Goal: Task Accomplishment & Management: Manage account settings

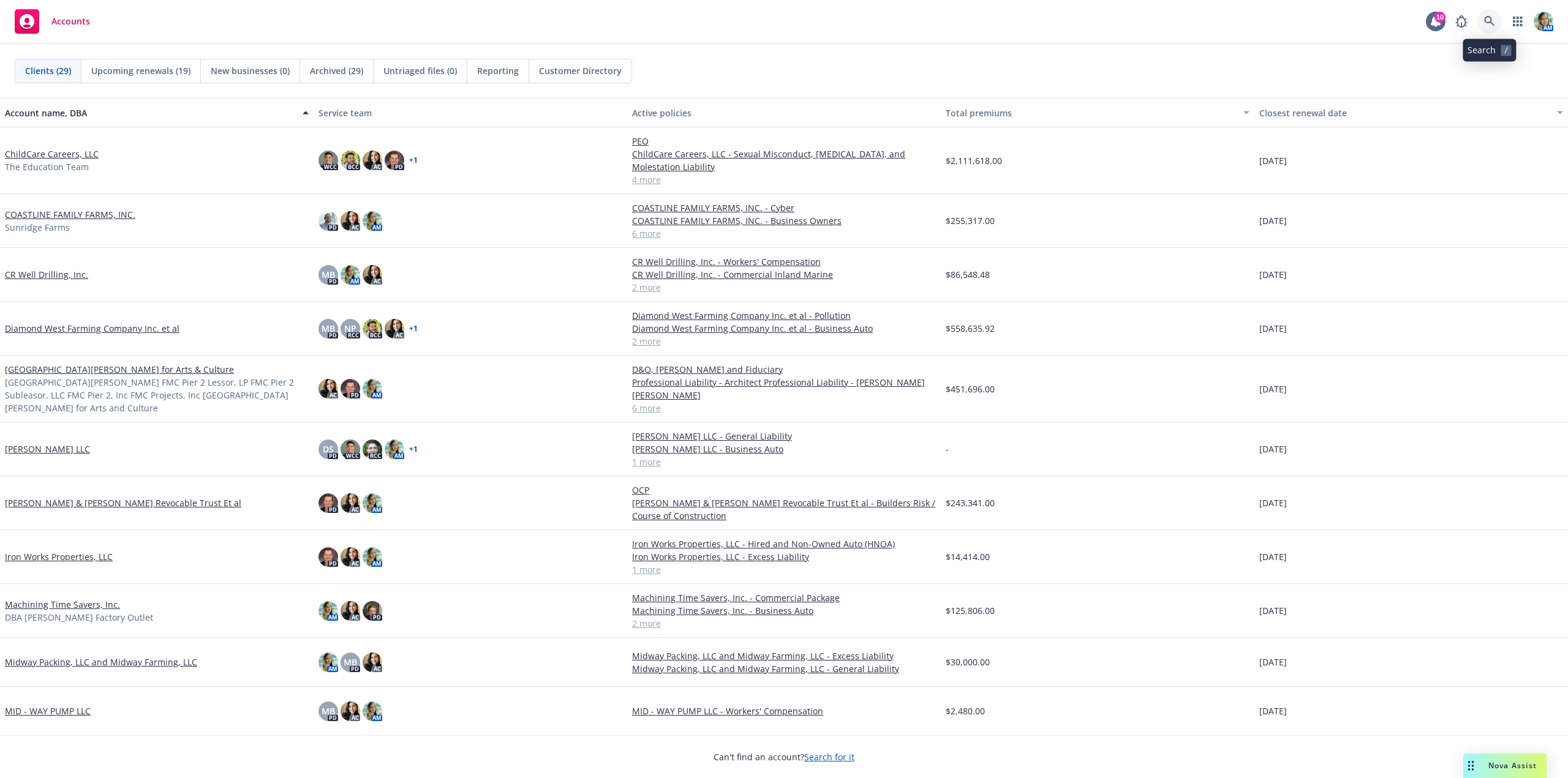
click at [1491, 21] on icon at bounding box center [1490, 21] width 11 height 11
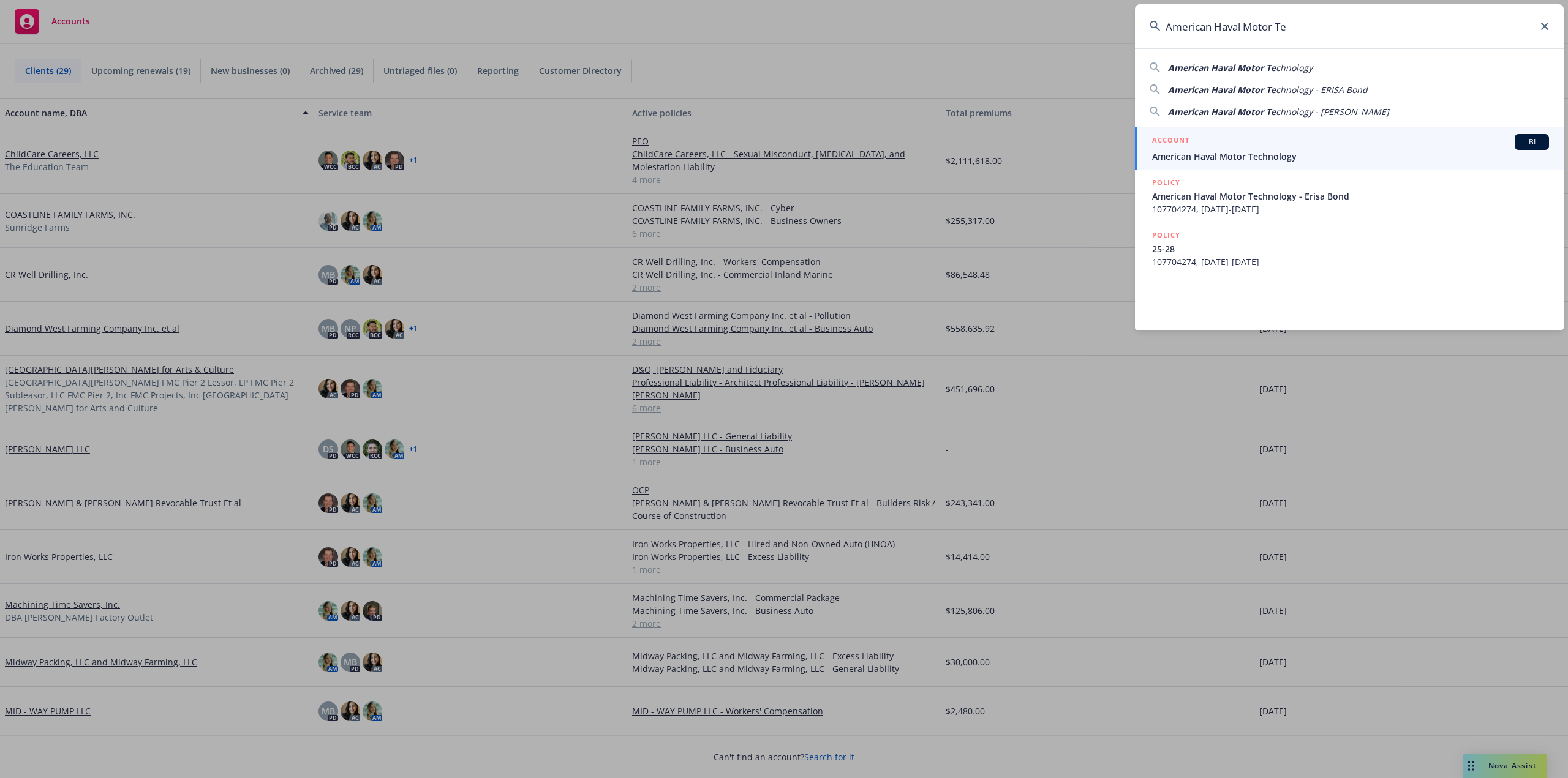
type input "American Haval Motor Te"
click at [1194, 147] on div "ACCOUNT BI" at bounding box center [1350, 142] width 397 height 16
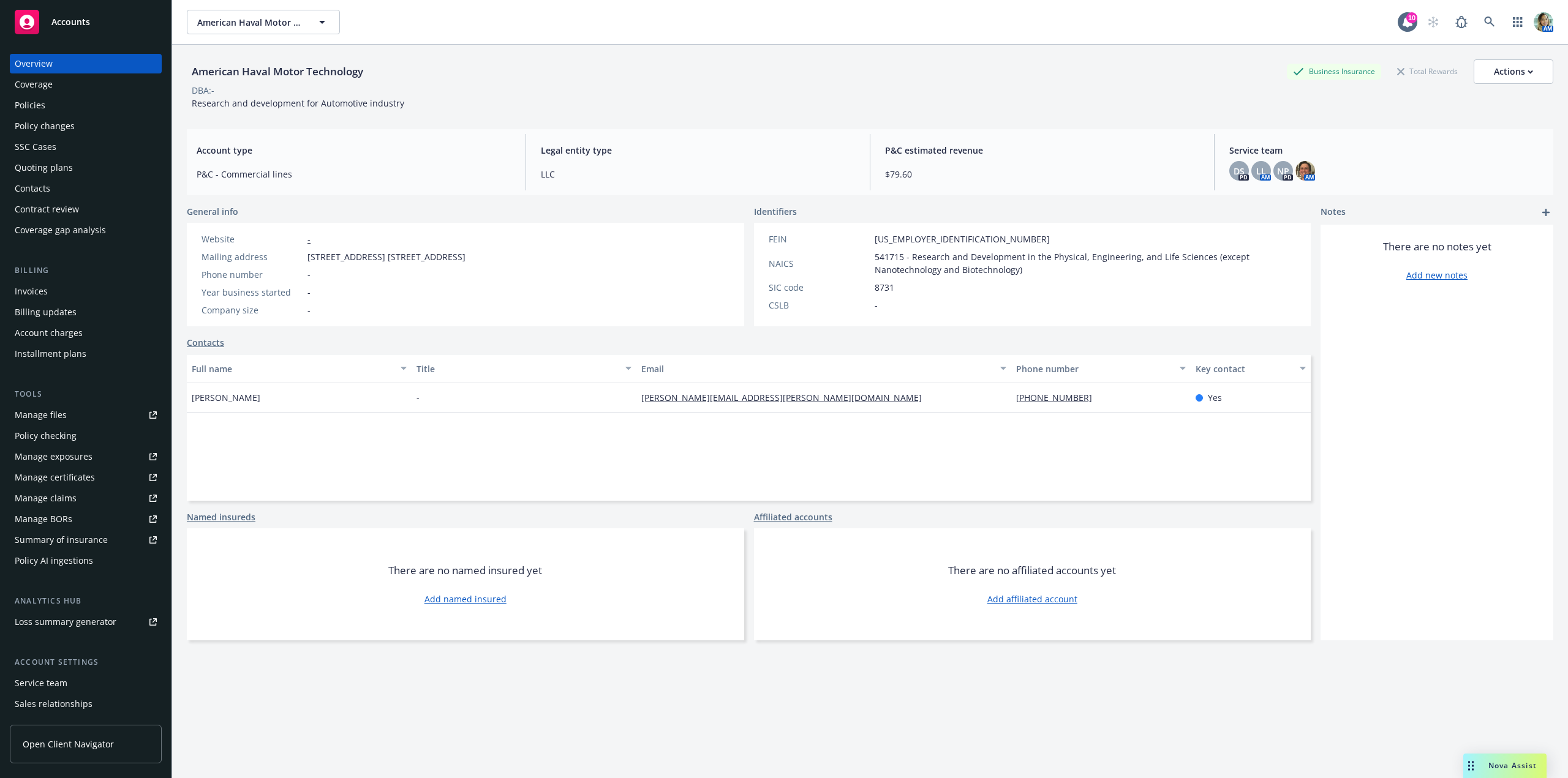
click at [39, 110] on div "Policies" at bounding box center [30, 105] width 30 height 20
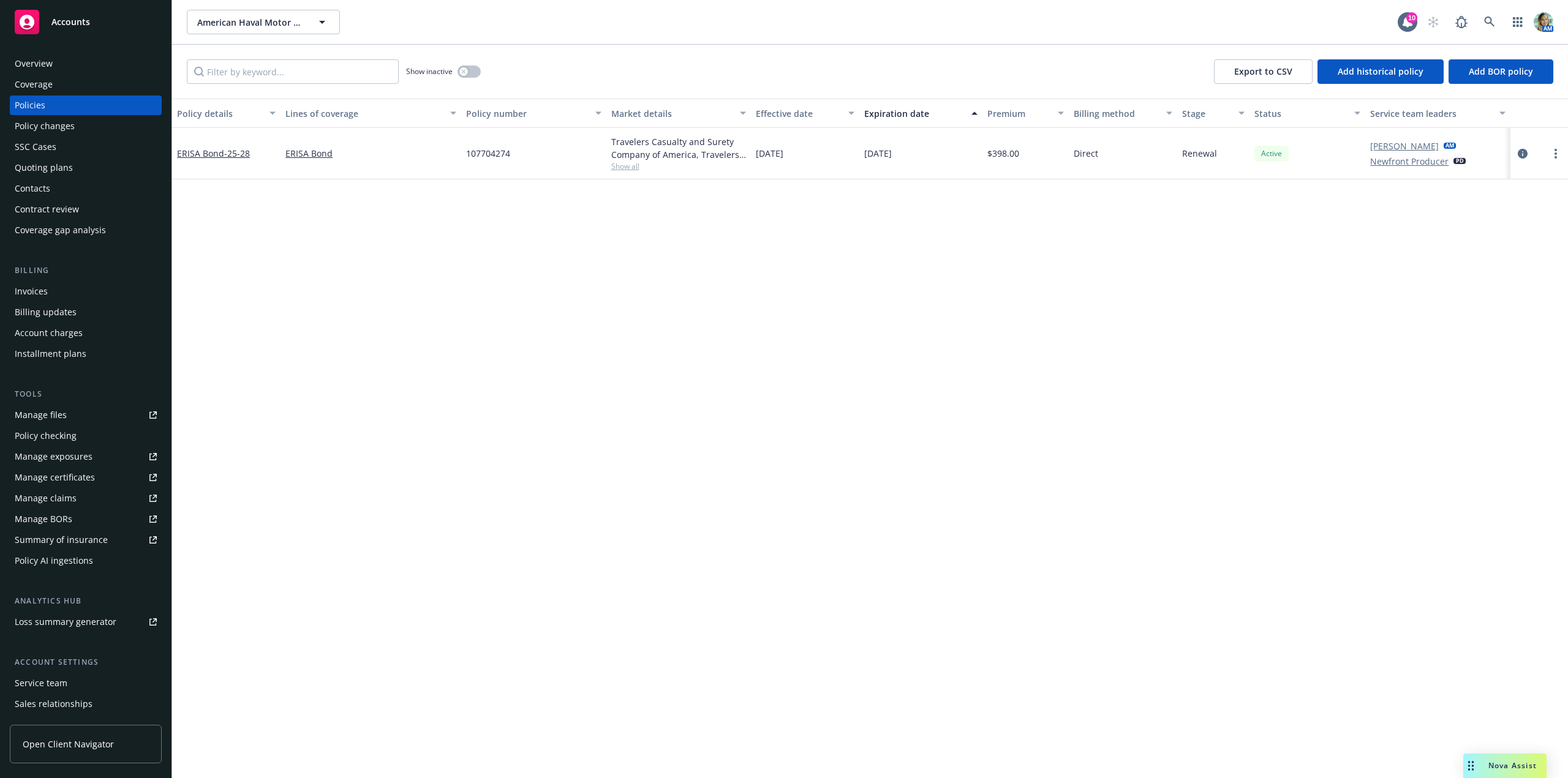
click at [47, 65] on div "Overview" at bounding box center [34, 63] width 38 height 20
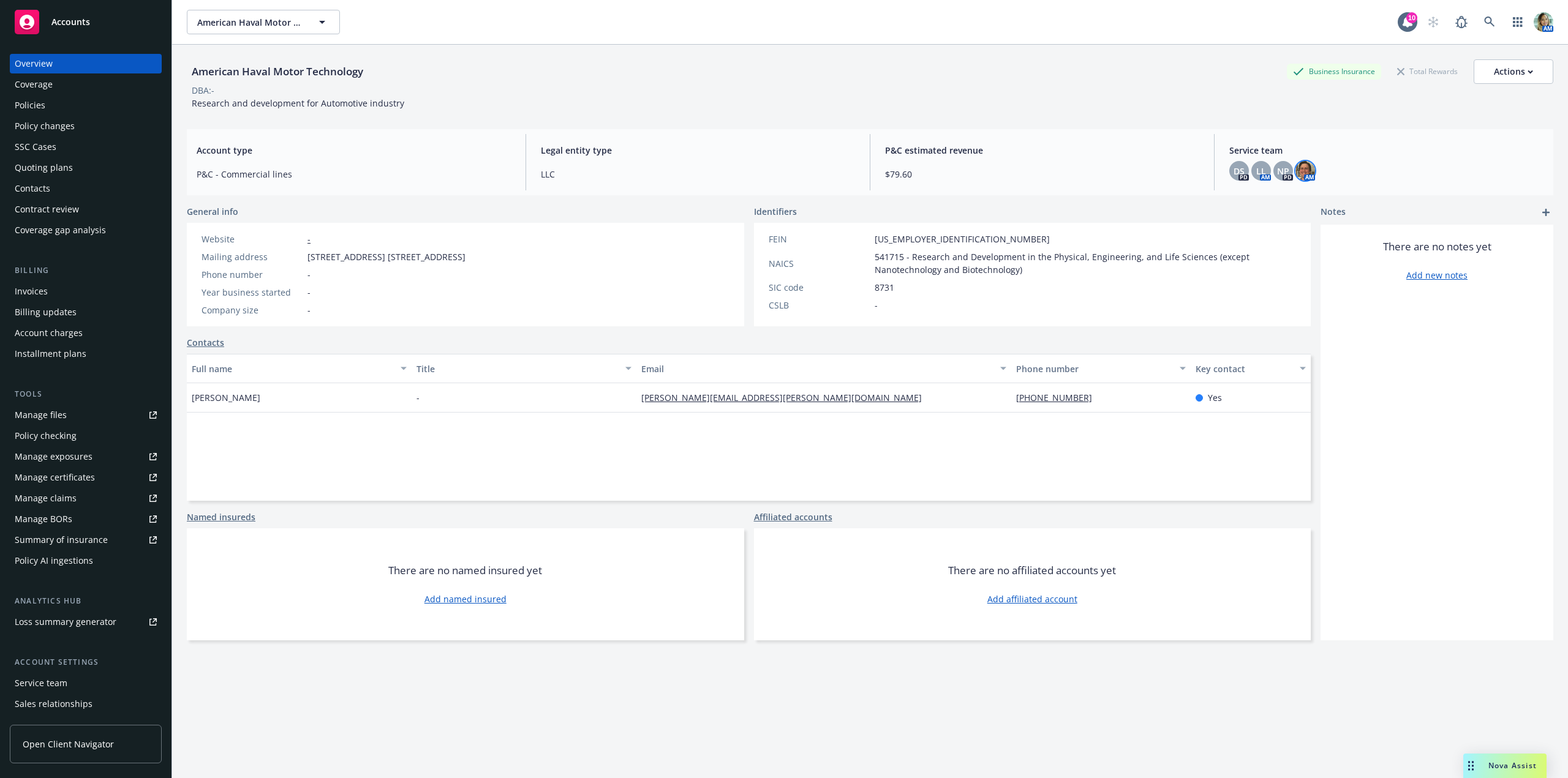
click at [1296, 166] on img at bounding box center [1305, 170] width 20 height 20
click at [1257, 169] on span "LL" at bounding box center [1261, 171] width 10 height 12
click at [1297, 169] on img at bounding box center [1305, 170] width 20 height 20
click at [1477, 15] on link at bounding box center [1489, 22] width 24 height 24
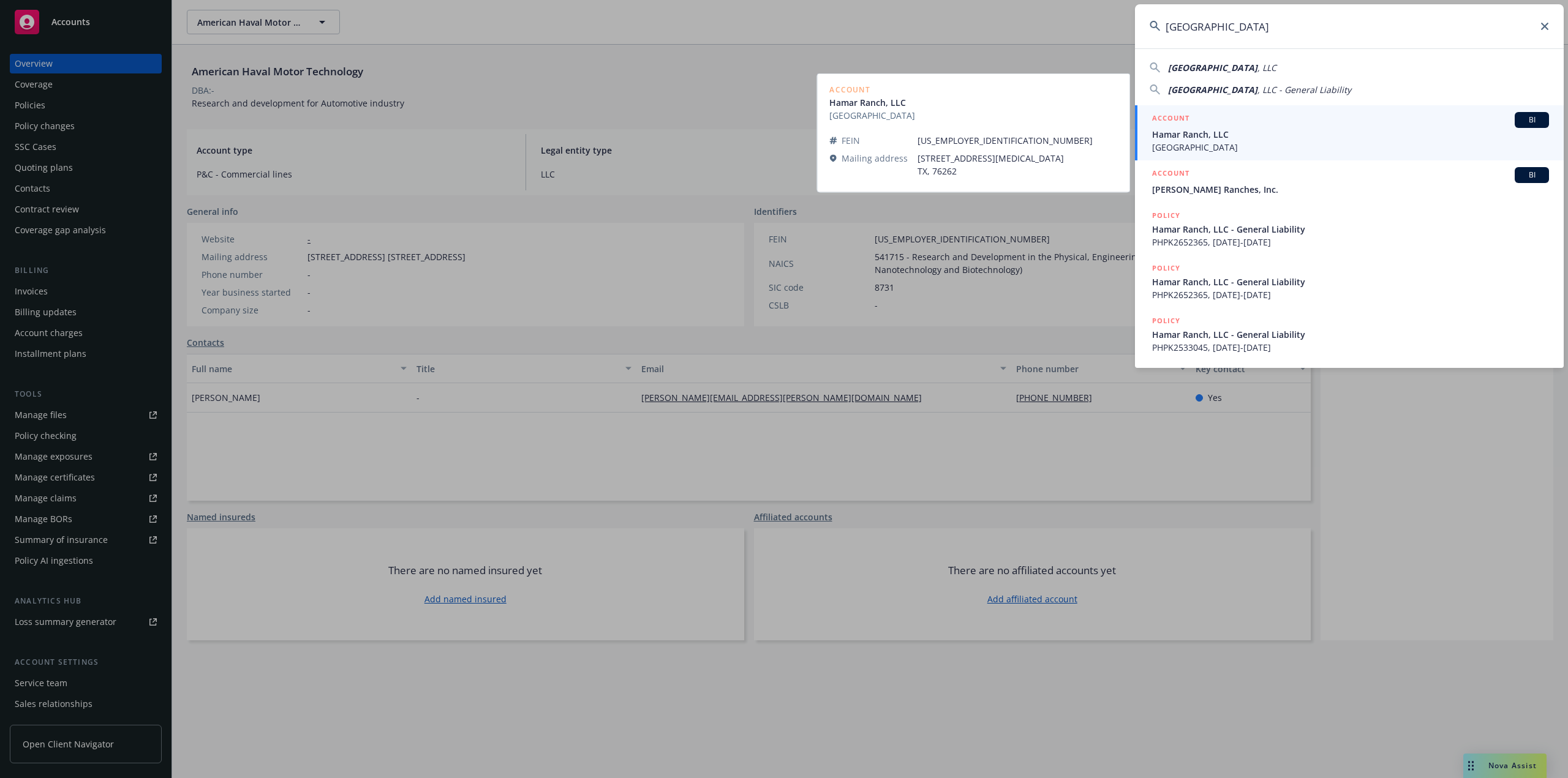
type input "Hamar Ranch"
click at [1212, 141] on span "Crown Point Ranch" at bounding box center [1350, 147] width 397 height 12
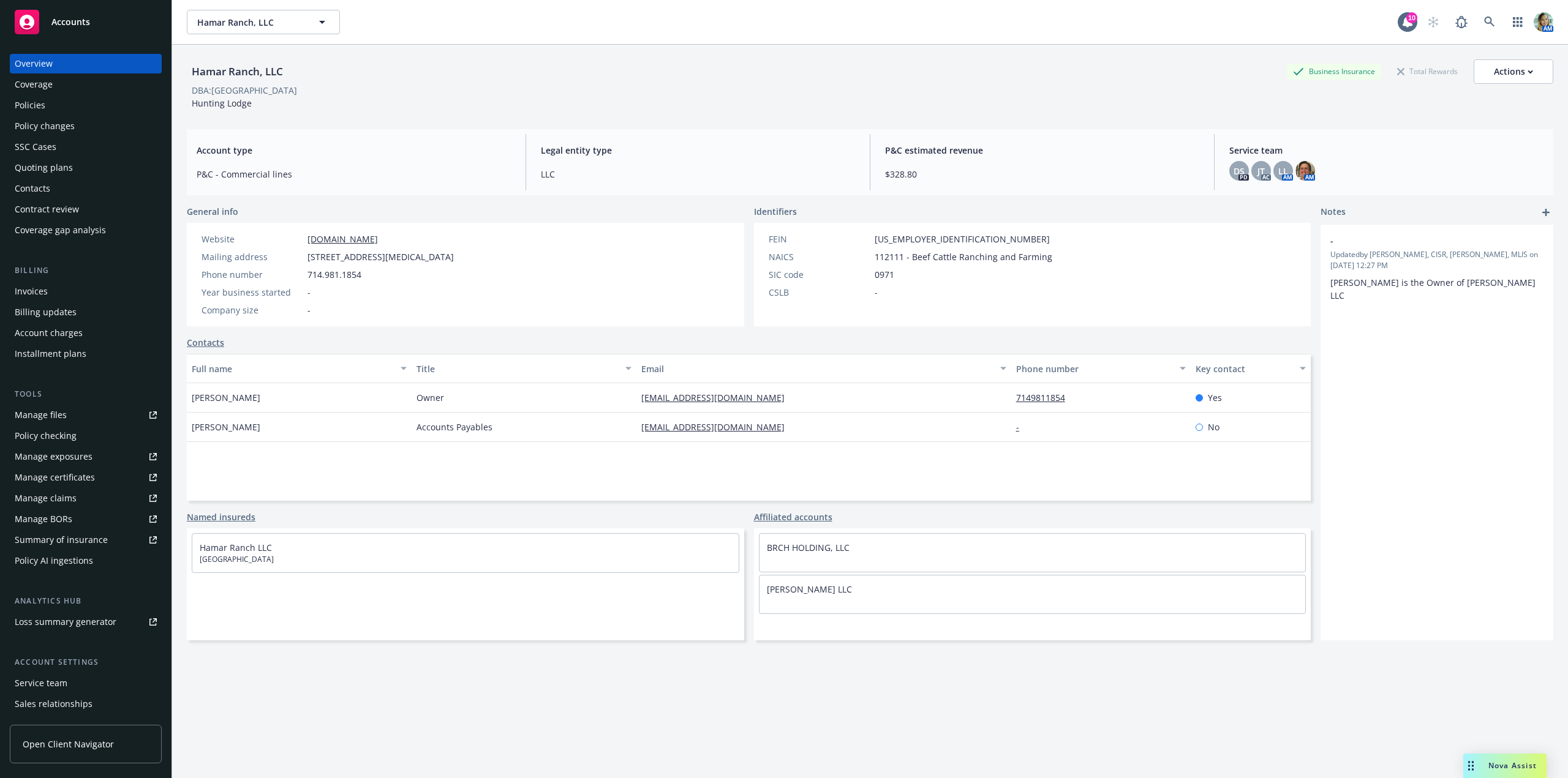
click at [31, 112] on div "Policies" at bounding box center [30, 105] width 30 height 20
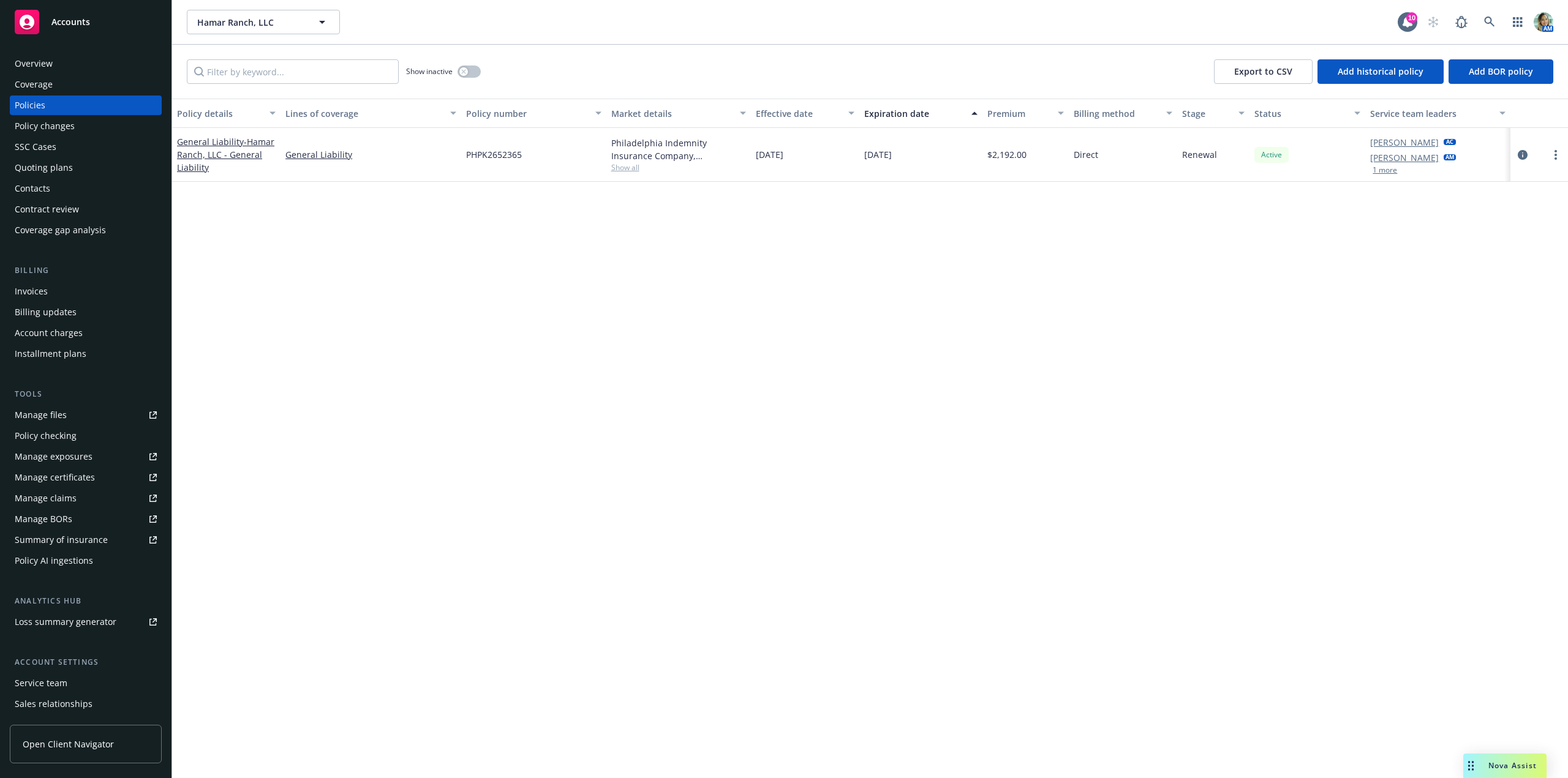
click at [41, 64] on div "Overview" at bounding box center [34, 63] width 38 height 20
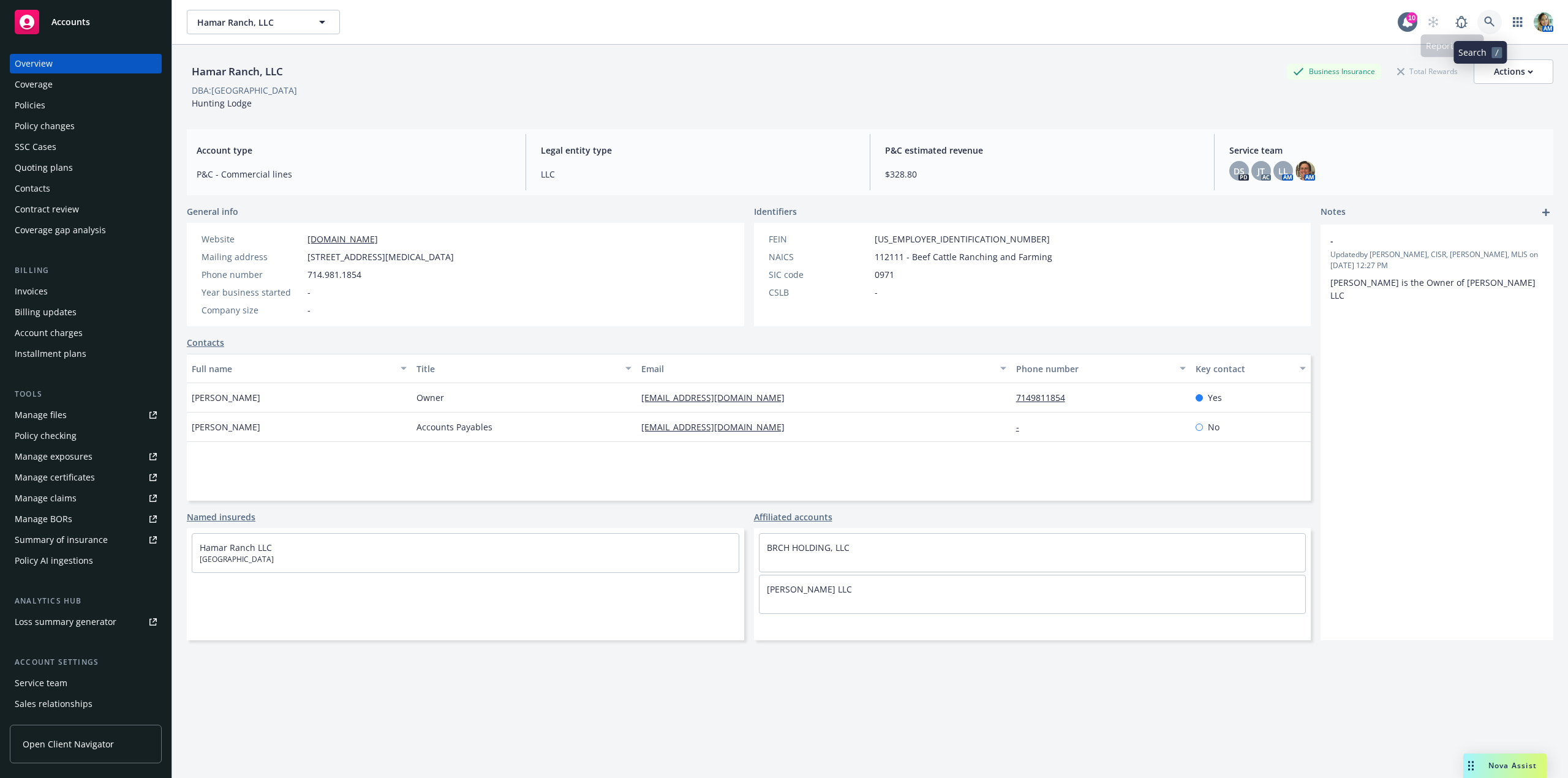
click at [1484, 16] on icon at bounding box center [1490, 22] width 11 height 11
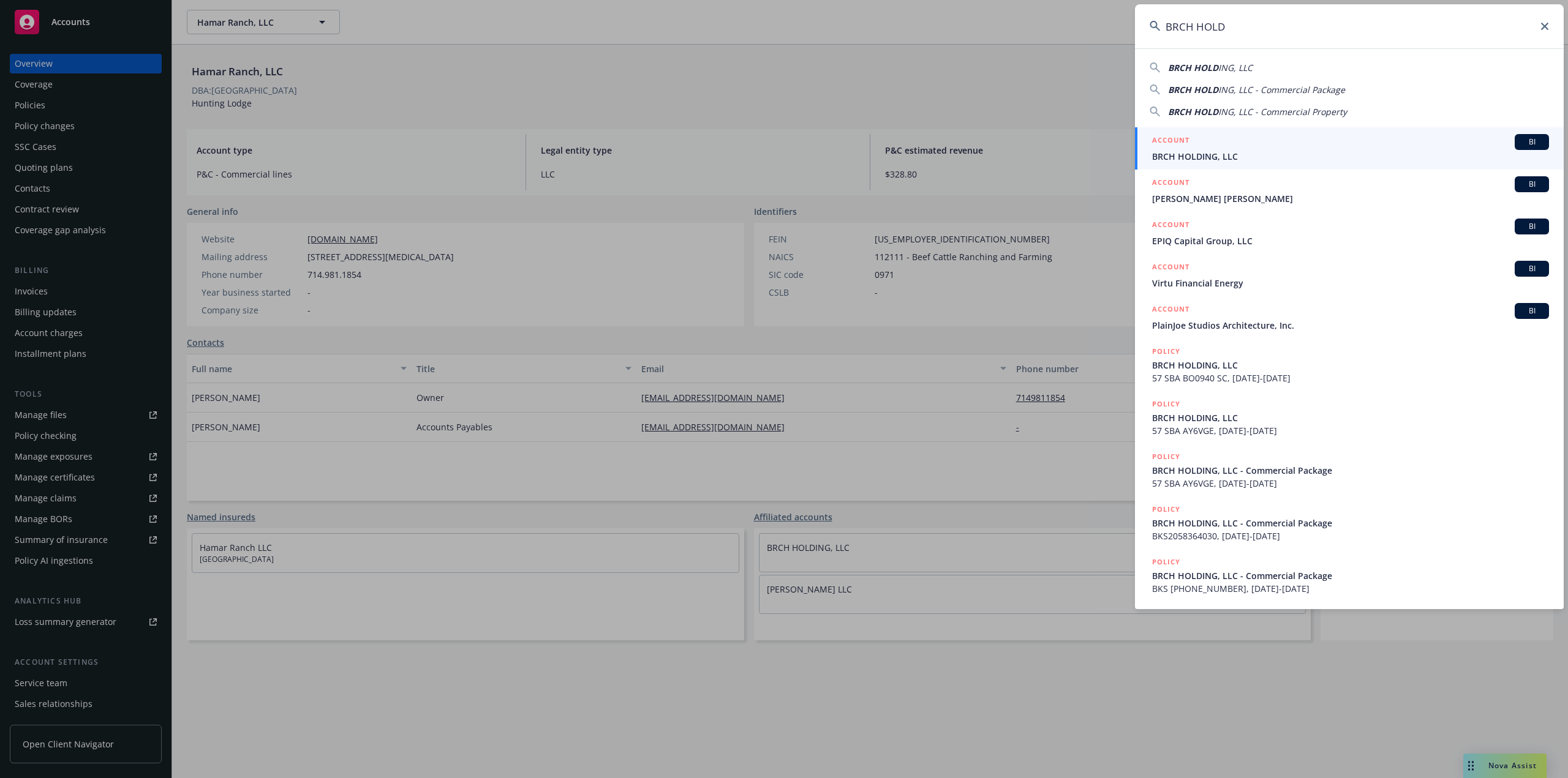
type input "BRCH HOLD"
click at [1185, 157] on span "BRCH HOLDING, LLC" at bounding box center [1350, 156] width 397 height 12
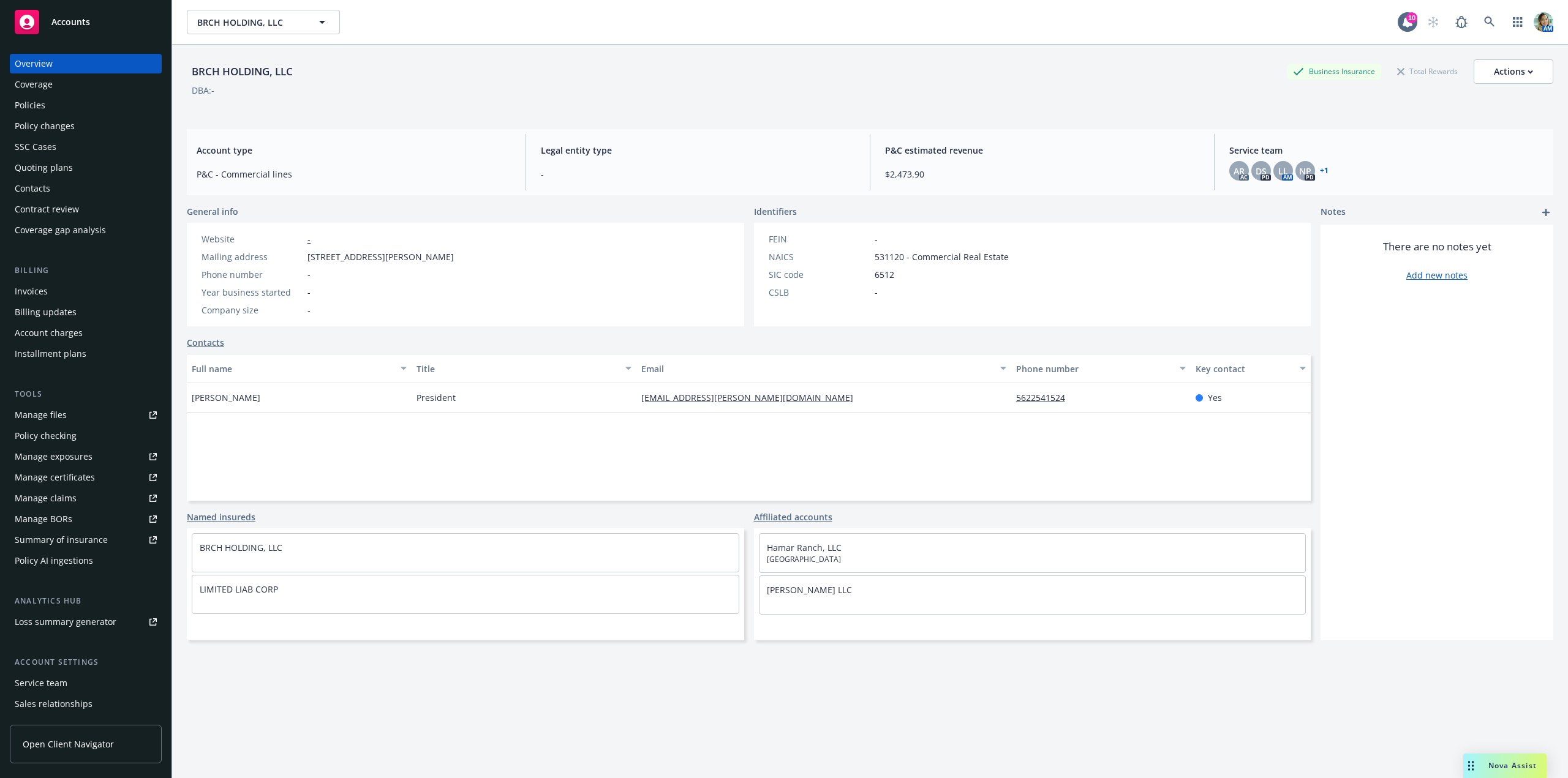
click at [55, 104] on div "Policies" at bounding box center [86, 105] width 142 height 20
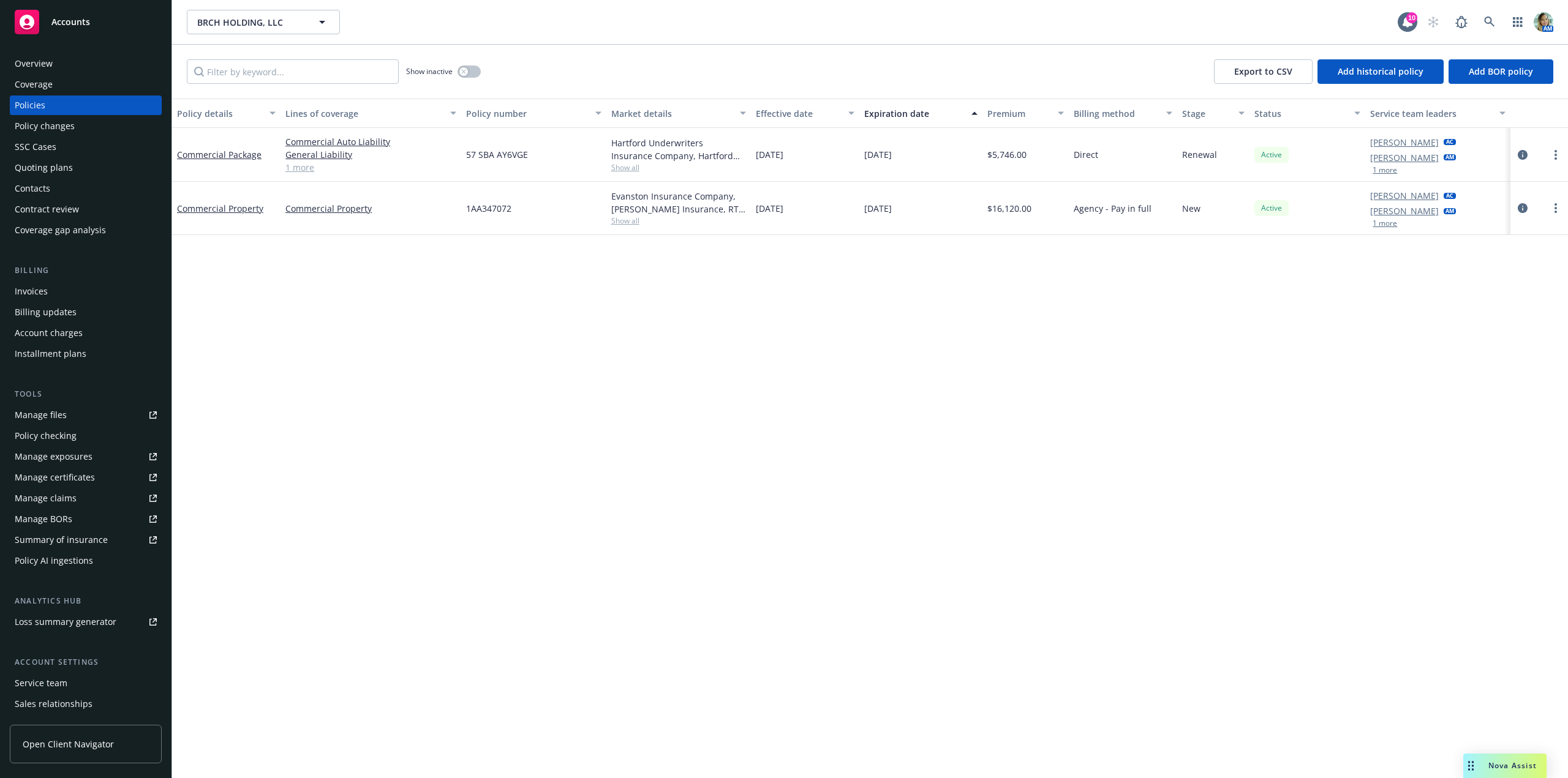
click at [55, 67] on div "Overview" at bounding box center [86, 63] width 142 height 20
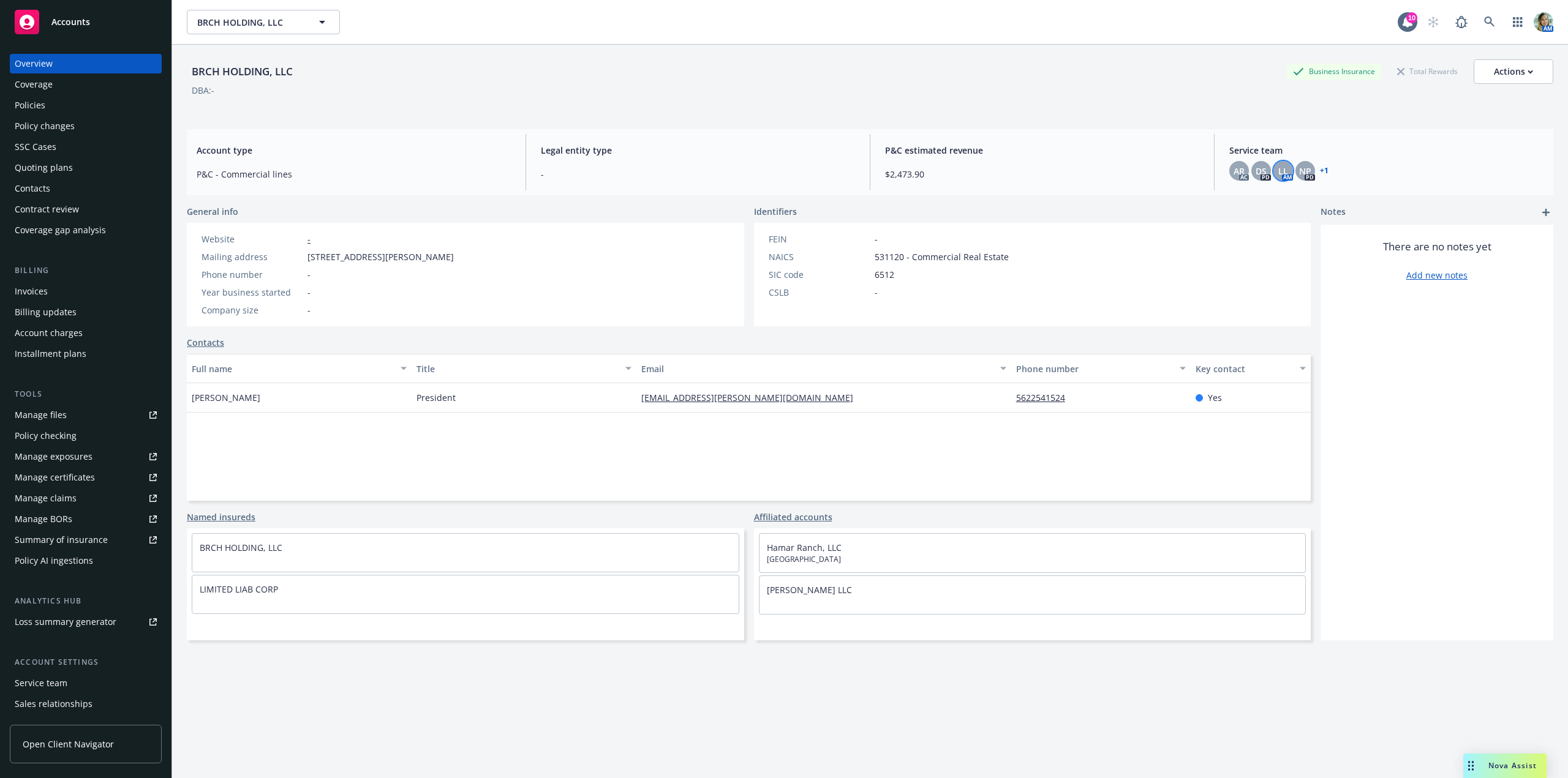
click at [1278, 175] on span "LL" at bounding box center [1283, 171] width 10 height 12
click at [42, 689] on div "Service team" at bounding box center [41, 683] width 52 height 20
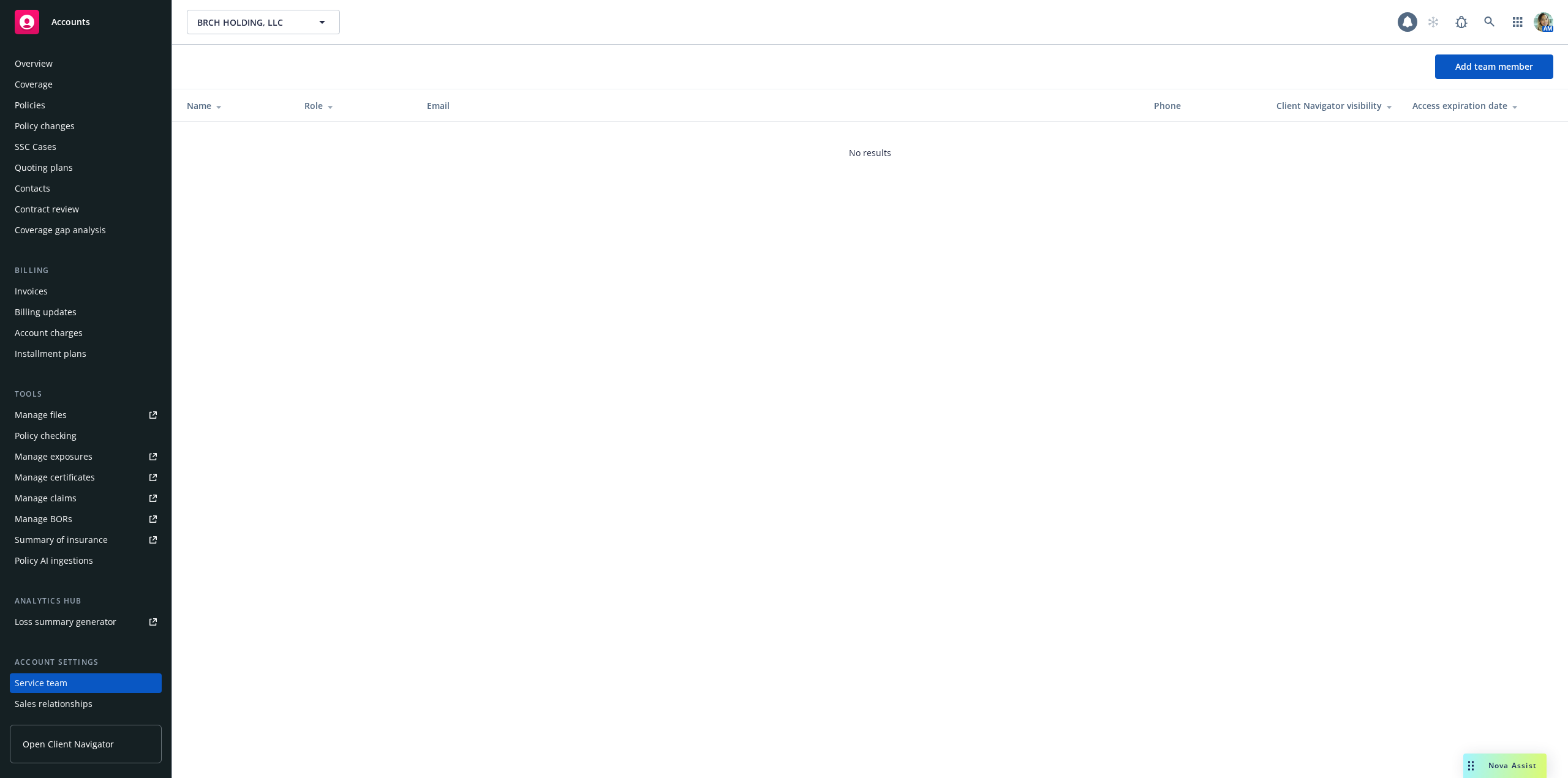
scroll to position [61, 0]
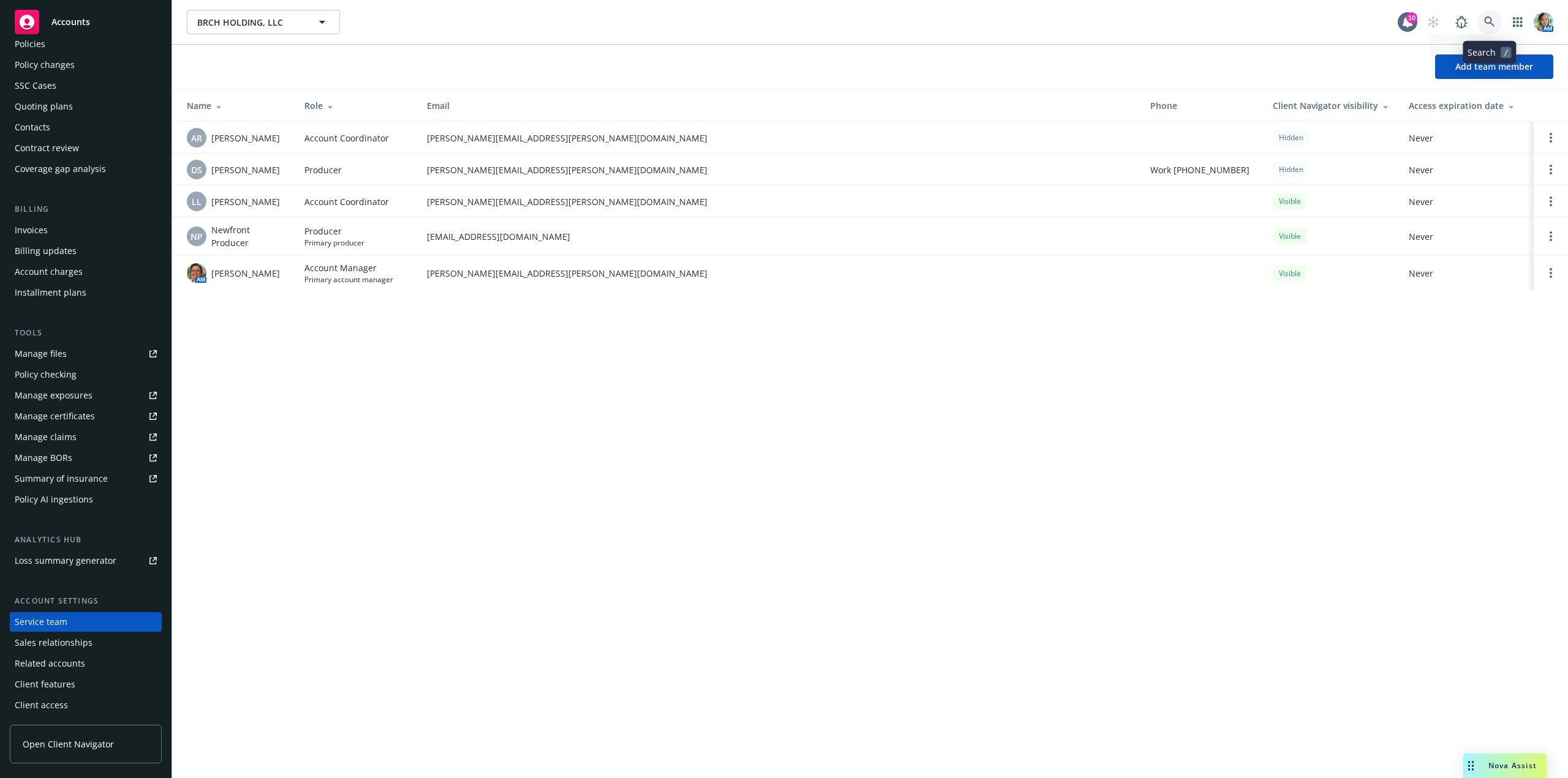
click at [1492, 25] on icon at bounding box center [1490, 22] width 11 height 11
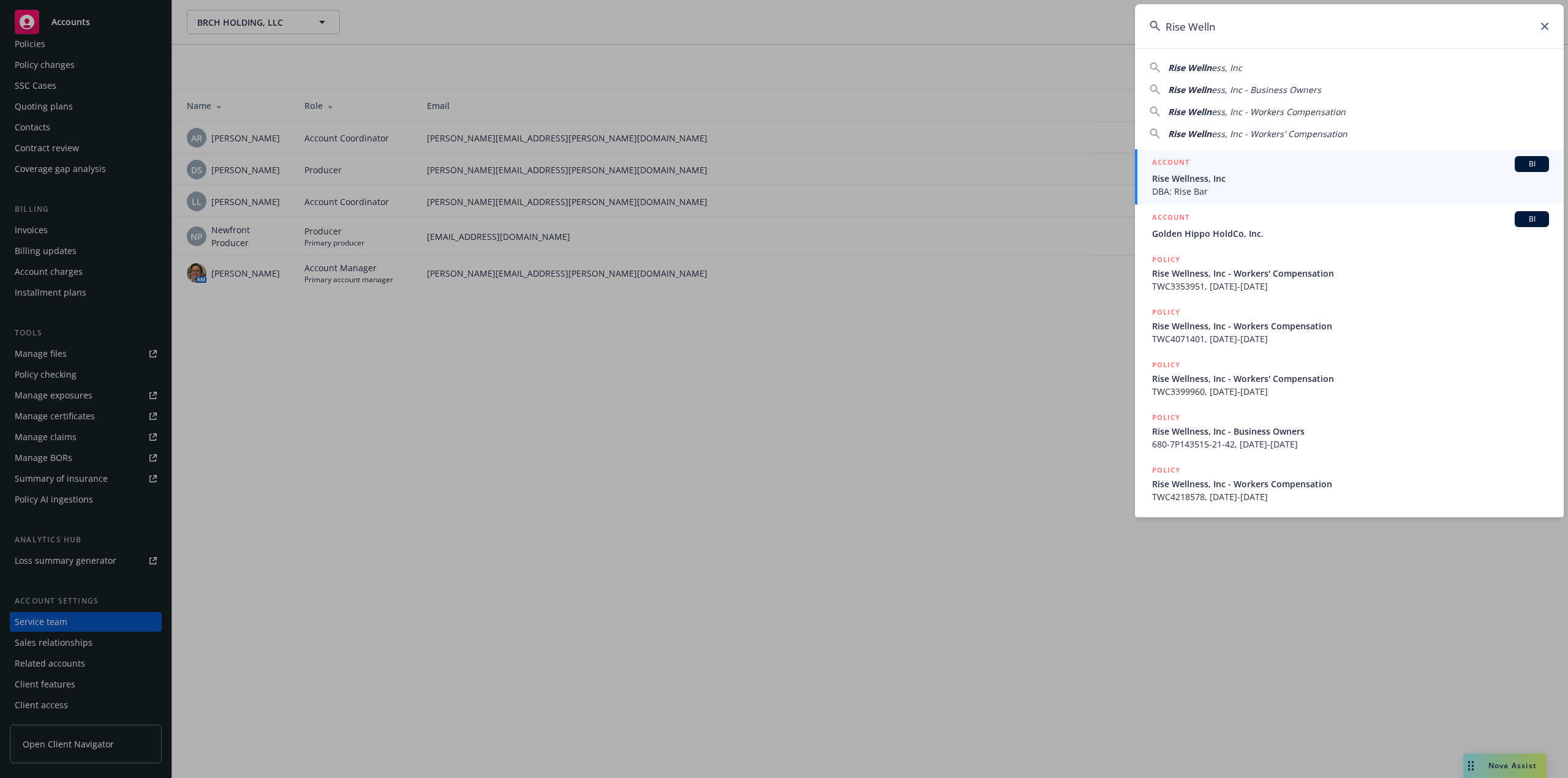
type input "Rise Welln"
click at [1179, 181] on span "Rise Wellness, Inc" at bounding box center [1350, 179] width 397 height 12
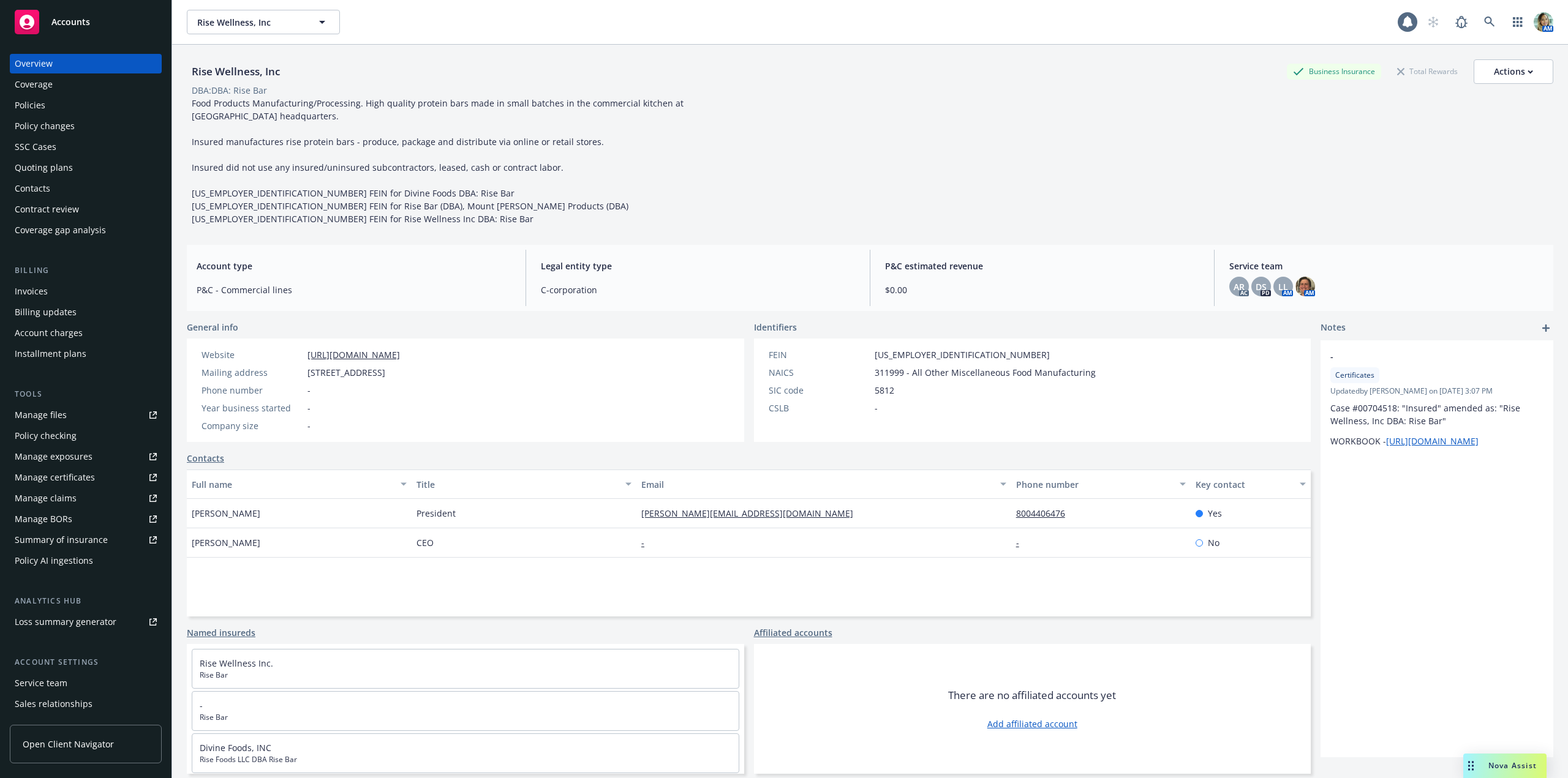
click at [46, 111] on div "Policies" at bounding box center [86, 105] width 142 height 20
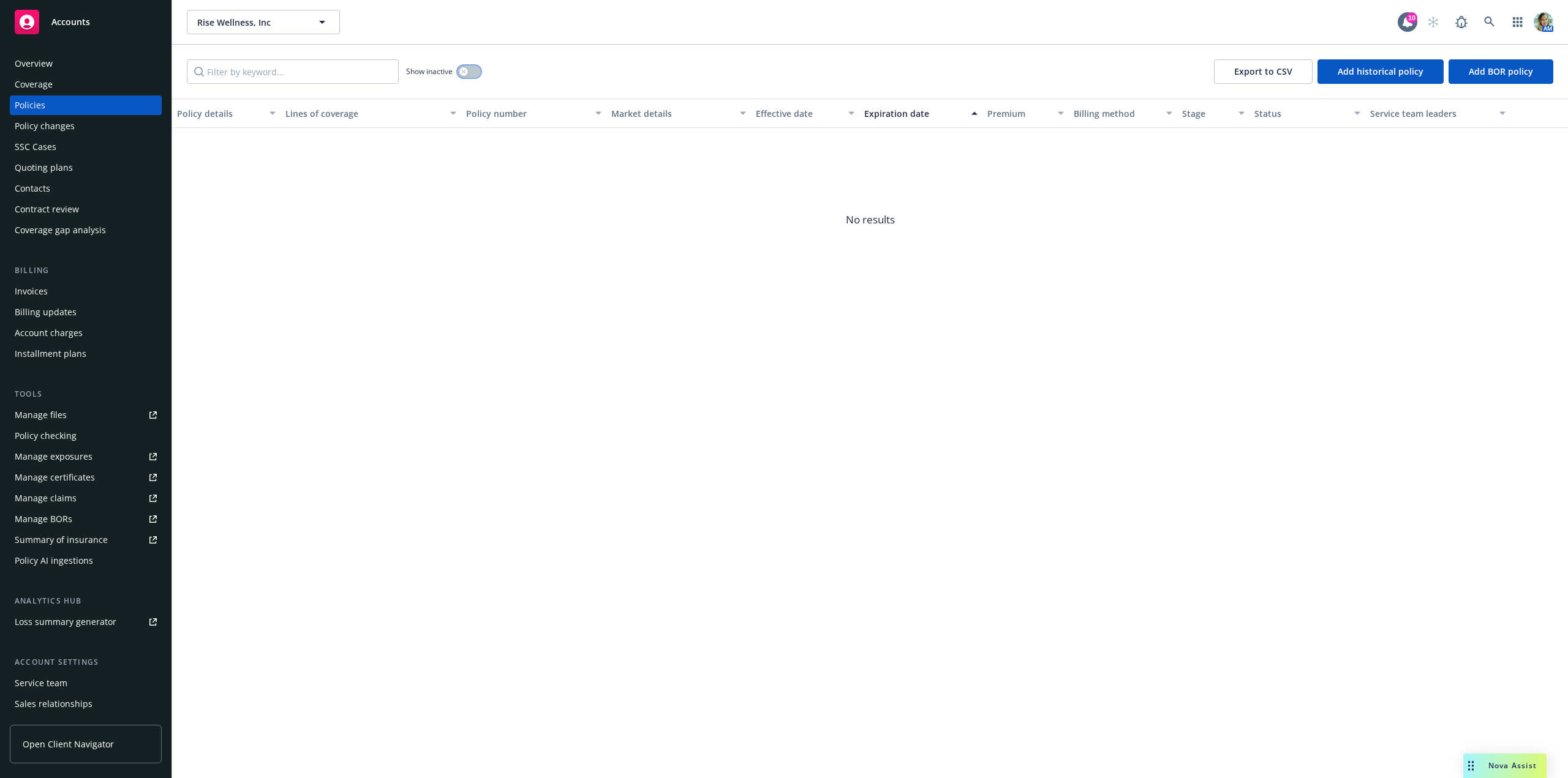
click at [475, 73] on button "button" at bounding box center [469, 72] width 23 height 12
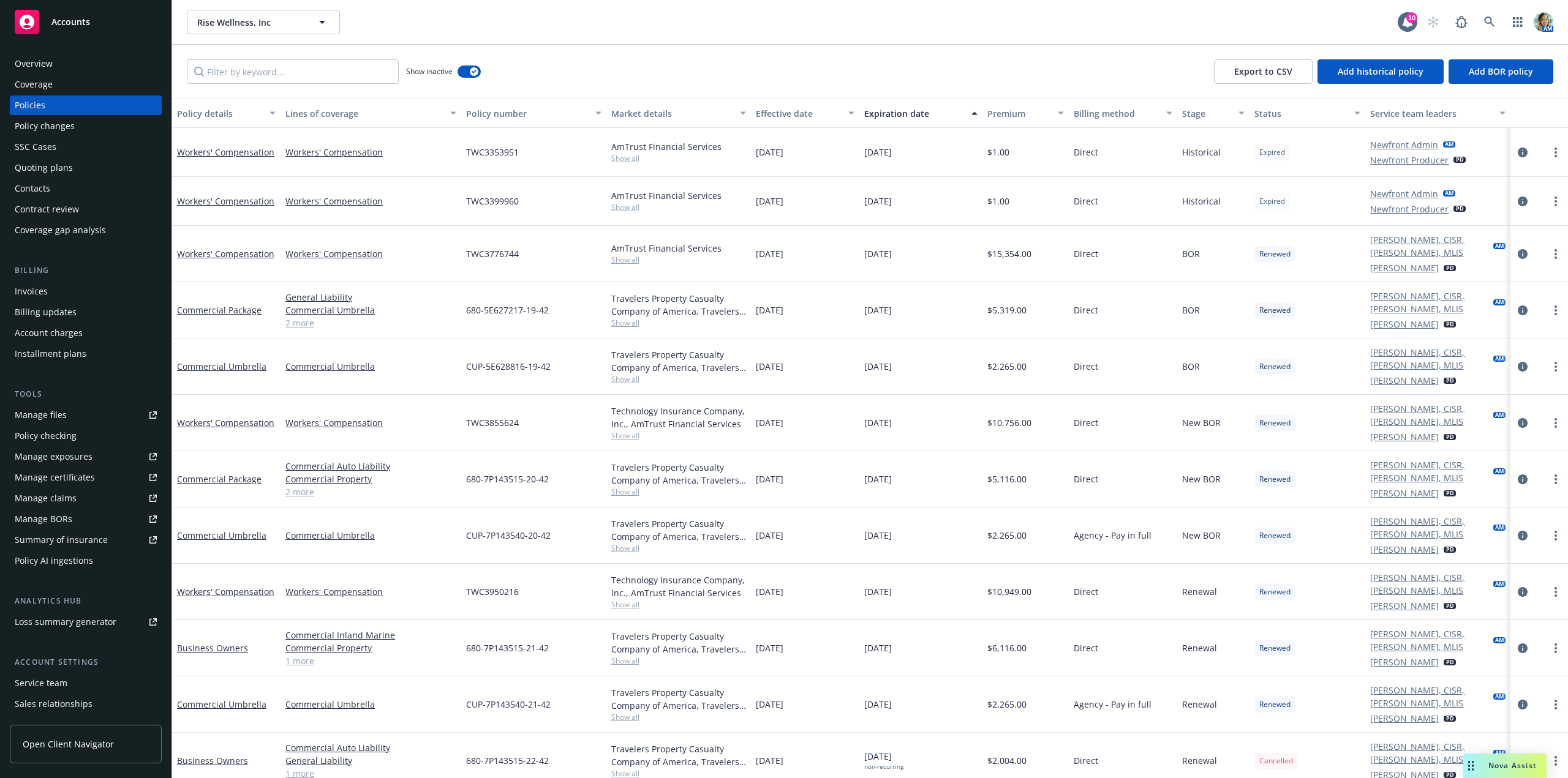
click at [44, 65] on div "Overview" at bounding box center [34, 63] width 38 height 20
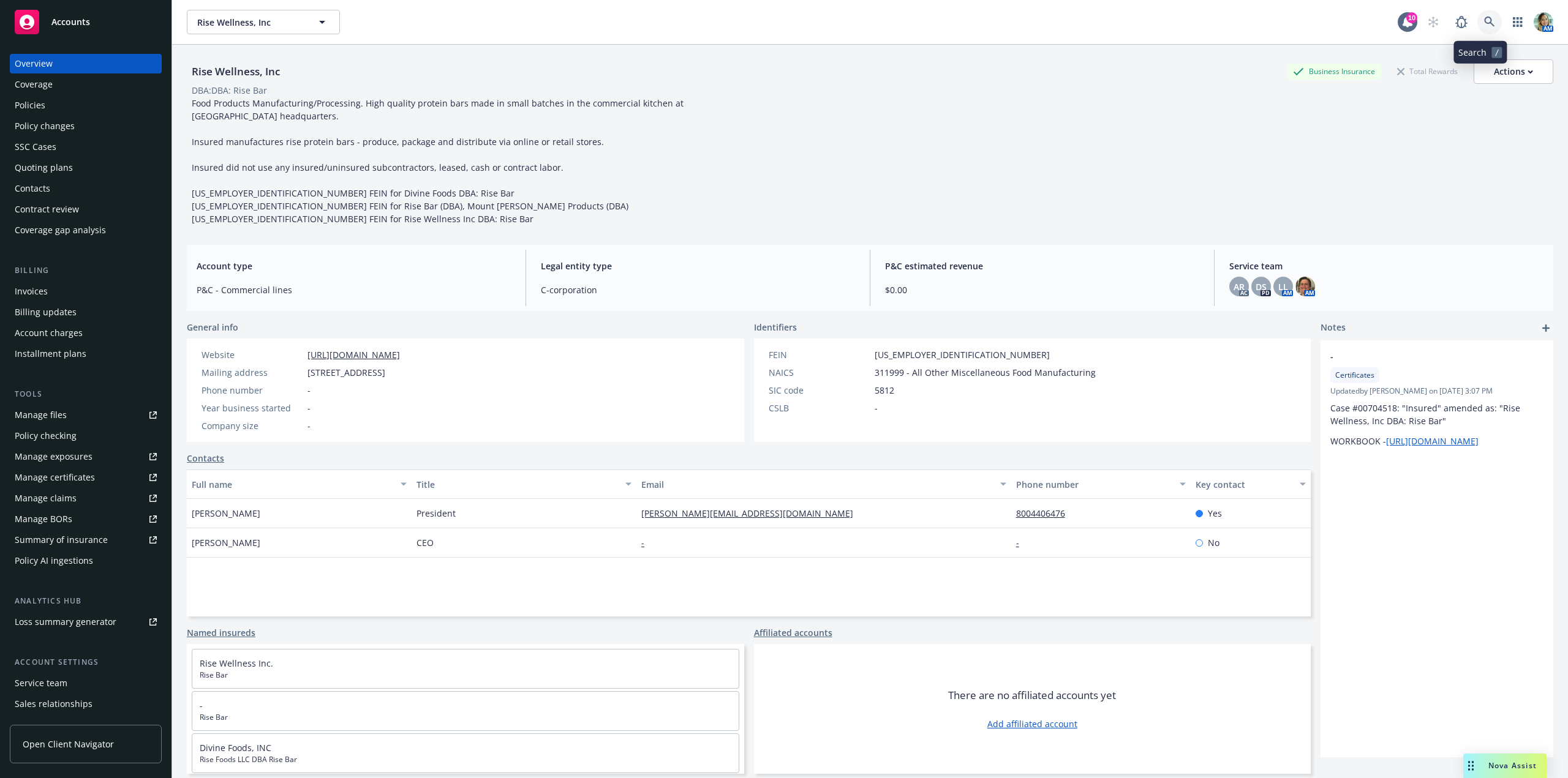
click at [1477, 21] on link at bounding box center [1489, 22] width 24 height 24
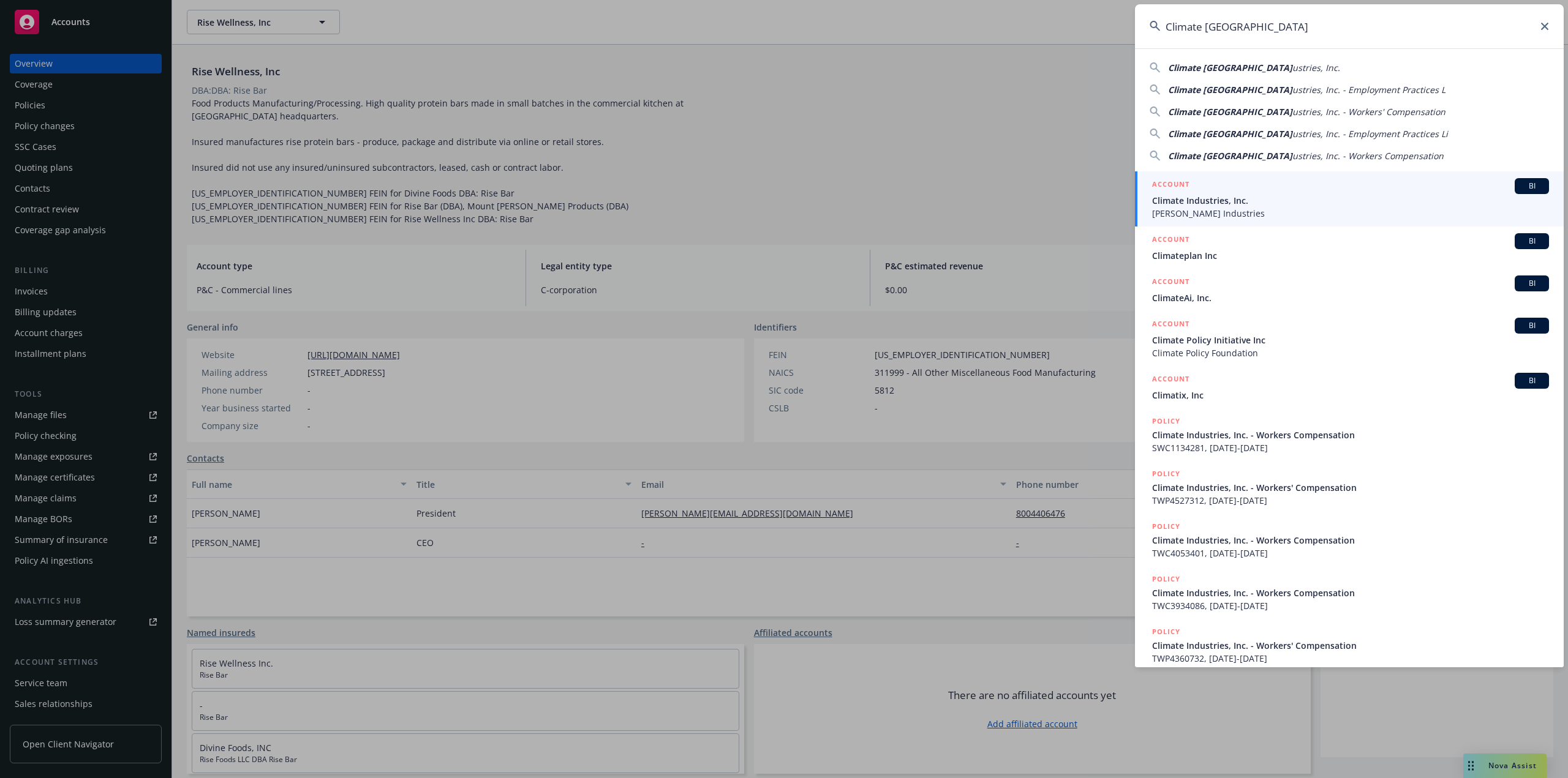
type input "Climate Ind"
click at [1198, 204] on span "Climate Industries, Inc." at bounding box center [1350, 201] width 397 height 12
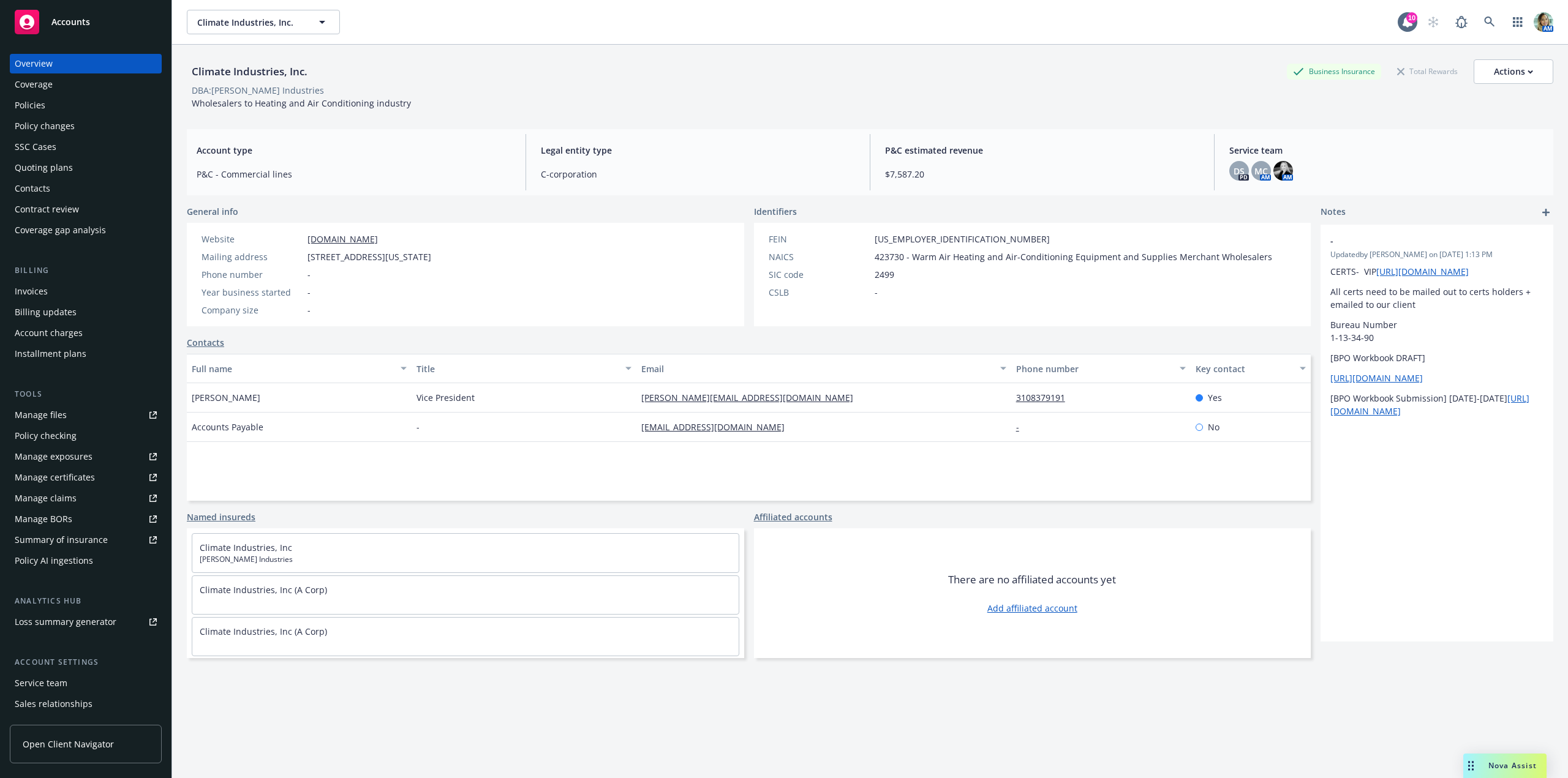
click at [59, 110] on div "Policies" at bounding box center [86, 105] width 142 height 20
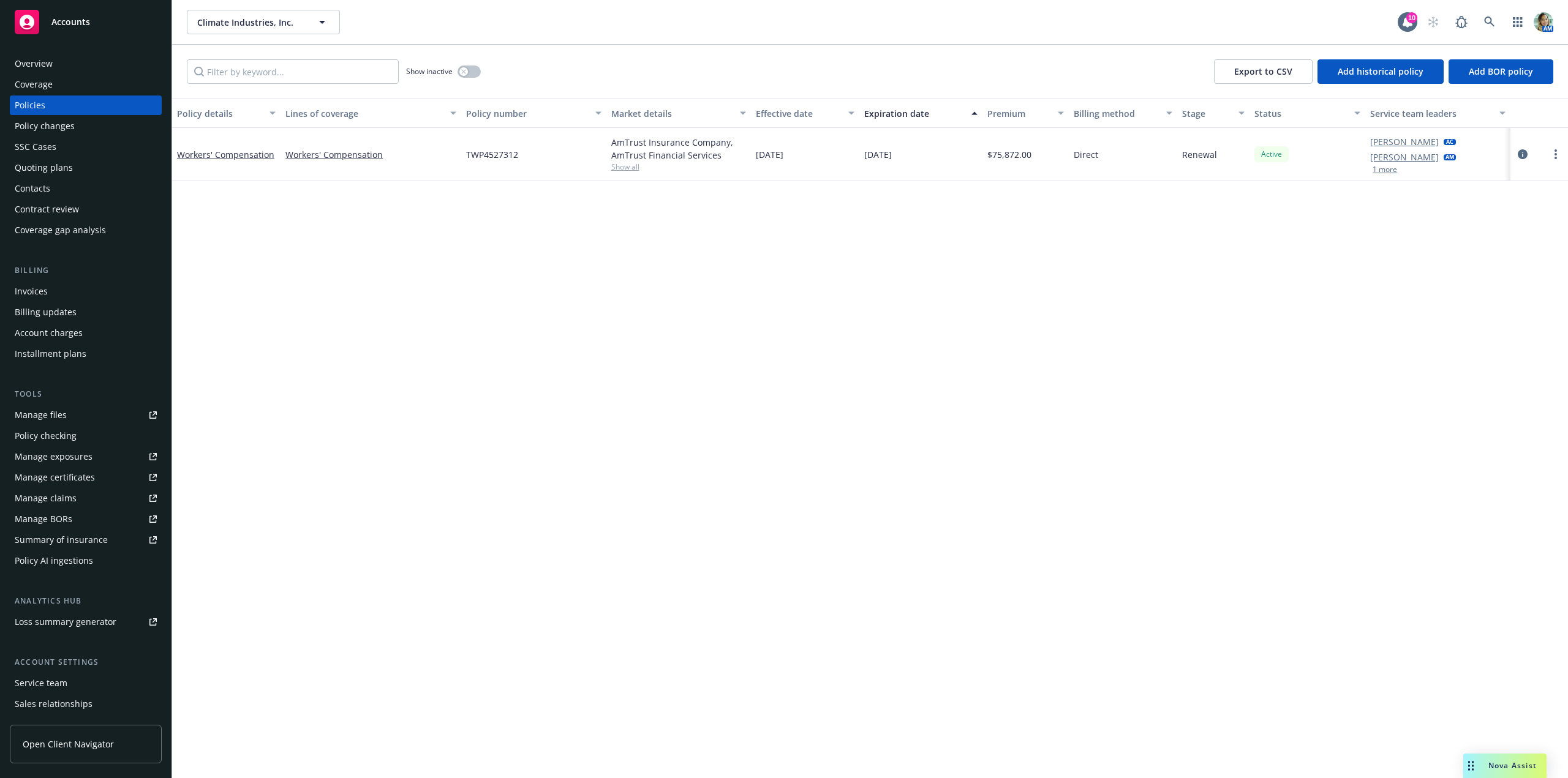
click at [53, 66] on div "Overview" at bounding box center [86, 63] width 142 height 20
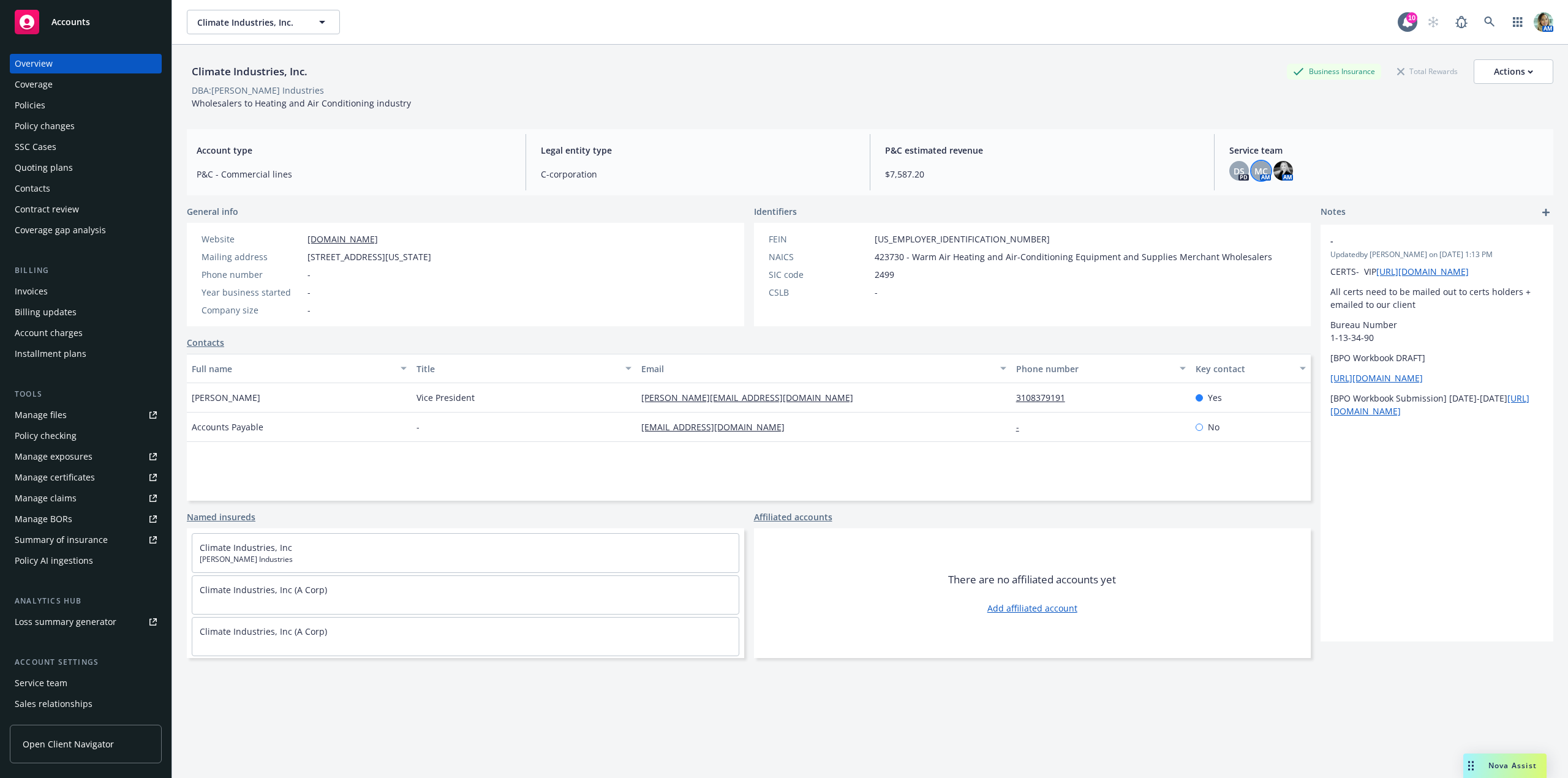
click at [1256, 176] on span "MC" at bounding box center [1260, 171] width 13 height 12
click at [1275, 171] on img at bounding box center [1283, 170] width 20 height 20
click at [1484, 20] on icon at bounding box center [1490, 22] width 11 height 11
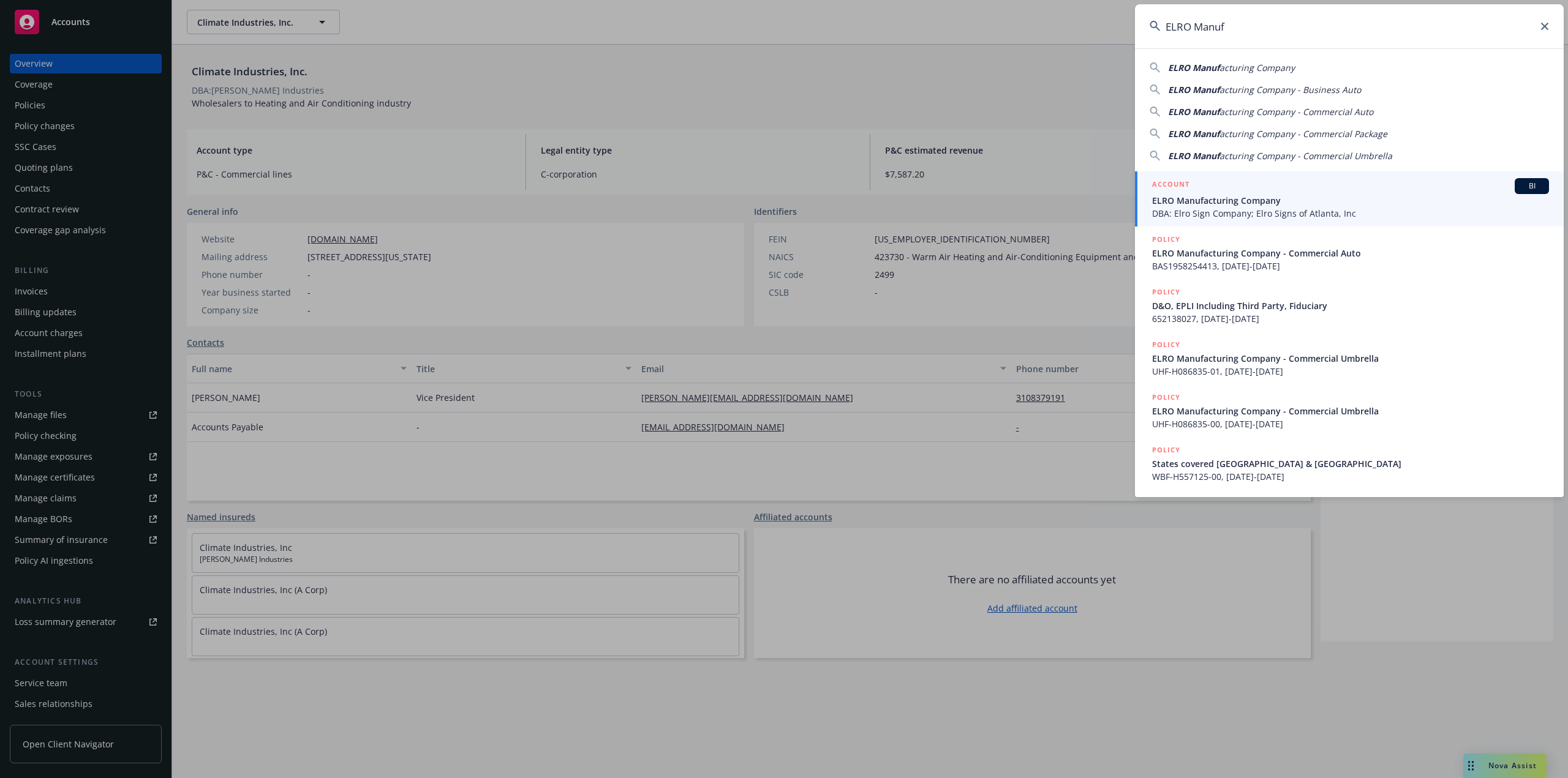
type input "ELRO Manuf"
click at [1187, 209] on span "DBA: Elro Sign Company; Elro Signs of Atlanta, Inc" at bounding box center [1350, 213] width 397 height 12
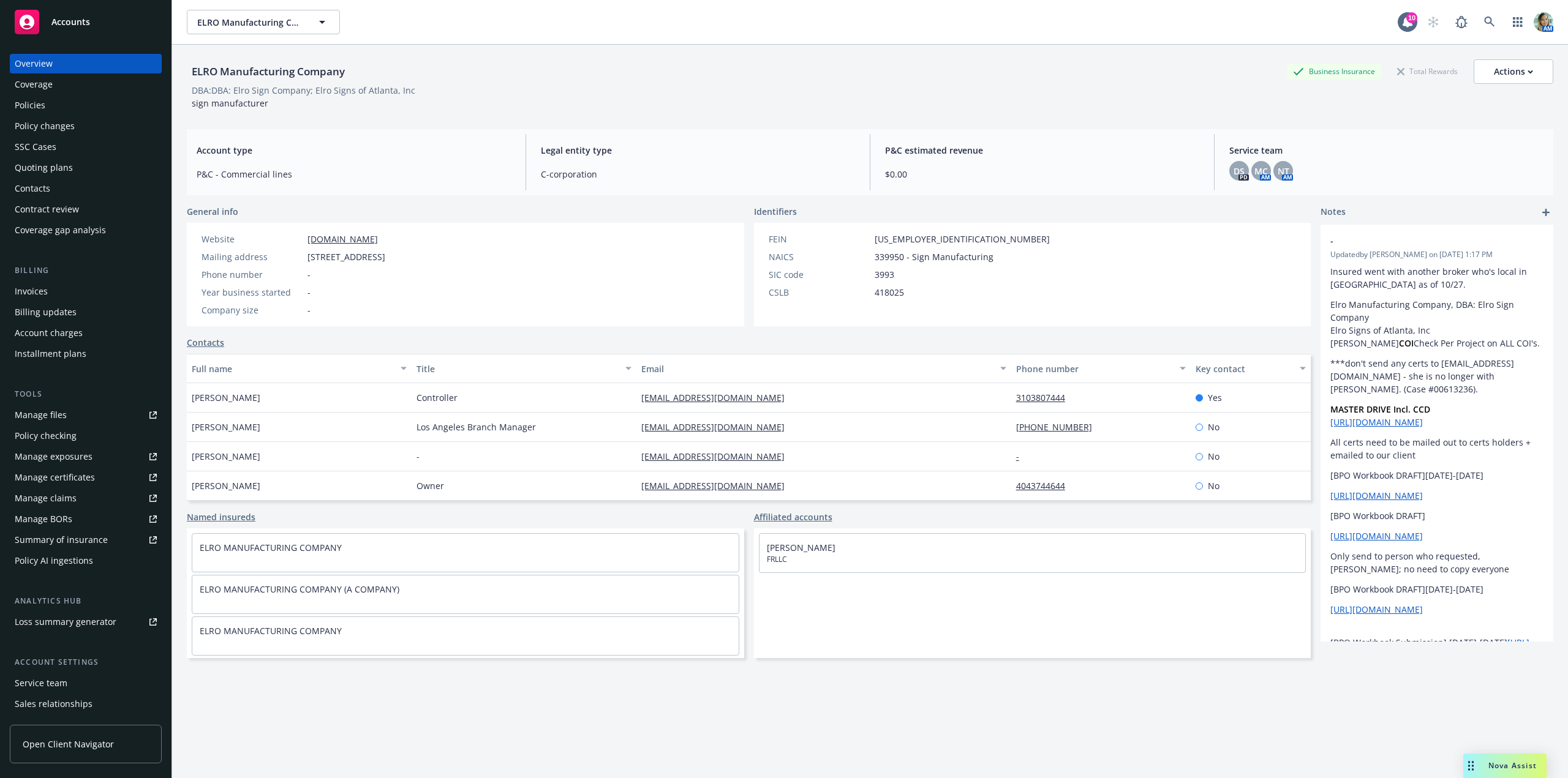
click at [34, 101] on div "Policies" at bounding box center [30, 105] width 30 height 20
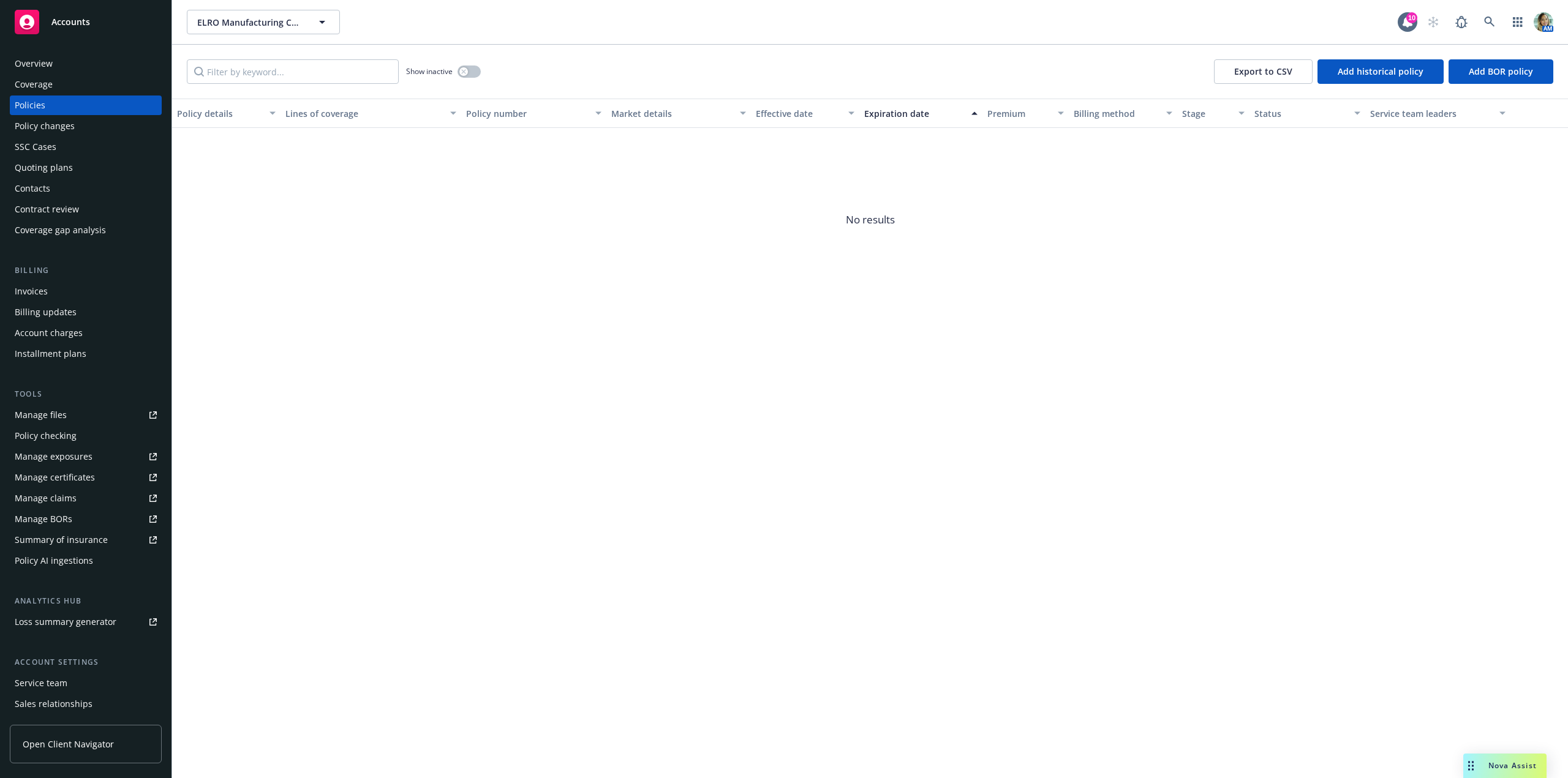
click at [41, 62] on div "Overview" at bounding box center [34, 63] width 38 height 20
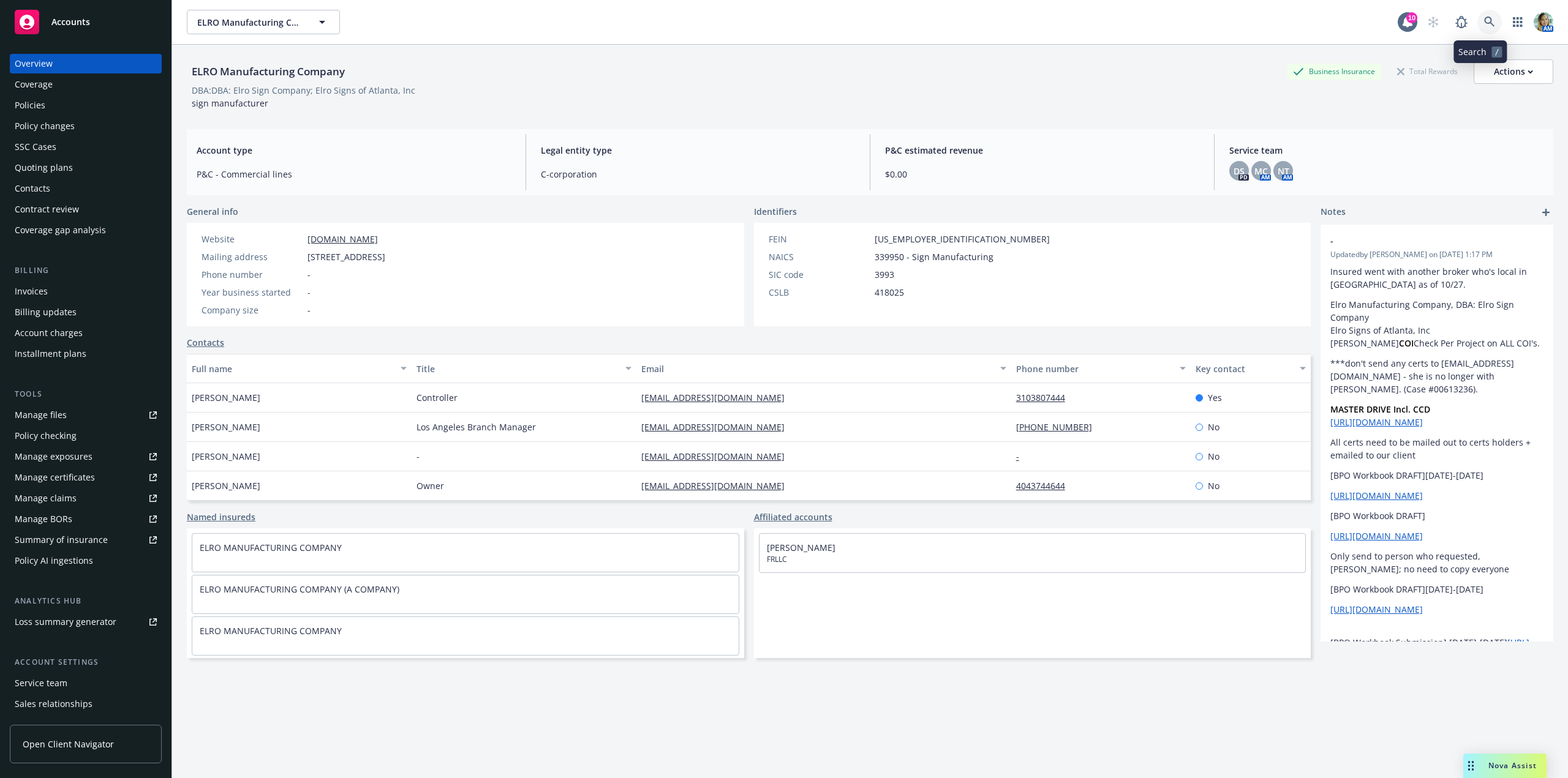
click at [1484, 19] on icon at bounding box center [1490, 22] width 11 height 11
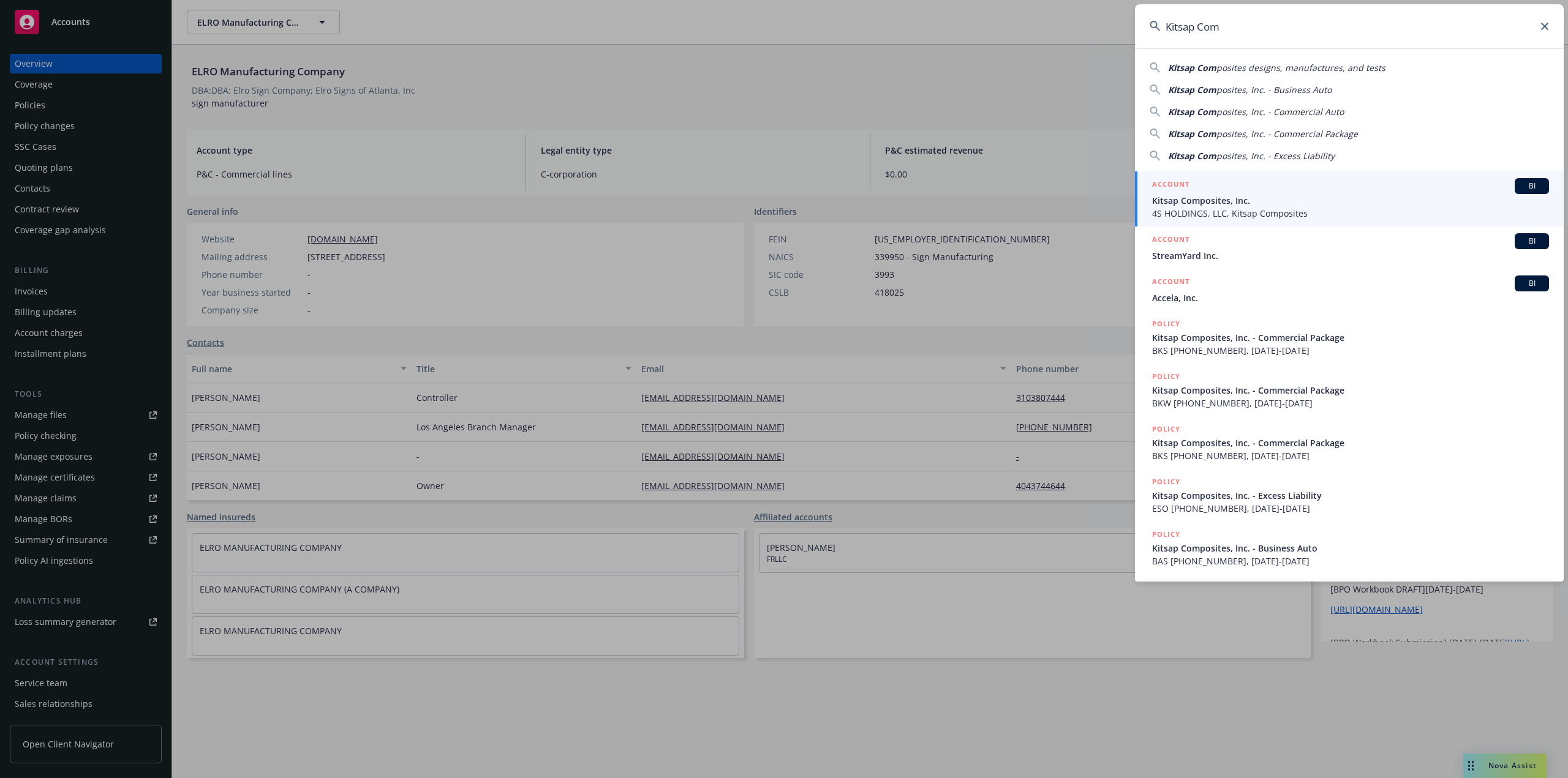
type input "Kitsap Com"
click at [1201, 204] on span "Kitsap Composites, Inc." at bounding box center [1350, 201] width 397 height 12
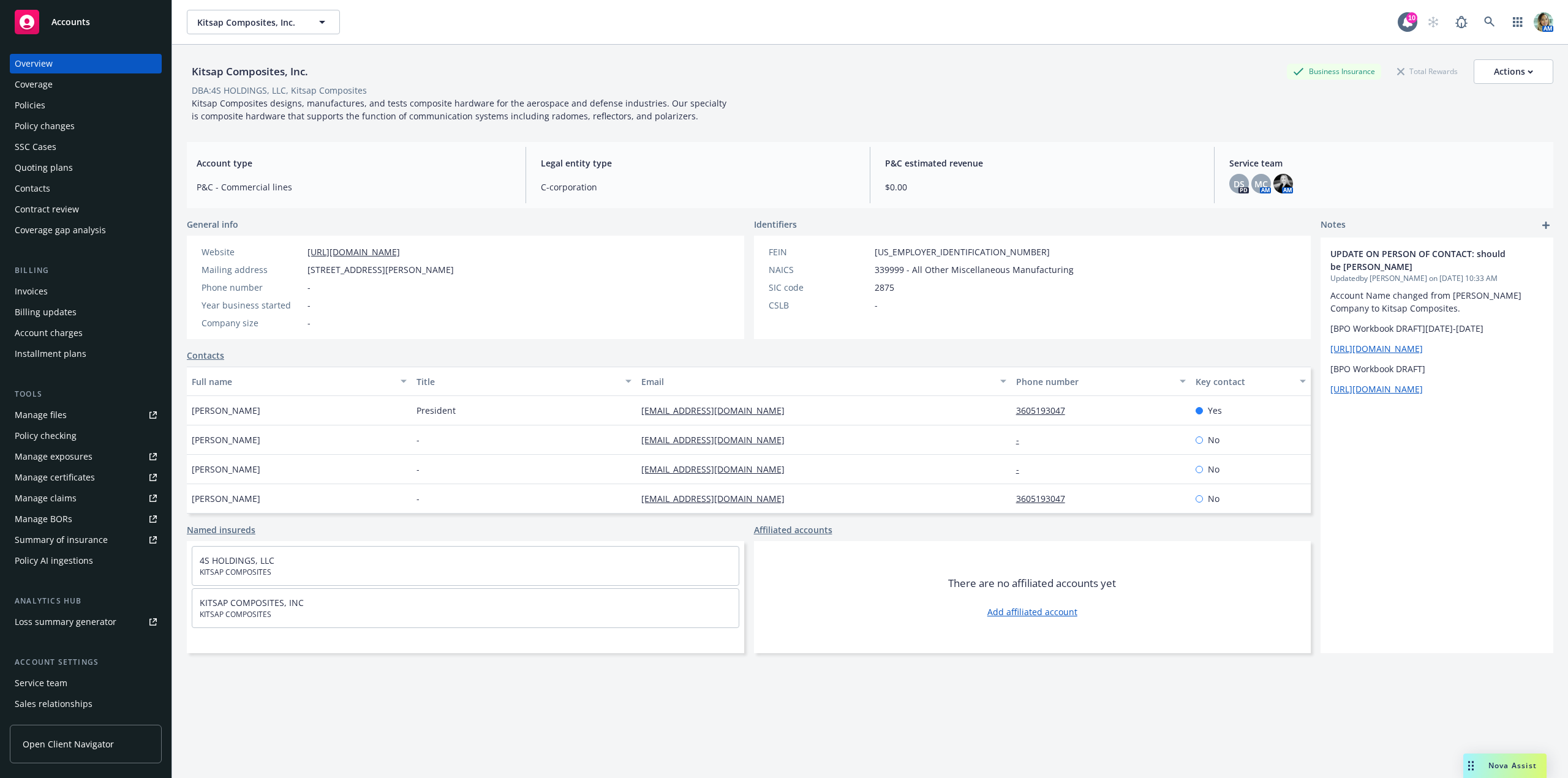
click at [90, 110] on div "Policies" at bounding box center [86, 105] width 142 height 20
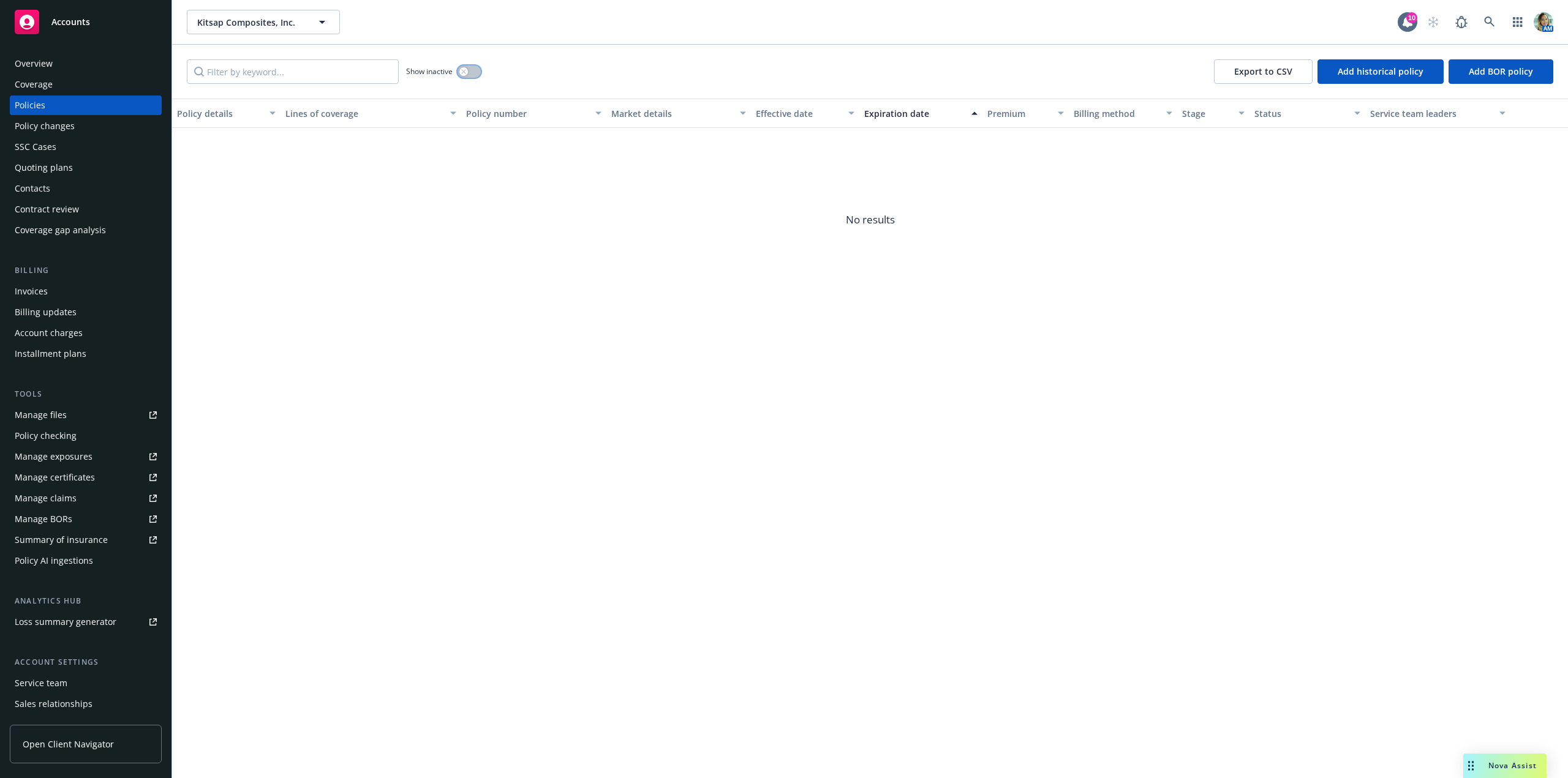
click at [473, 72] on button "button" at bounding box center [469, 72] width 23 height 12
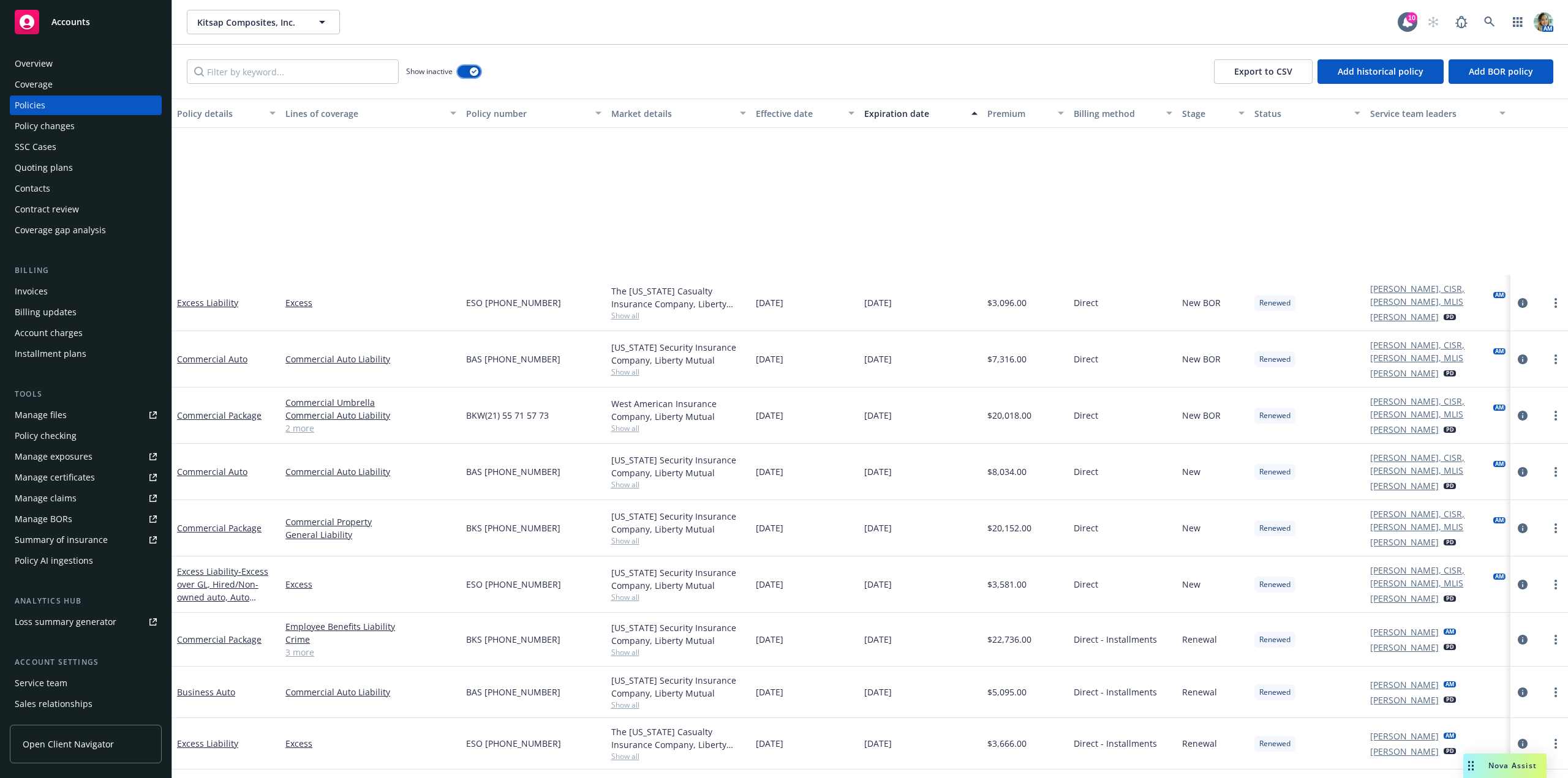
scroll to position [286, 0]
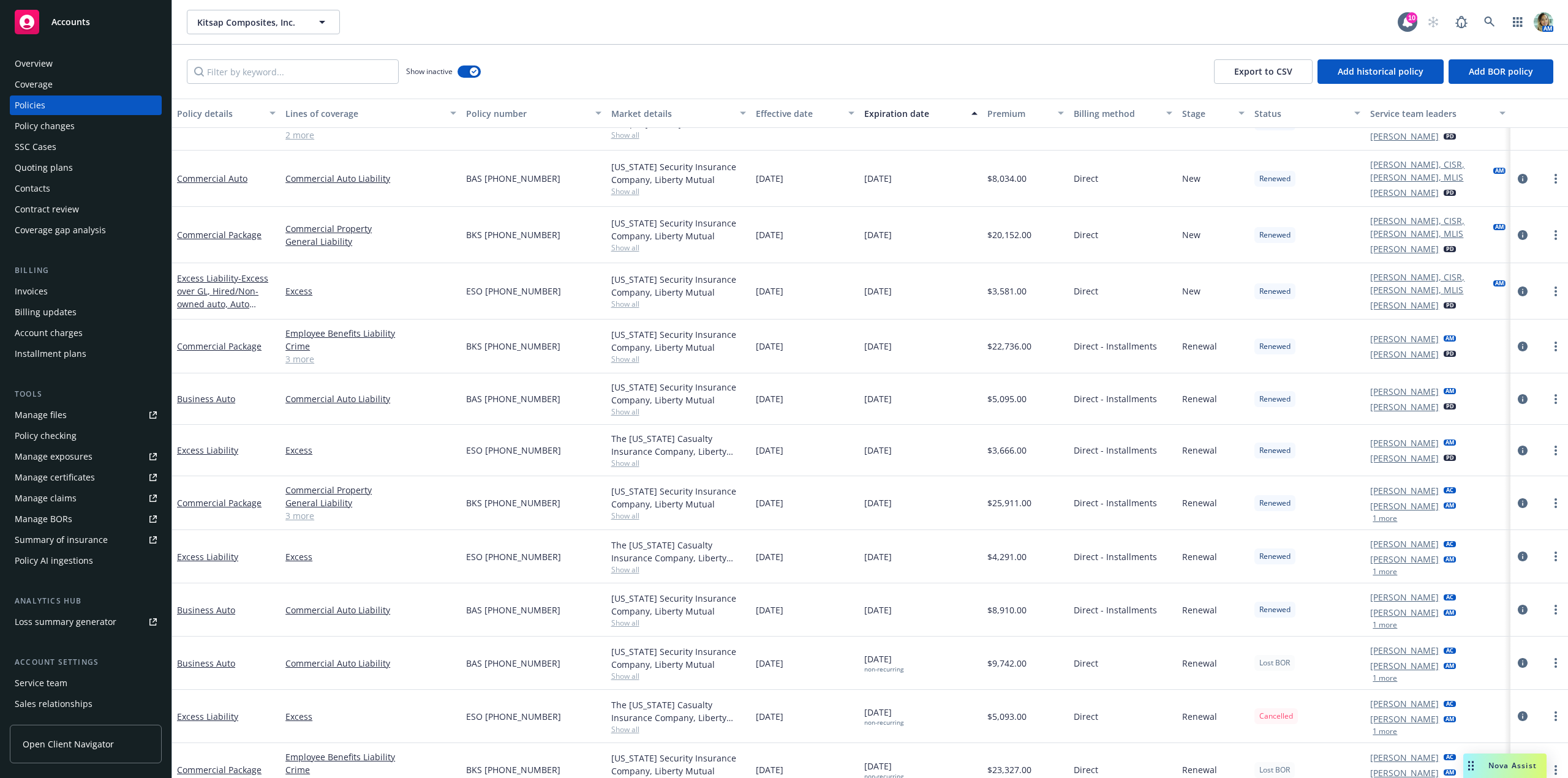
click at [59, 169] on div "Quoting plans" at bounding box center [44, 167] width 59 height 20
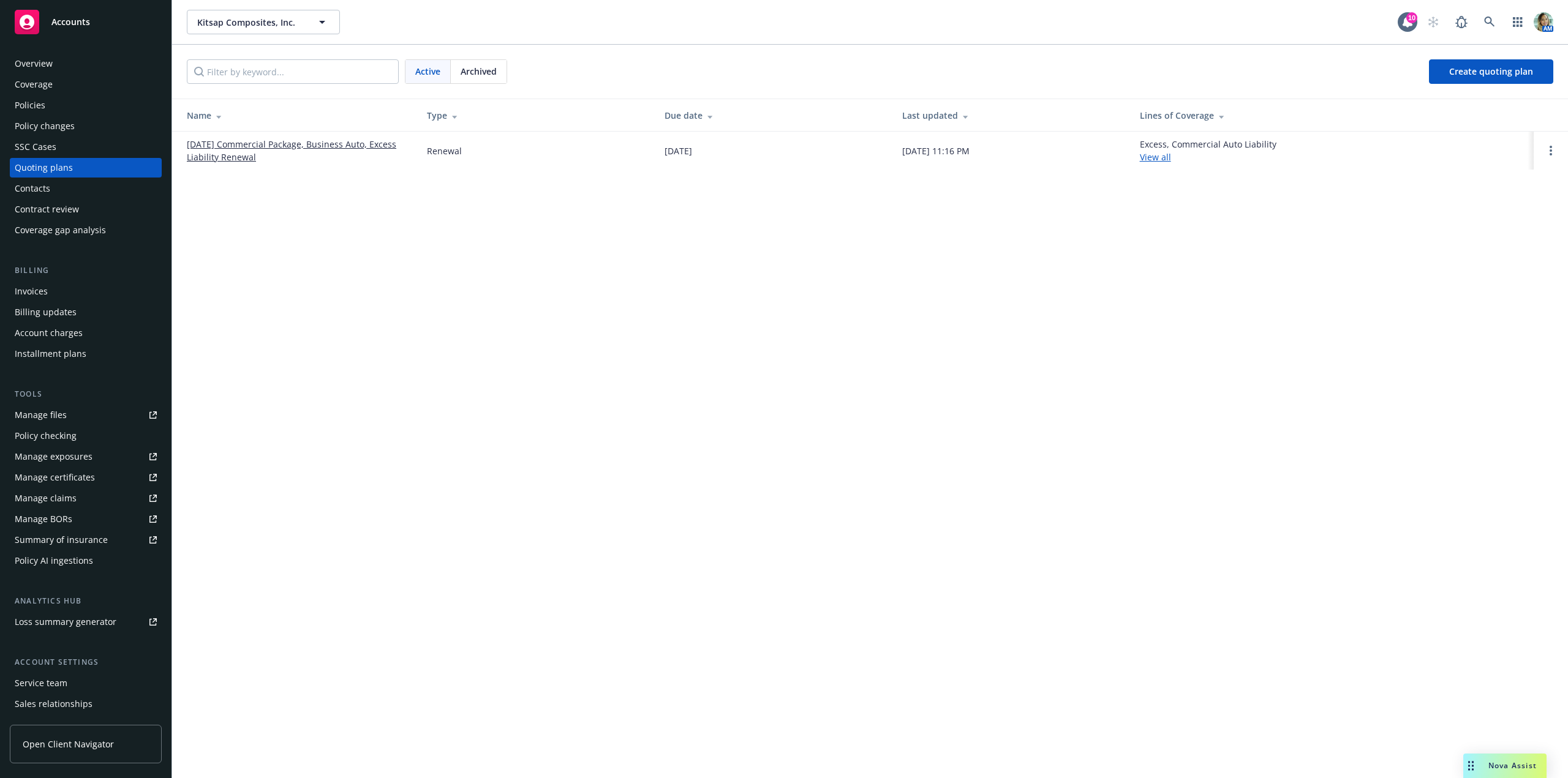
click at [41, 64] on div "Overview" at bounding box center [34, 63] width 38 height 20
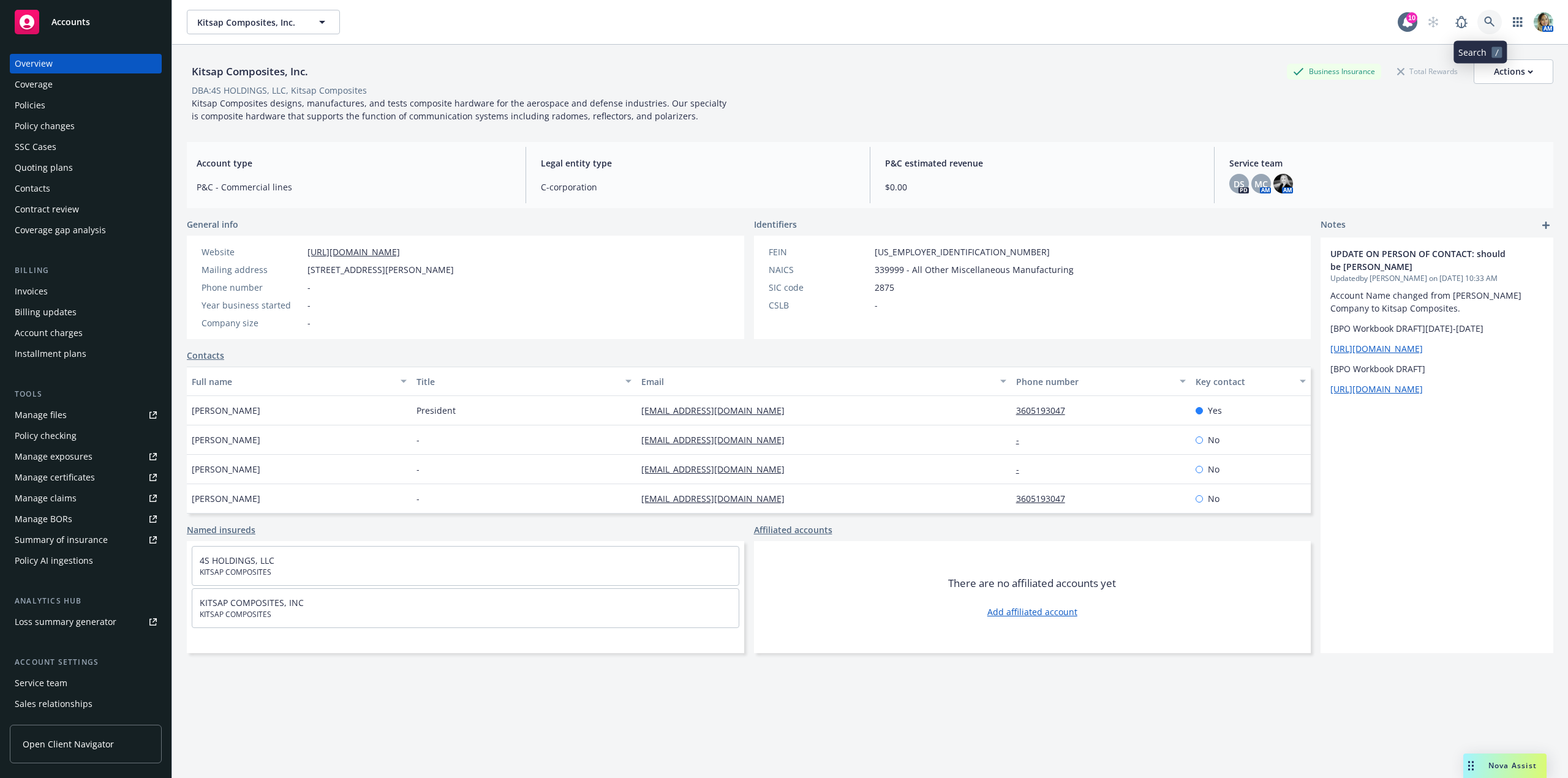
click at [1484, 18] on icon at bounding box center [1489, 21] width 10 height 10
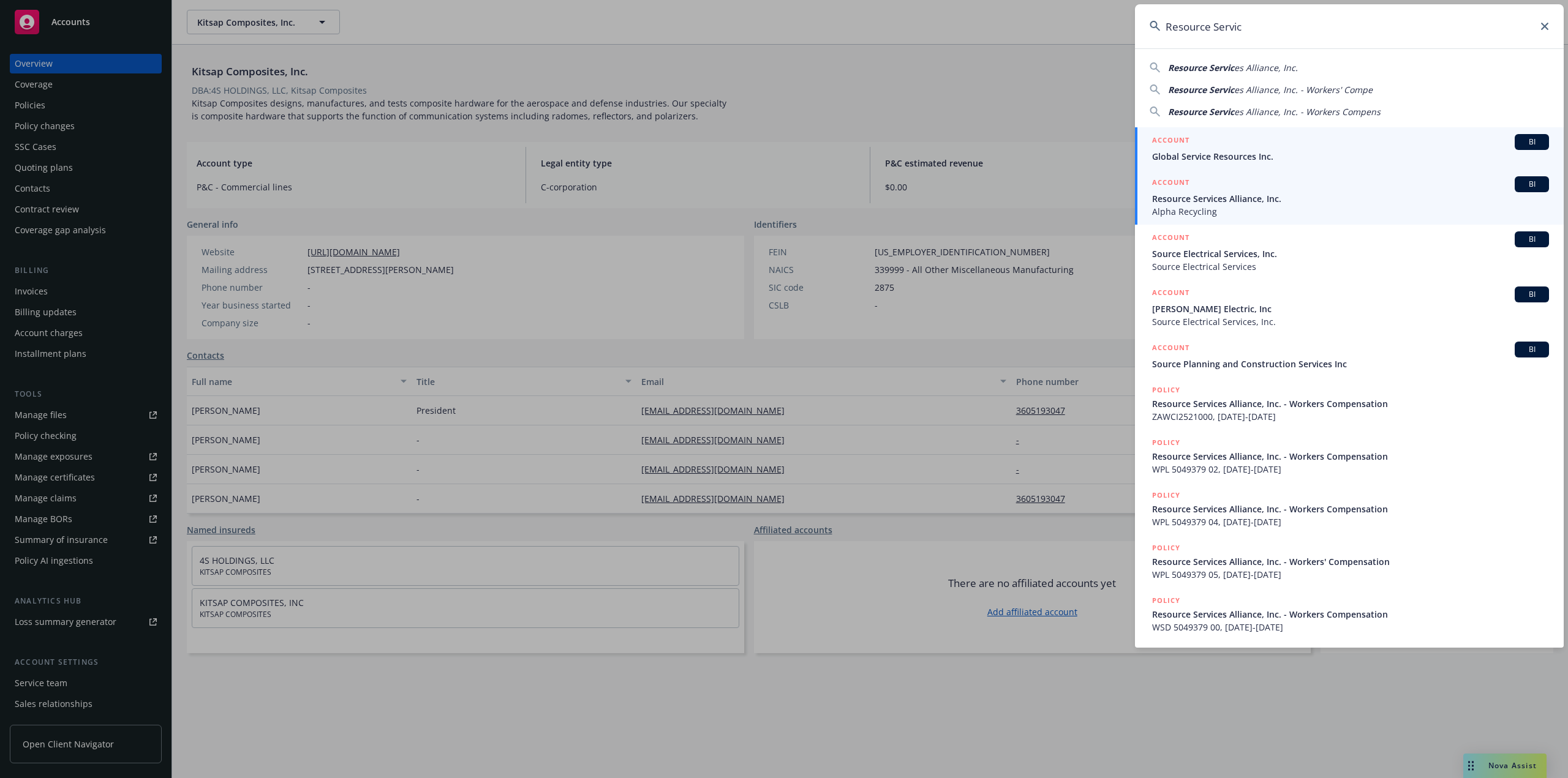
type input "Resource Servic"
click at [1200, 203] on span "Resource Services Alliance, Inc." at bounding box center [1350, 198] width 397 height 12
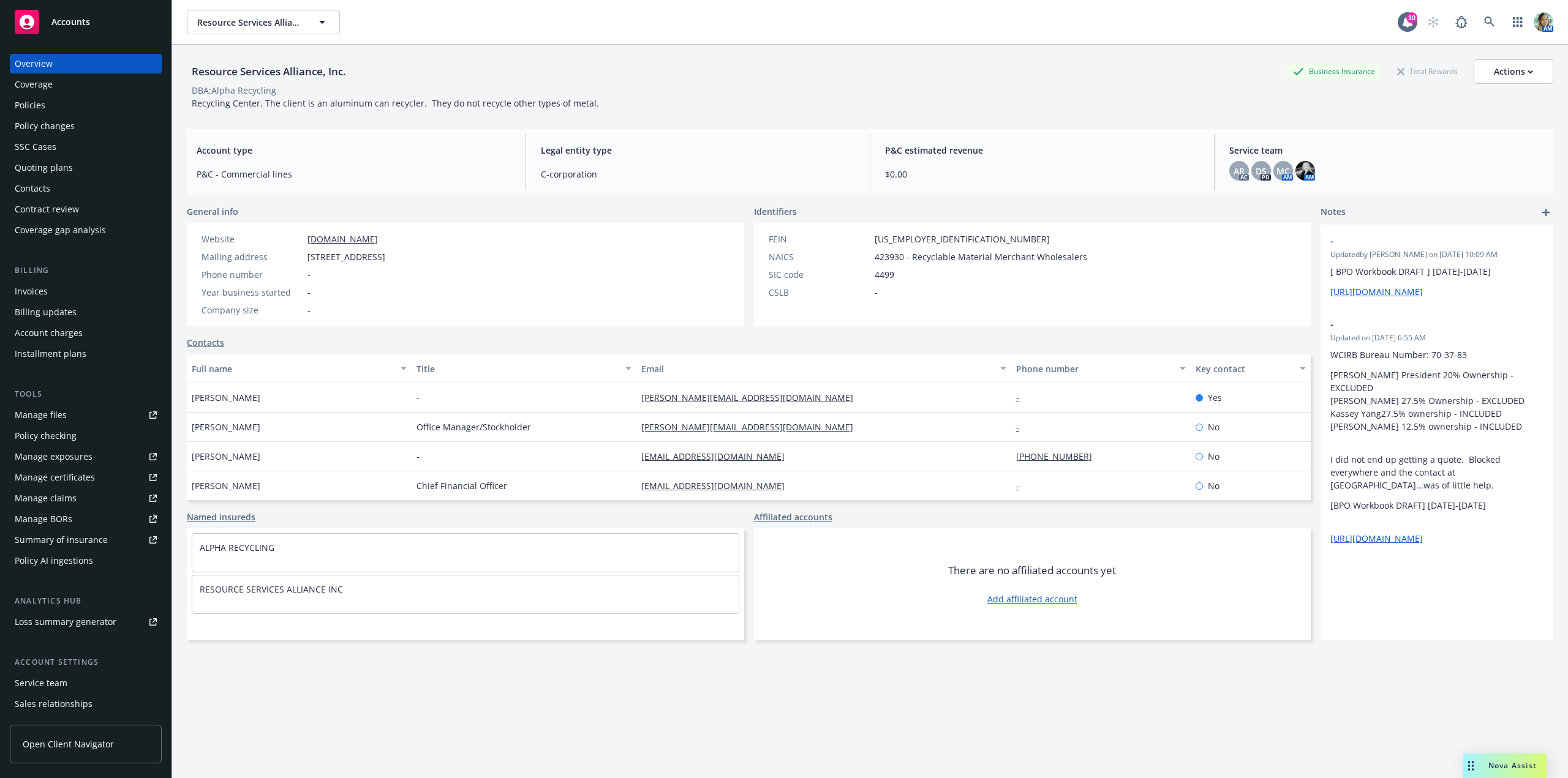
click at [48, 107] on div "Policies" at bounding box center [86, 105] width 142 height 20
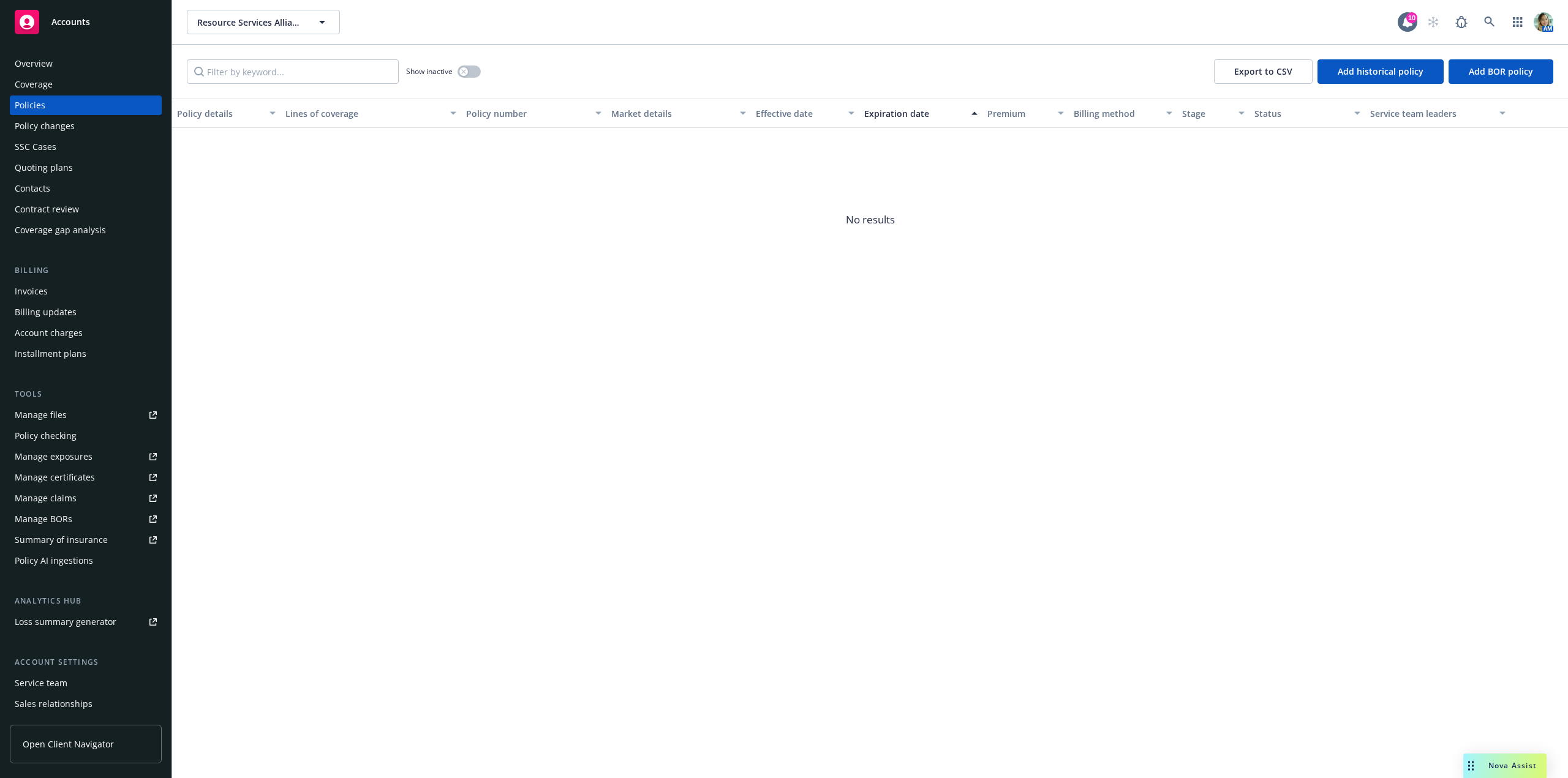
click at [49, 69] on div "Overview" at bounding box center [34, 63] width 38 height 20
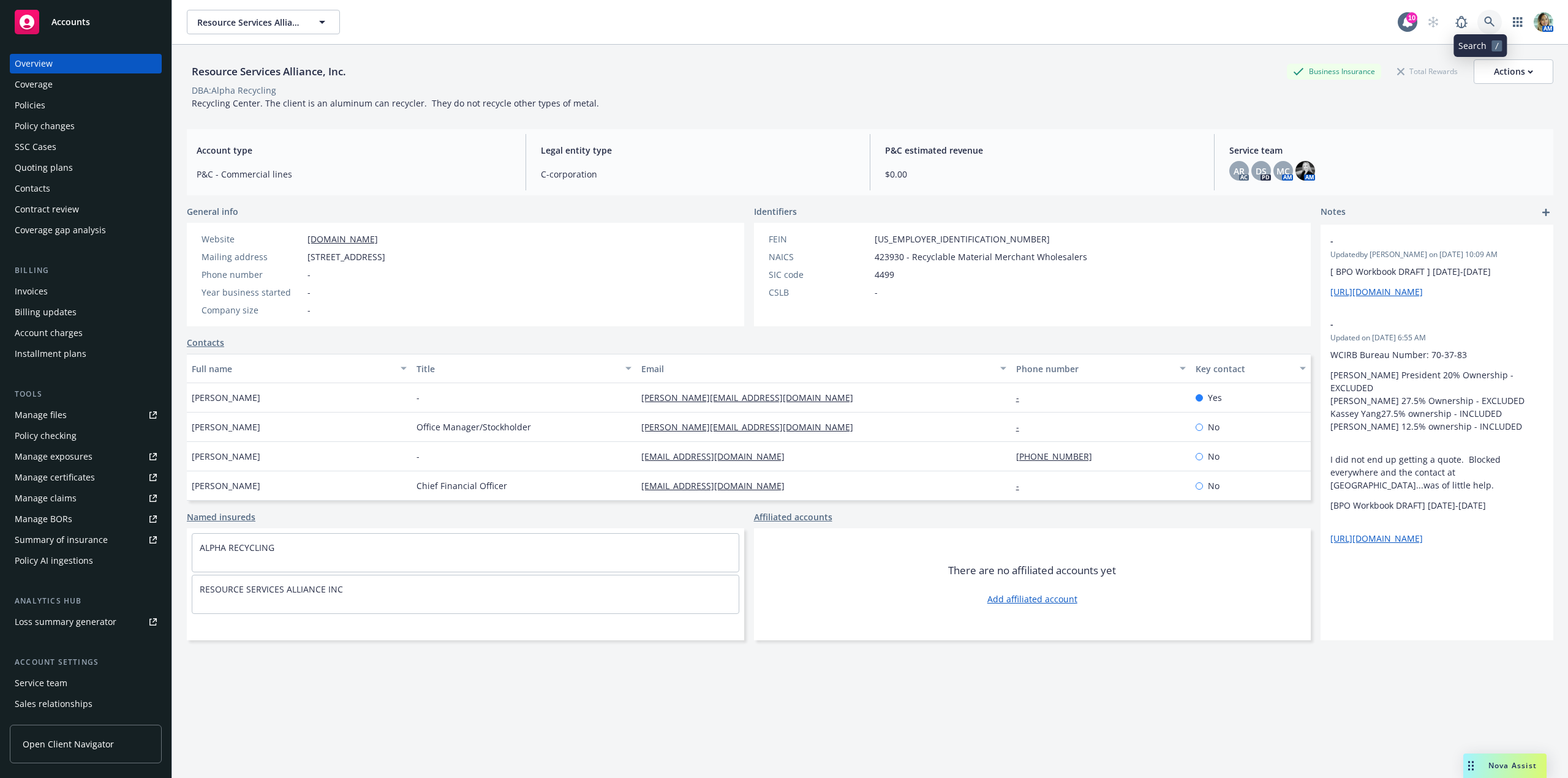
click at [1477, 20] on link at bounding box center [1489, 22] width 24 height 24
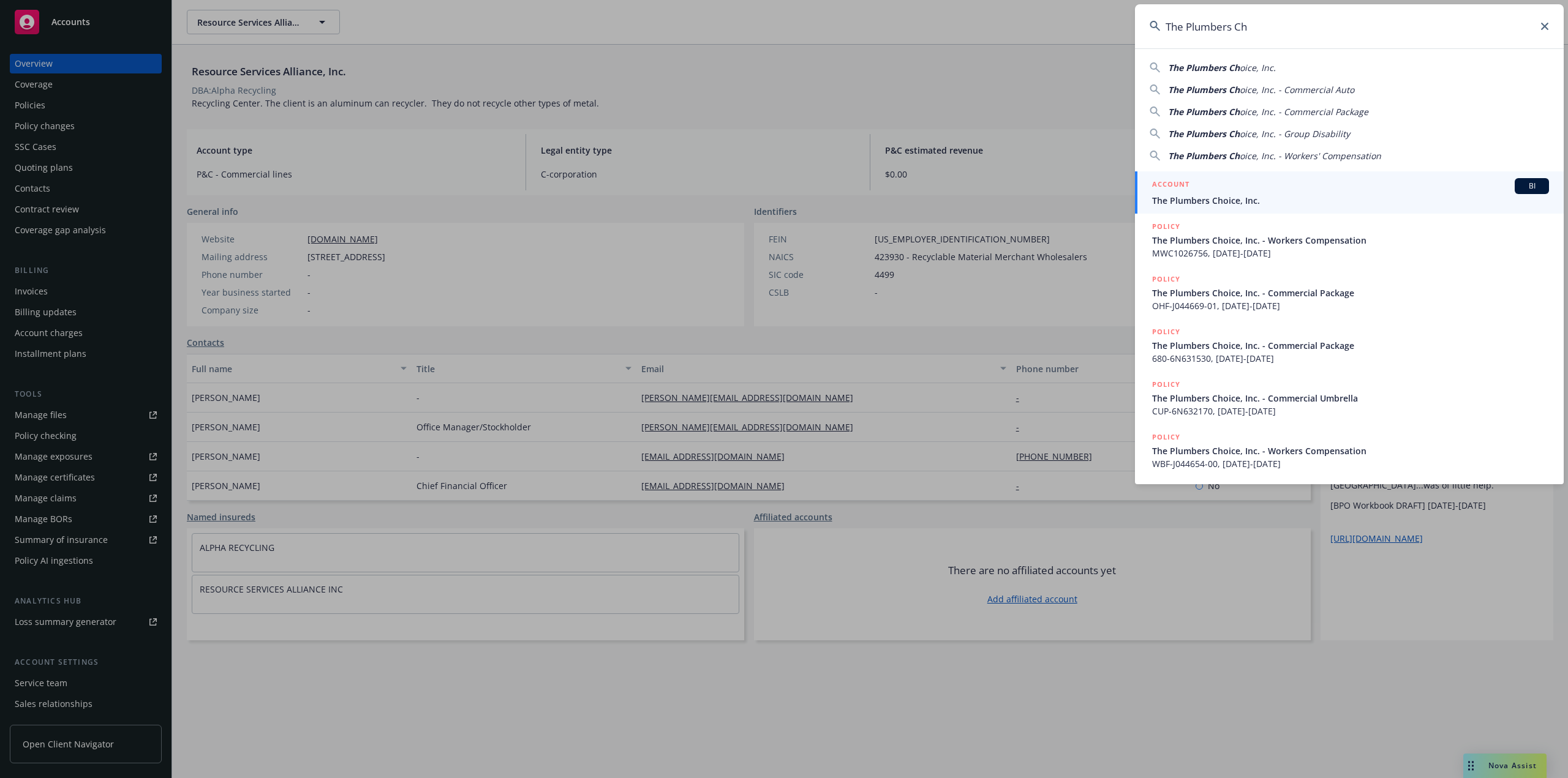
type input "The Plumbers Ch"
click at [1199, 203] on span "The Plumbers Choice, Inc." at bounding box center [1350, 201] width 397 height 12
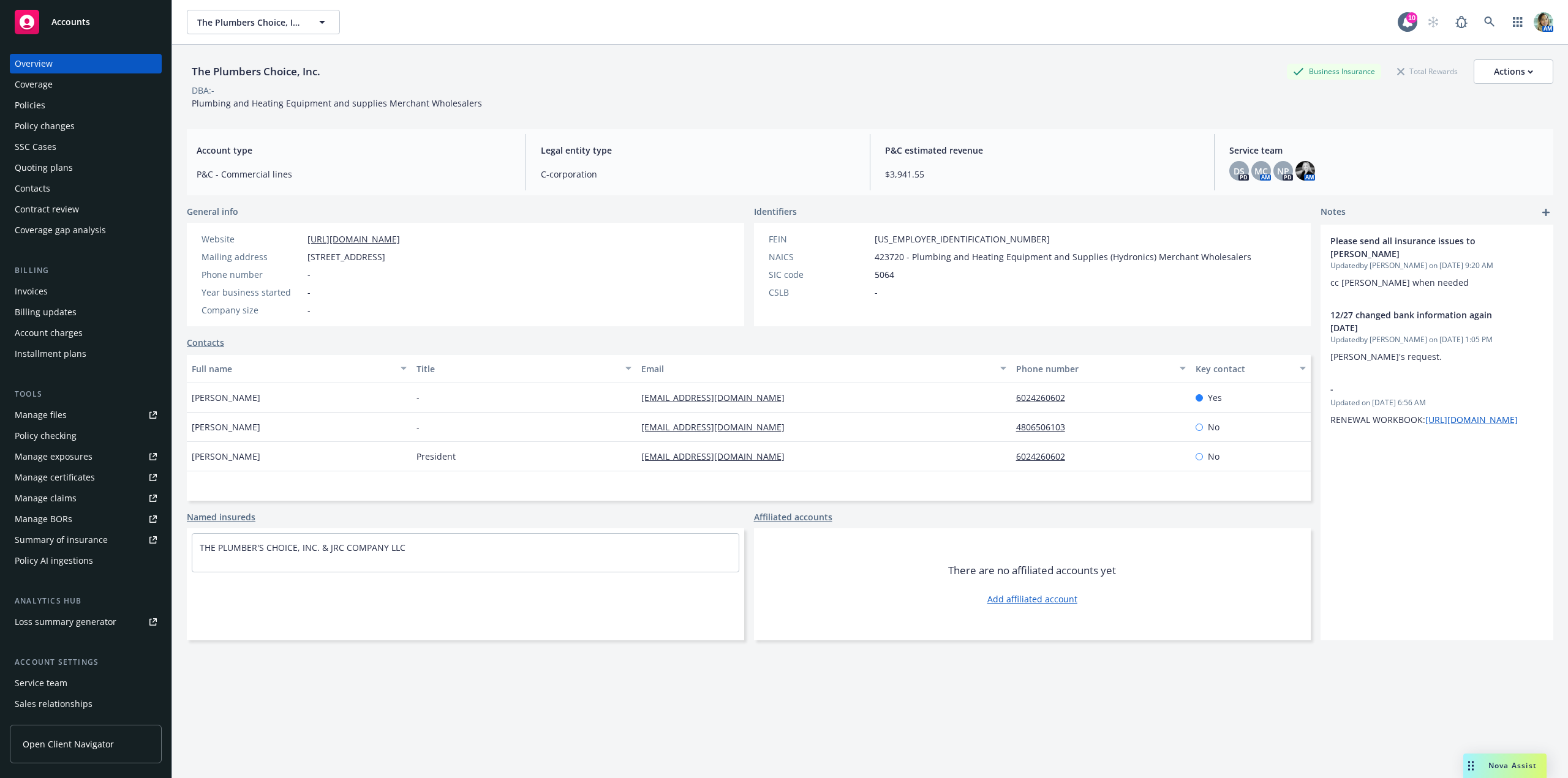
click at [39, 108] on div "Policies" at bounding box center [30, 105] width 30 height 20
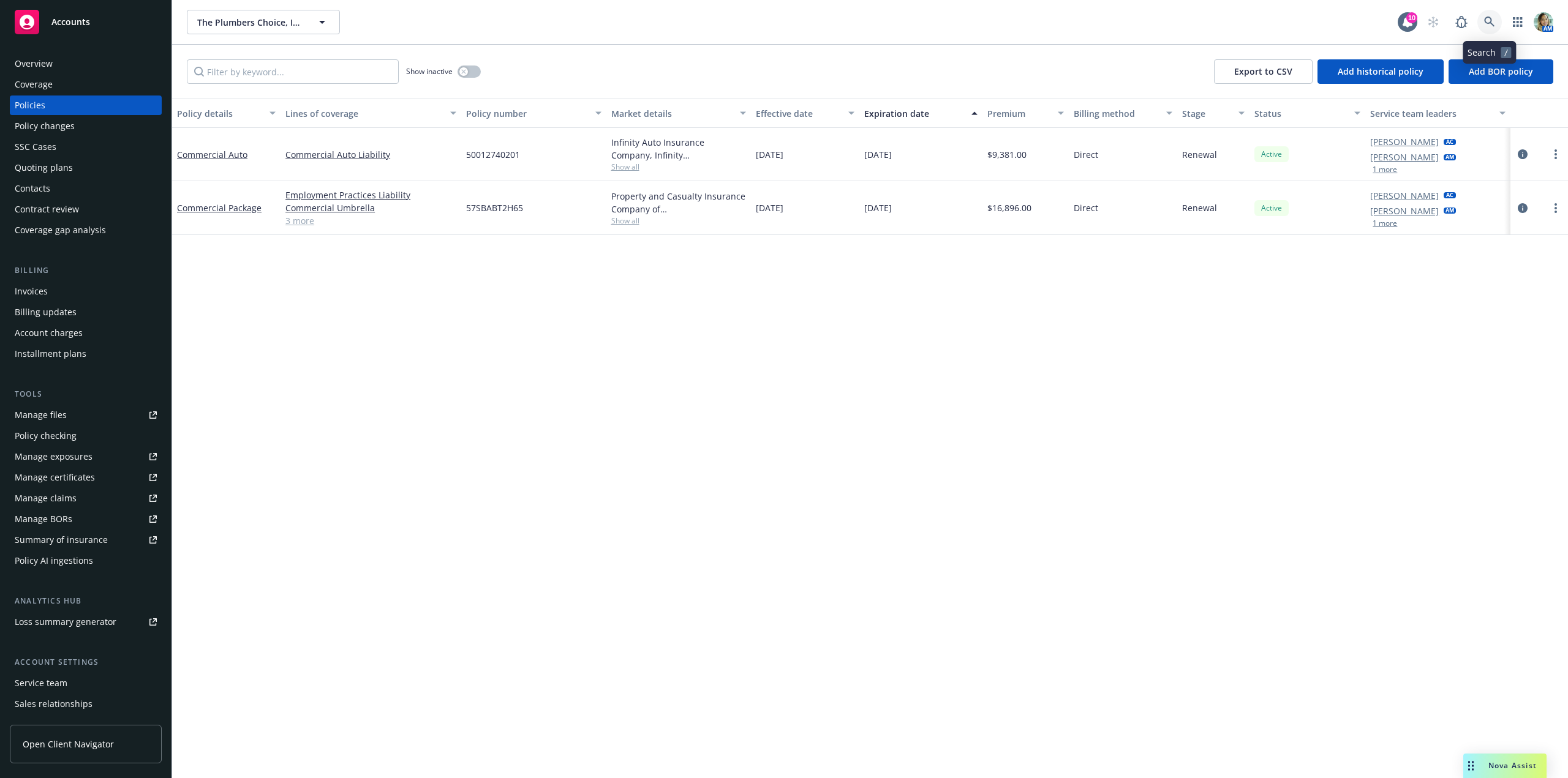
click at [1490, 25] on icon at bounding box center [1490, 22] width 11 height 11
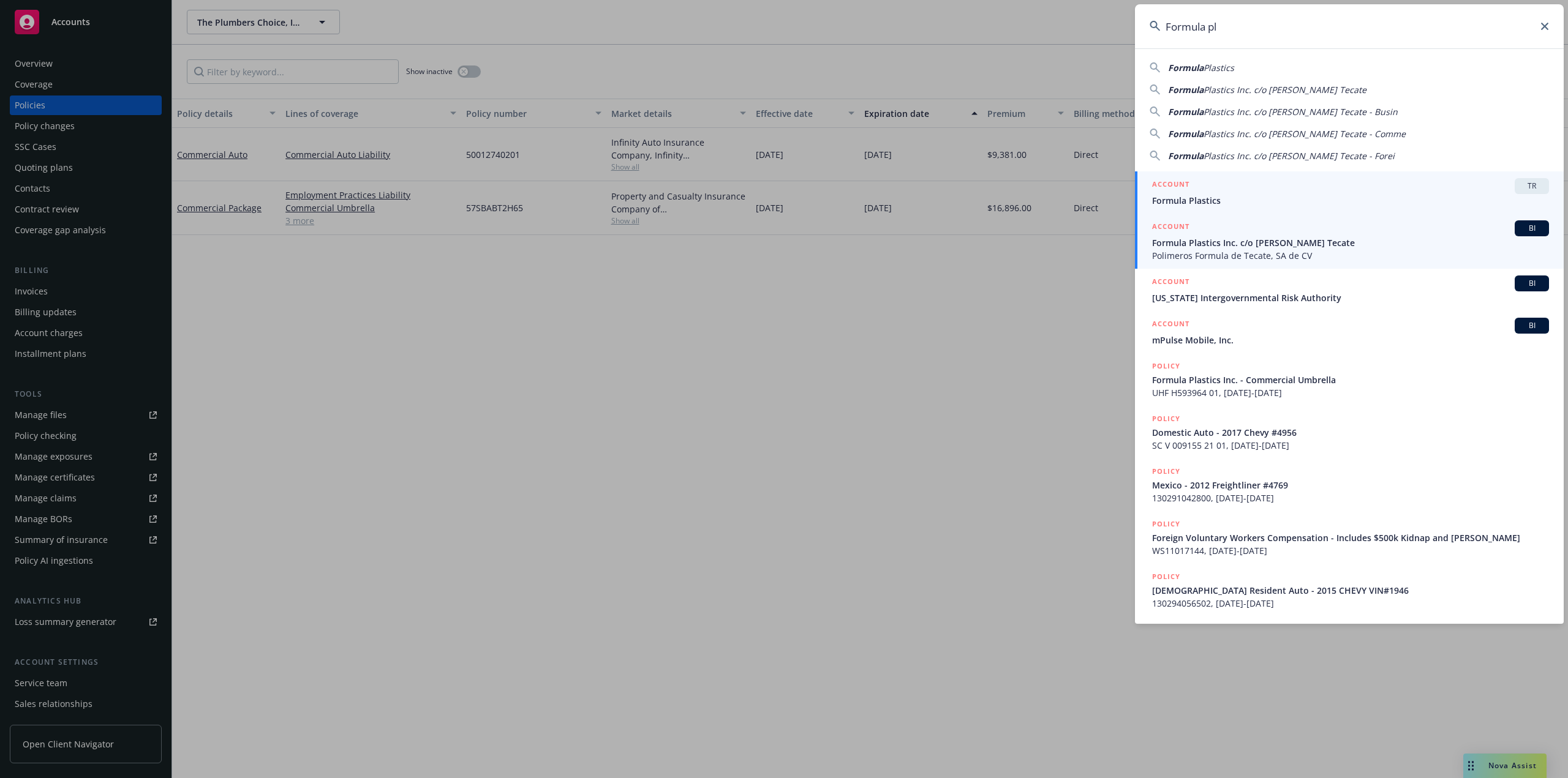
type input "Formula pl"
click at [1202, 257] on span "Polimeros Formula de Tecate, SA de CV" at bounding box center [1350, 255] width 397 height 12
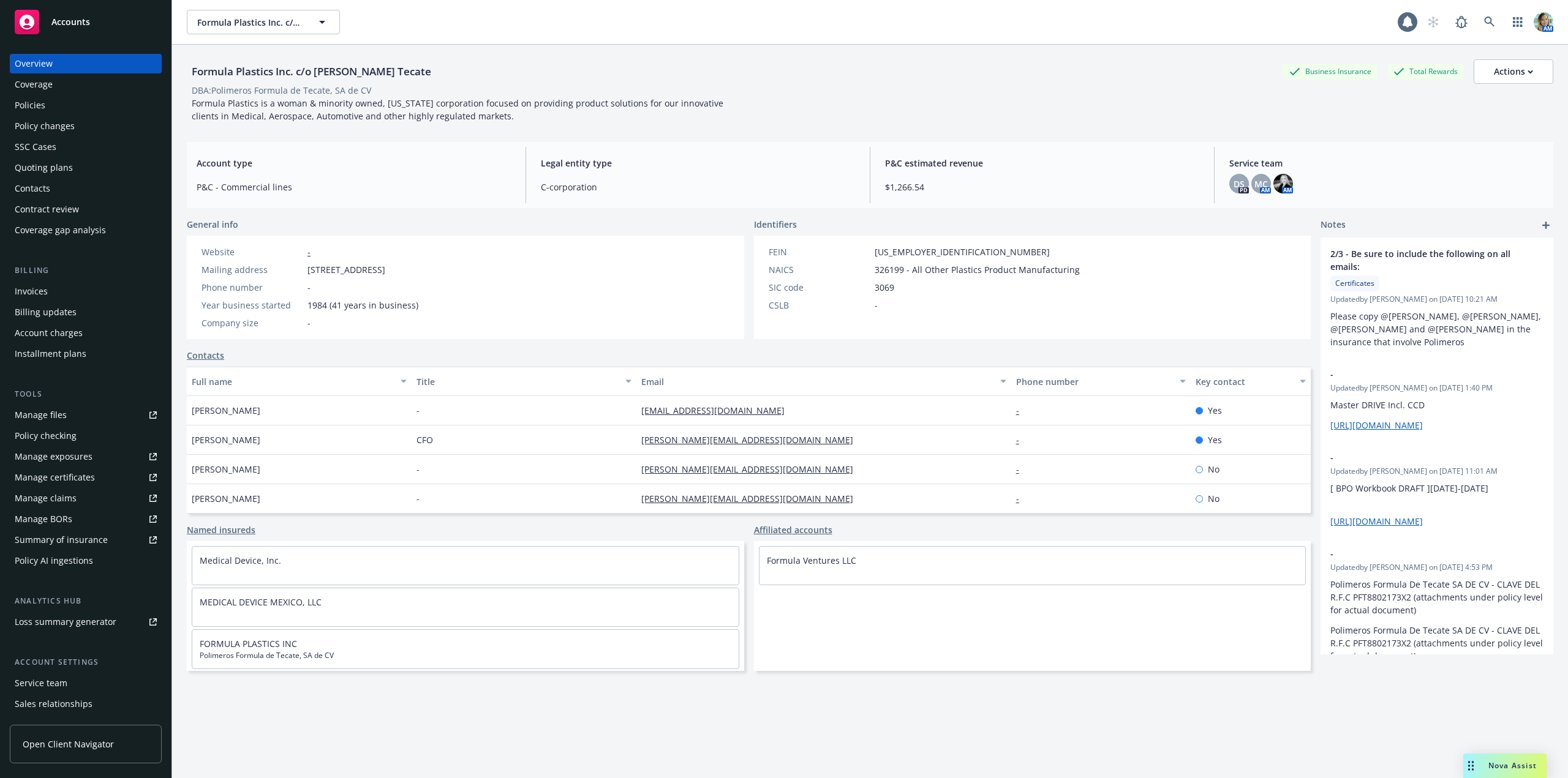
click at [66, 107] on div "Policies" at bounding box center [86, 105] width 142 height 20
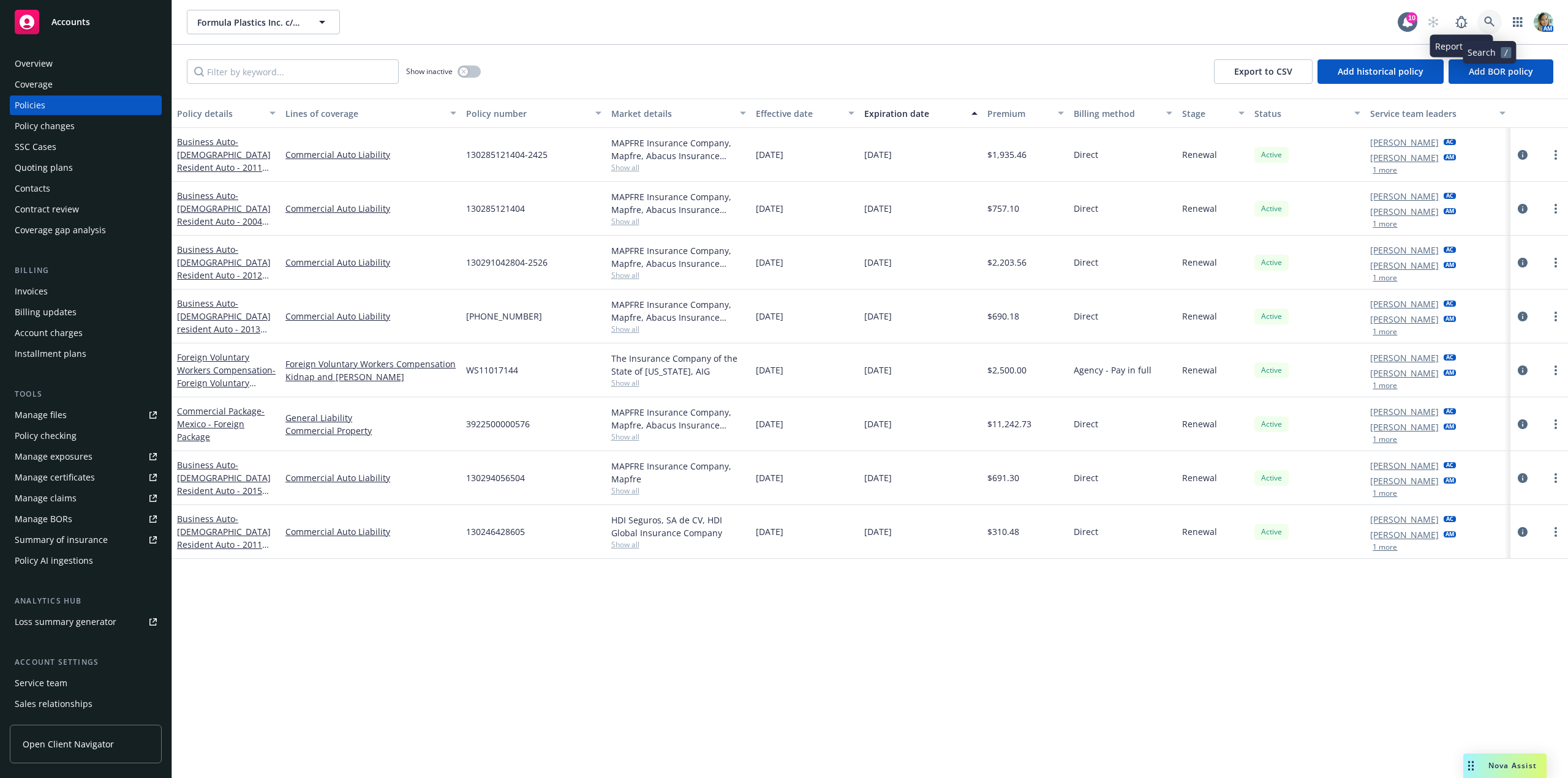
click at [1483, 19] on link at bounding box center [1489, 22] width 24 height 24
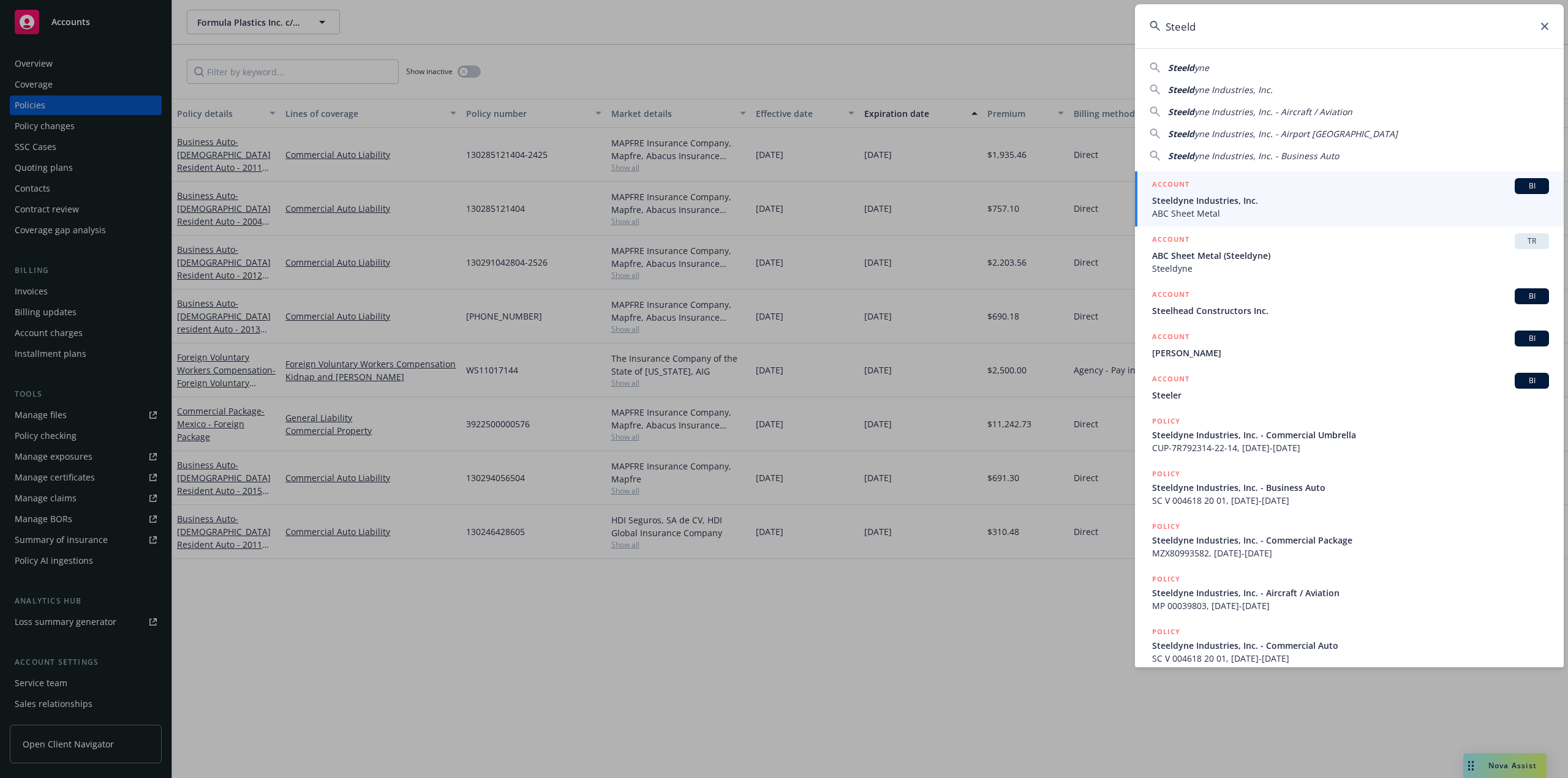
type input "Steeld"
click at [1186, 211] on span "ABC Sheet Metal" at bounding box center [1350, 213] width 397 height 12
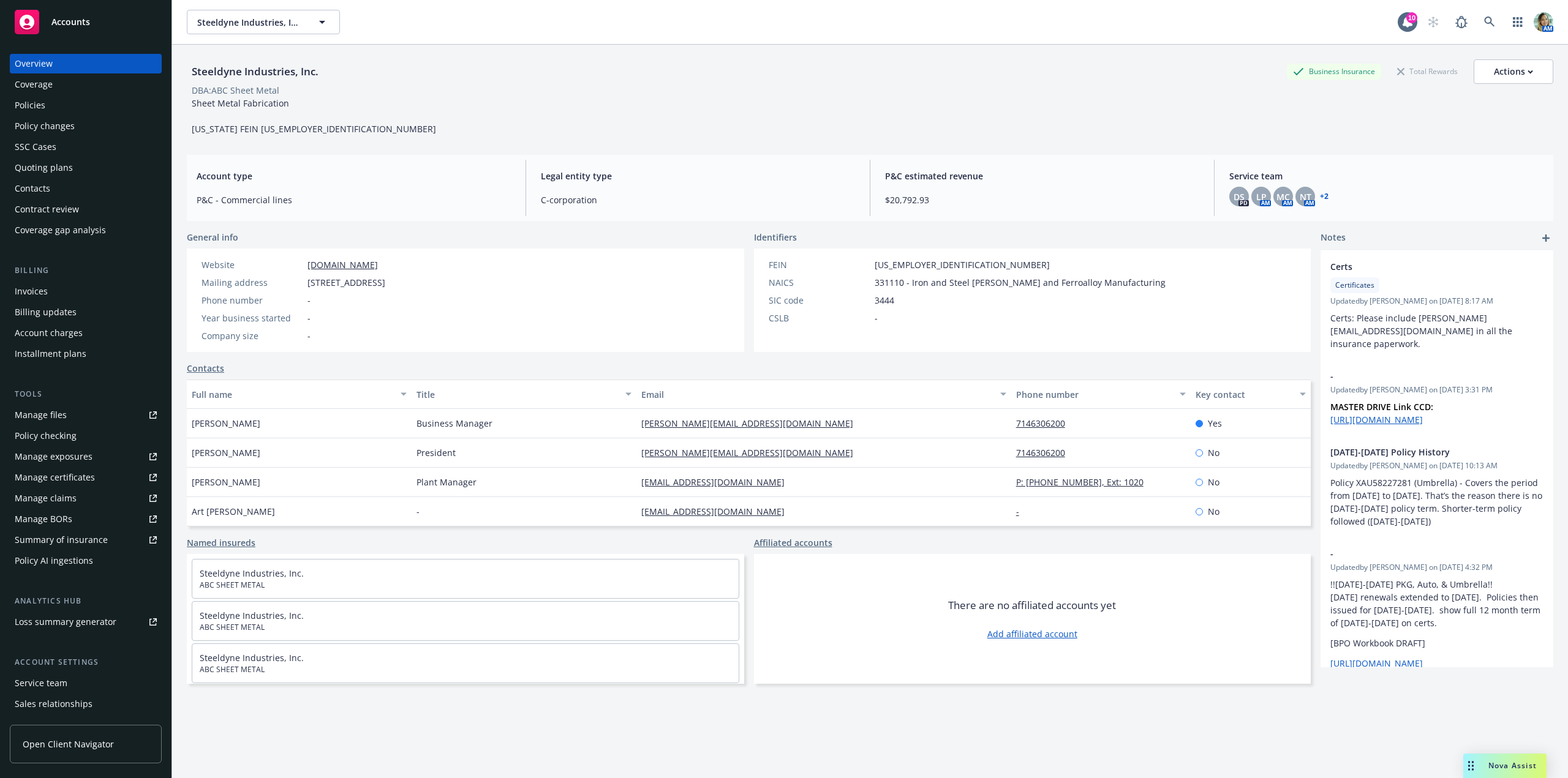
click at [64, 107] on div "Policies" at bounding box center [86, 105] width 142 height 20
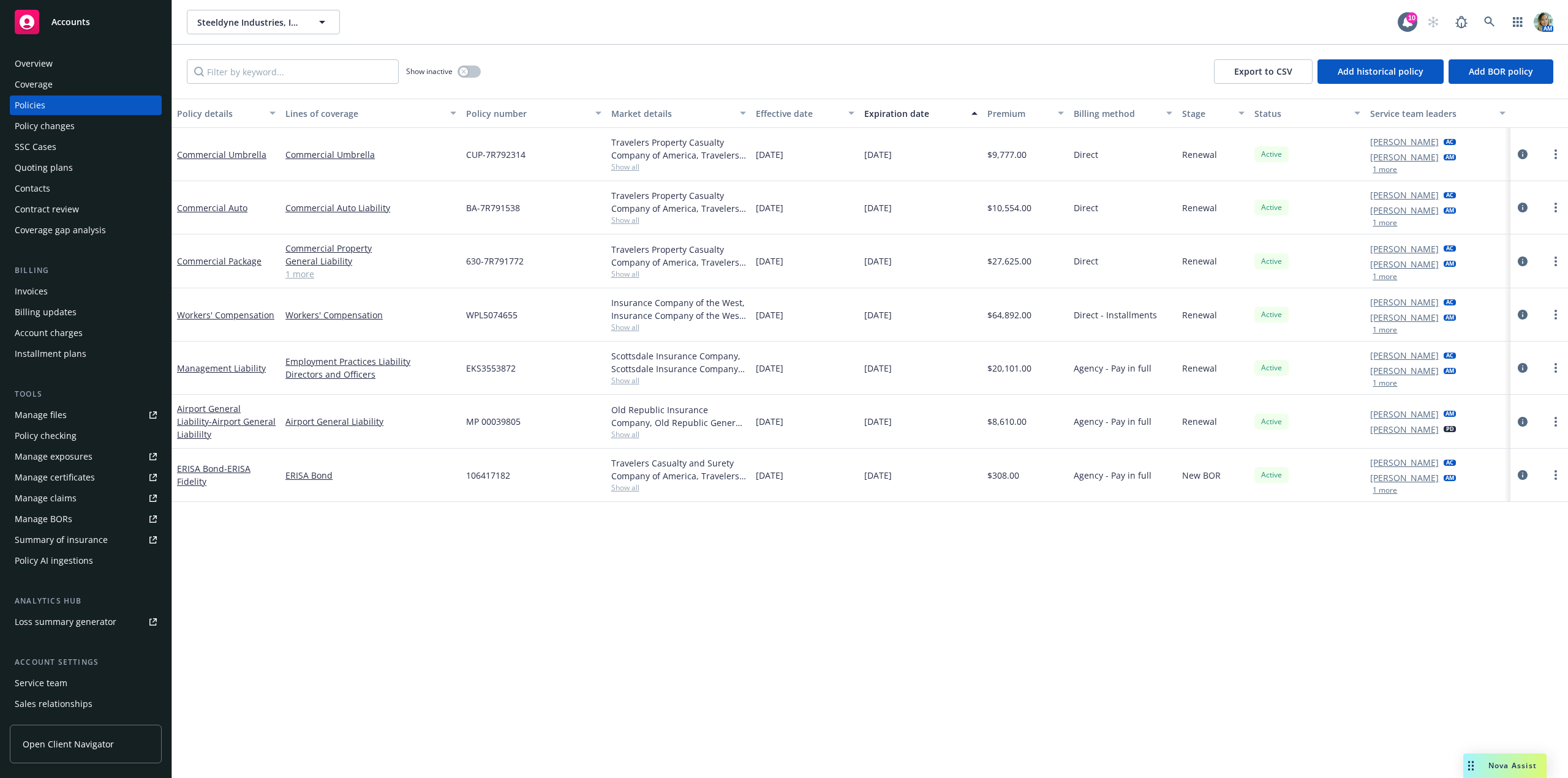
drag, startPoint x: 49, startPoint y: 64, endPoint x: 109, endPoint y: 66, distance: 60.0
click at [50, 64] on div "Overview" at bounding box center [34, 63] width 38 height 20
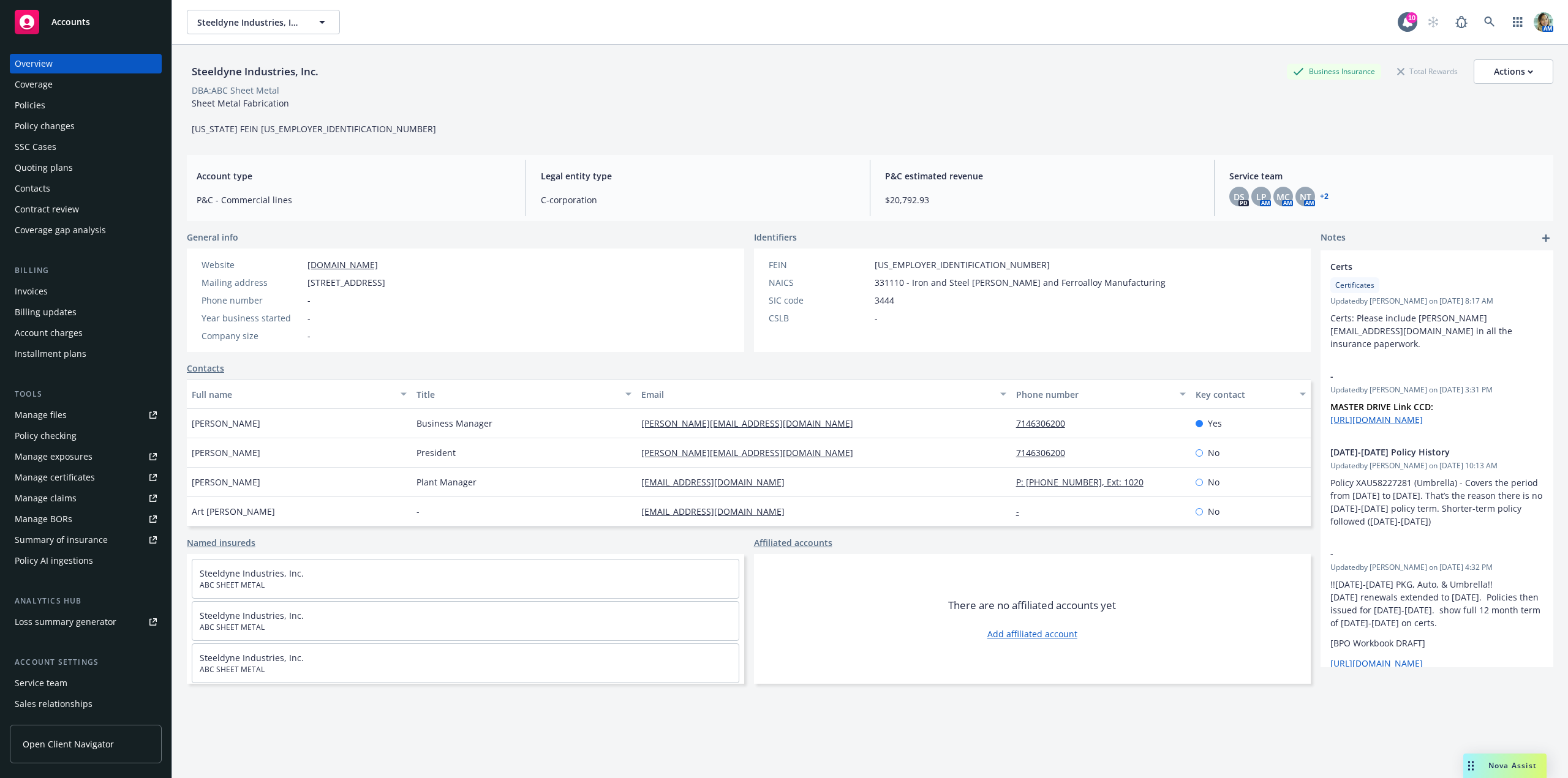
click at [64, 681] on div "Service team" at bounding box center [41, 683] width 52 height 20
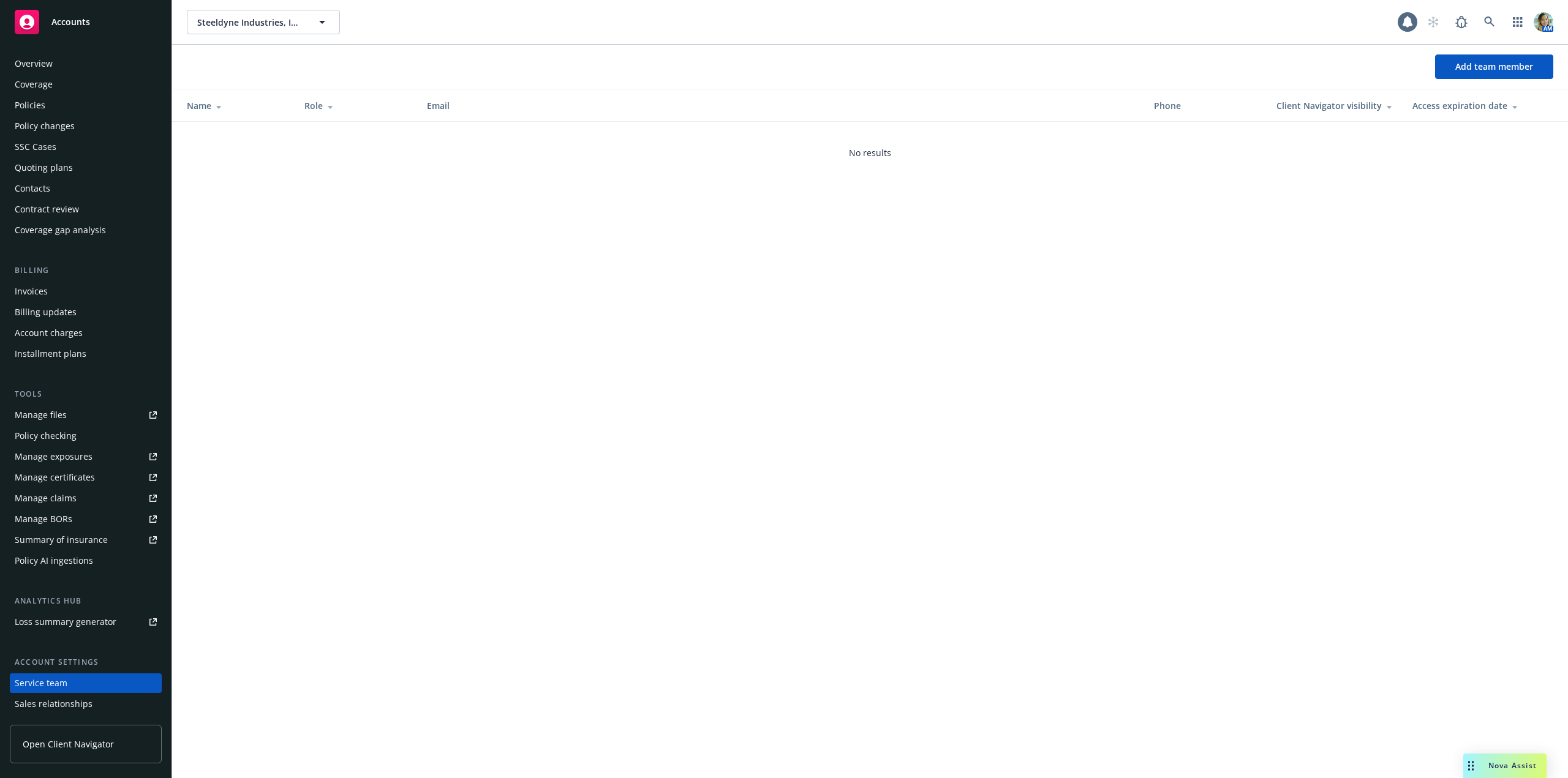
scroll to position [61, 0]
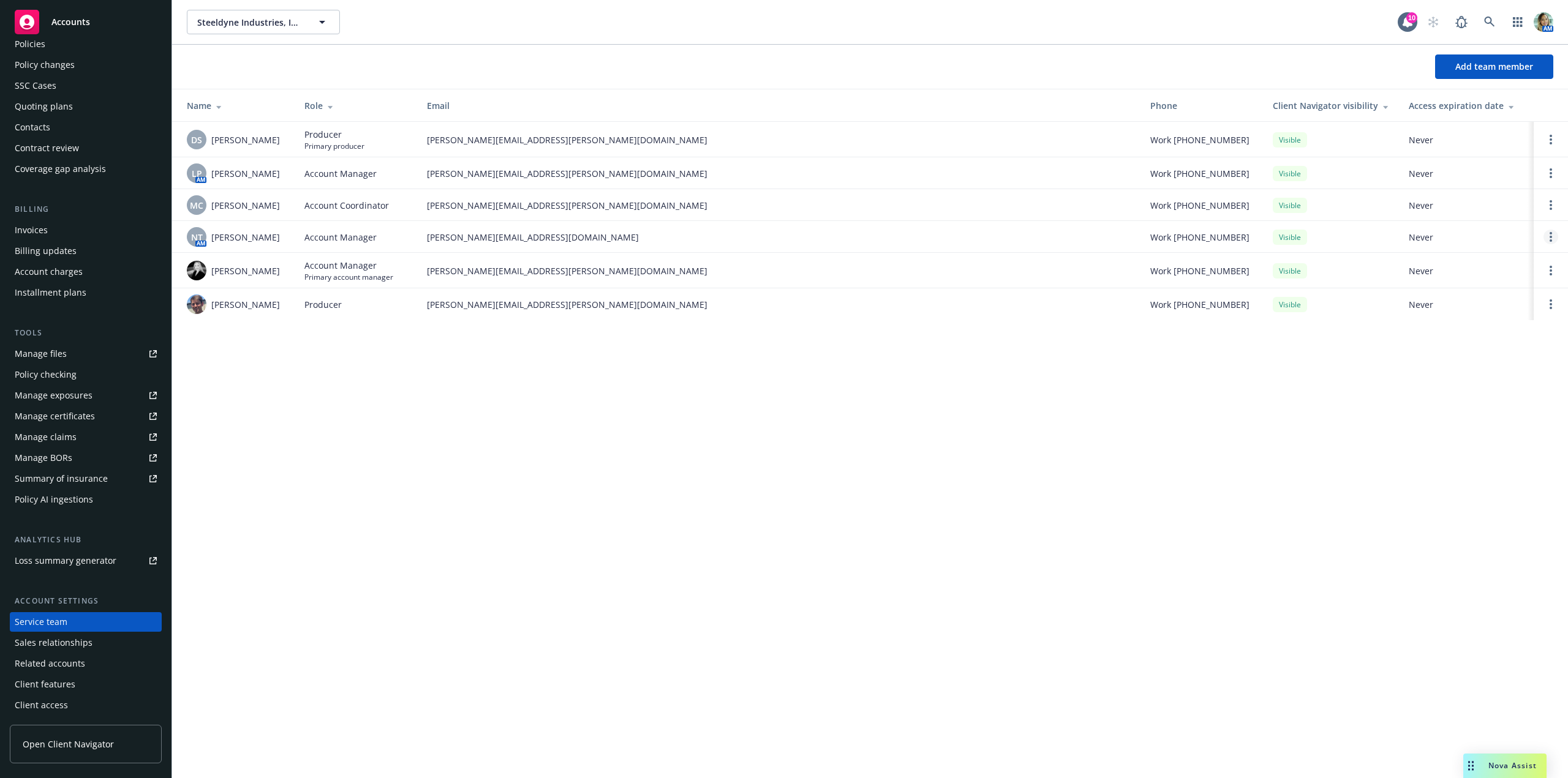
click at [1545, 234] on link "Open options" at bounding box center [1551, 236] width 15 height 15
drag, startPoint x: 1458, startPoint y: 202, endPoint x: 1395, endPoint y: 209, distance: 63.4
click at [1457, 202] on span "Remove account manager" at bounding box center [1433, 202] width 136 height 12
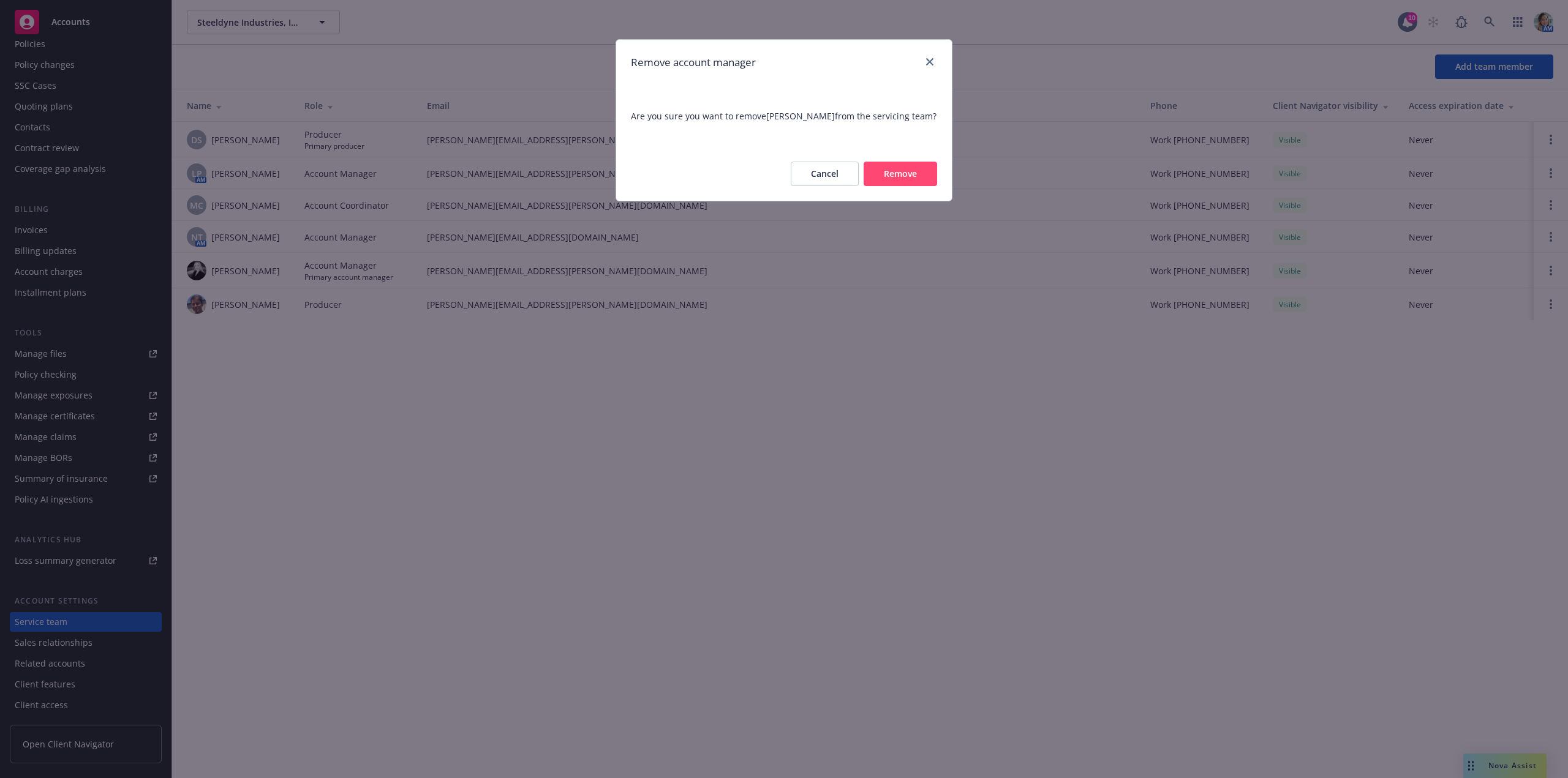
click at [901, 169] on button "Remove" at bounding box center [901, 173] width 73 height 24
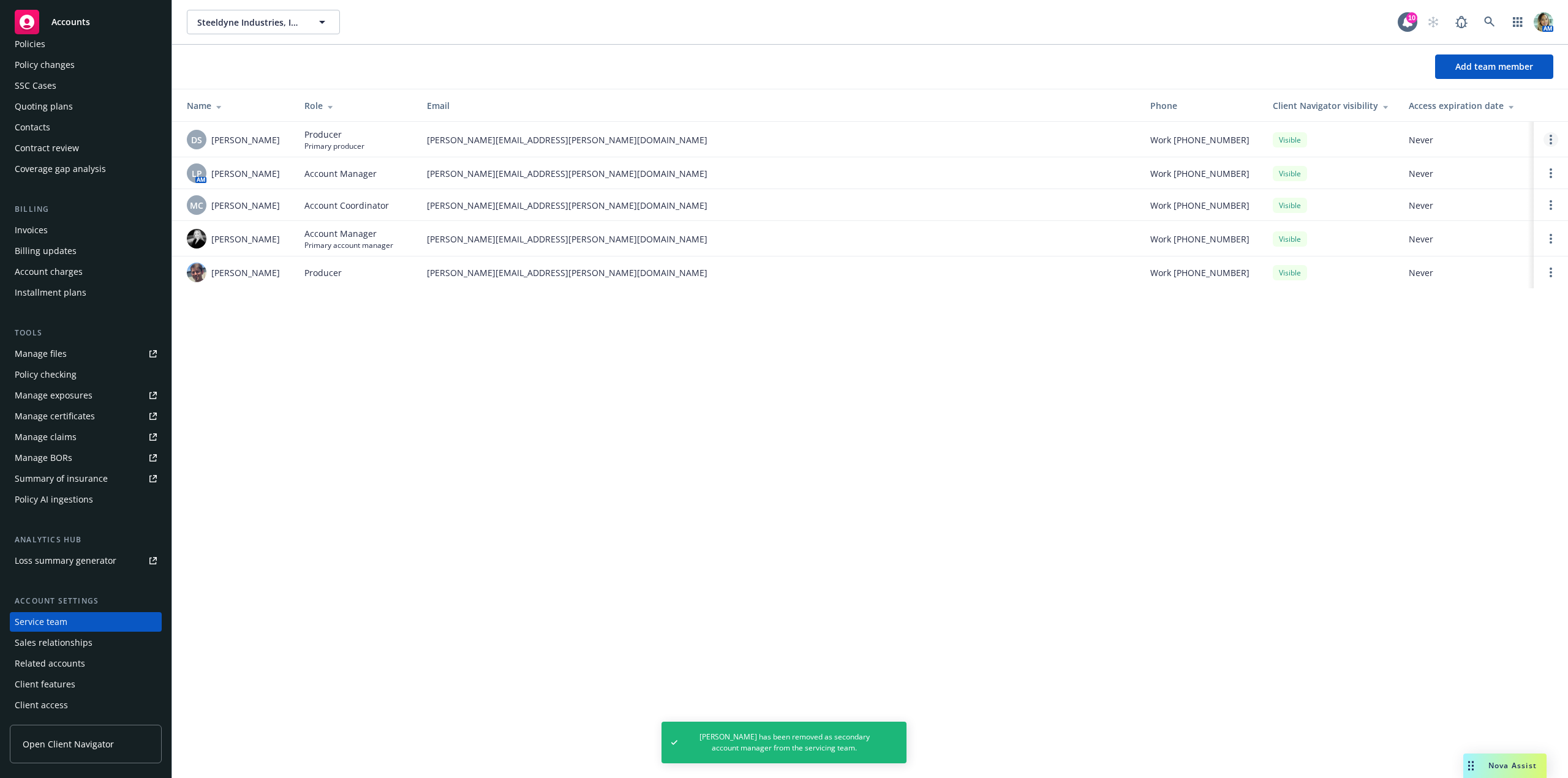
click at [1550, 142] on icon "Open options" at bounding box center [1551, 140] width 2 height 10
click at [1523, 133] on span "Hide from Client Navigator" at bounding box center [1472, 130] width 139 height 12
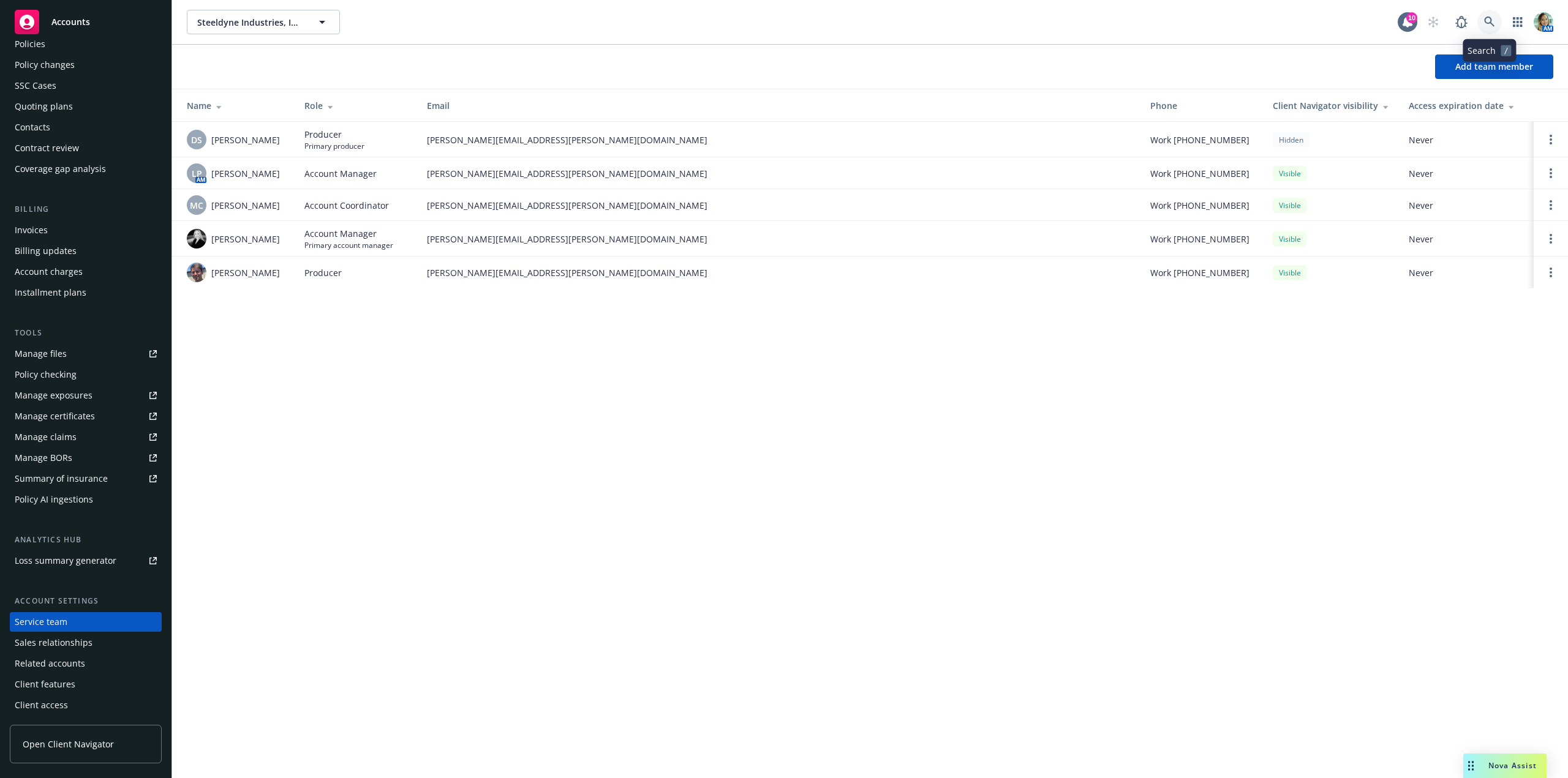
click at [1492, 20] on icon at bounding box center [1489, 21] width 10 height 10
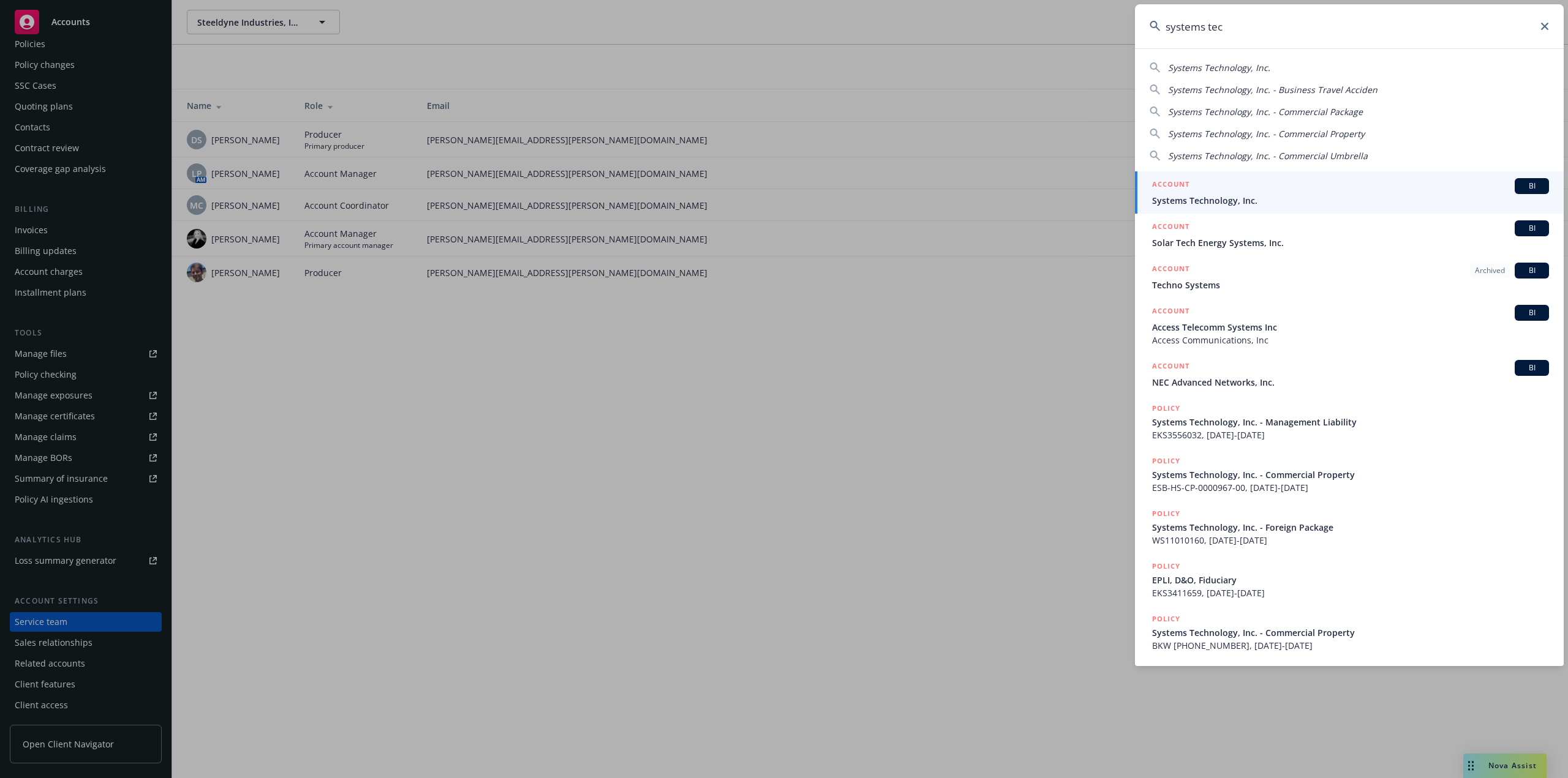
type input "systems tec"
click at [1228, 194] on span "Systems Technology, Inc." at bounding box center [1350, 201] width 397 height 12
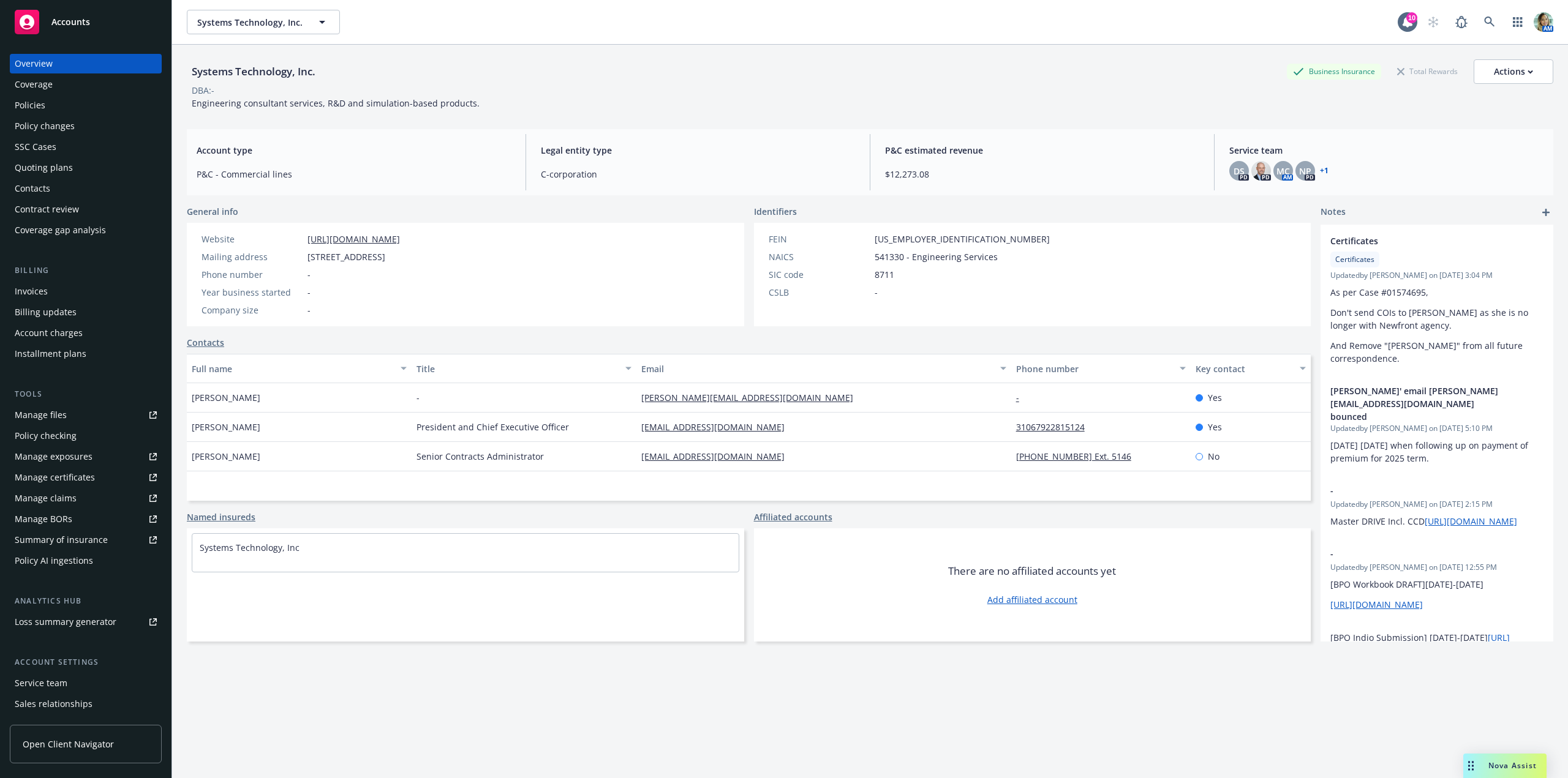
click at [53, 107] on div "Policies" at bounding box center [86, 105] width 142 height 20
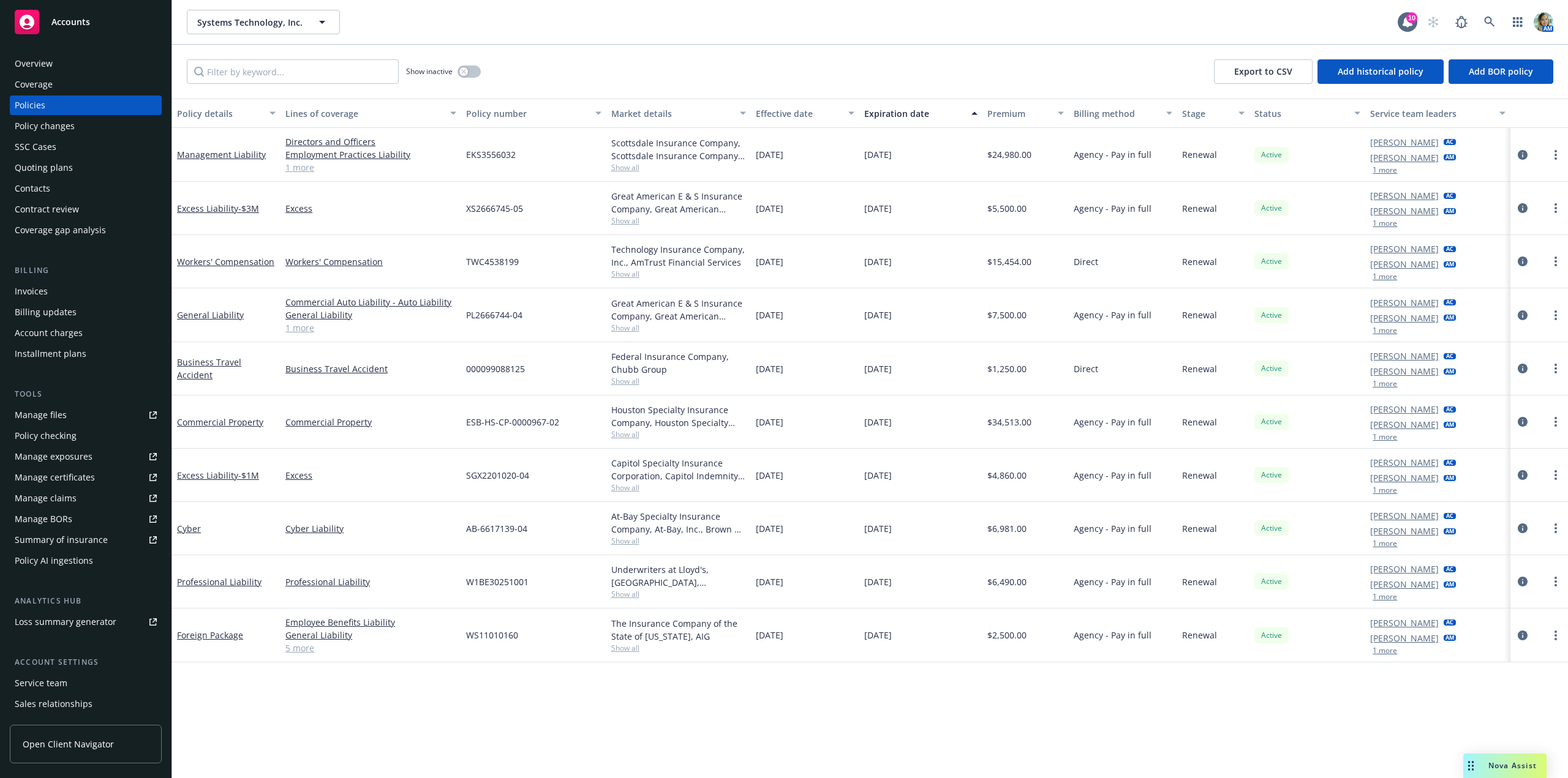
click at [55, 684] on div "Service team" at bounding box center [41, 683] width 52 height 20
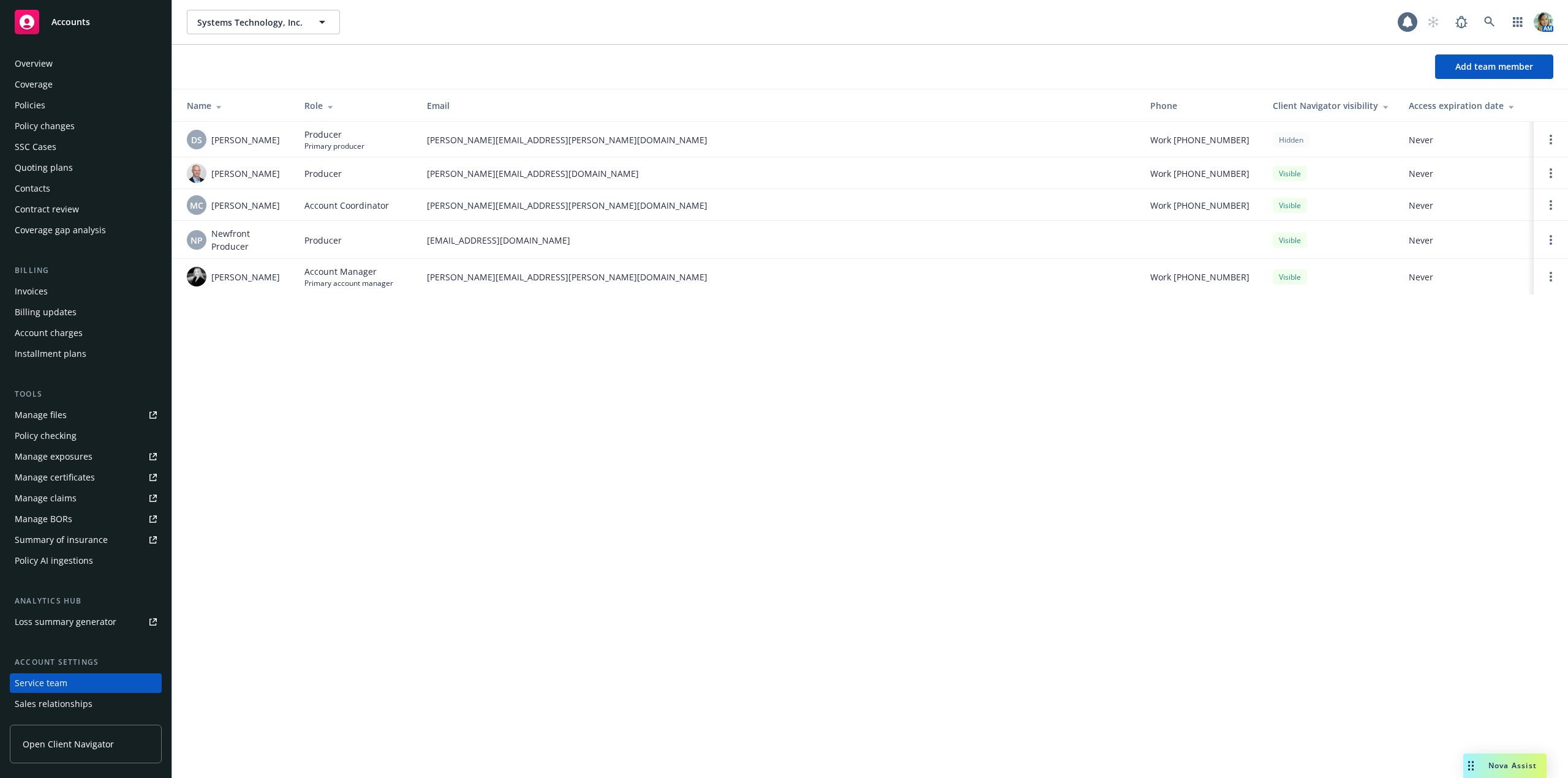
scroll to position [61, 0]
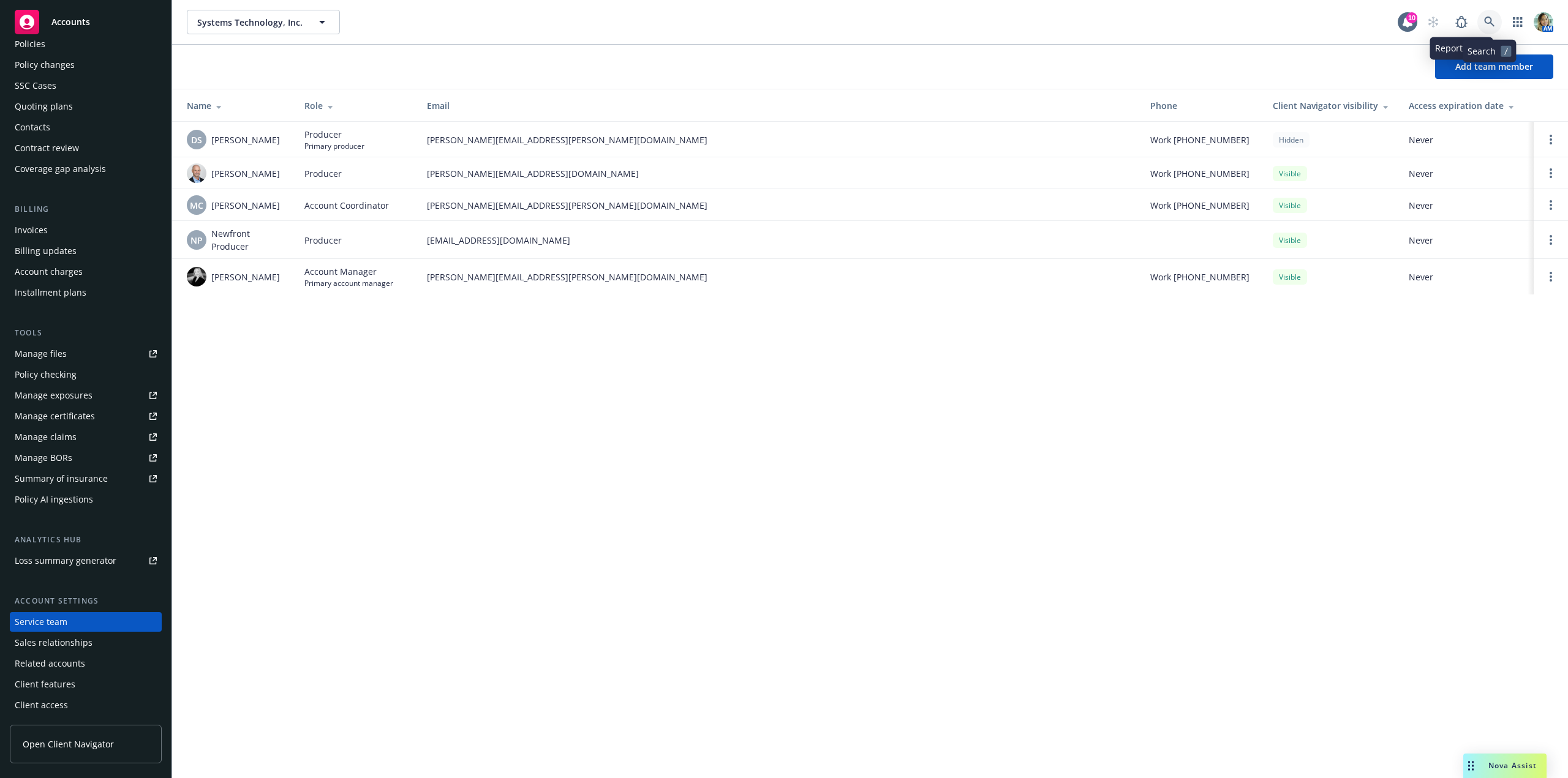
click at [1490, 19] on icon at bounding box center [1490, 22] width 11 height 11
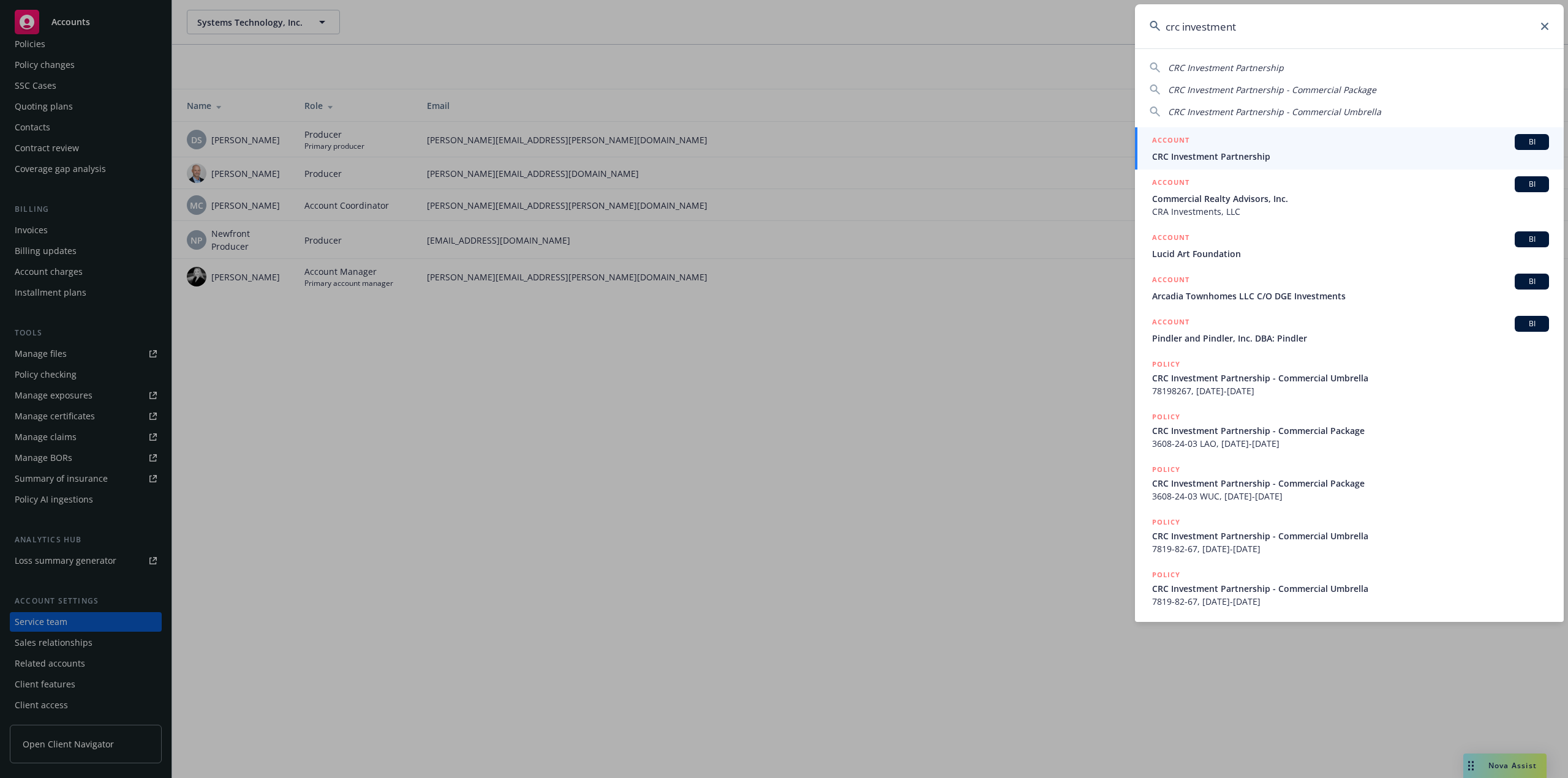
type input "crc investment"
click at [1266, 157] on span "CRC Investment Partnership" at bounding box center [1350, 156] width 397 height 12
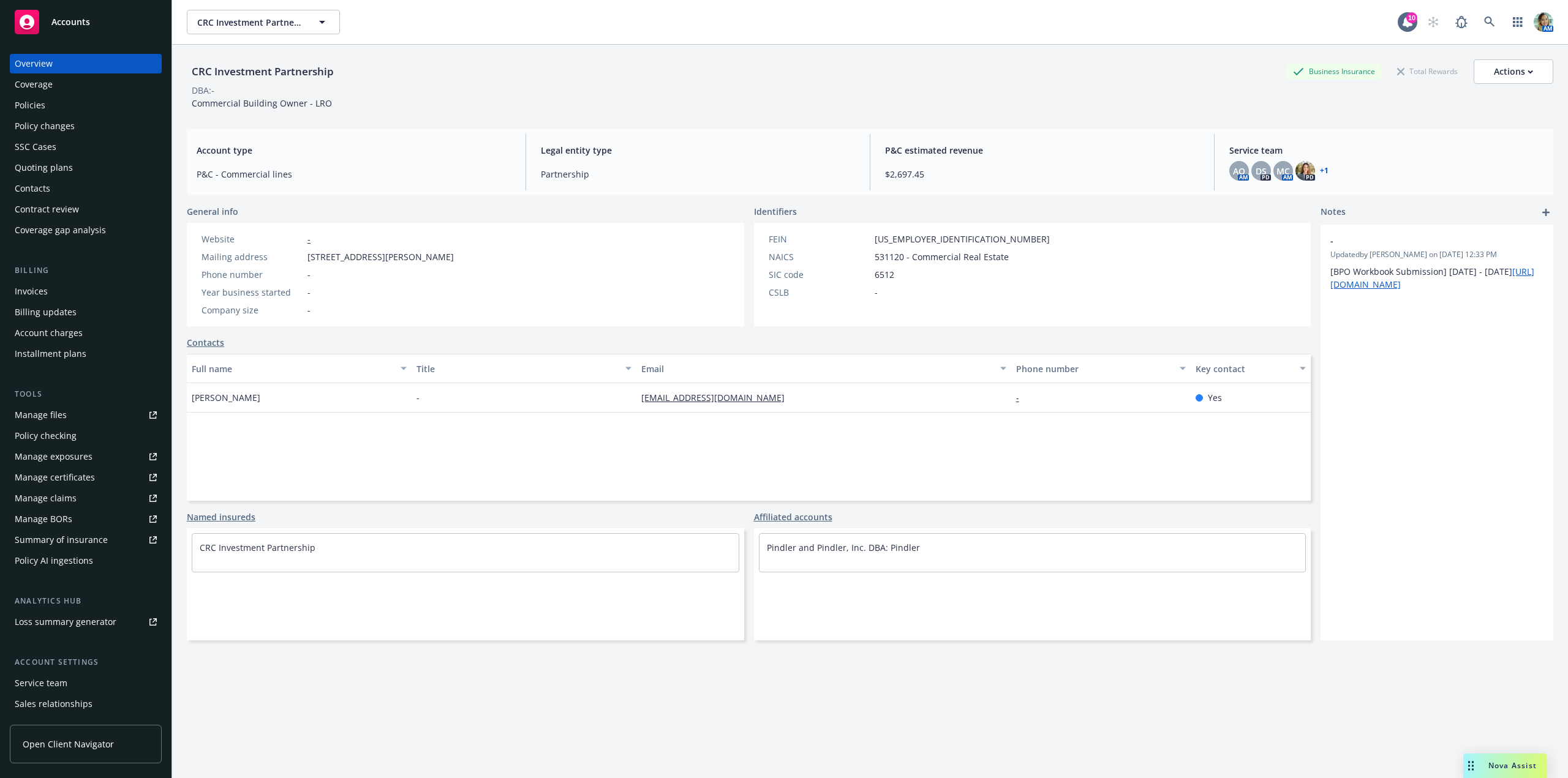
click at [50, 103] on div "Policies" at bounding box center [86, 105] width 142 height 20
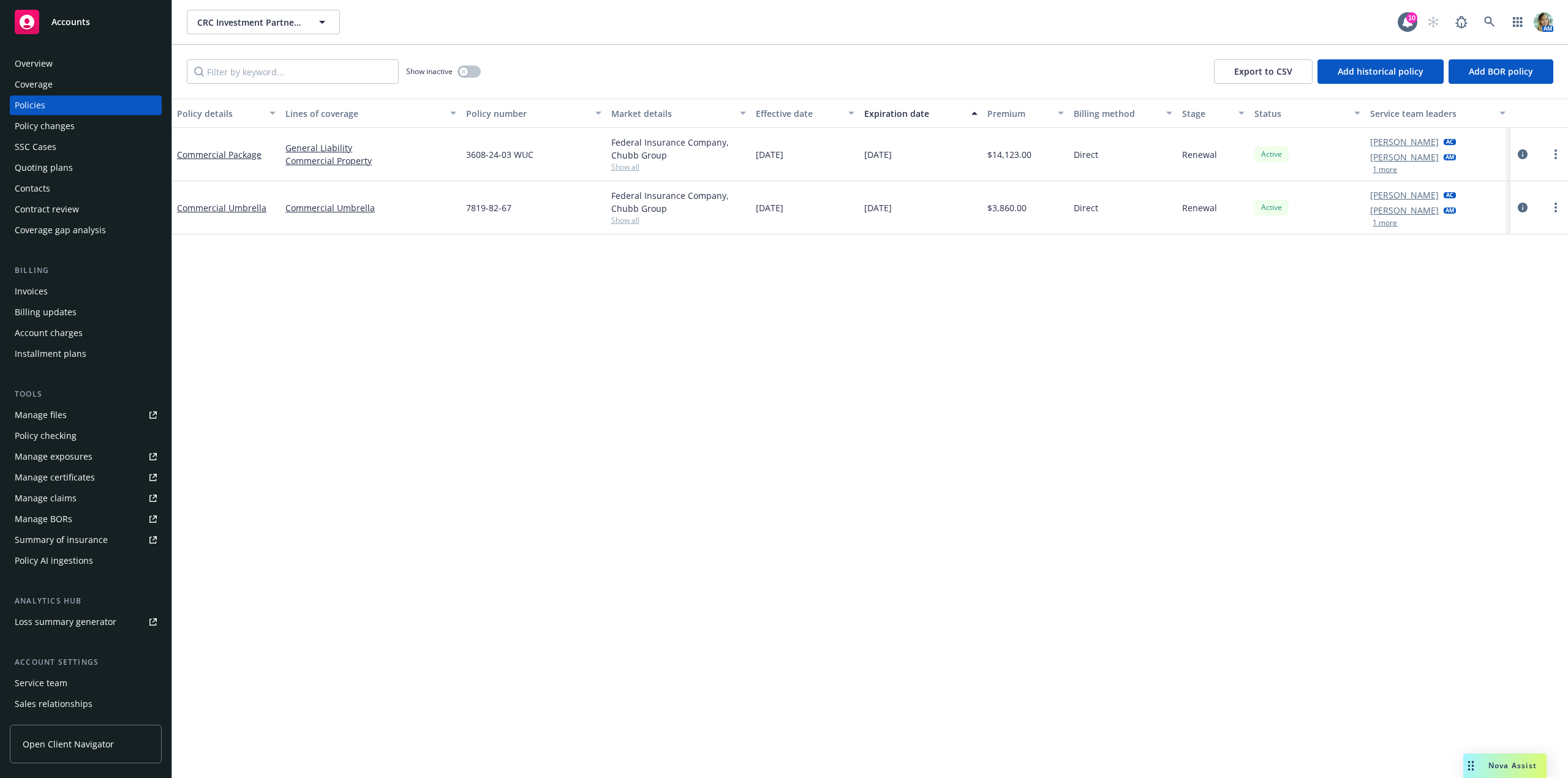
click at [45, 679] on div "Service team" at bounding box center [41, 683] width 52 height 20
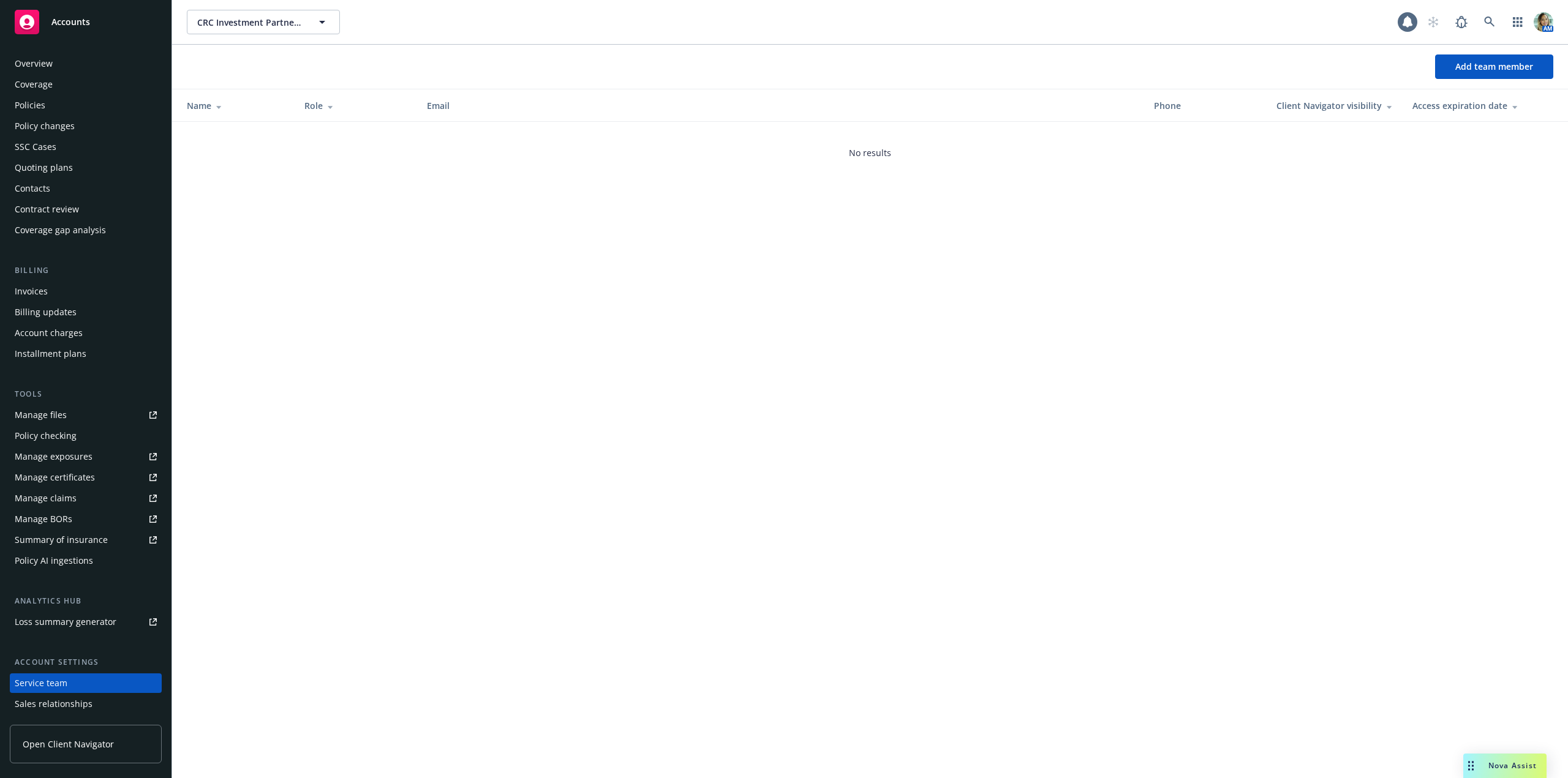
scroll to position [61, 0]
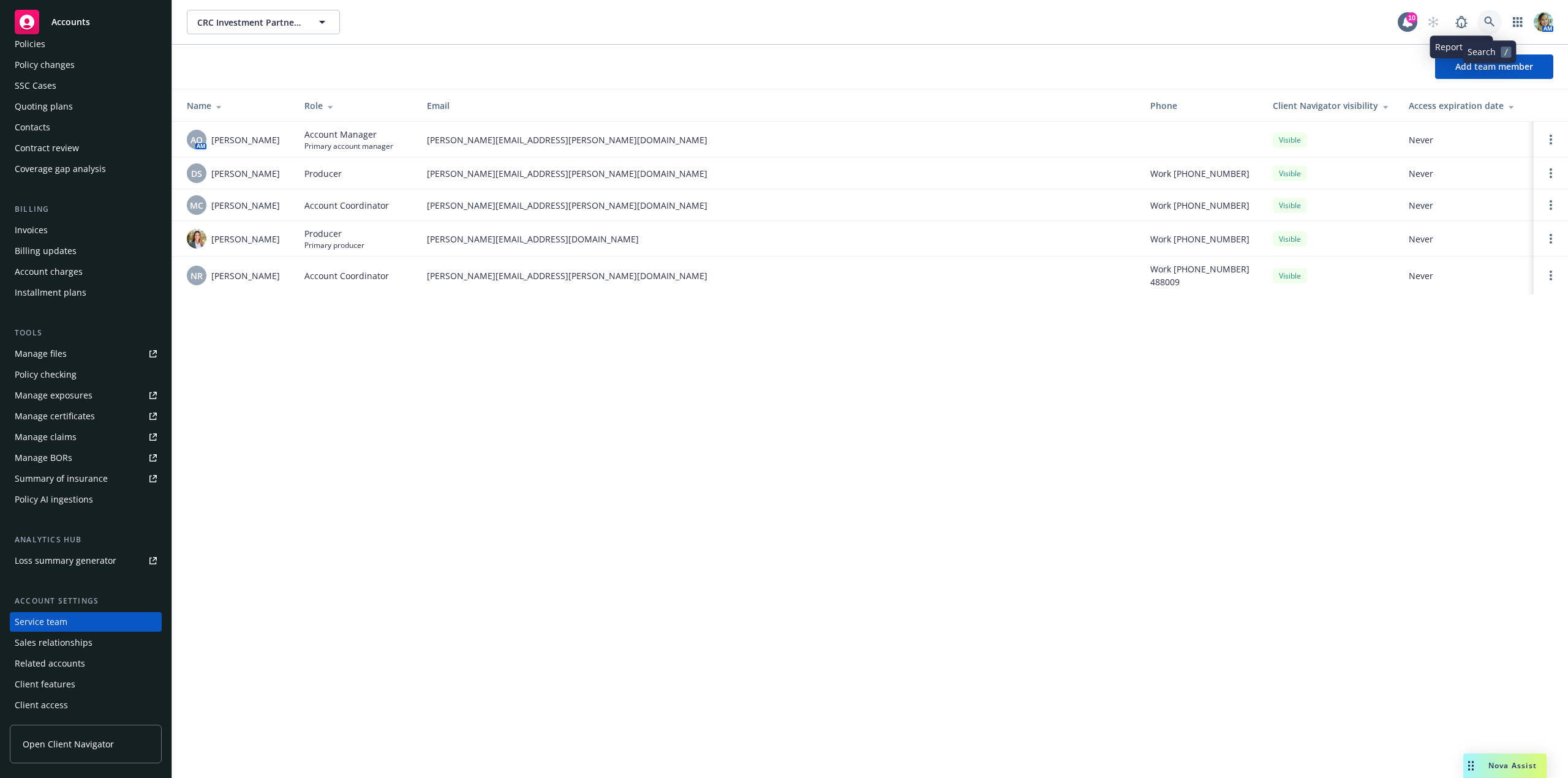
click at [1486, 24] on icon at bounding box center [1490, 22] width 11 height 11
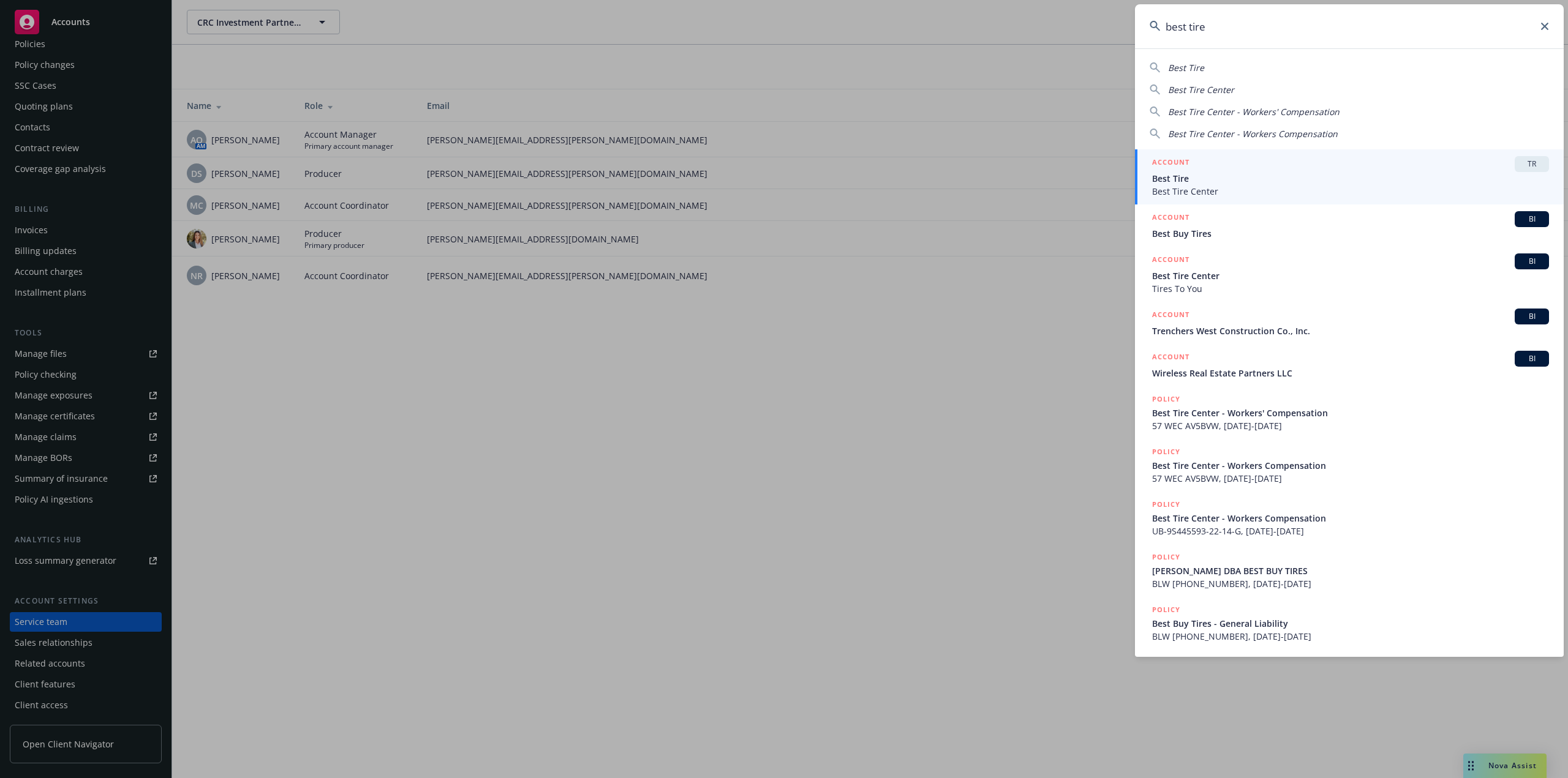
type input "best tire"
click at [1234, 171] on div "ACCOUNT TR" at bounding box center [1350, 164] width 397 height 16
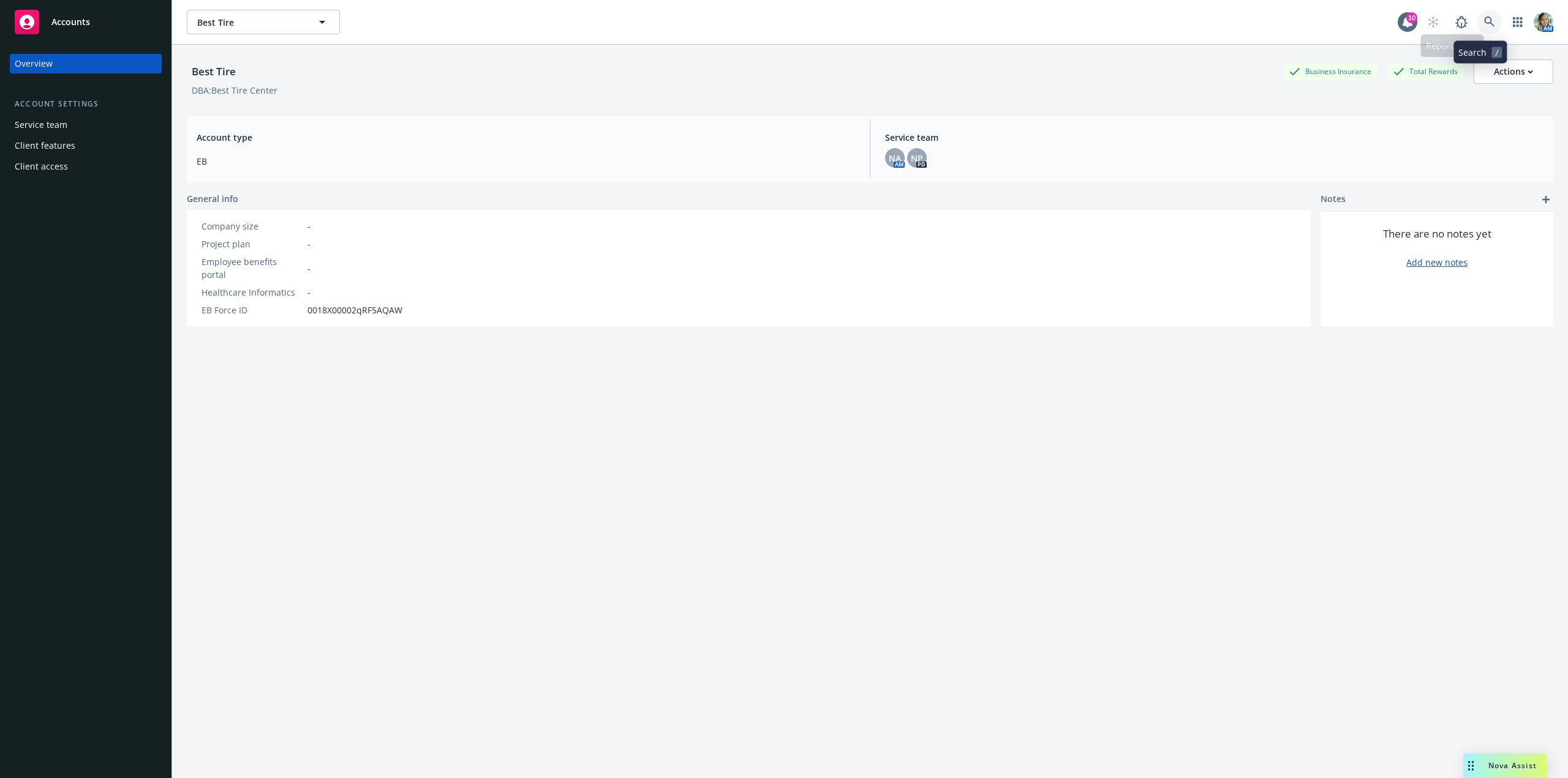
click at [1484, 26] on icon at bounding box center [1490, 22] width 11 height 11
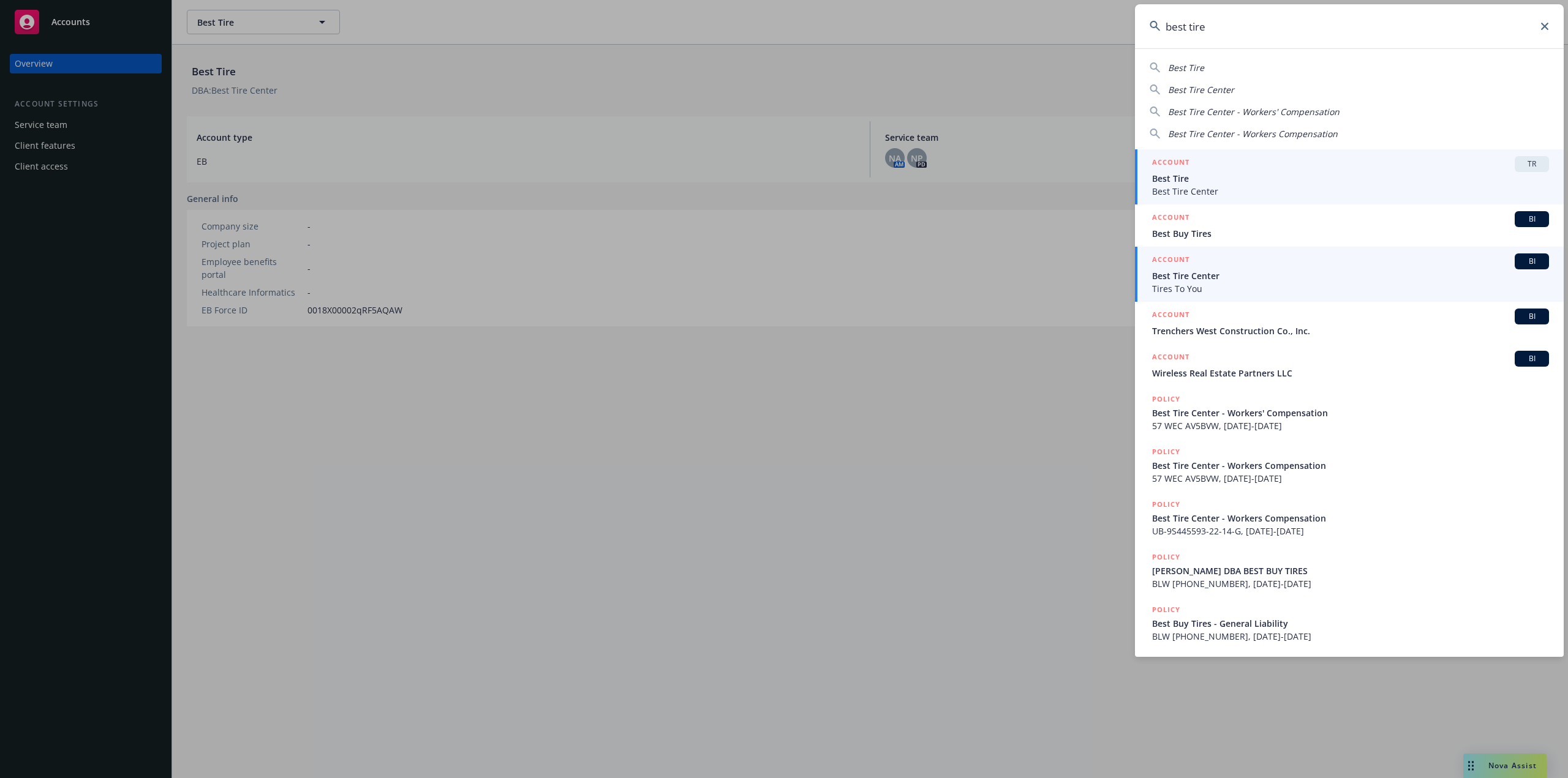
type input "best tire"
click at [1229, 288] on span "Tires To You" at bounding box center [1350, 289] width 397 height 12
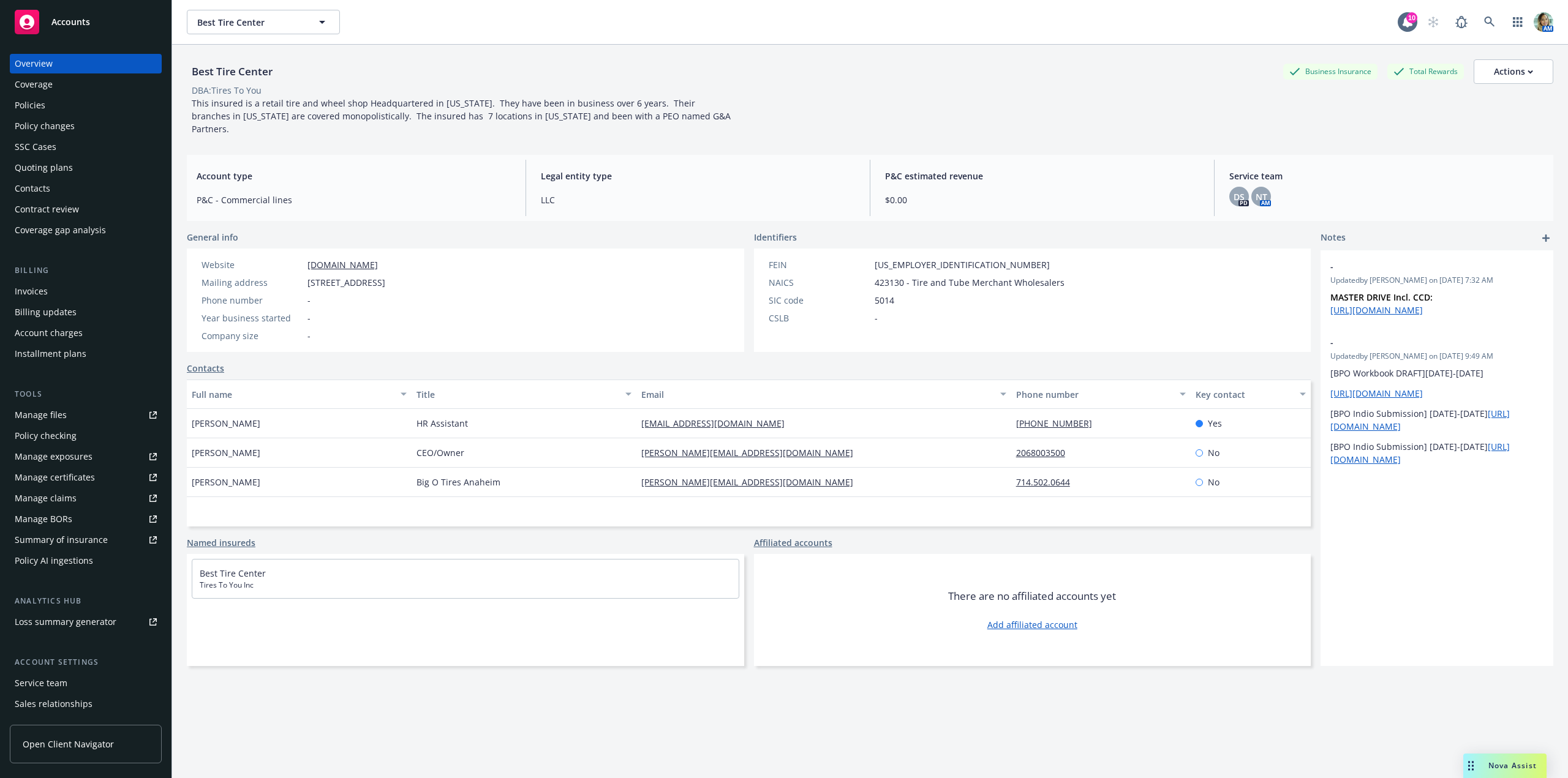
click at [47, 111] on div "Policies" at bounding box center [86, 105] width 142 height 20
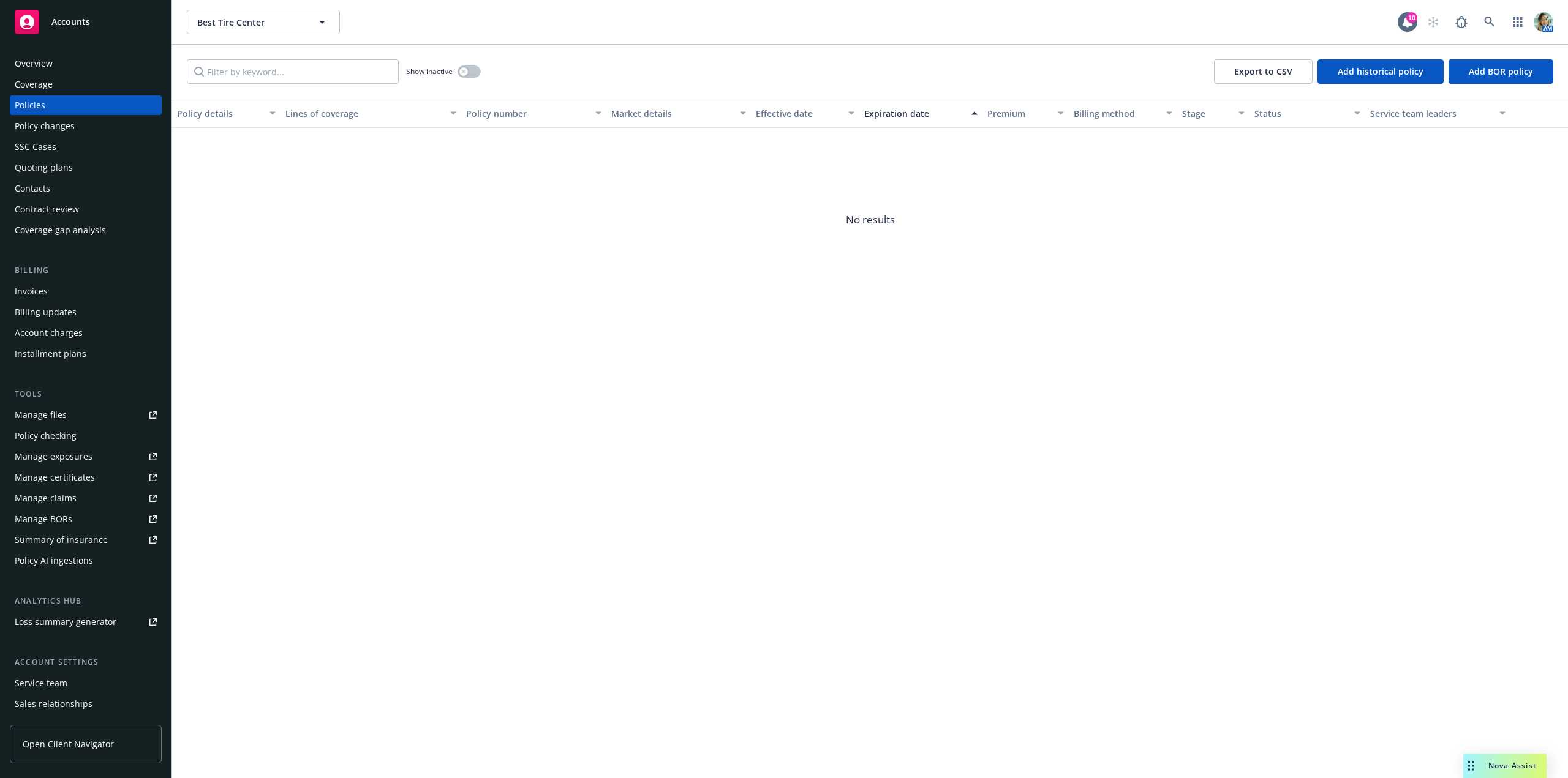
click at [55, 679] on div "Service team" at bounding box center [41, 683] width 52 height 20
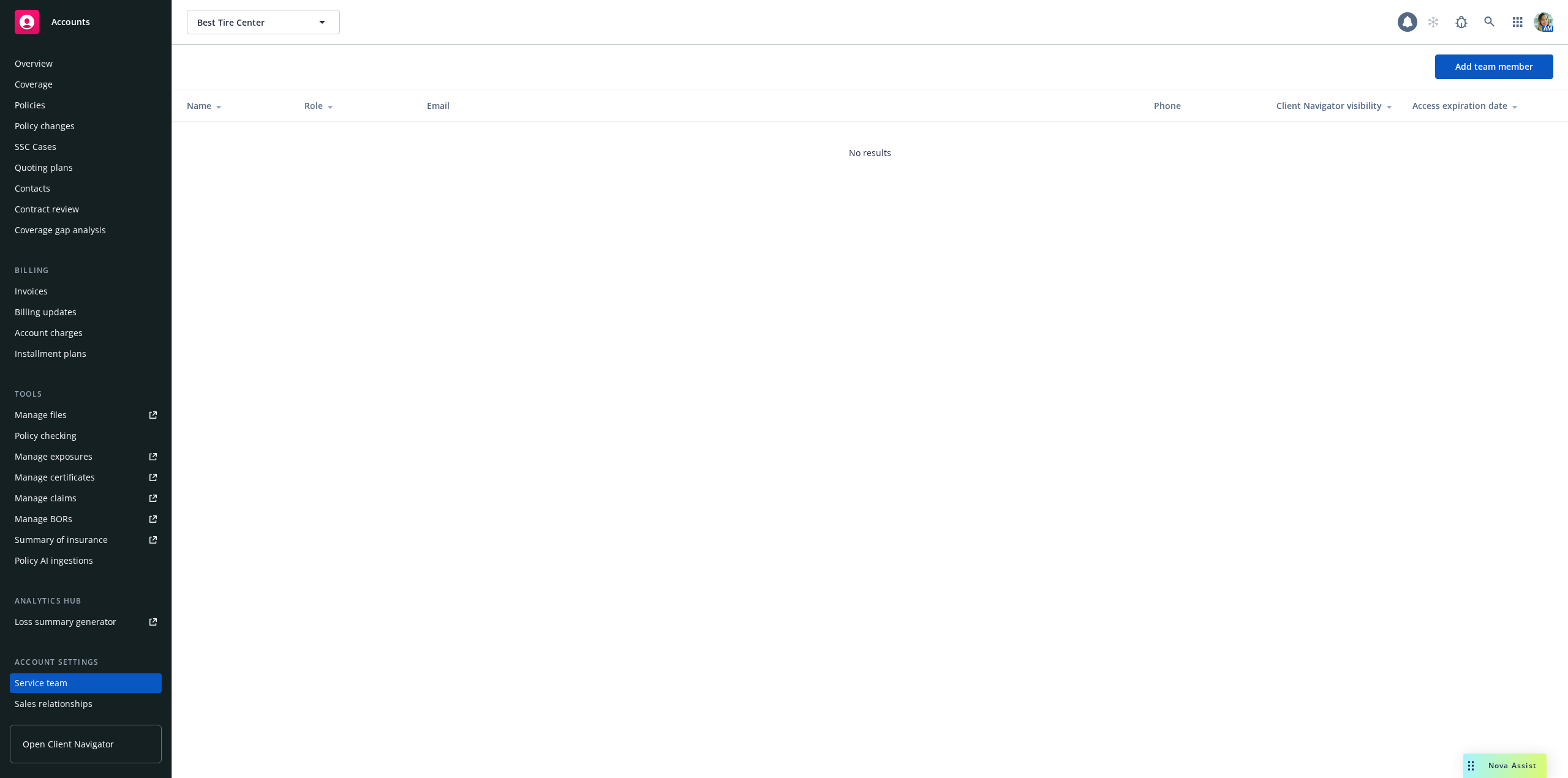
scroll to position [61, 0]
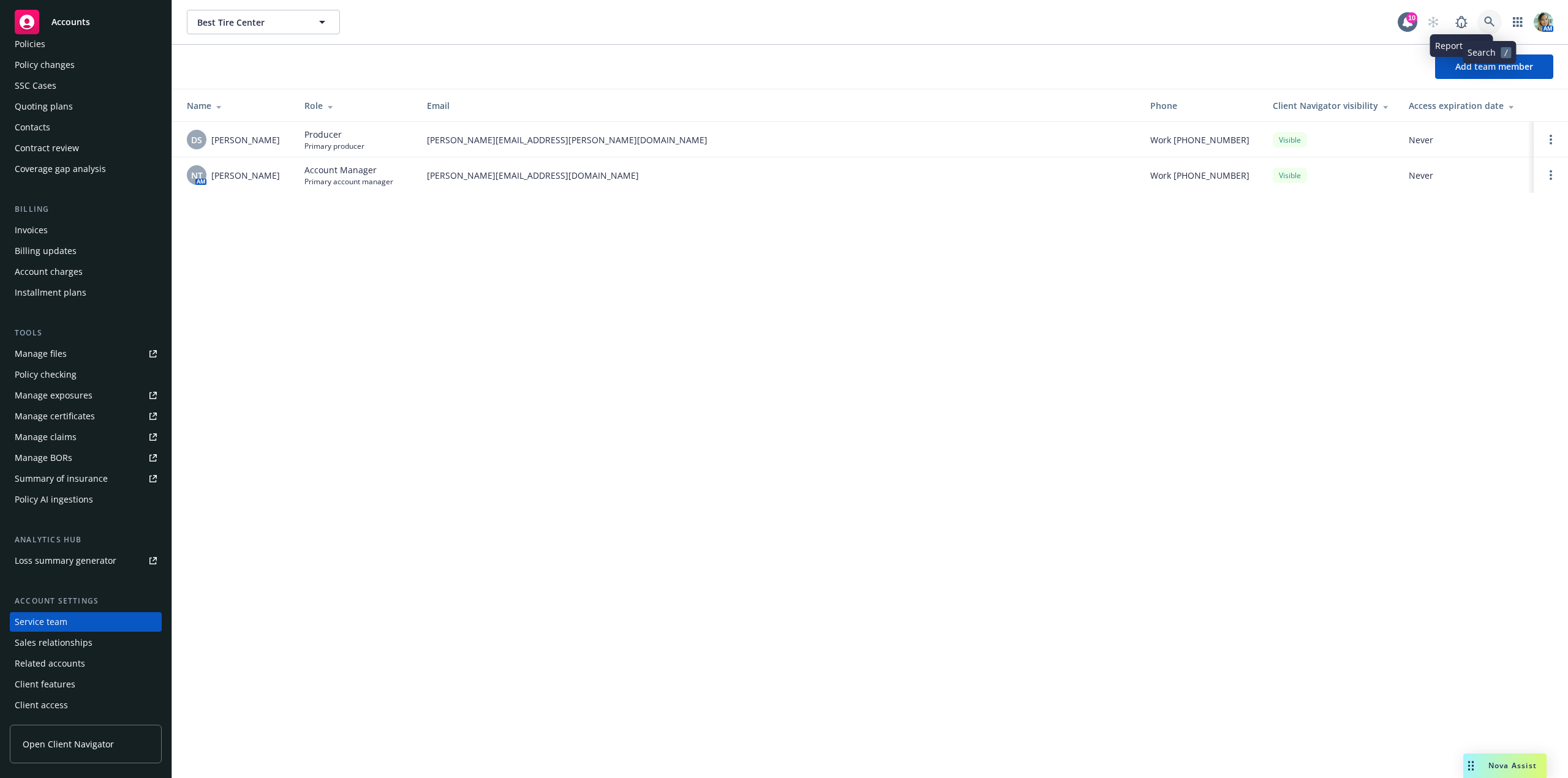
click at [1485, 16] on link at bounding box center [1489, 22] width 24 height 24
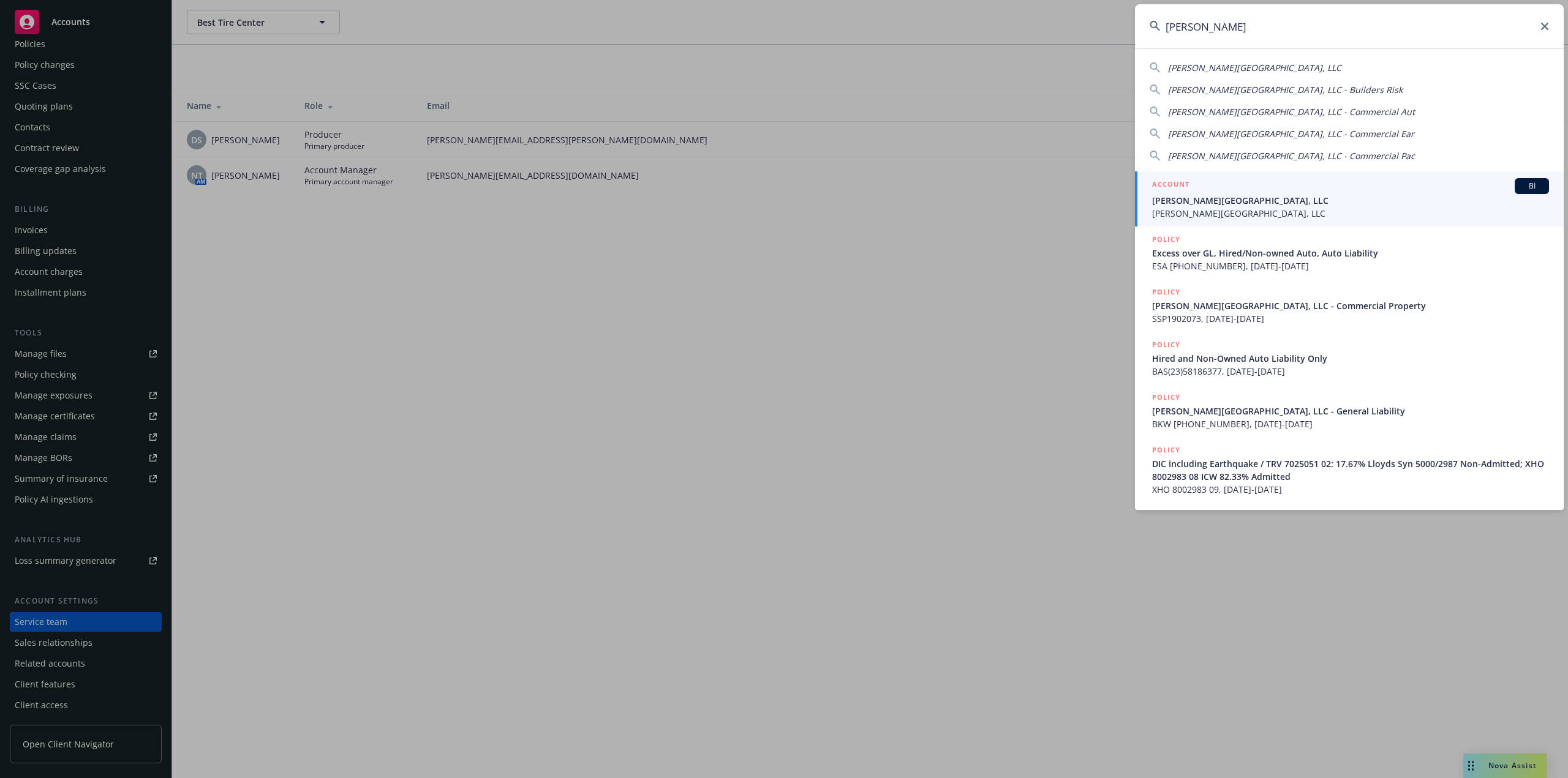
type input "ec palomar"
click at [1235, 204] on span "EC Palomar Industrial Center, LLC" at bounding box center [1350, 201] width 397 height 12
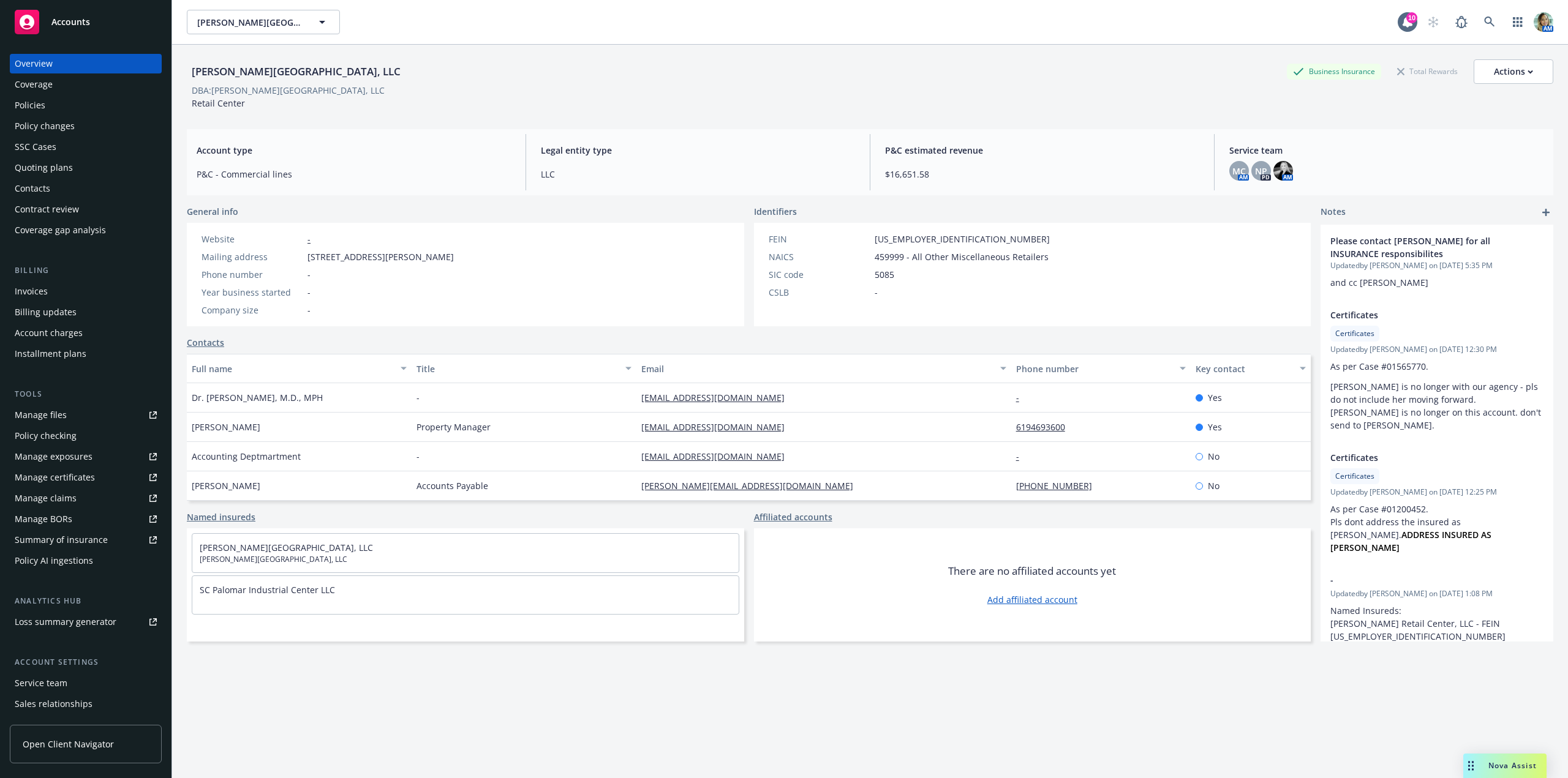
click at [45, 102] on div "Policies" at bounding box center [86, 105] width 142 height 20
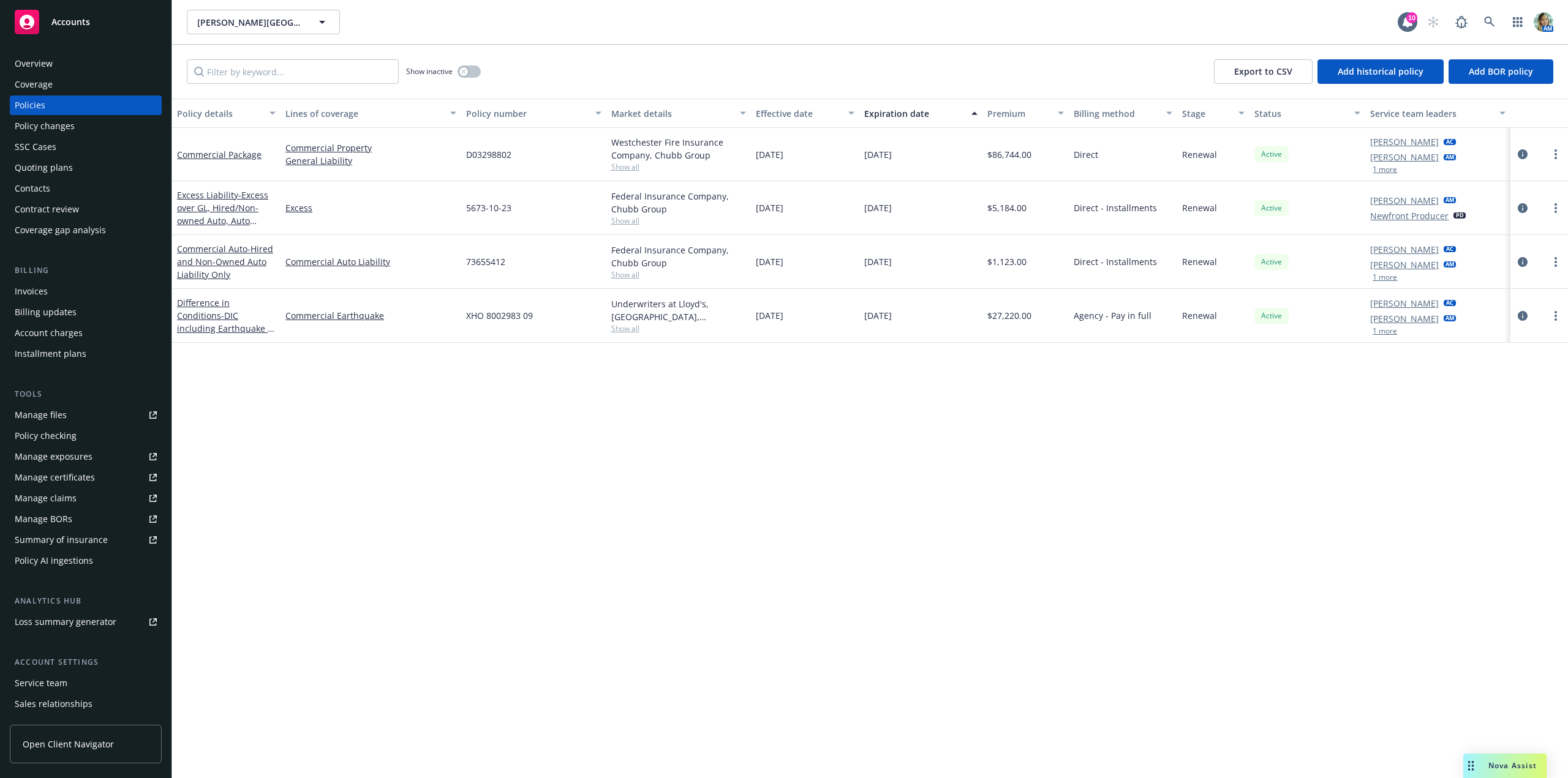
click at [55, 685] on div "Service team" at bounding box center [41, 683] width 52 height 20
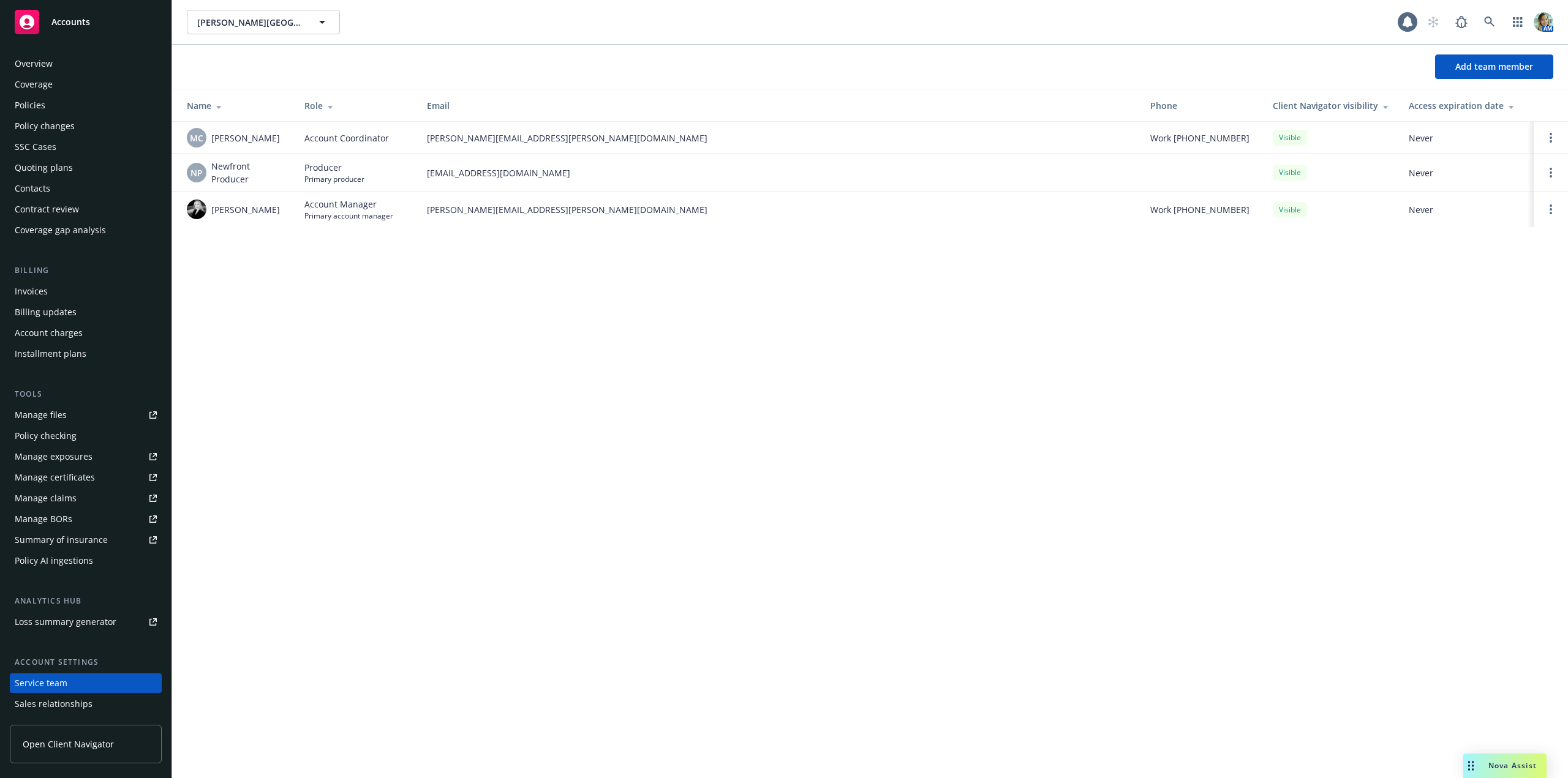
scroll to position [61, 0]
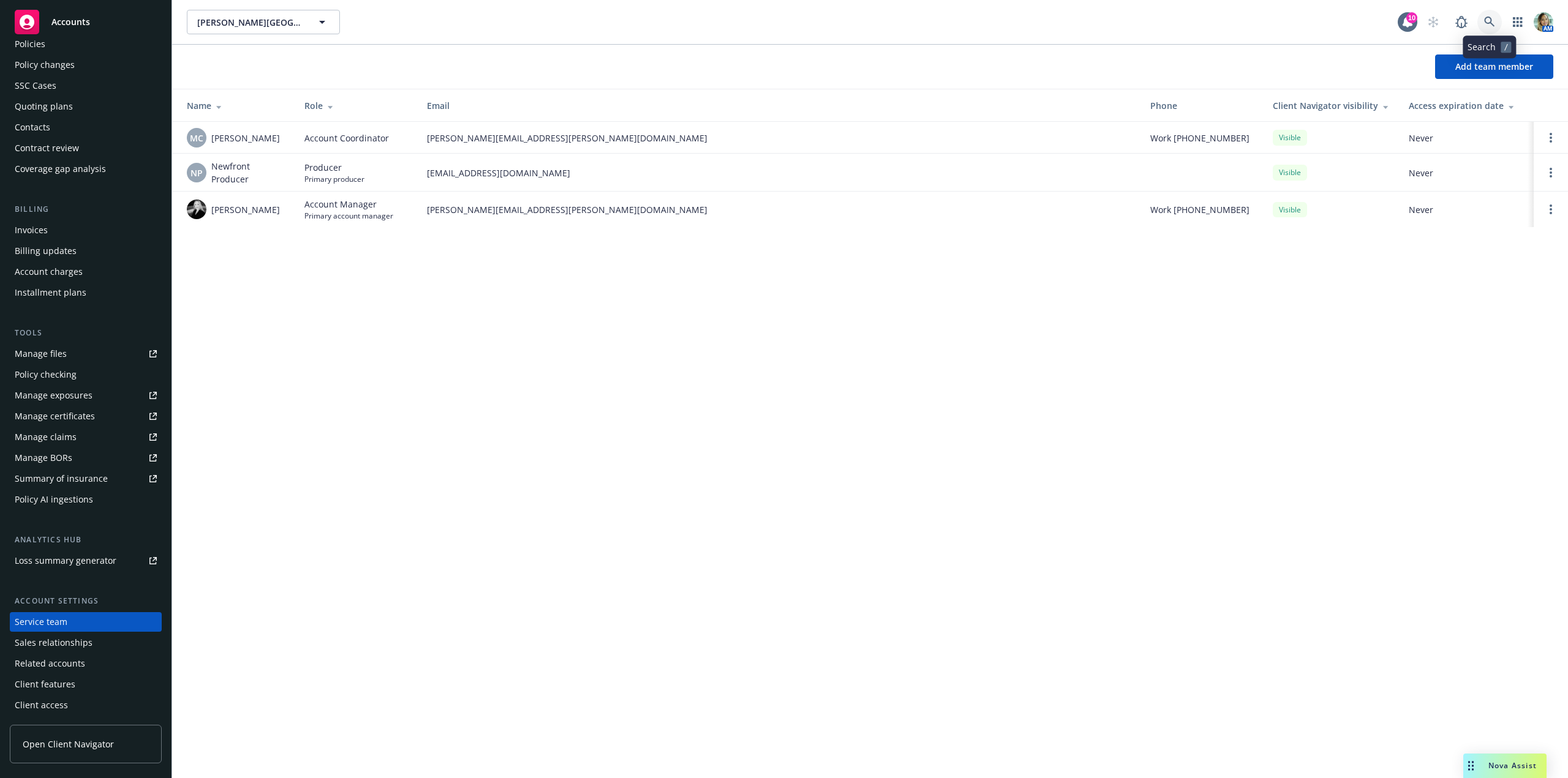
click at [1495, 20] on icon at bounding box center [1490, 22] width 11 height 11
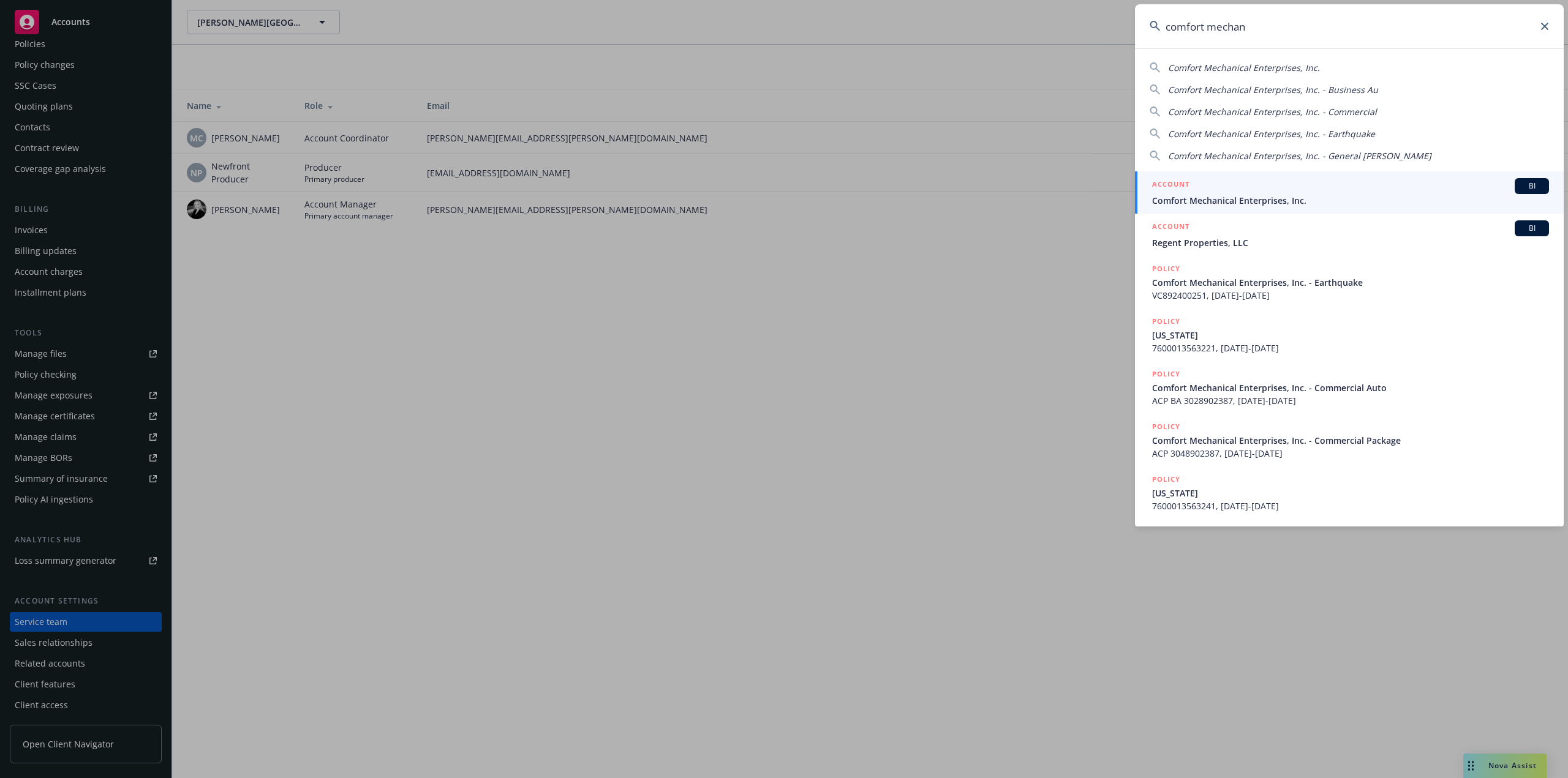
type input "comfort mechan"
click at [1287, 197] on span "Comfort Mechanical Enterprises, Inc." at bounding box center [1350, 201] width 397 height 12
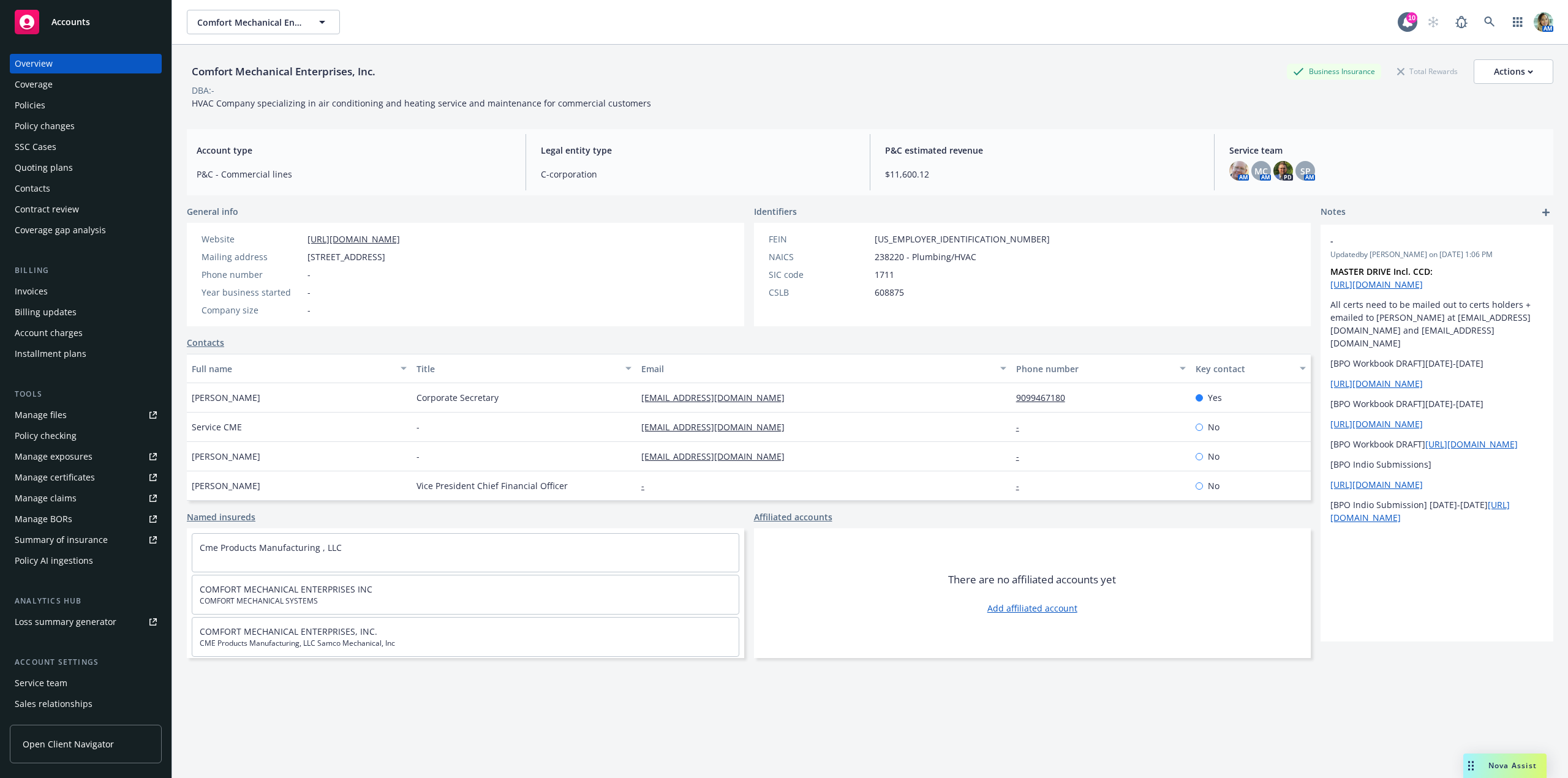
click at [58, 108] on div "Policies" at bounding box center [86, 105] width 142 height 20
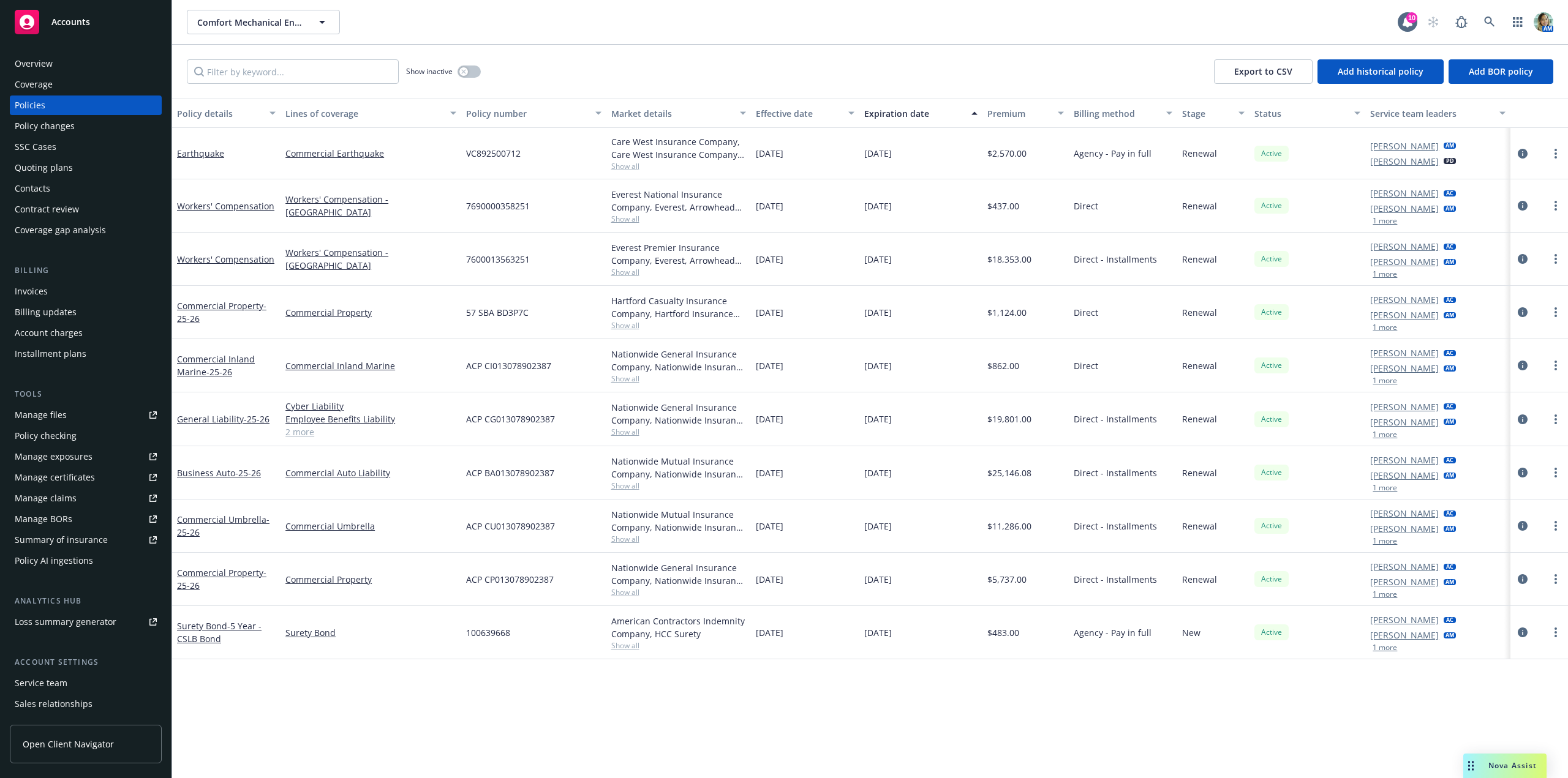
click at [51, 684] on div "Service team" at bounding box center [41, 683] width 52 height 20
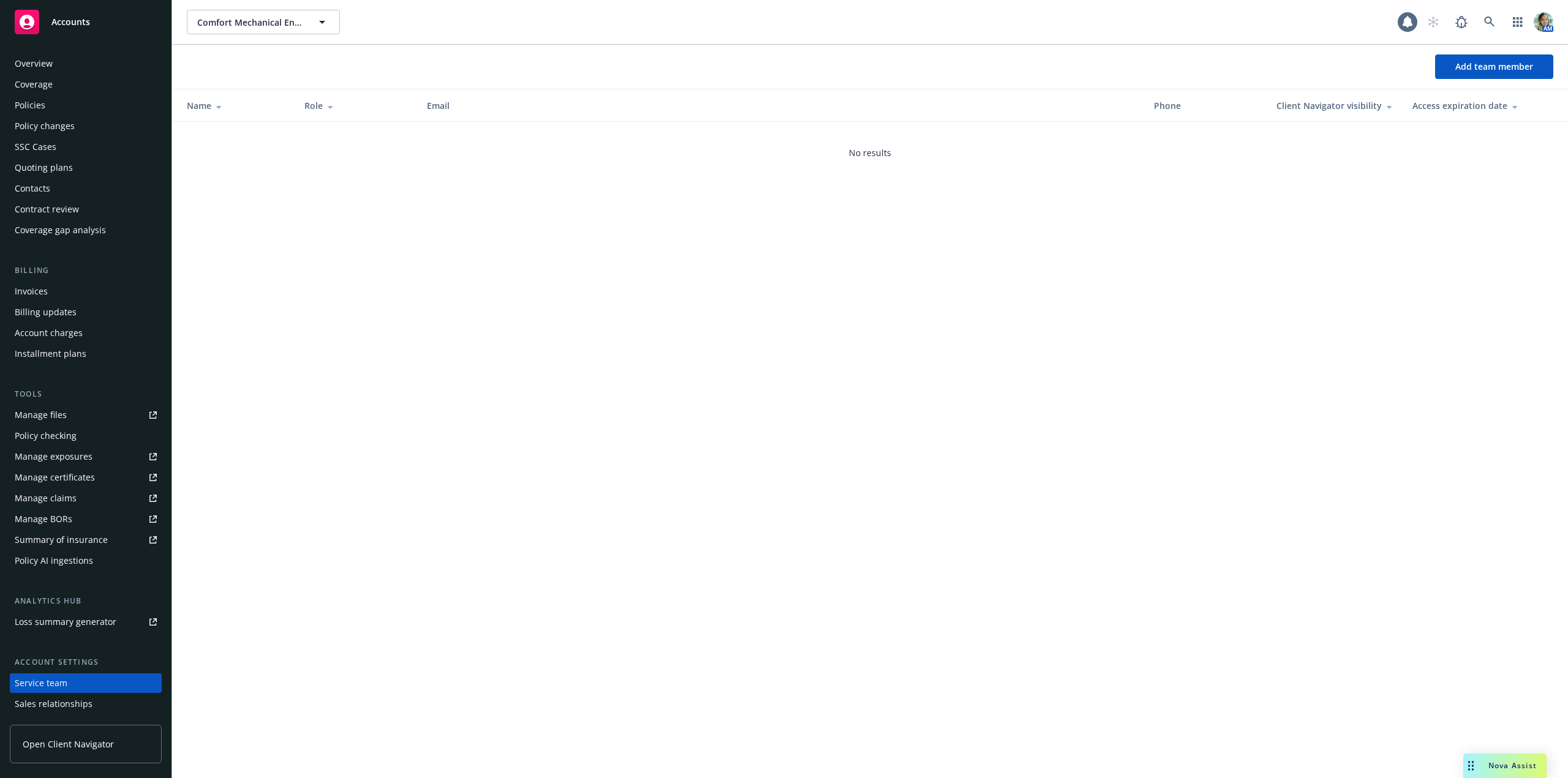
scroll to position [61, 0]
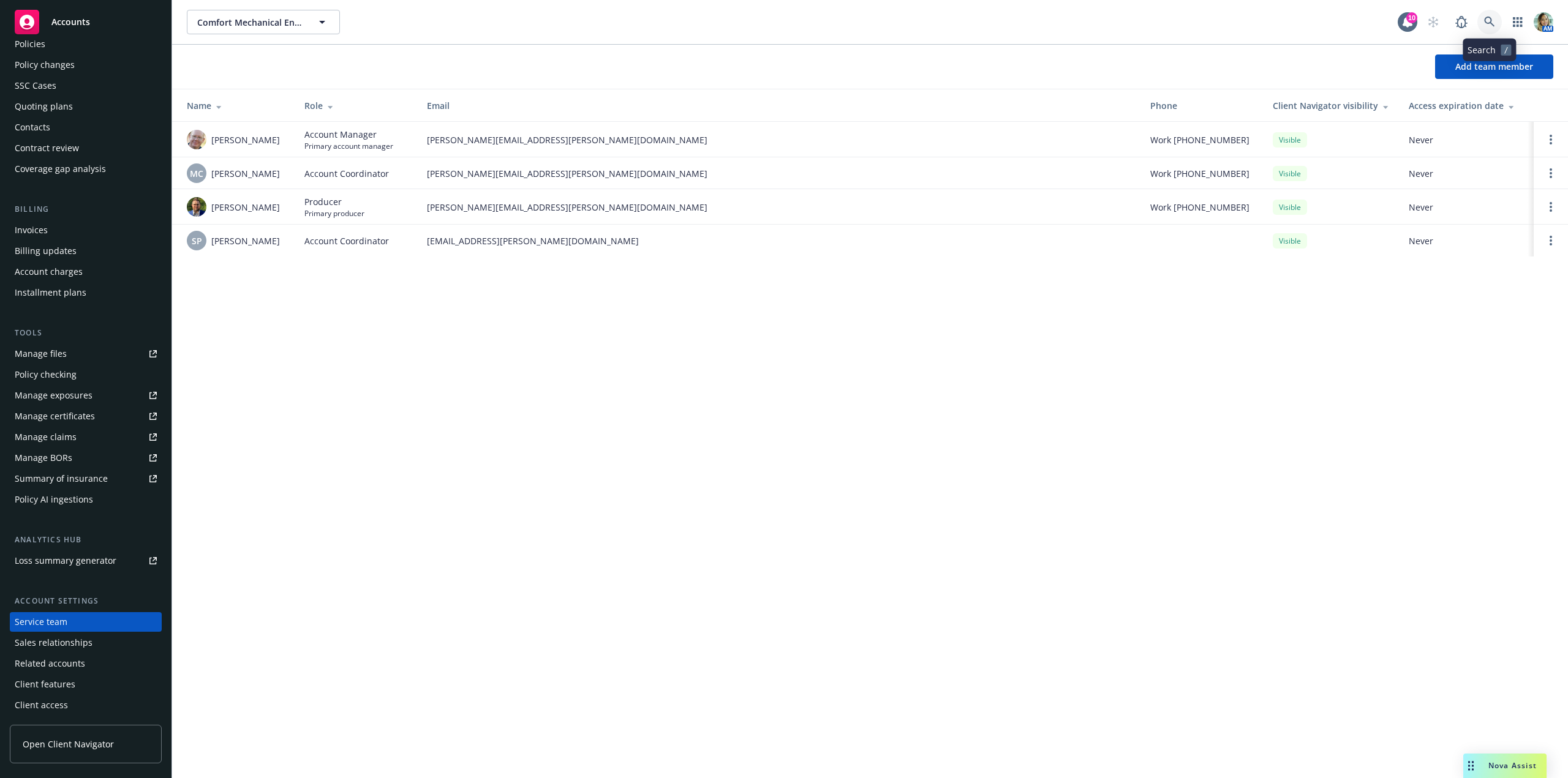
click at [1500, 23] on link at bounding box center [1489, 22] width 24 height 24
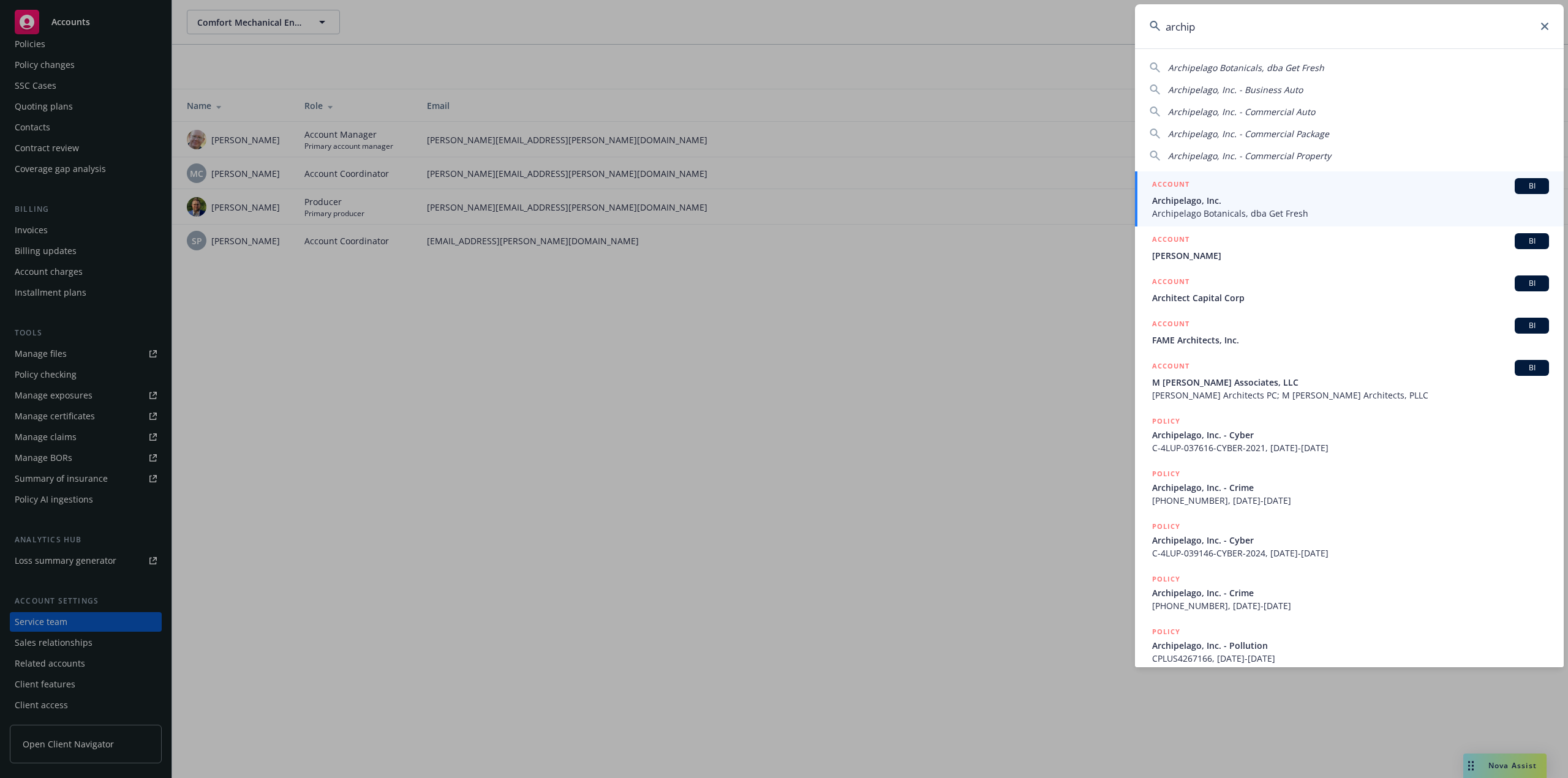
type input "archip"
click at [1219, 201] on span "Archipelago, Inc." at bounding box center [1350, 201] width 397 height 12
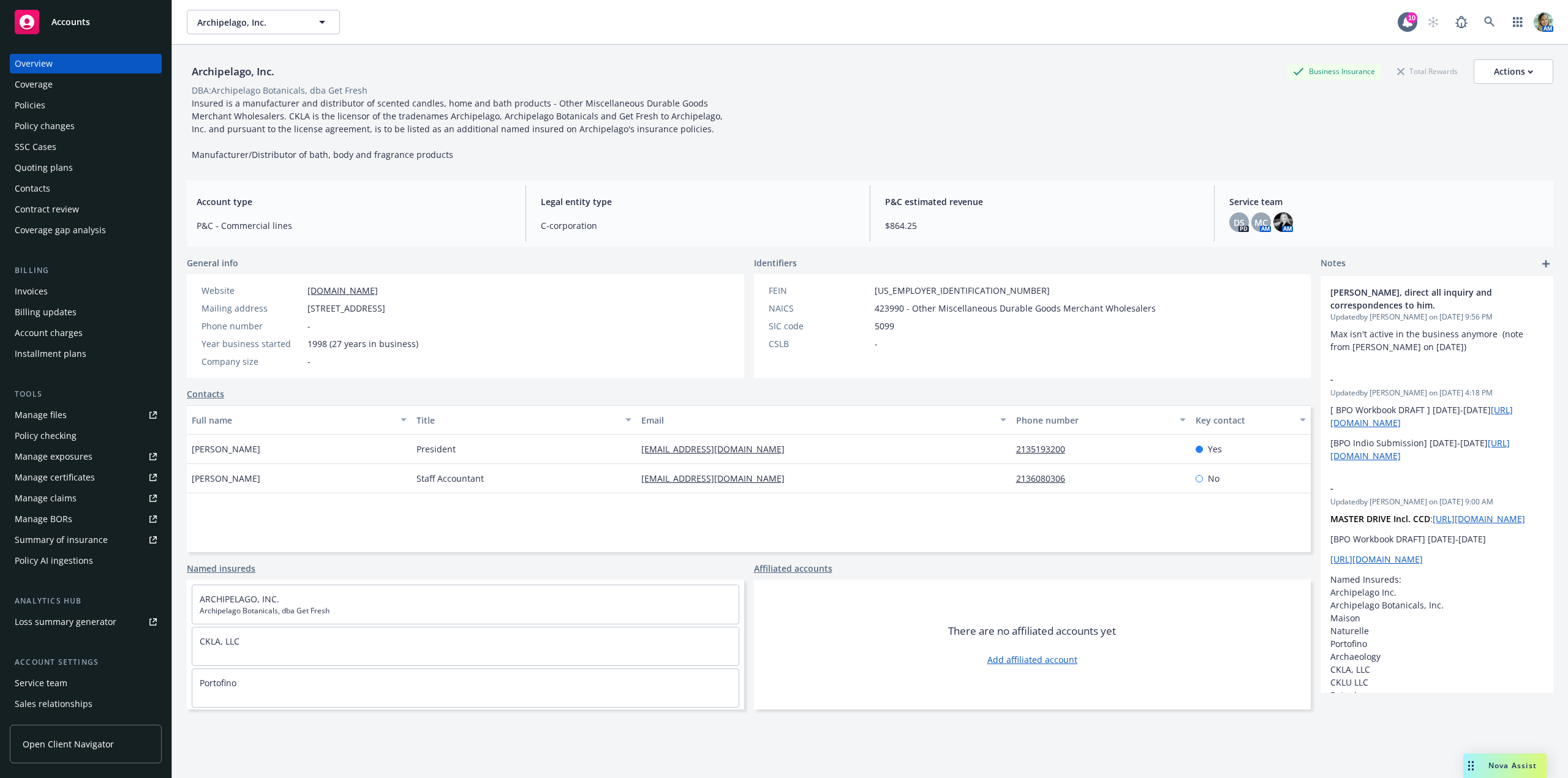
click at [66, 104] on div "Policies" at bounding box center [86, 105] width 142 height 20
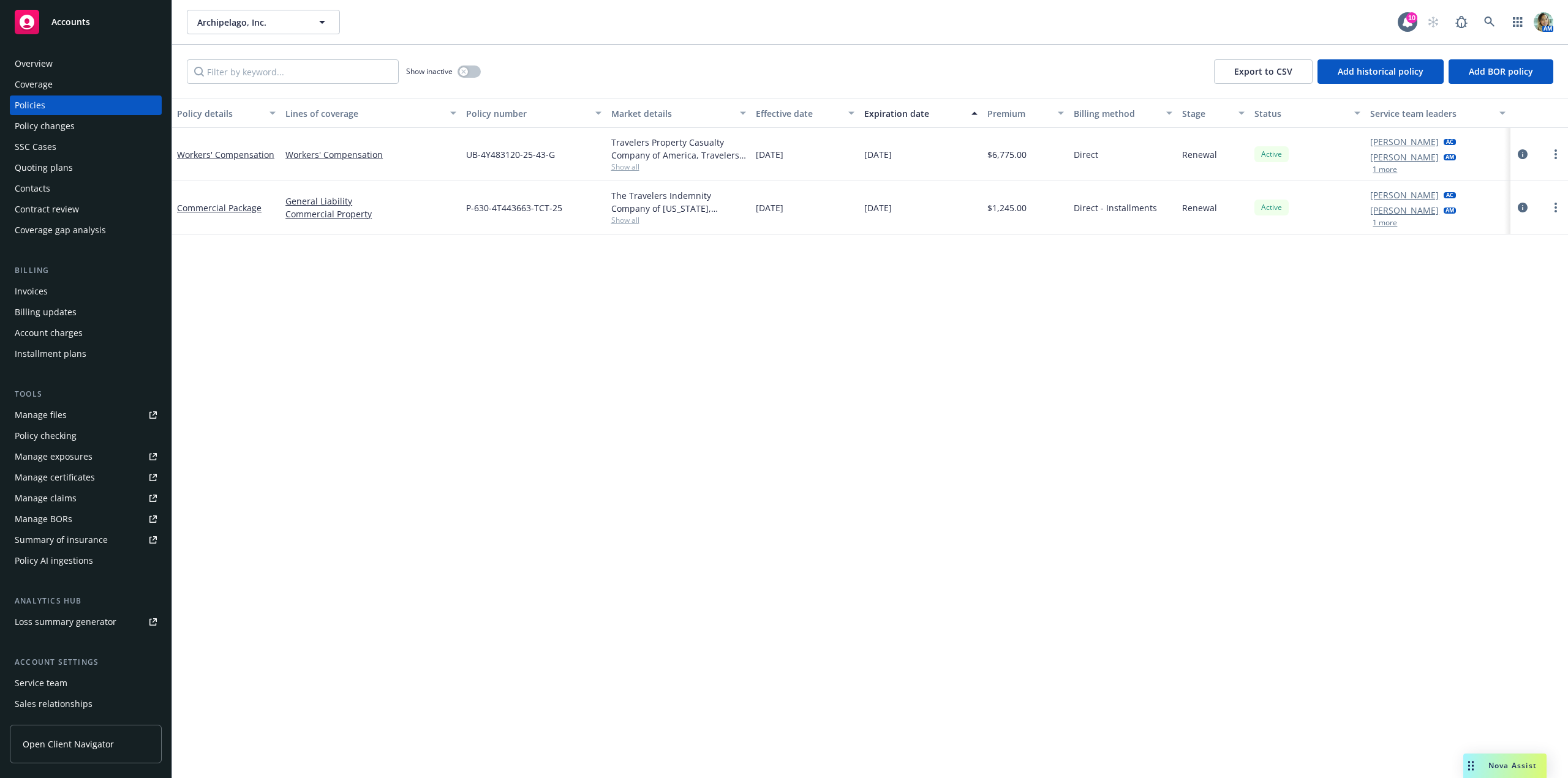
click at [48, 684] on div "Service team" at bounding box center [41, 683] width 52 height 20
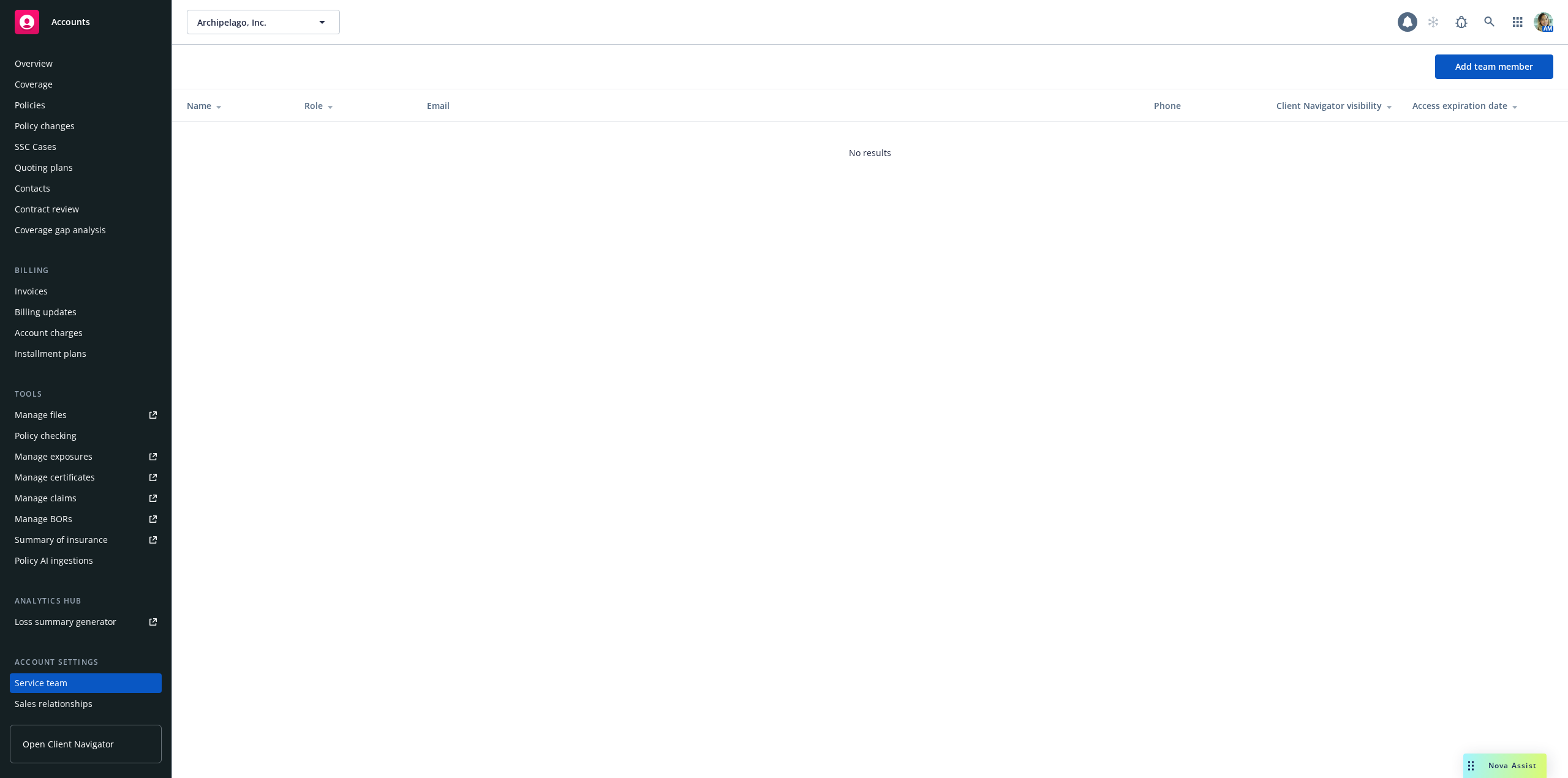
scroll to position [61, 0]
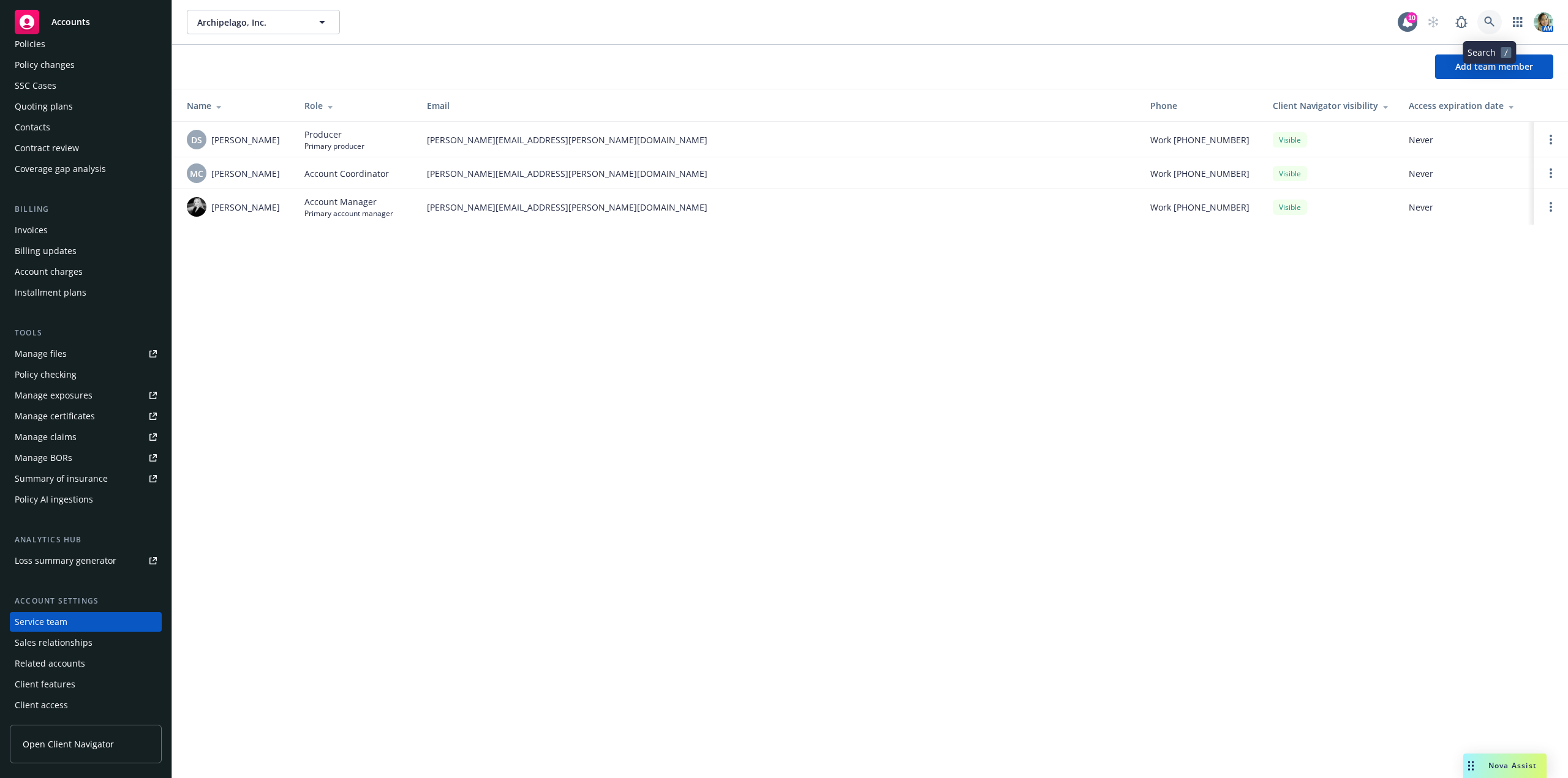
click at [1485, 12] on link at bounding box center [1489, 22] width 24 height 24
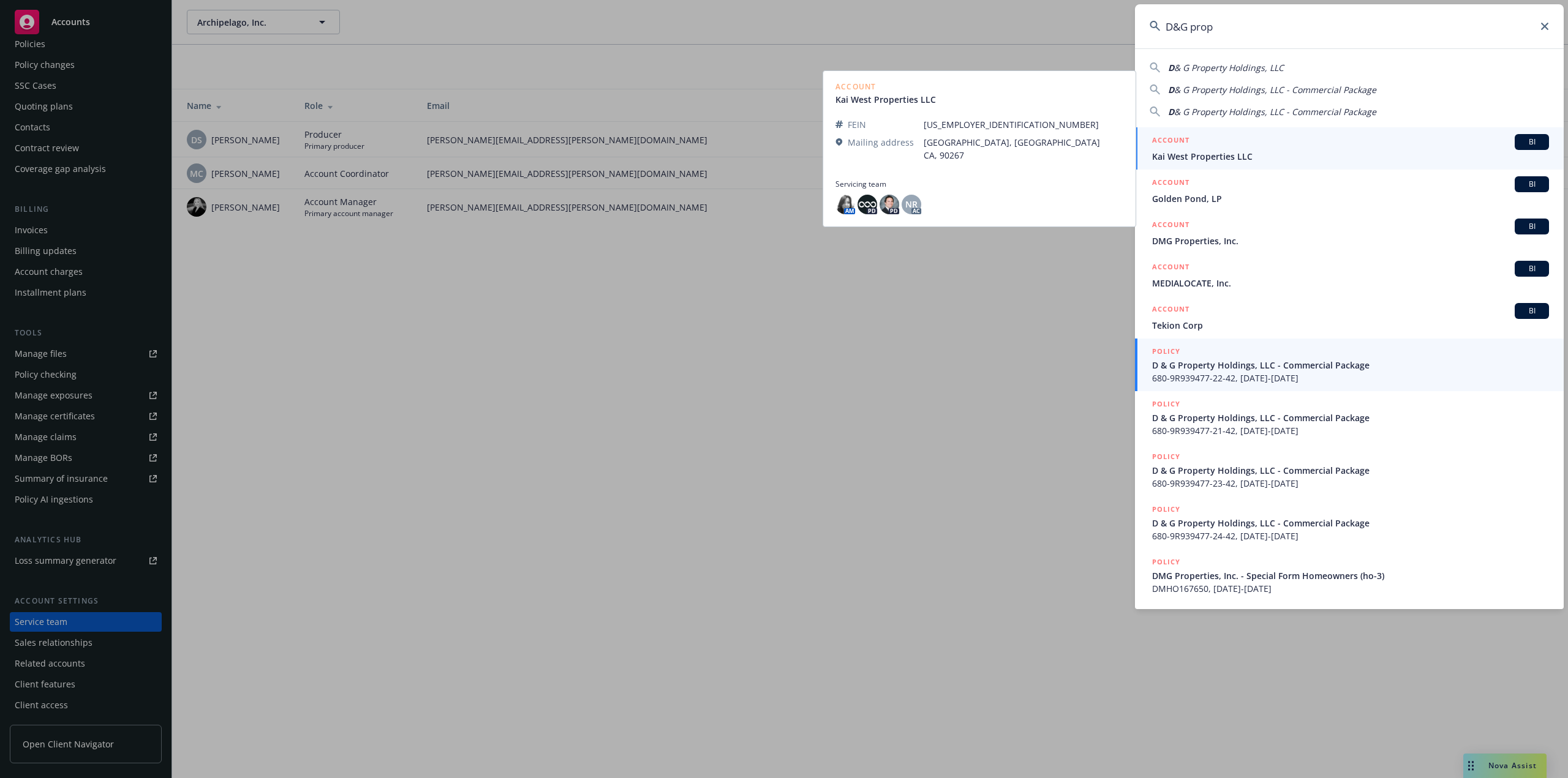
type input "D&G prop"
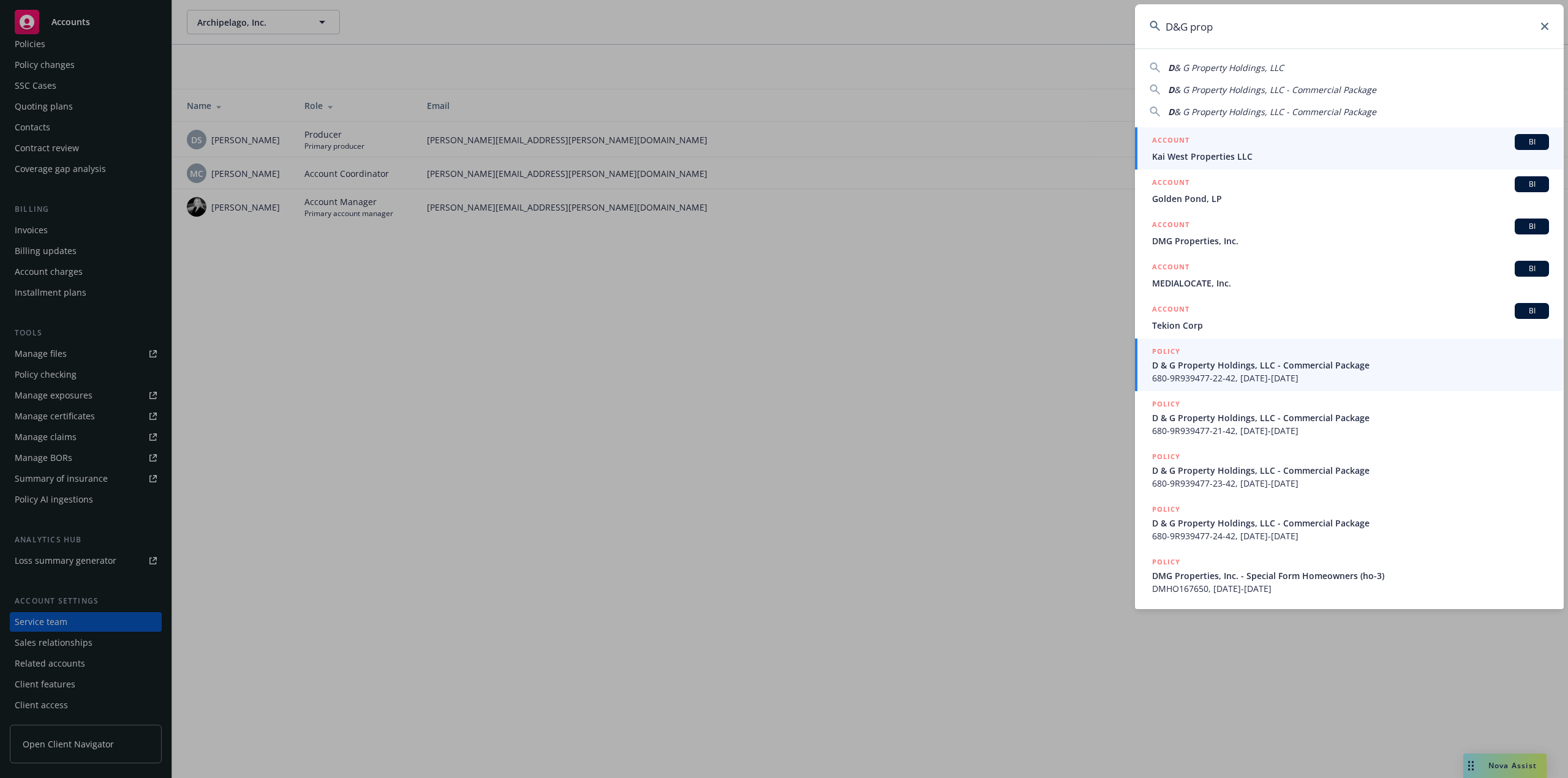
click at [1200, 378] on span "680-9R939477-22-42, 11/01/2022-11/01/2023" at bounding box center [1350, 378] width 397 height 12
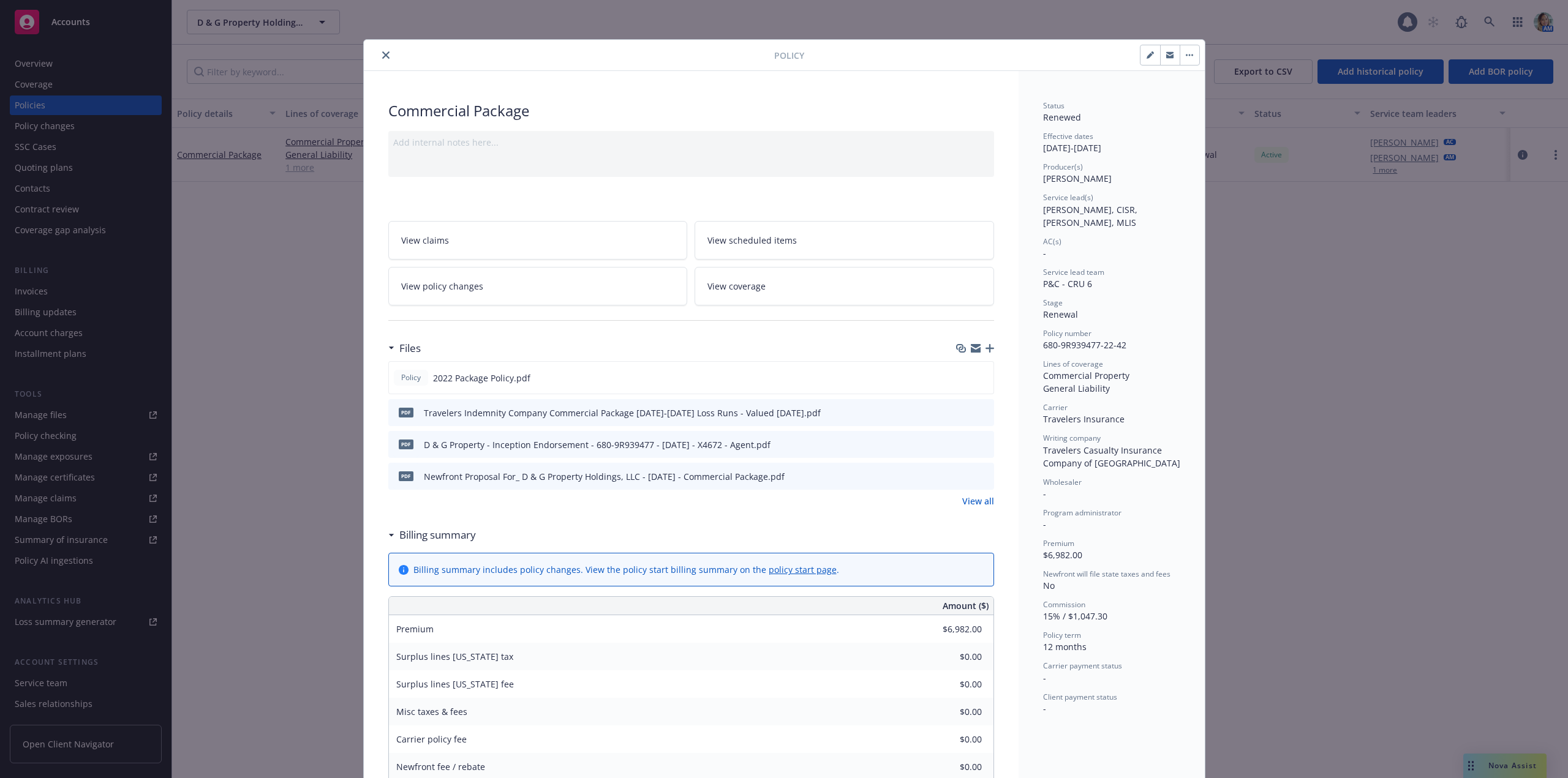
click at [45, 67] on div "Policy Commercial Package Add internal notes here... View claims View scheduled…" at bounding box center [784, 389] width 1568 height 778
click at [47, 62] on div "Policy Commercial Package Add internal notes here... View claims View scheduled…" at bounding box center [784, 389] width 1568 height 778
click at [385, 55] on button "close" at bounding box center [386, 55] width 15 height 15
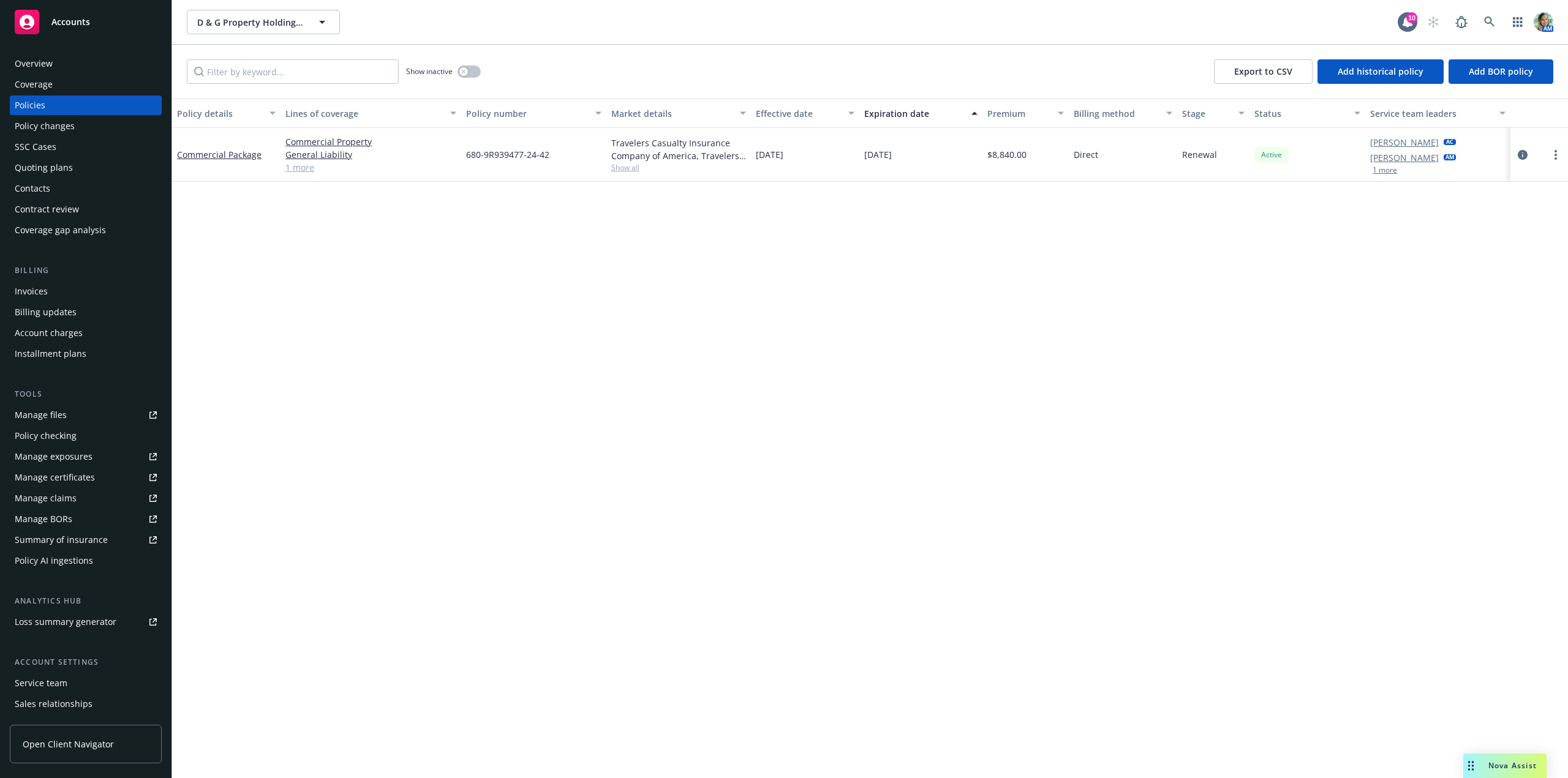
click at [91, 57] on div "Overview" at bounding box center [86, 63] width 142 height 20
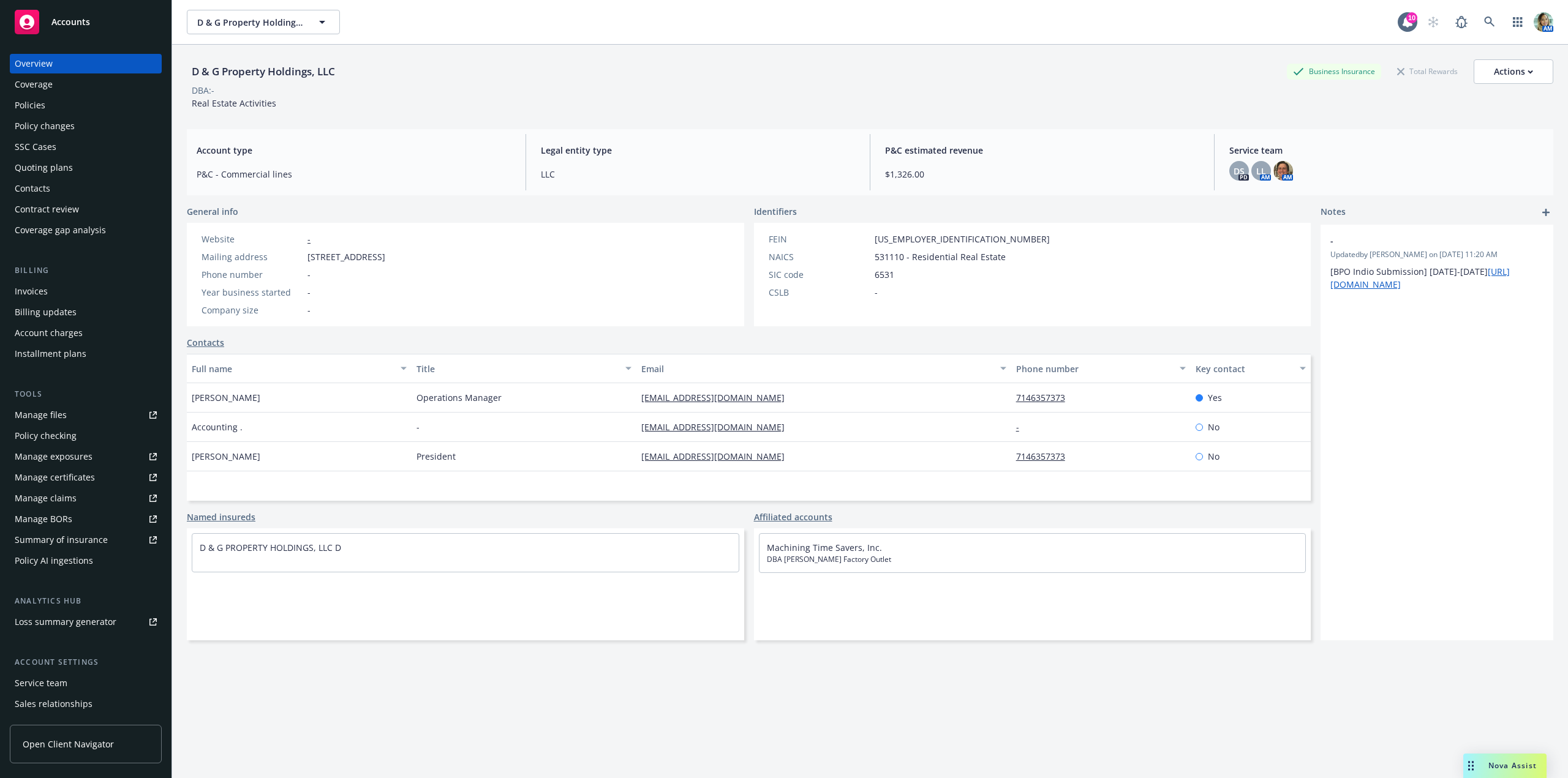
click at [30, 112] on div "Policies" at bounding box center [30, 105] width 30 height 20
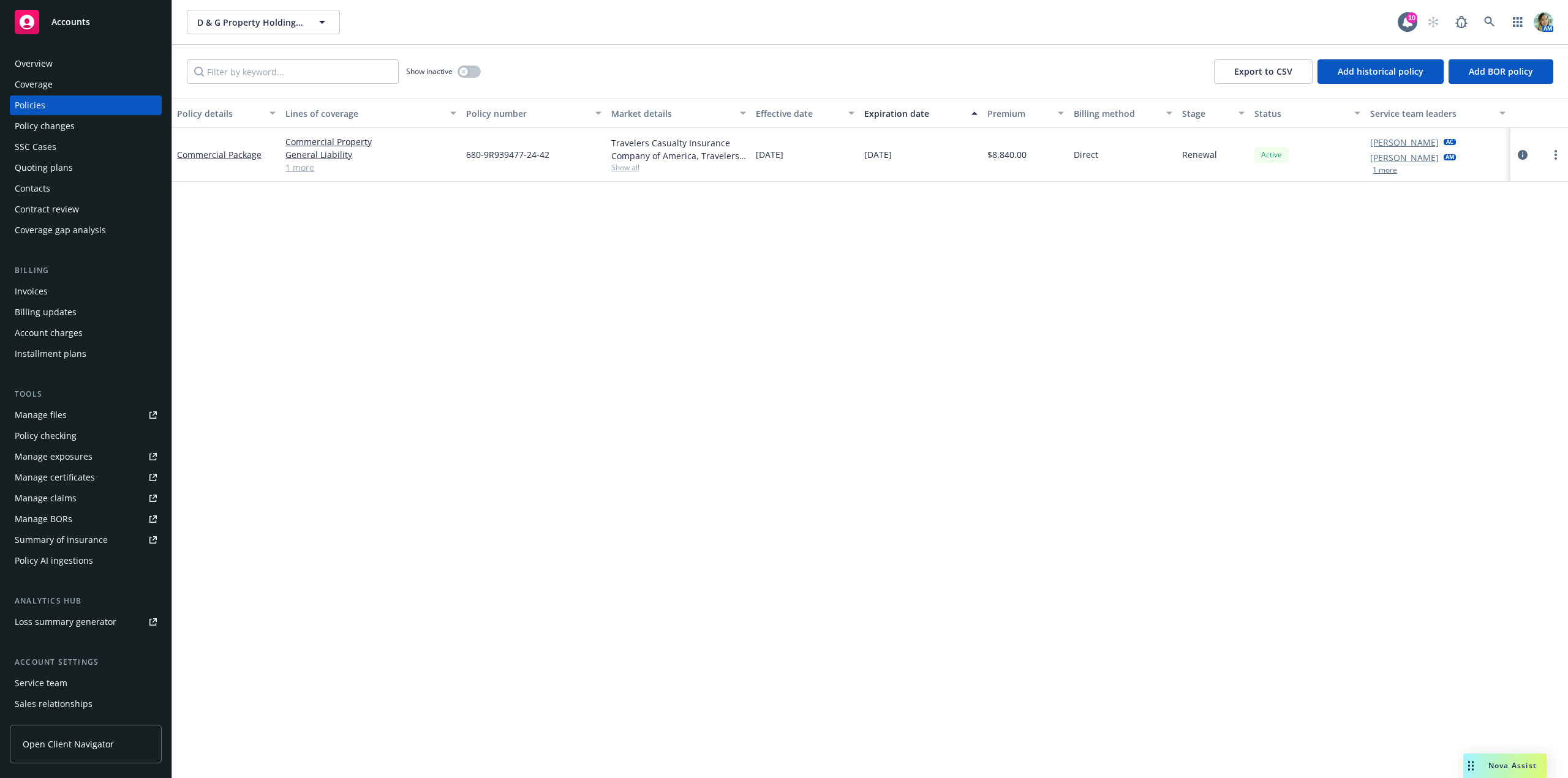
click at [34, 680] on div "Service team" at bounding box center [41, 683] width 52 height 20
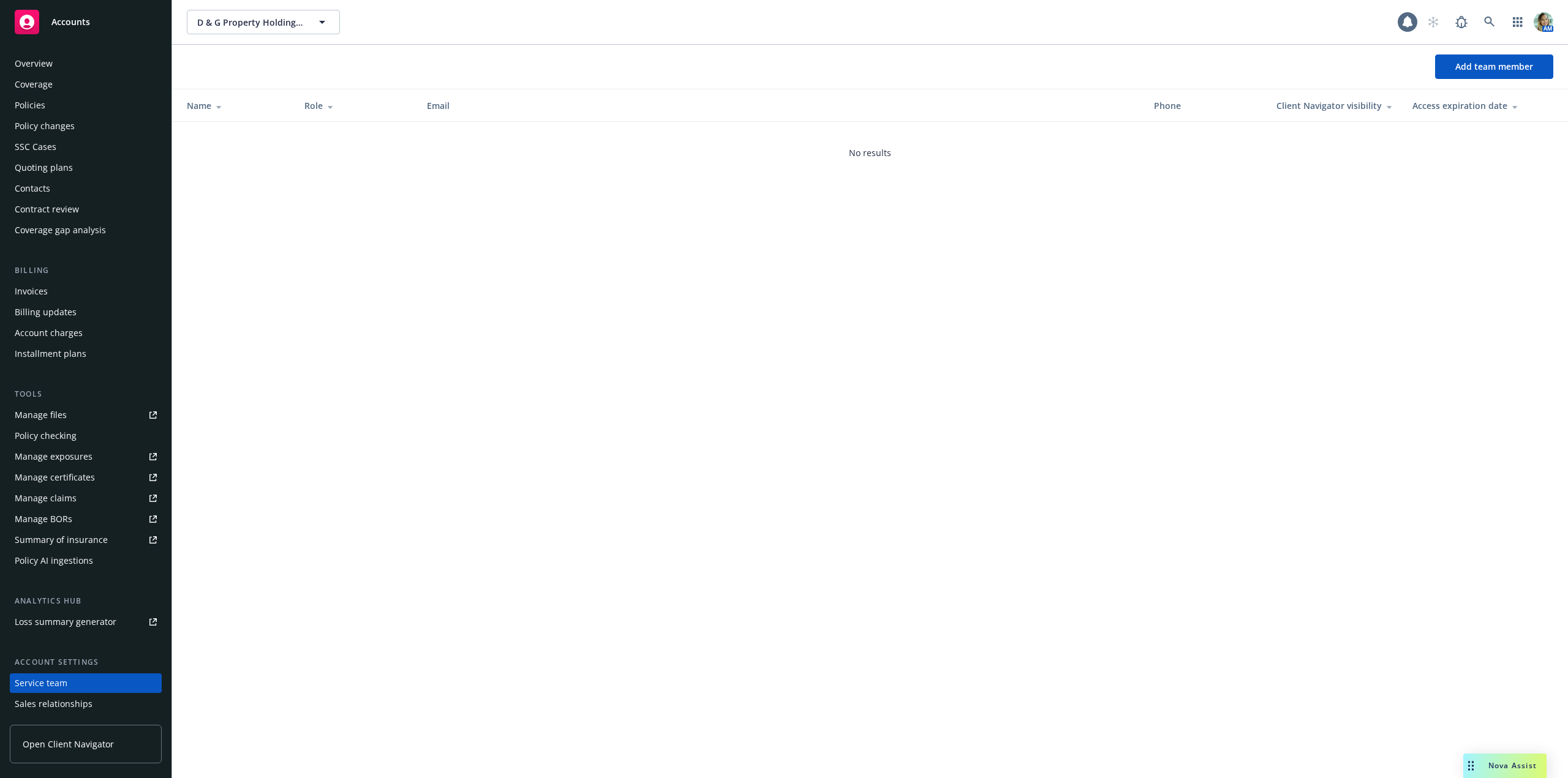
scroll to position [61, 0]
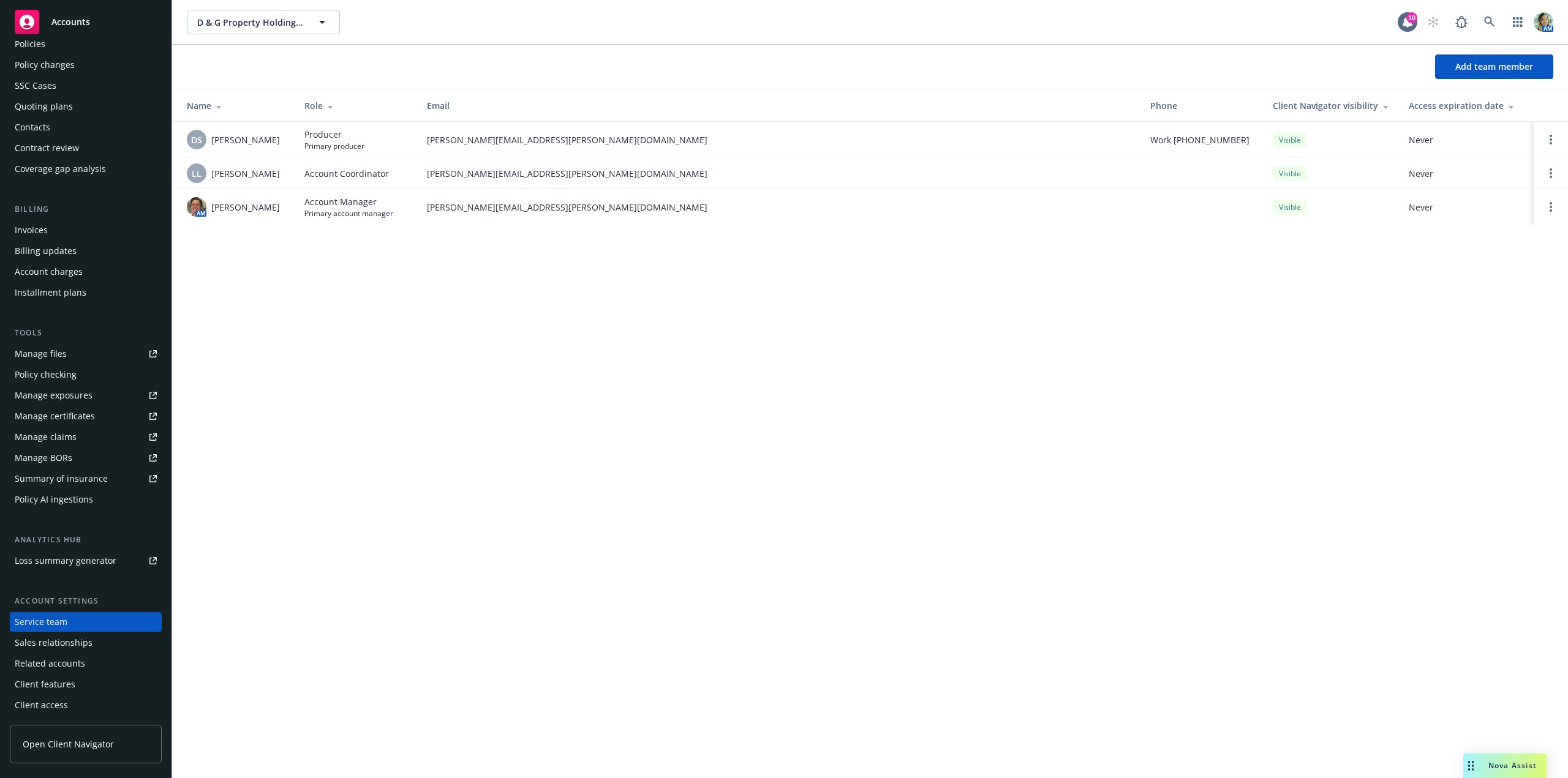
drag, startPoint x: 182, startPoint y: 314, endPoint x: 219, endPoint y: 306, distance: 37.9
click at [182, 314] on div "D & G Property Holdings, LLC D & G Property Holdings, LLC 10 AM Add team member…" at bounding box center [870, 389] width 1396 height 778
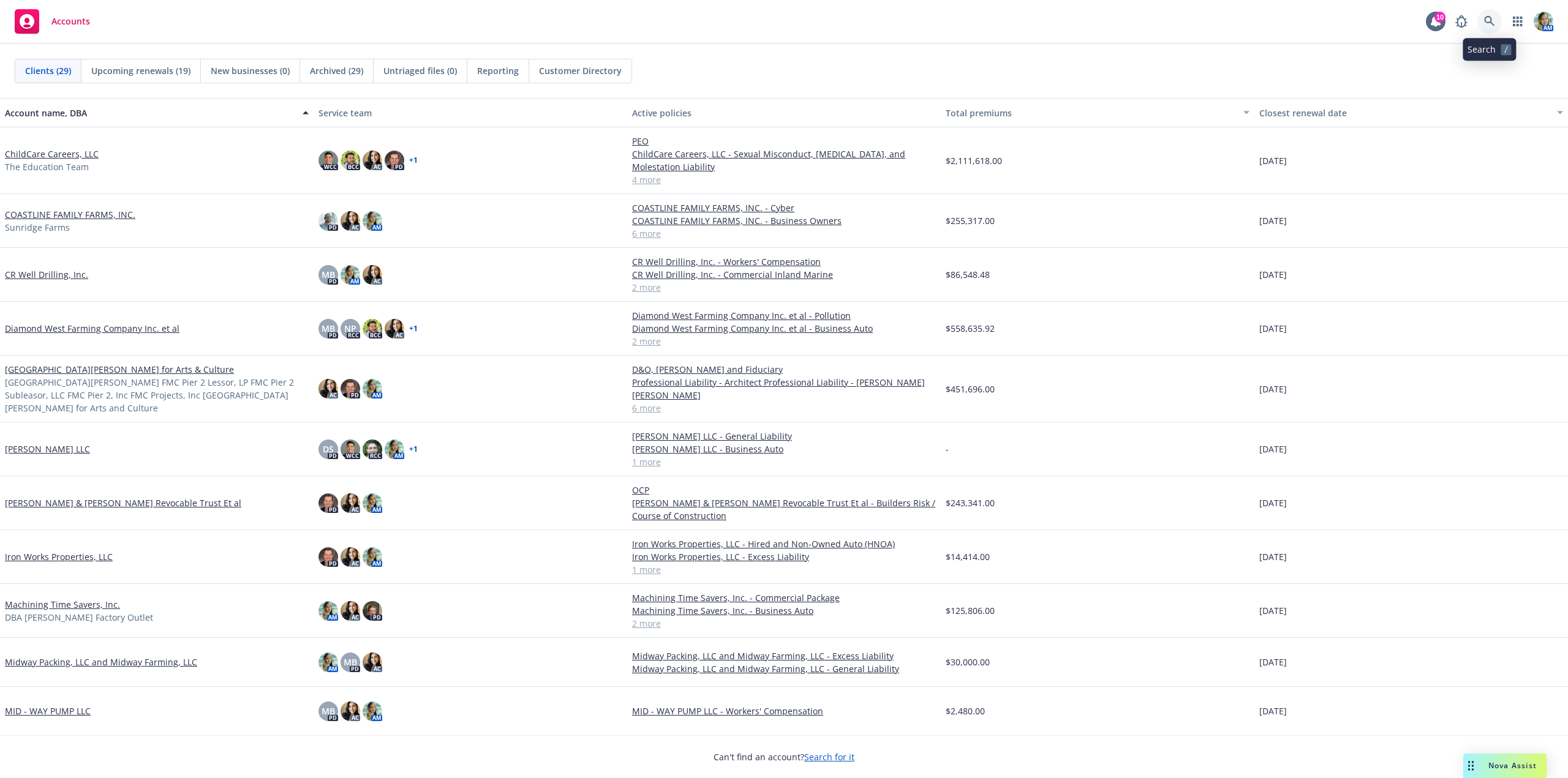
click at [1484, 24] on link at bounding box center [1489, 21] width 24 height 24
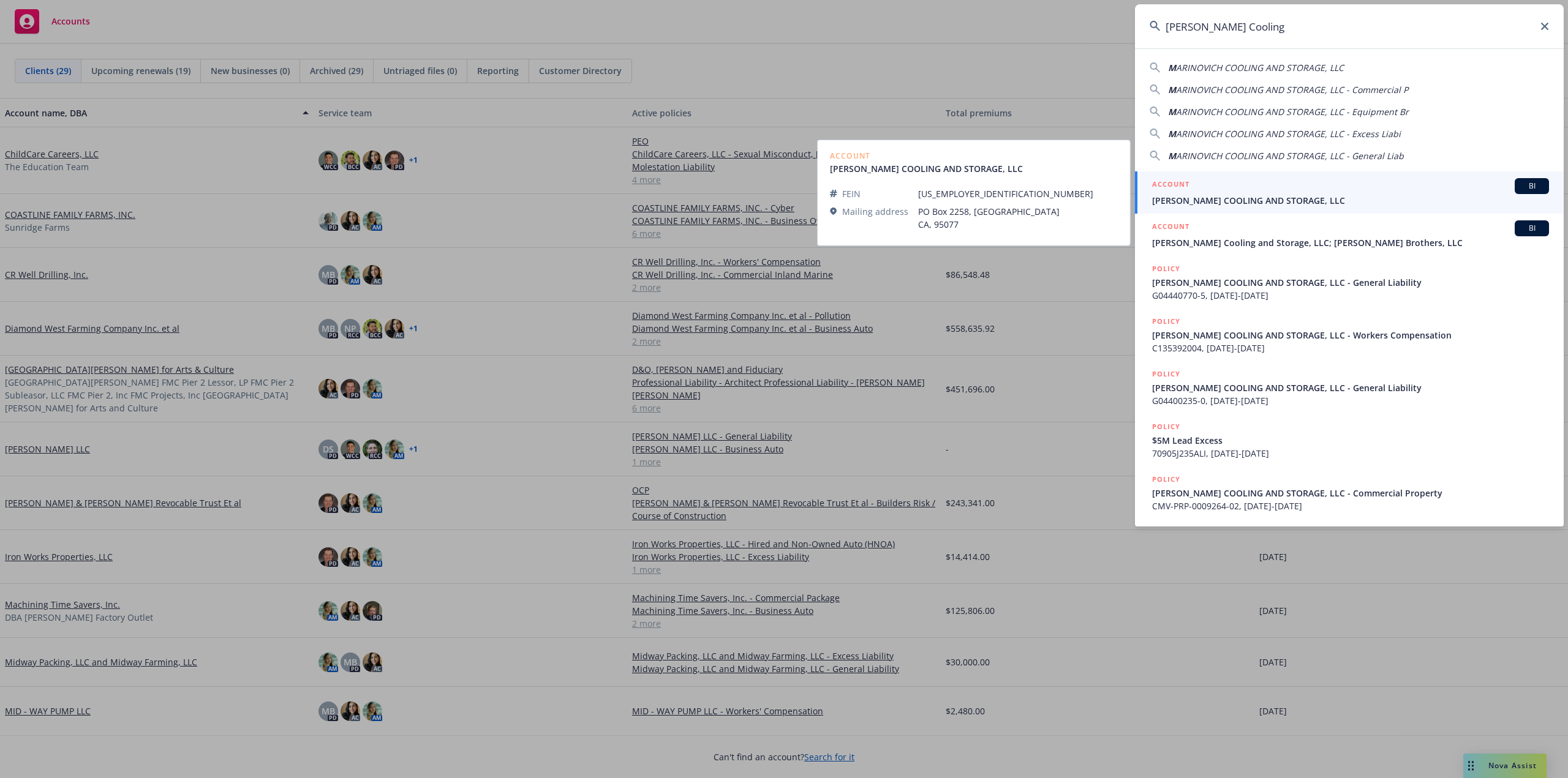
type input "Marinovich Cooling"
click at [1228, 192] on div "ACCOUNT BI" at bounding box center [1350, 186] width 397 height 16
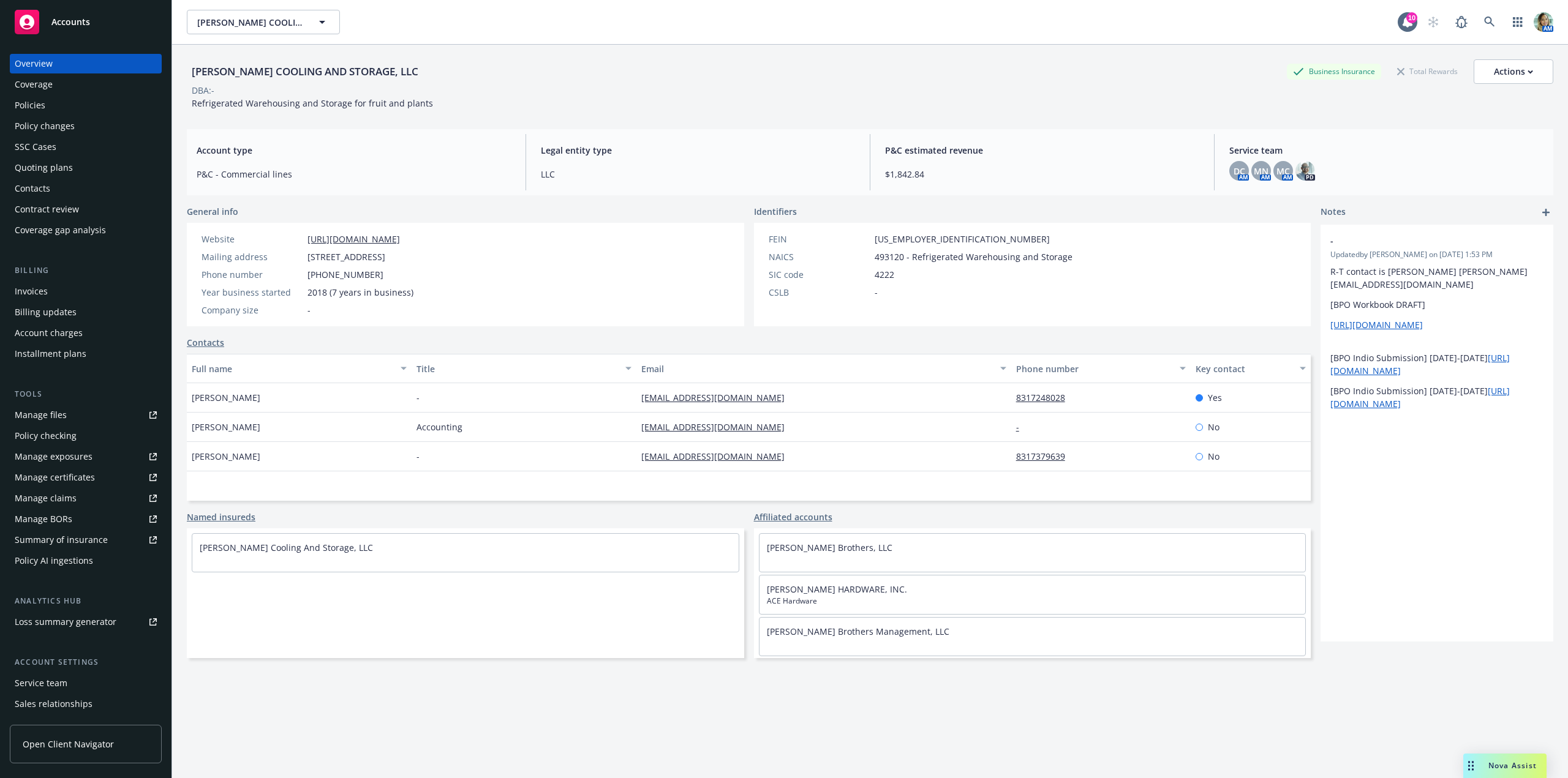
click at [40, 681] on div "Service team" at bounding box center [41, 683] width 52 height 20
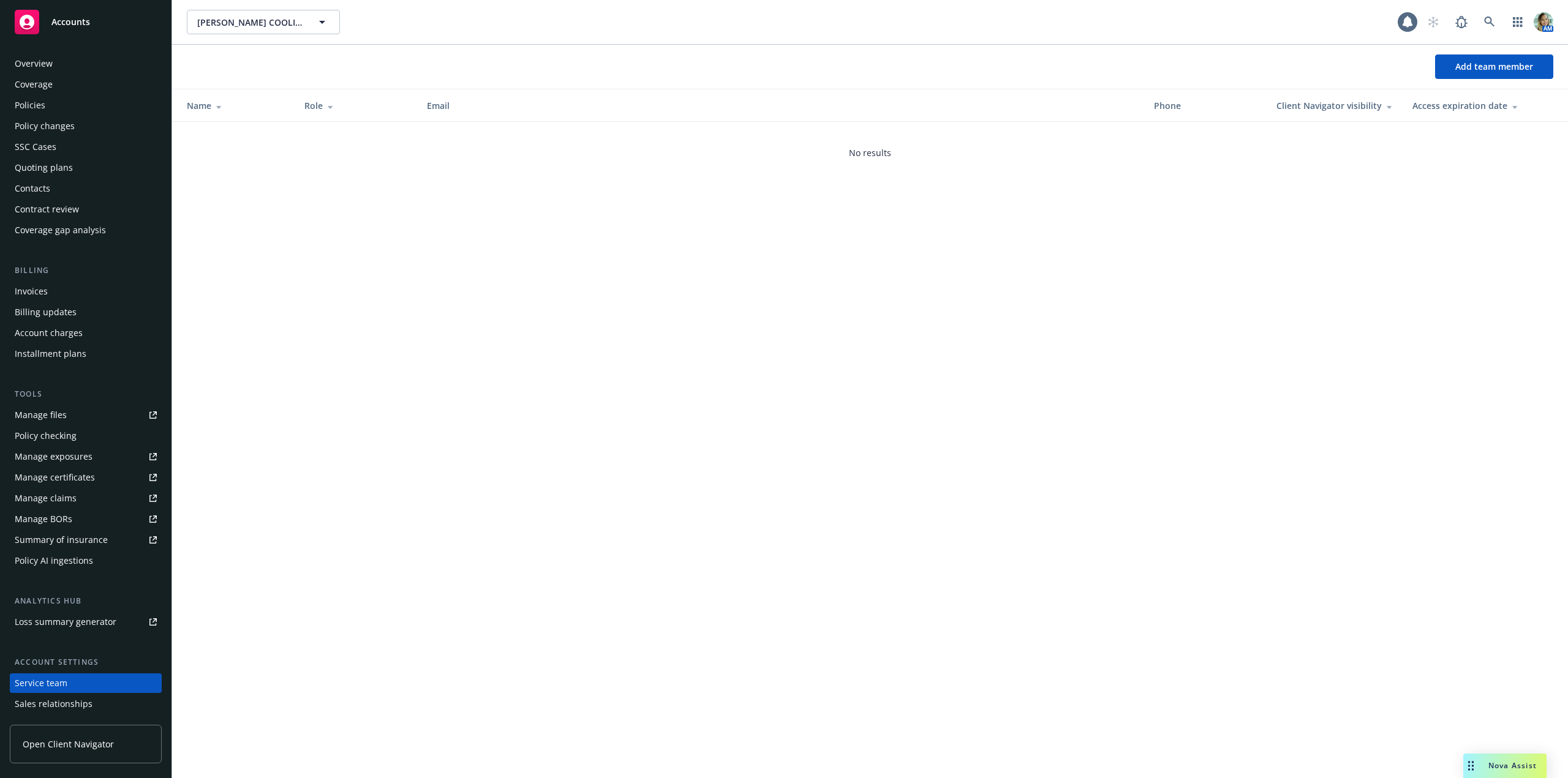
scroll to position [61, 0]
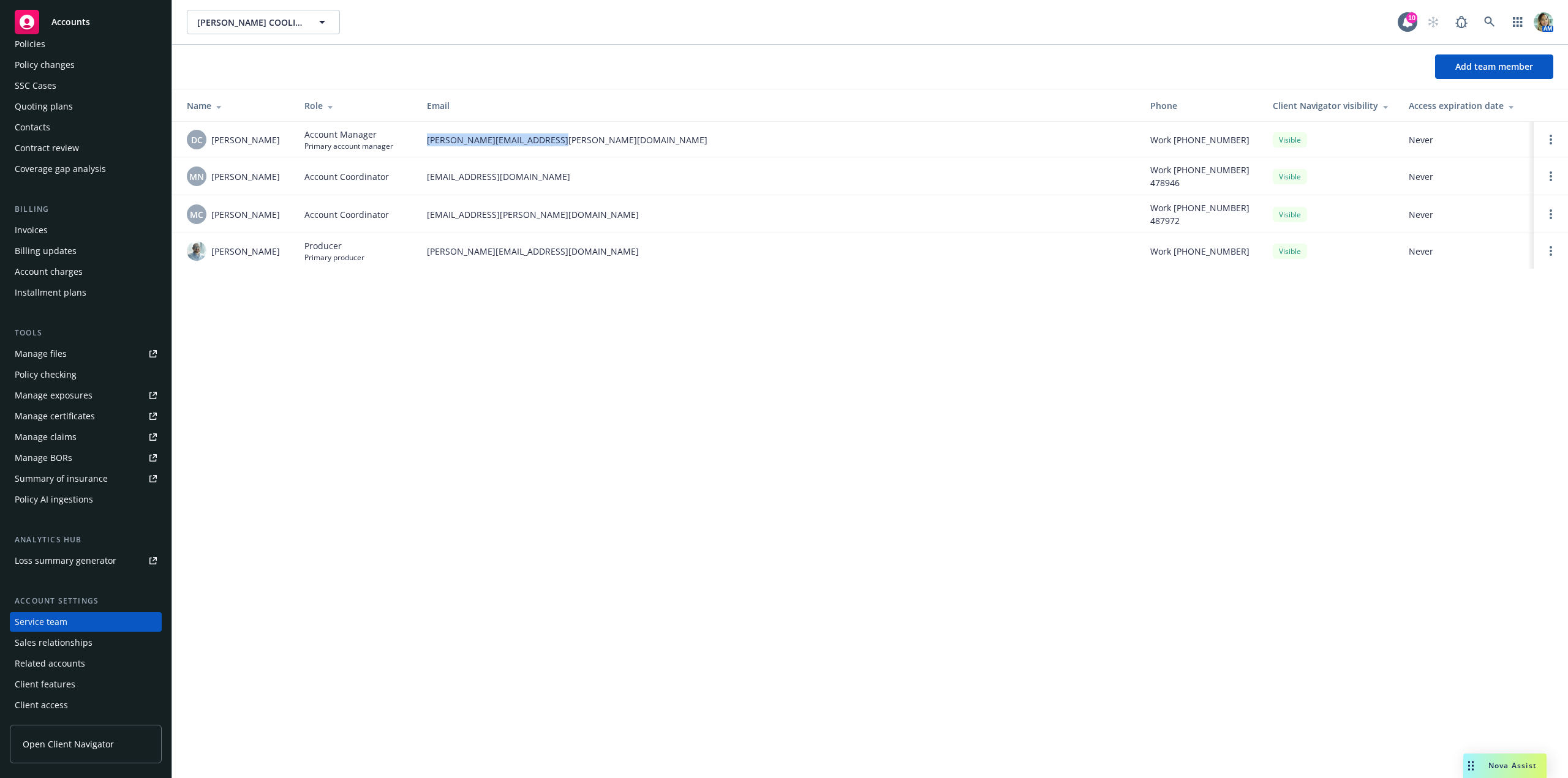
drag, startPoint x: 425, startPoint y: 143, endPoint x: 578, endPoint y: 144, distance: 153.0
click at [578, 144] on td "daniel.campbell@newfront.com" at bounding box center [778, 140] width 724 height 36
copy span "daniel.campbell@newfront.com"
drag, startPoint x: 424, startPoint y: 180, endPoint x: 549, endPoint y: 184, distance: 125.1
click at [549, 184] on td "megan.napoli@newfront.com" at bounding box center [778, 176] width 724 height 38
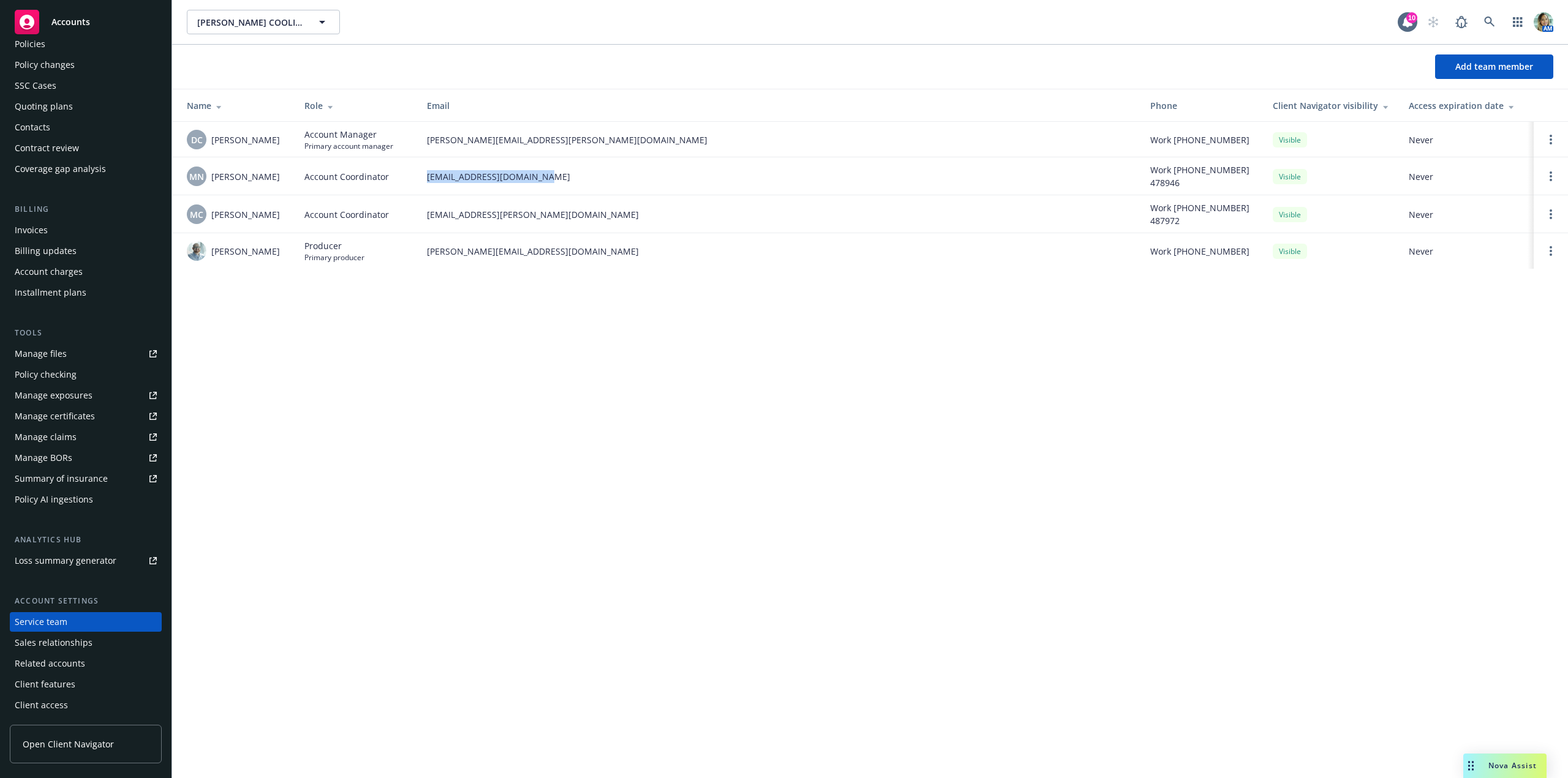
copy span "megan.napoli@newfront.com"
drag, startPoint x: 421, startPoint y: 219, endPoint x: 567, endPoint y: 217, distance: 146.0
click at [567, 217] on td "miles.crenwelge@newfront.com" at bounding box center [778, 214] width 724 height 38
copy span "miles.crenwelge@newfront.com"
drag, startPoint x: 421, startPoint y: 252, endPoint x: 548, endPoint y: 254, distance: 127.0
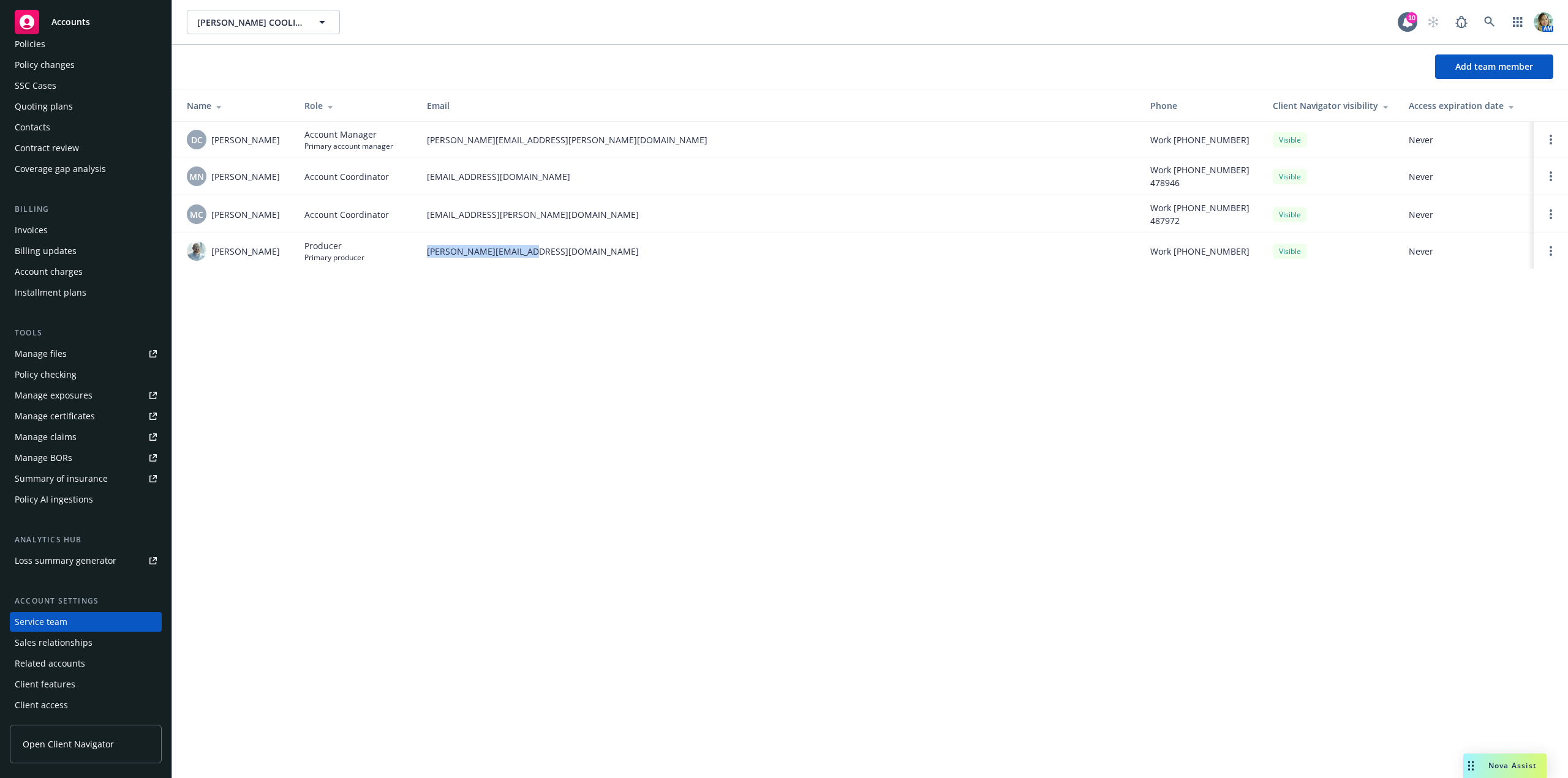
click at [543, 255] on td "seth.word@newfront.com" at bounding box center [778, 251] width 724 height 36
copy span "seth.word@newfront.com"
click at [54, 109] on div "Quoting plans" at bounding box center [44, 106] width 59 height 20
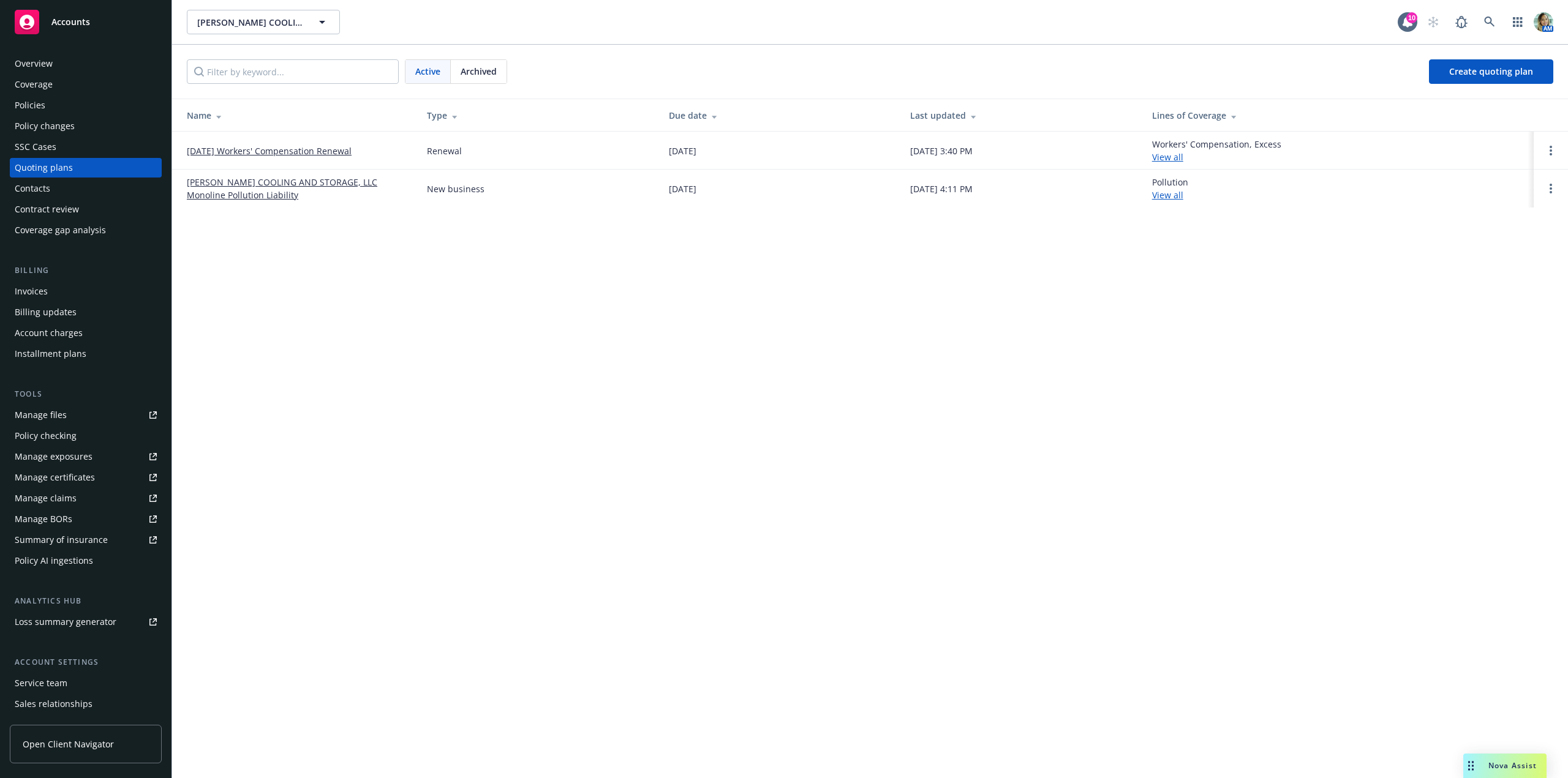
click at [293, 148] on link "[DATE] Workers' Compensation Renewal" at bounding box center [268, 151] width 165 height 12
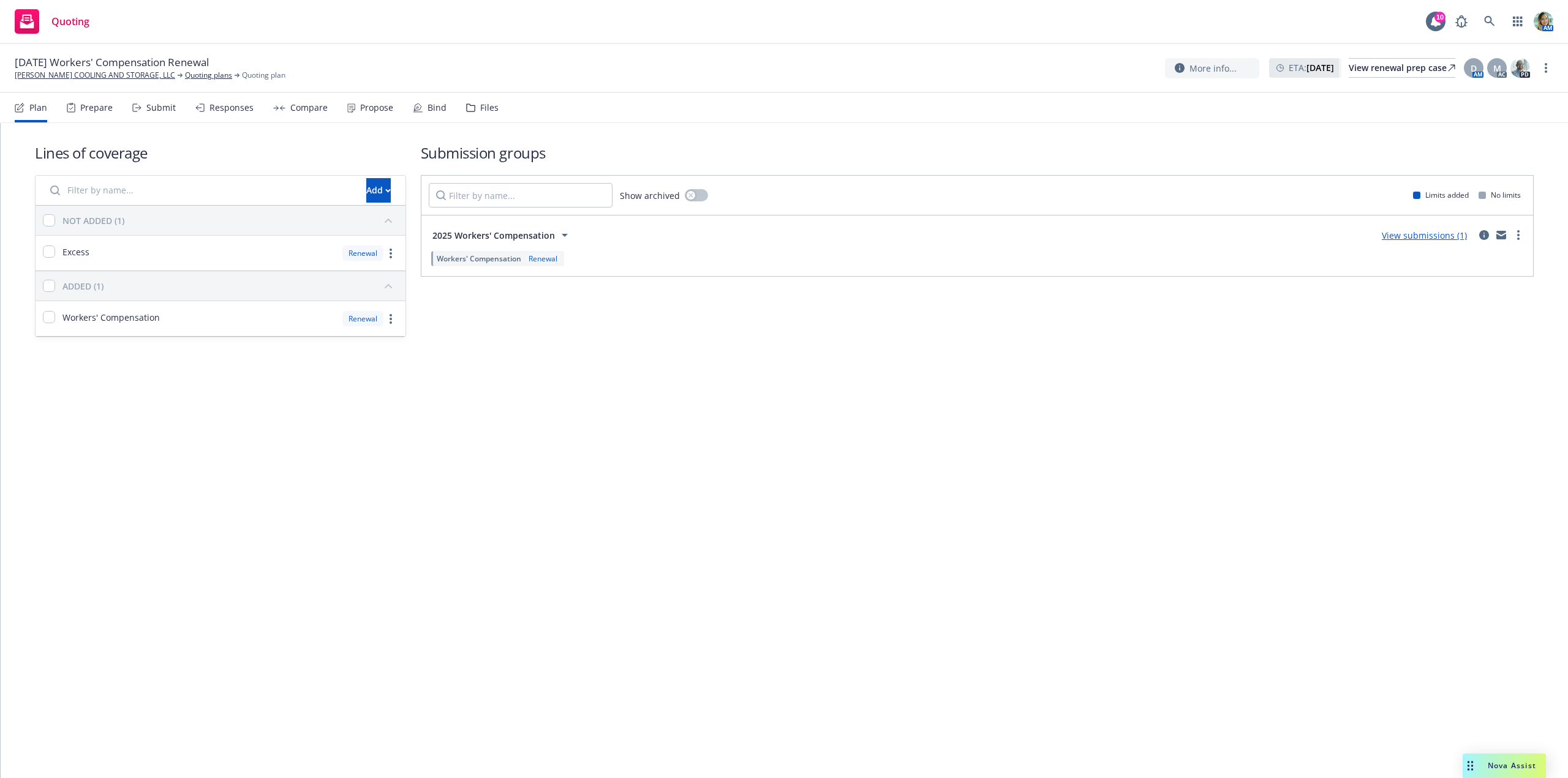
click at [1412, 240] on link "View submissions (1)" at bounding box center [1424, 235] width 85 height 12
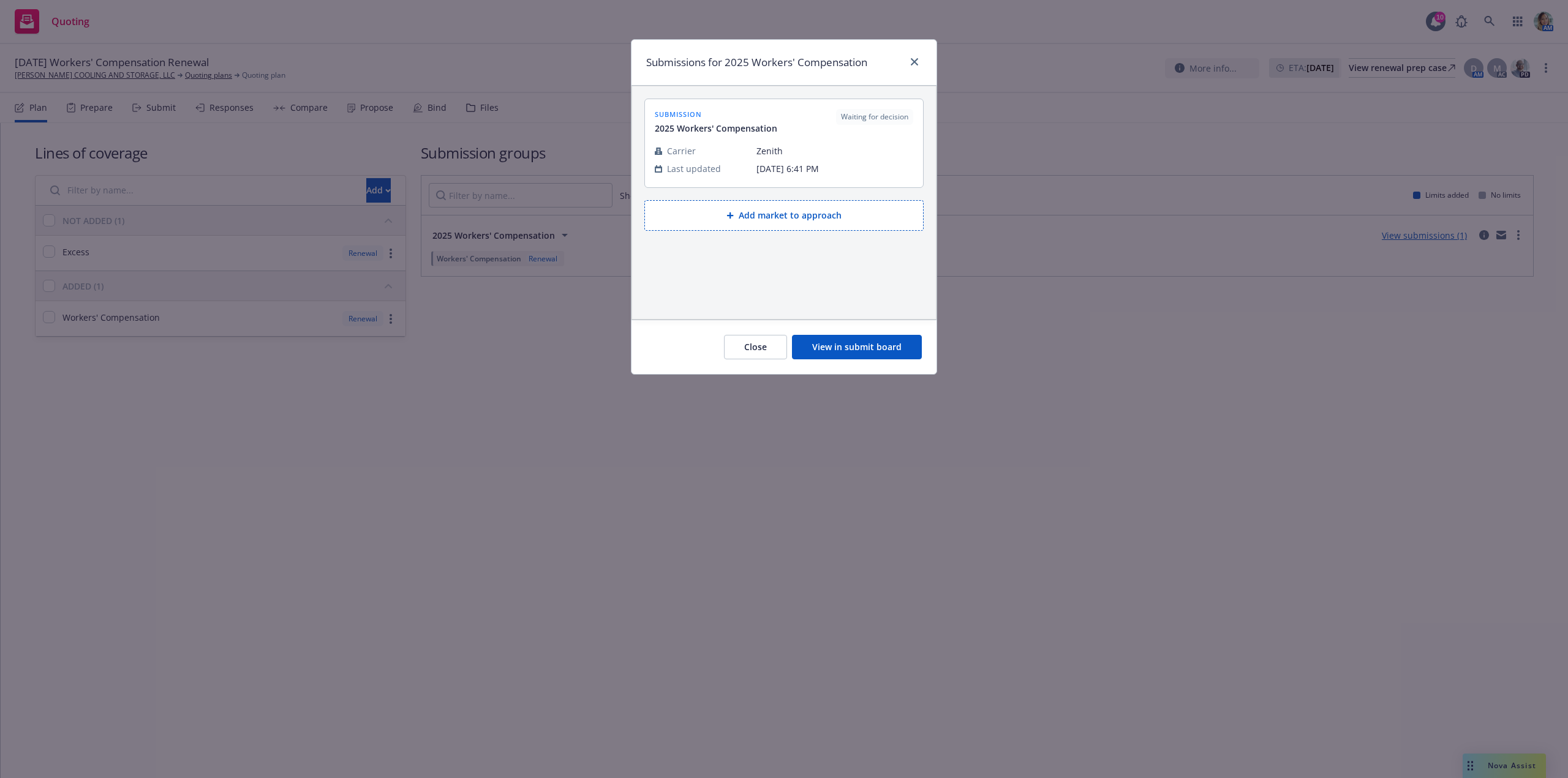
drag, startPoint x: 830, startPoint y: 334, endPoint x: 838, endPoint y: 344, distance: 12.8
click at [831, 335] on div "Close View in submit board" at bounding box center [784, 347] width 305 height 55
click at [838, 344] on button "View in submit board" at bounding box center [857, 346] width 130 height 24
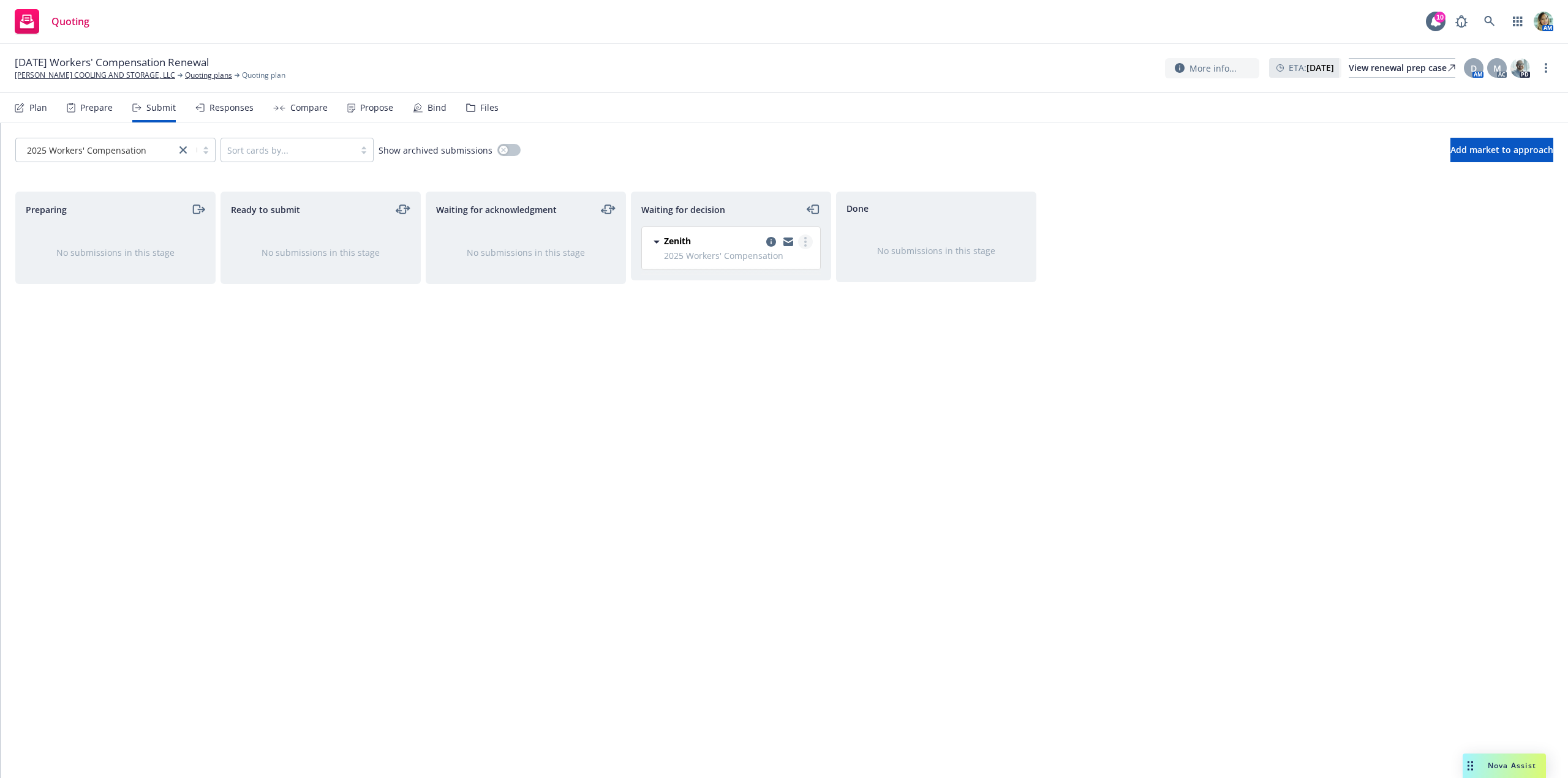
click at [806, 245] on circle "more" at bounding box center [805, 245] width 2 height 2
click at [753, 318] on span "Add accepted decision" at bounding box center [751, 315] width 123 height 12
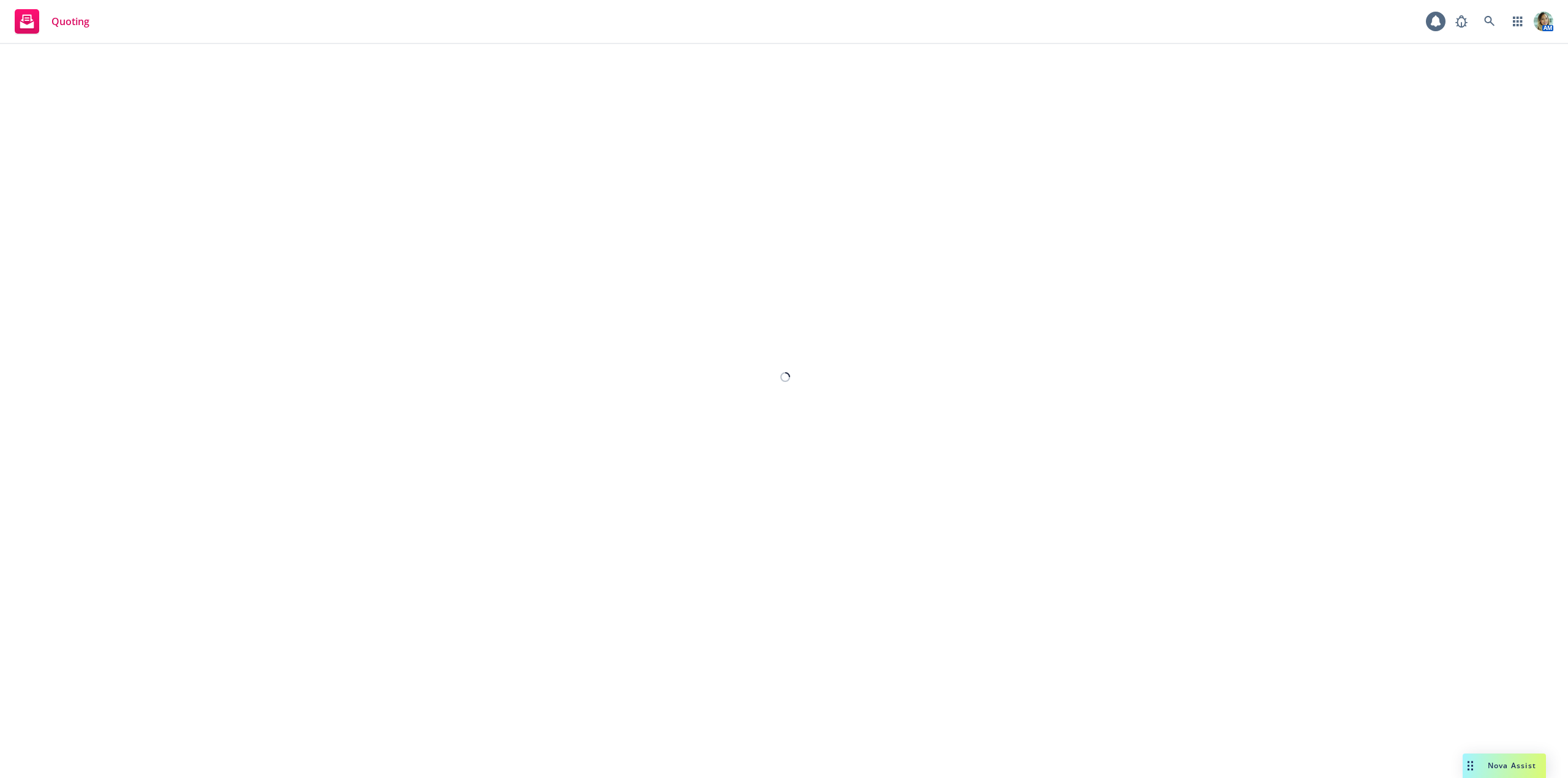
select select "12"
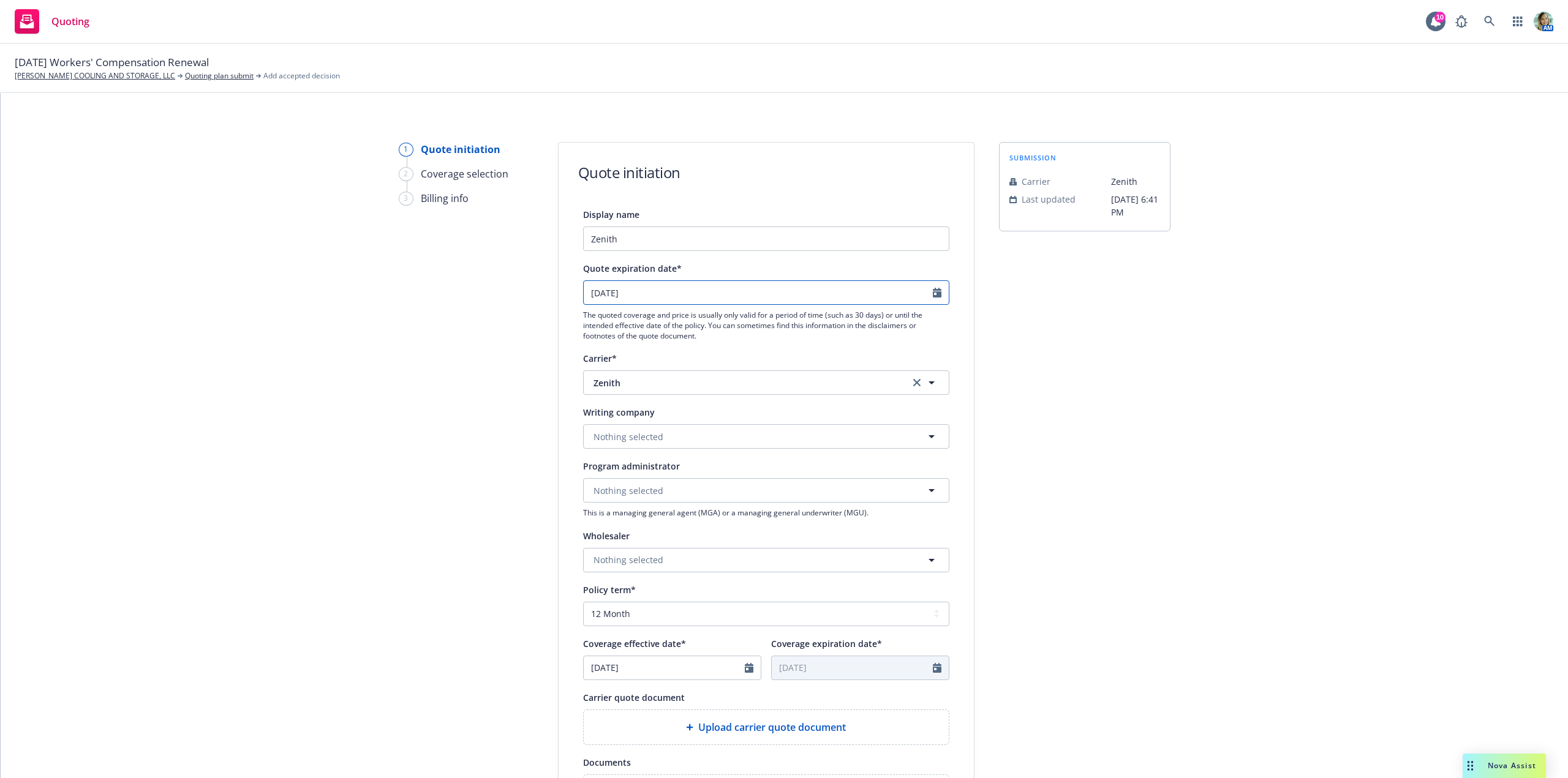
click at [624, 290] on input "10/30/2025" at bounding box center [758, 293] width 349 height 23
select select "10"
click at [692, 398] on span "17" at bounding box center [692, 402] width 16 height 16
type input "[DATE]"
click at [602, 439] on span "Nothing selected" at bounding box center [628, 437] width 69 height 12
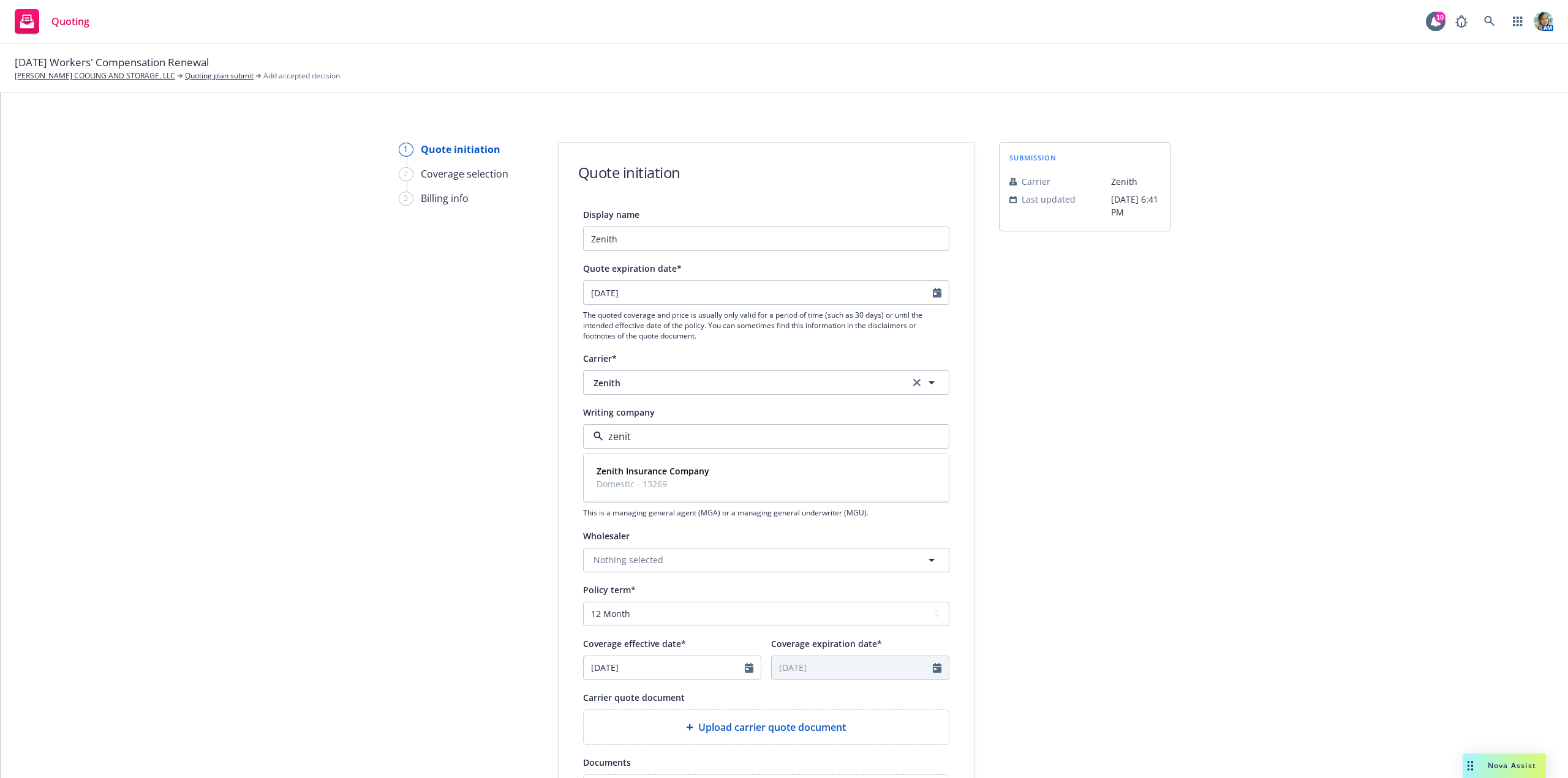
type input "zenith"
click at [631, 480] on span "Domestic - 13269" at bounding box center [652, 484] width 112 height 12
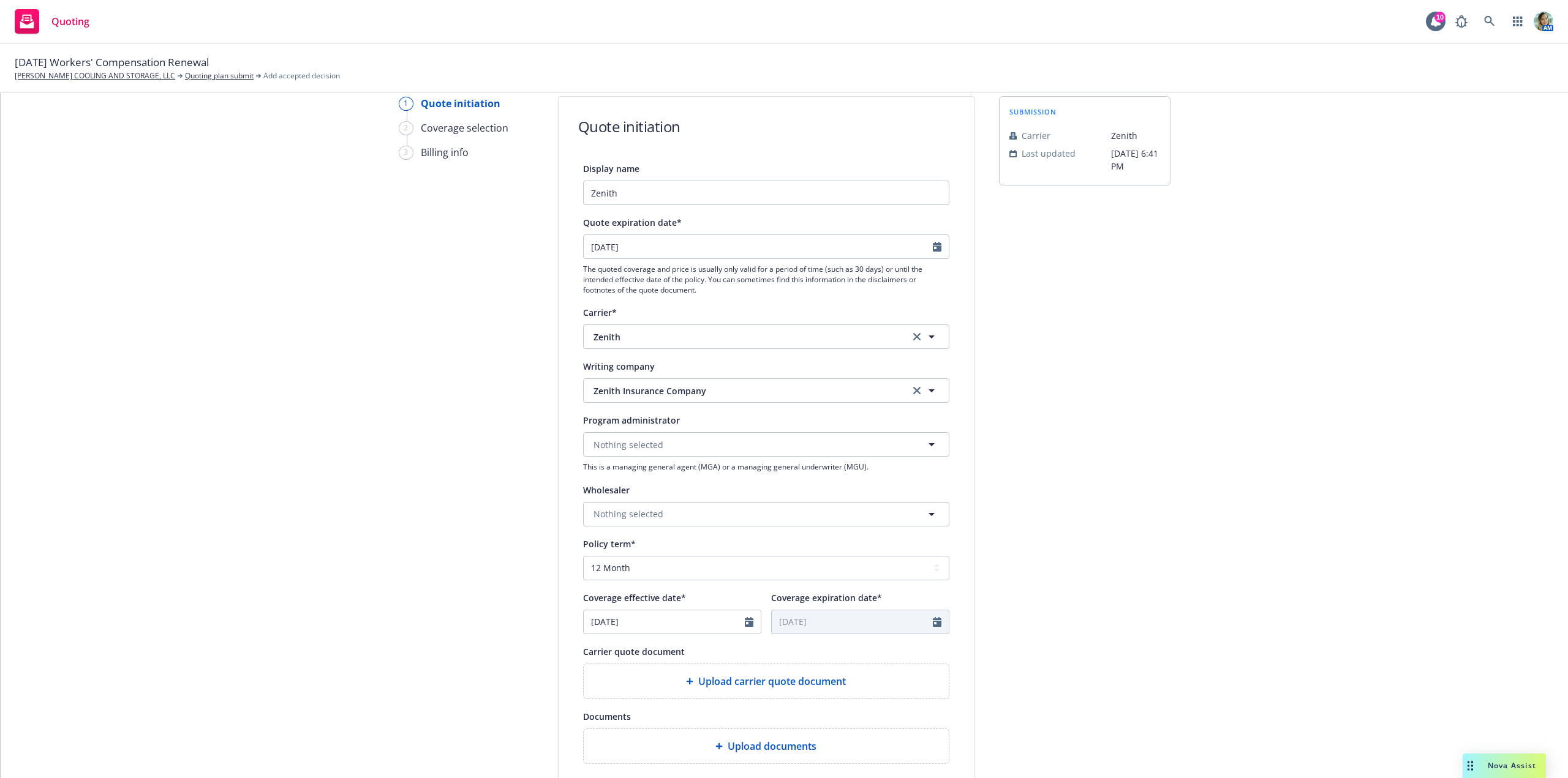
scroll to position [183, 0]
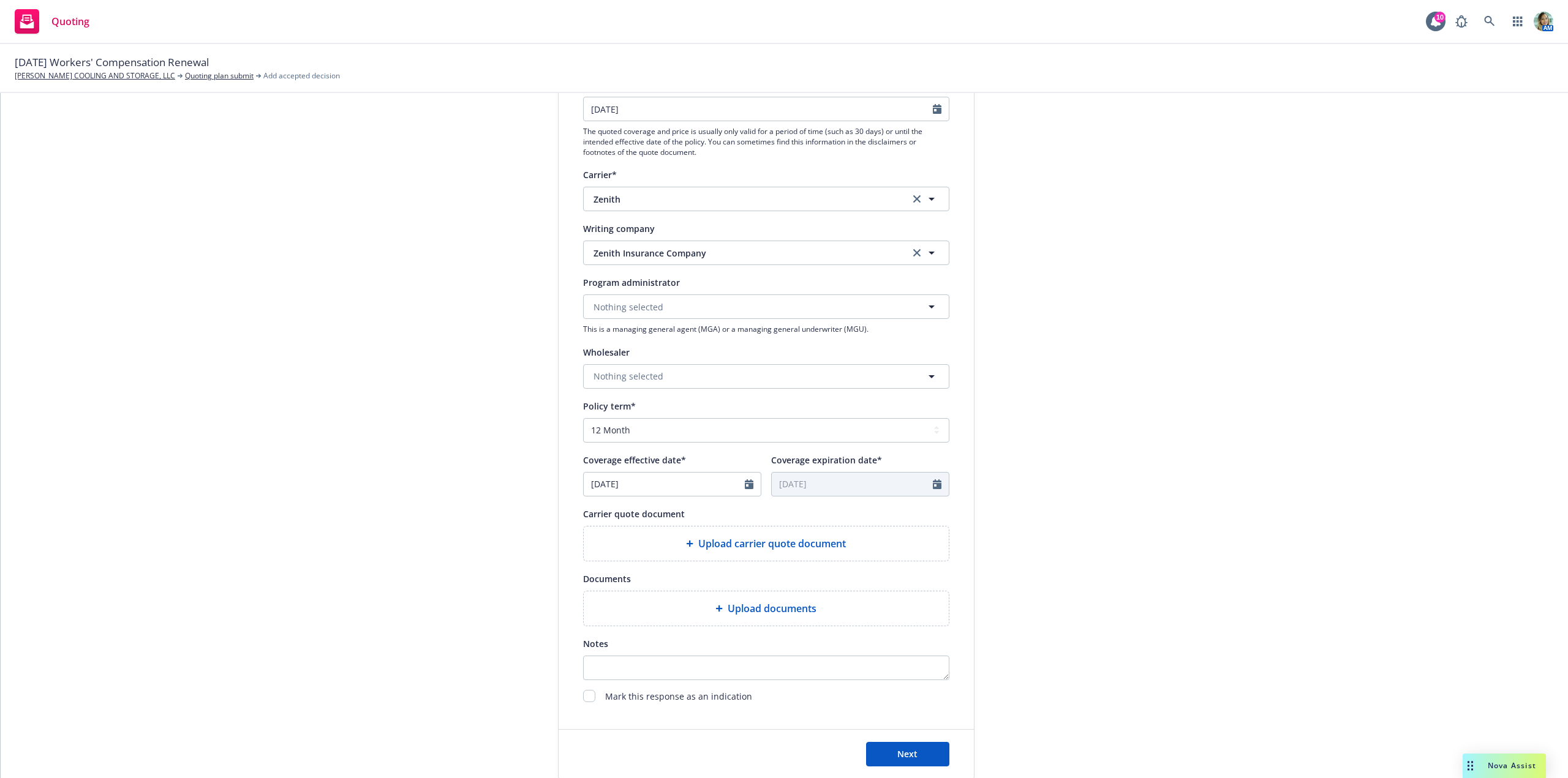
click at [659, 548] on div "Upload carrier quote document" at bounding box center [766, 543] width 346 height 15
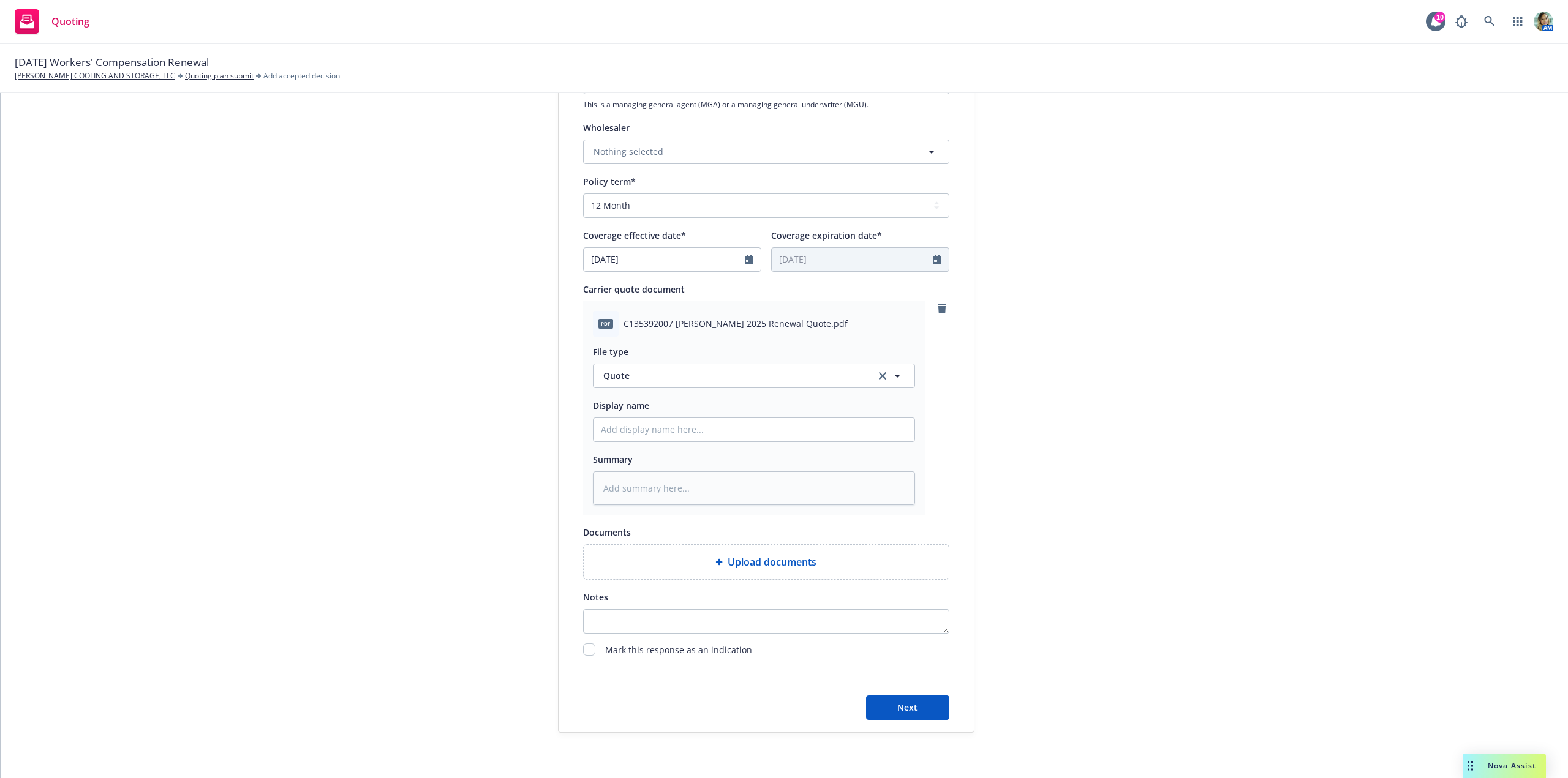
scroll to position [428, 0]
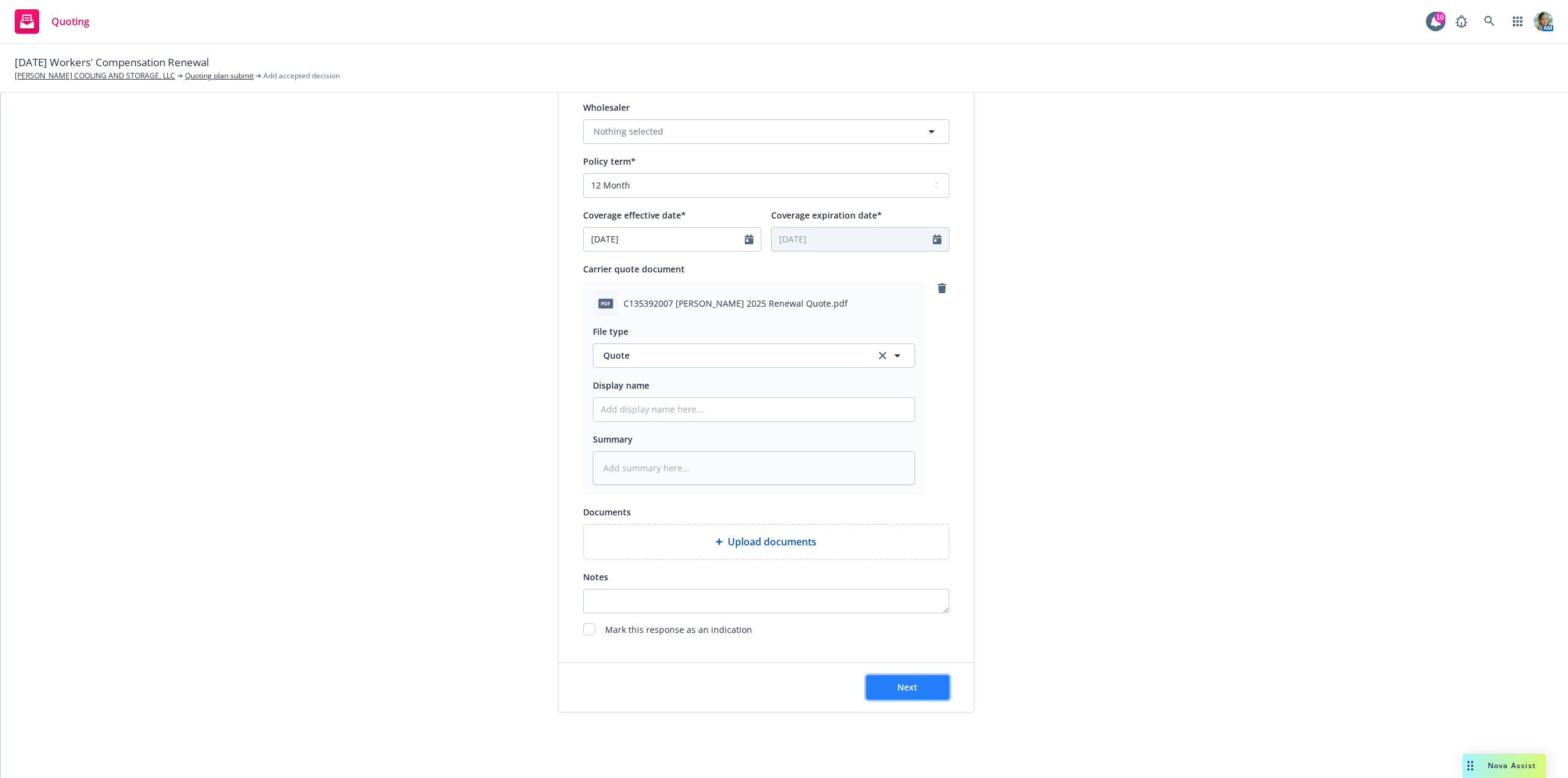
click at [915, 697] on button "Next" at bounding box center [908, 687] width 84 height 24
type textarea "x"
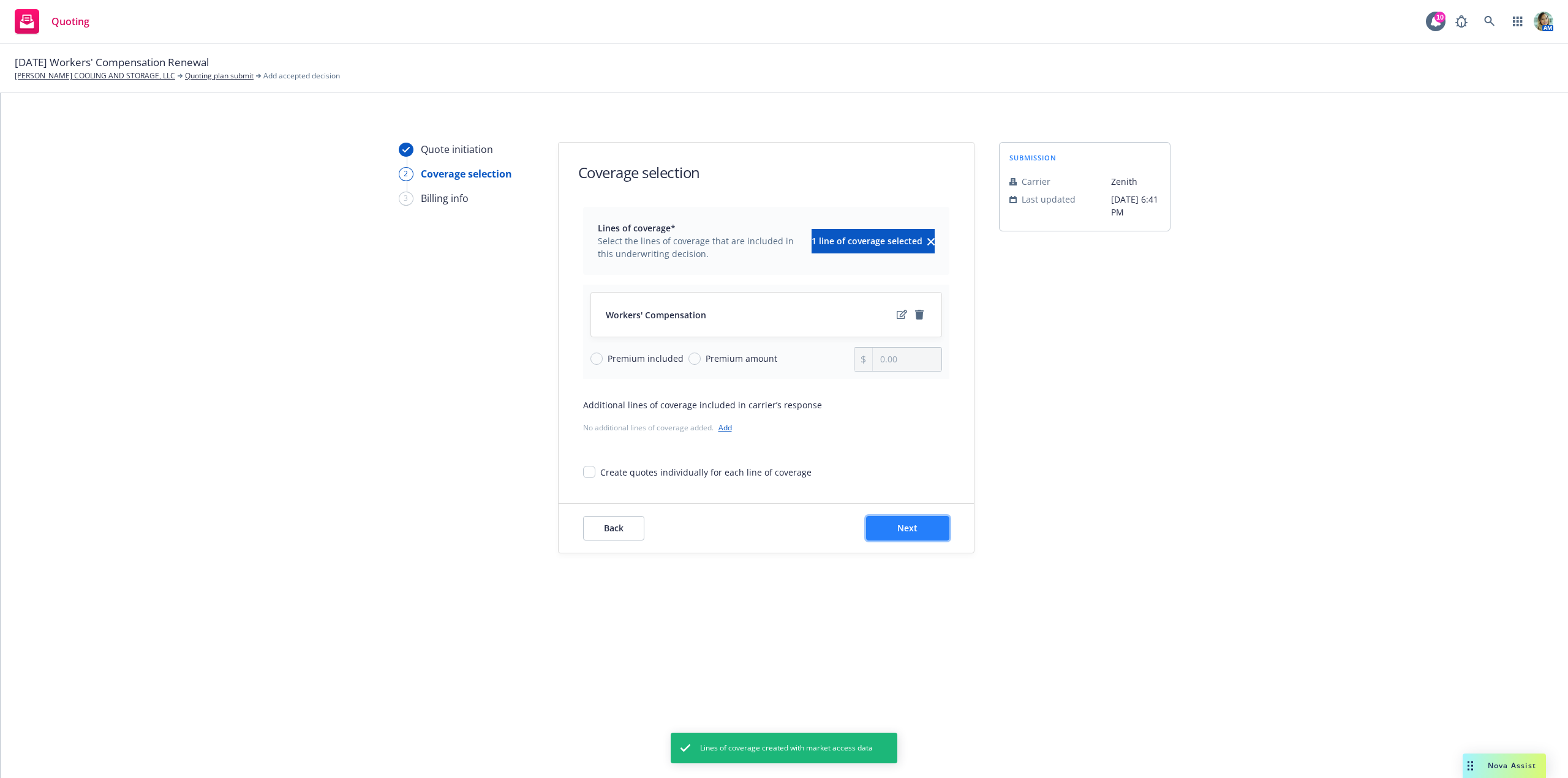
click at [905, 529] on span "Next" at bounding box center [908, 528] width 20 height 12
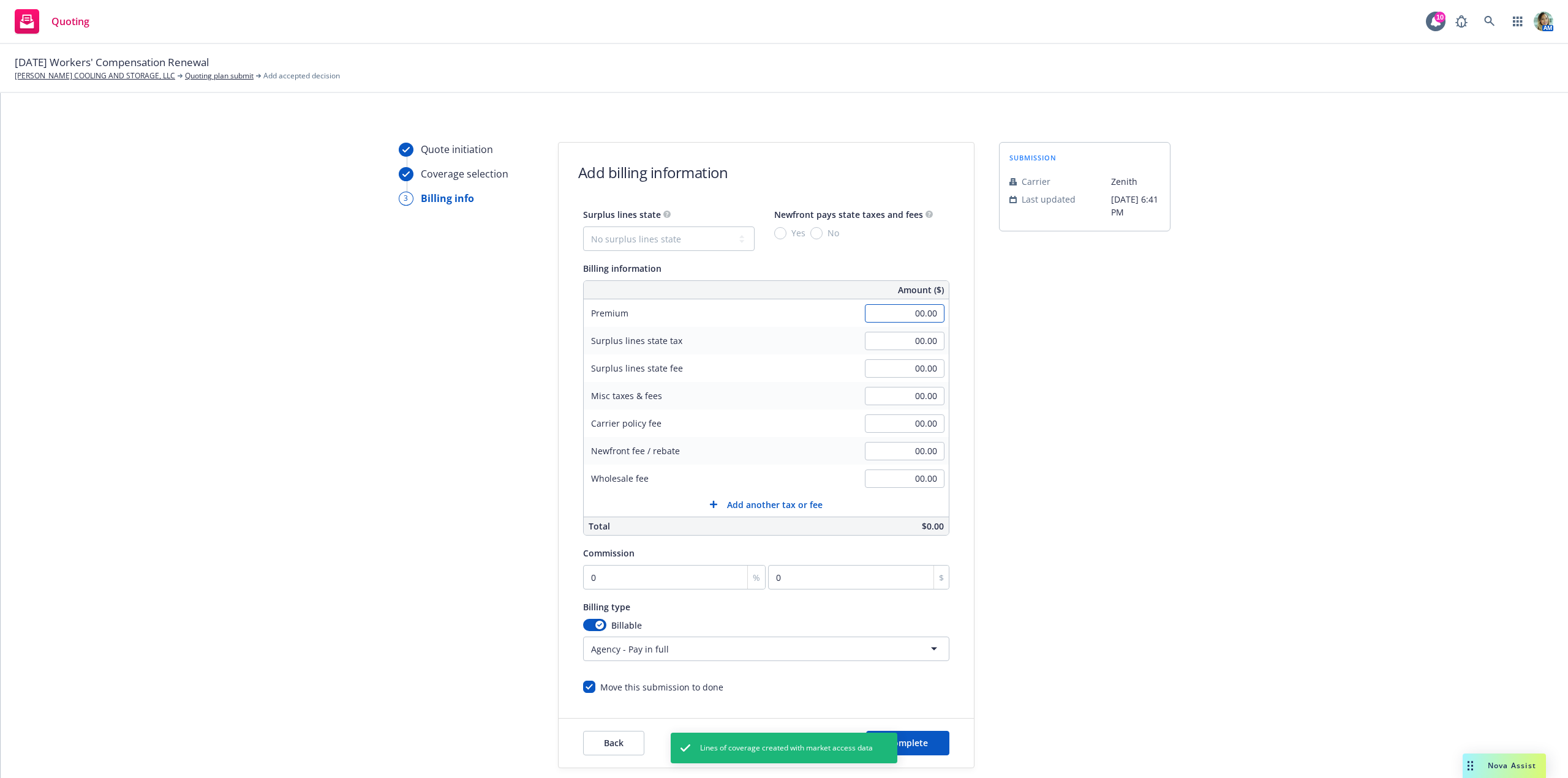
click at [889, 318] on input "00.00" at bounding box center [905, 314] width 80 height 19
type input "566,528.00"
click at [1040, 364] on div "submission Carrier Zenith Last updated 7/22, 6:41 PM" at bounding box center [1085, 455] width 172 height 627
click at [892, 396] on input "00.00" at bounding box center [905, 396] width 80 height 19
type input "27,956.00"
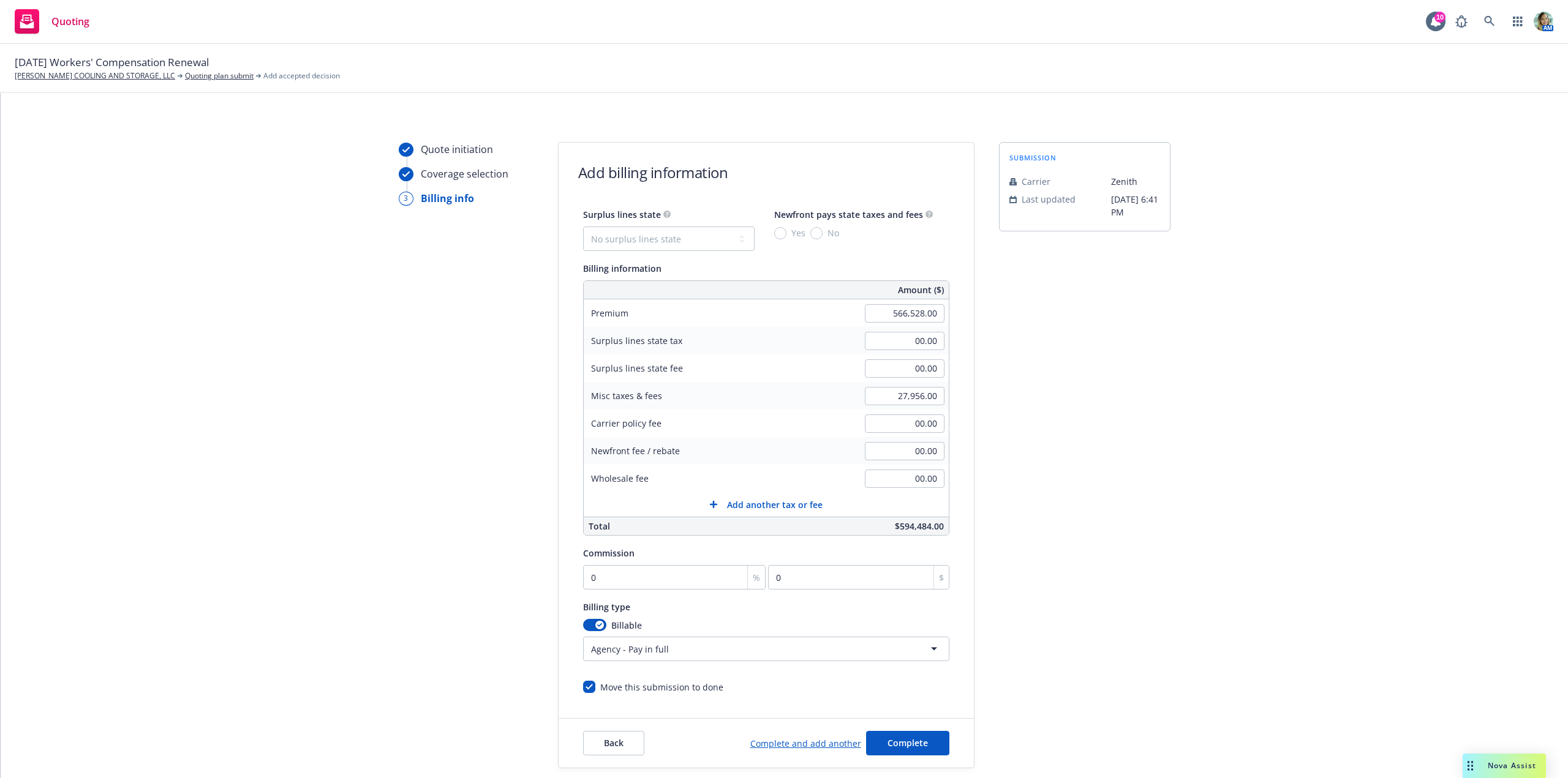
click at [1017, 428] on div "submission Carrier Zenith Last updated 7/22, 6:41 PM" at bounding box center [1085, 455] width 172 height 627
click at [599, 577] on input "0" at bounding box center [674, 577] width 183 height 24
type input "1"
type input "5665.28"
type input "12"
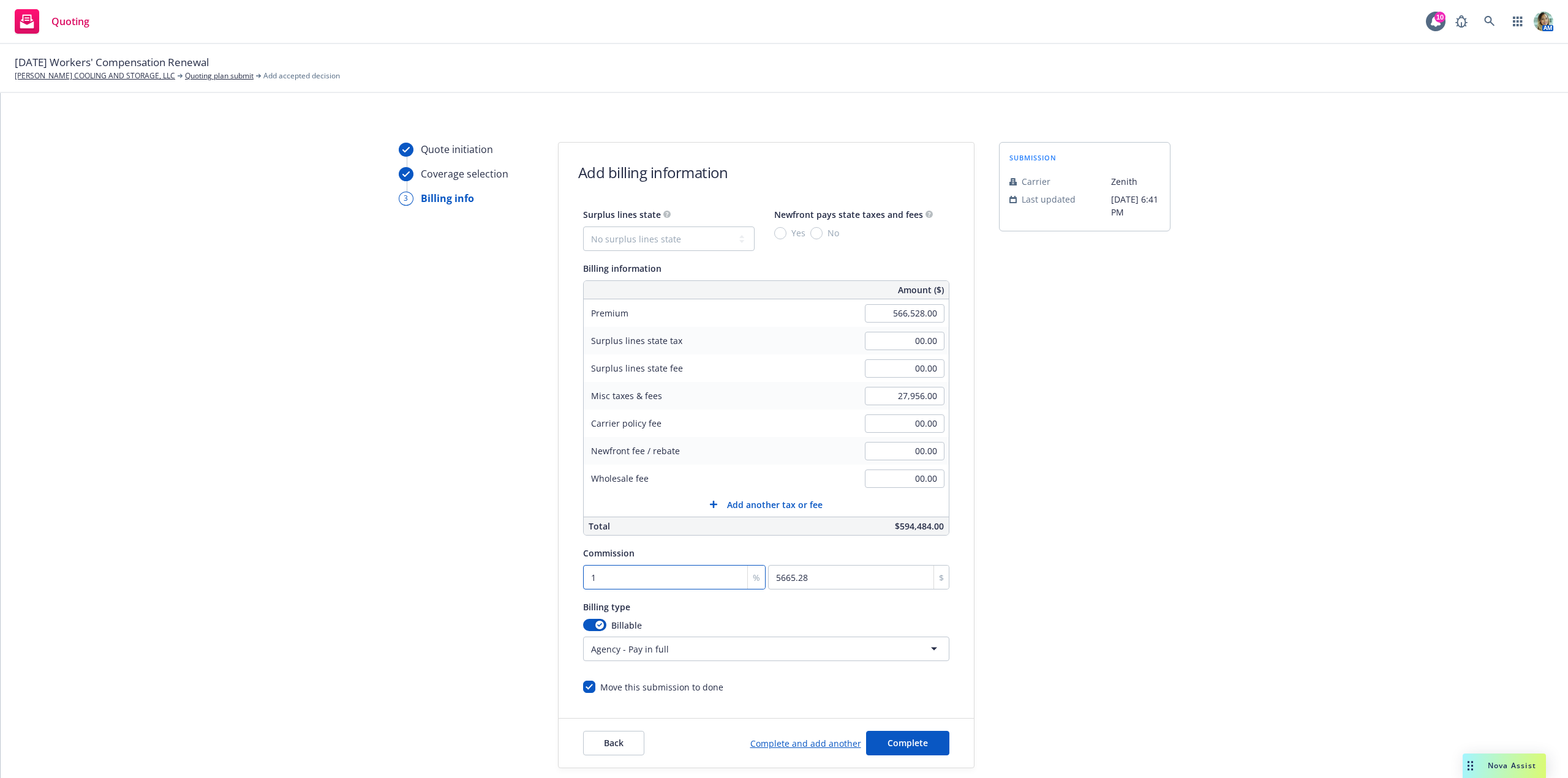
type input "67983.36"
type input "12"
click at [645, 650] on html "Quoting 10 AM 10/17/25 Workers' Compensation Renewal MARINOVICH COOLING AND STO…" at bounding box center [784, 389] width 1568 height 778
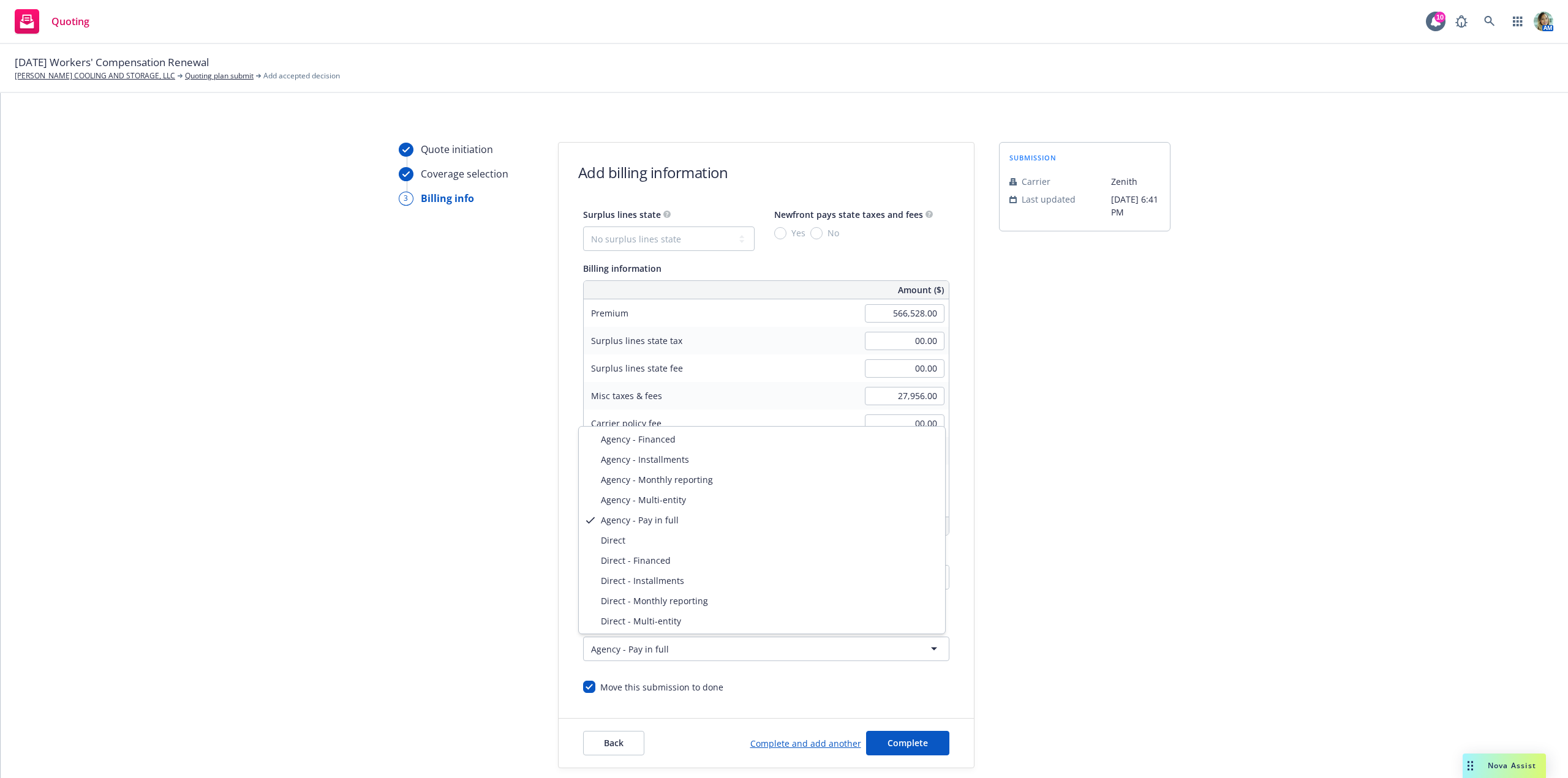
select select "DIRECT_MONTHLY_REPORTING"
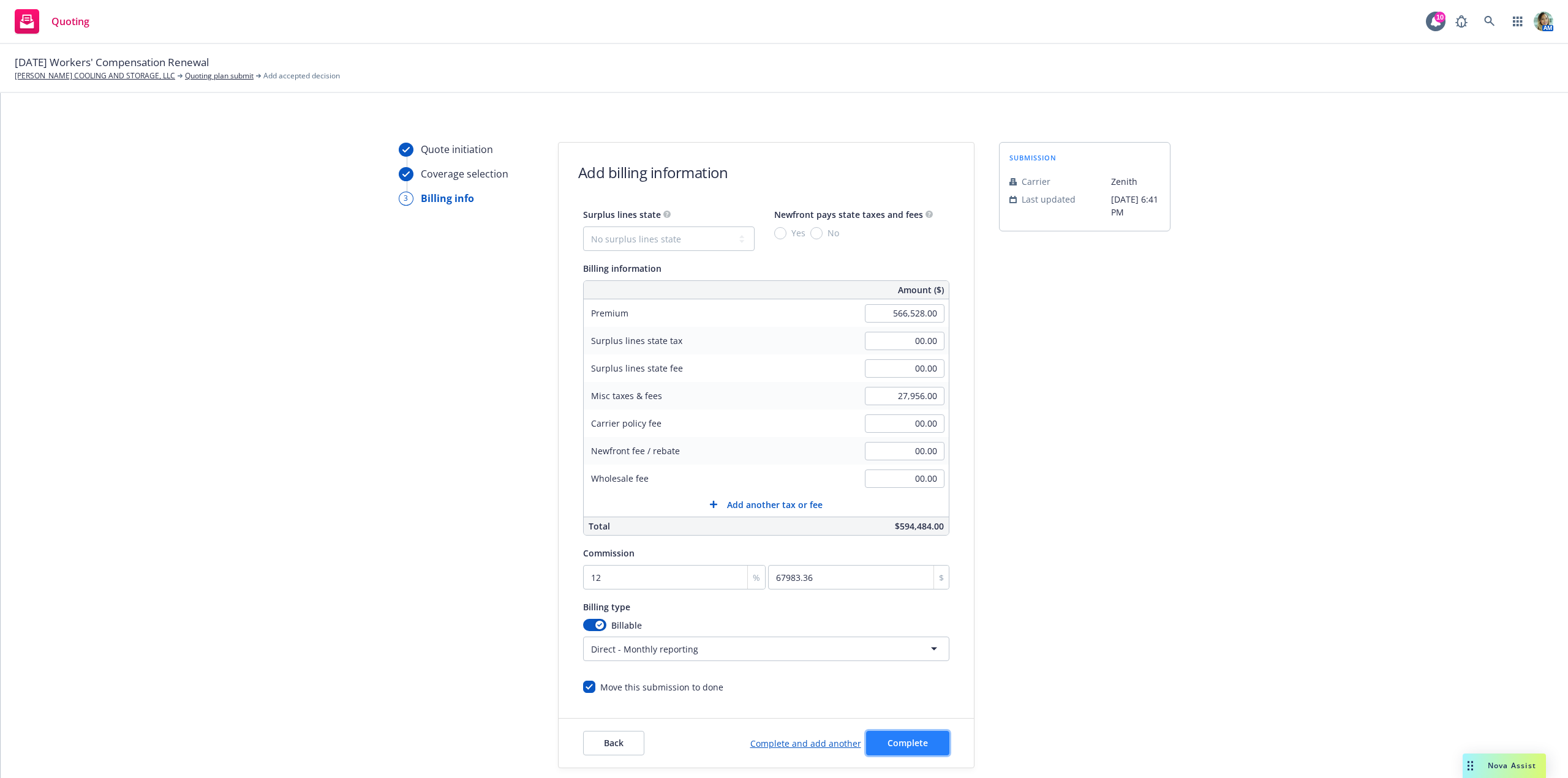
click at [918, 738] on span "Complete" at bounding box center [908, 743] width 41 height 12
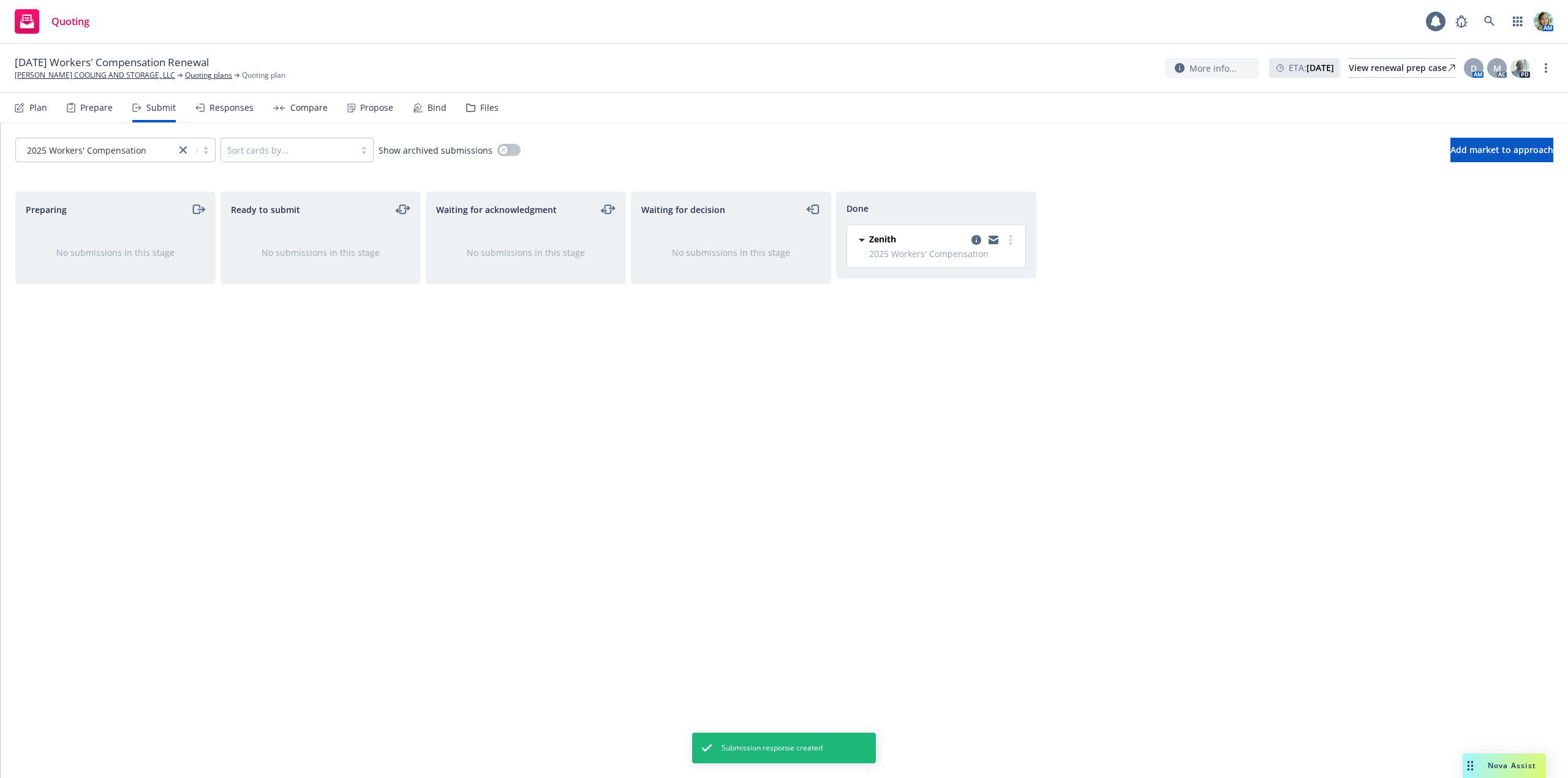
click at [843, 400] on div "Done Zenith 2025 Workers' Compensation Tuesday, September 30, 2025 at 10:24 AM" at bounding box center [936, 472] width 201 height 561
click at [120, 74] on link "[PERSON_NAME] COOLING AND STORAGE, LLC" at bounding box center [95, 75] width 161 height 11
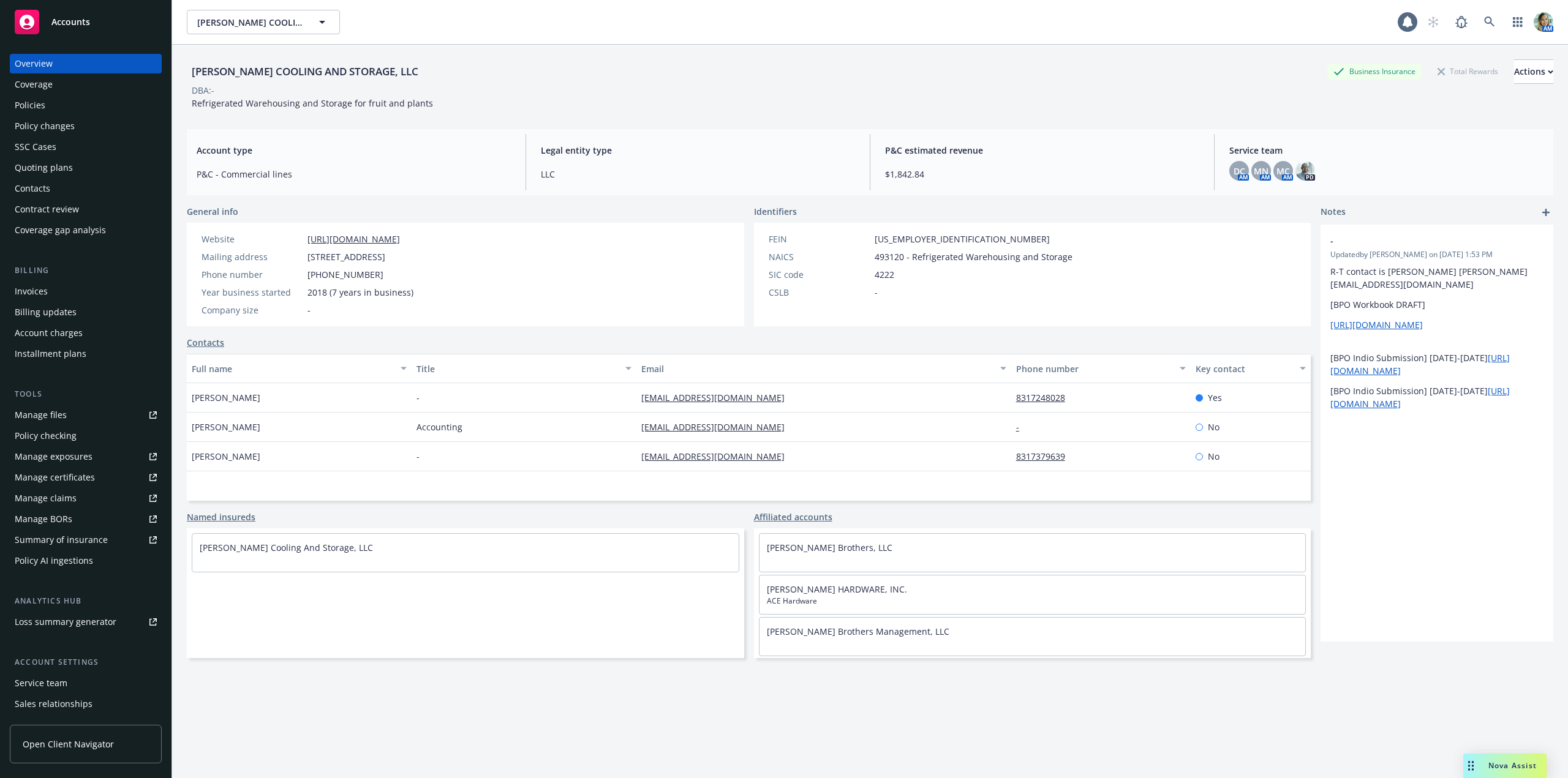
click at [61, 101] on div "Policies" at bounding box center [86, 105] width 142 height 20
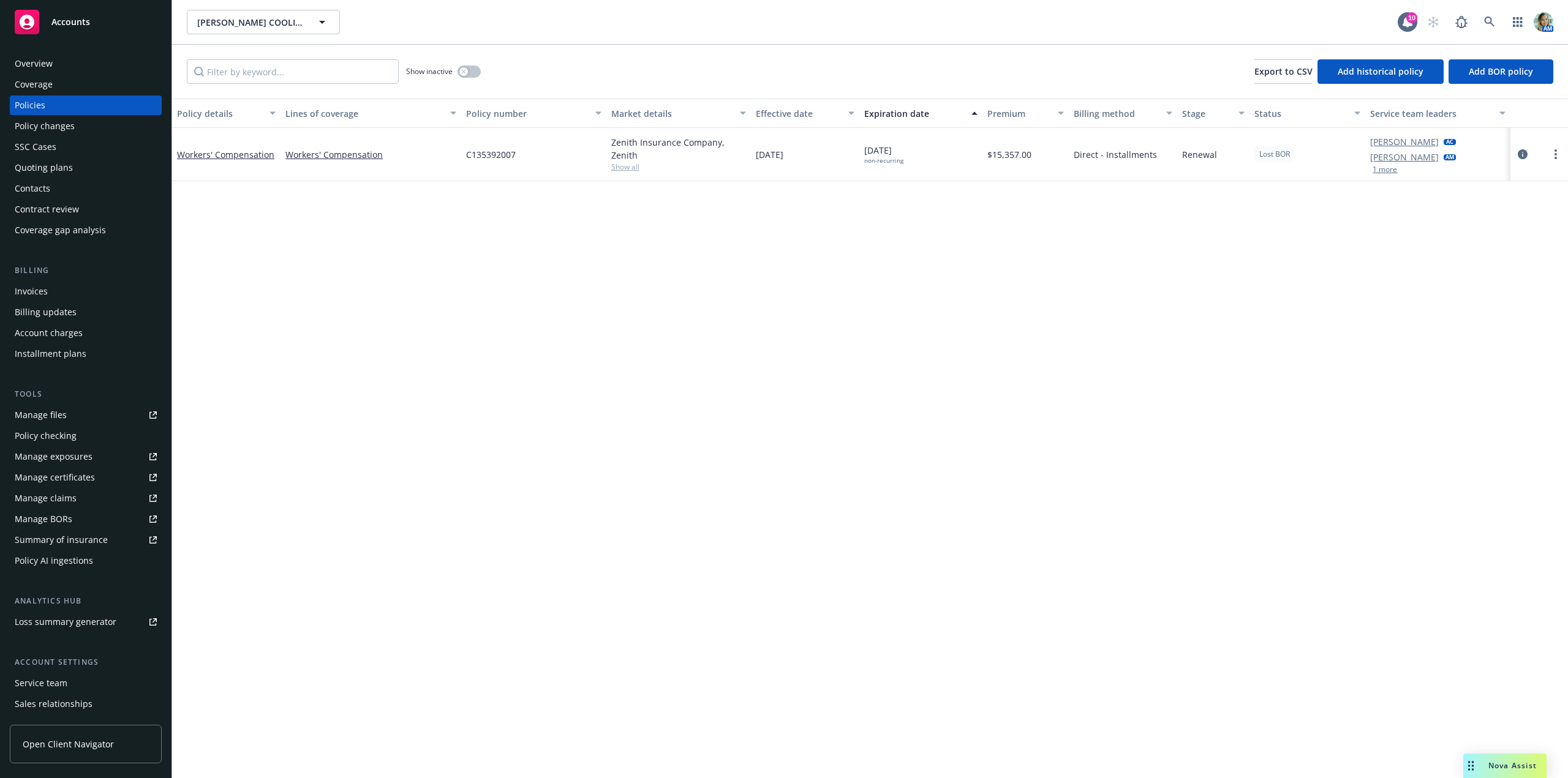
click at [55, 169] on div "Quoting plans" at bounding box center [44, 167] width 59 height 20
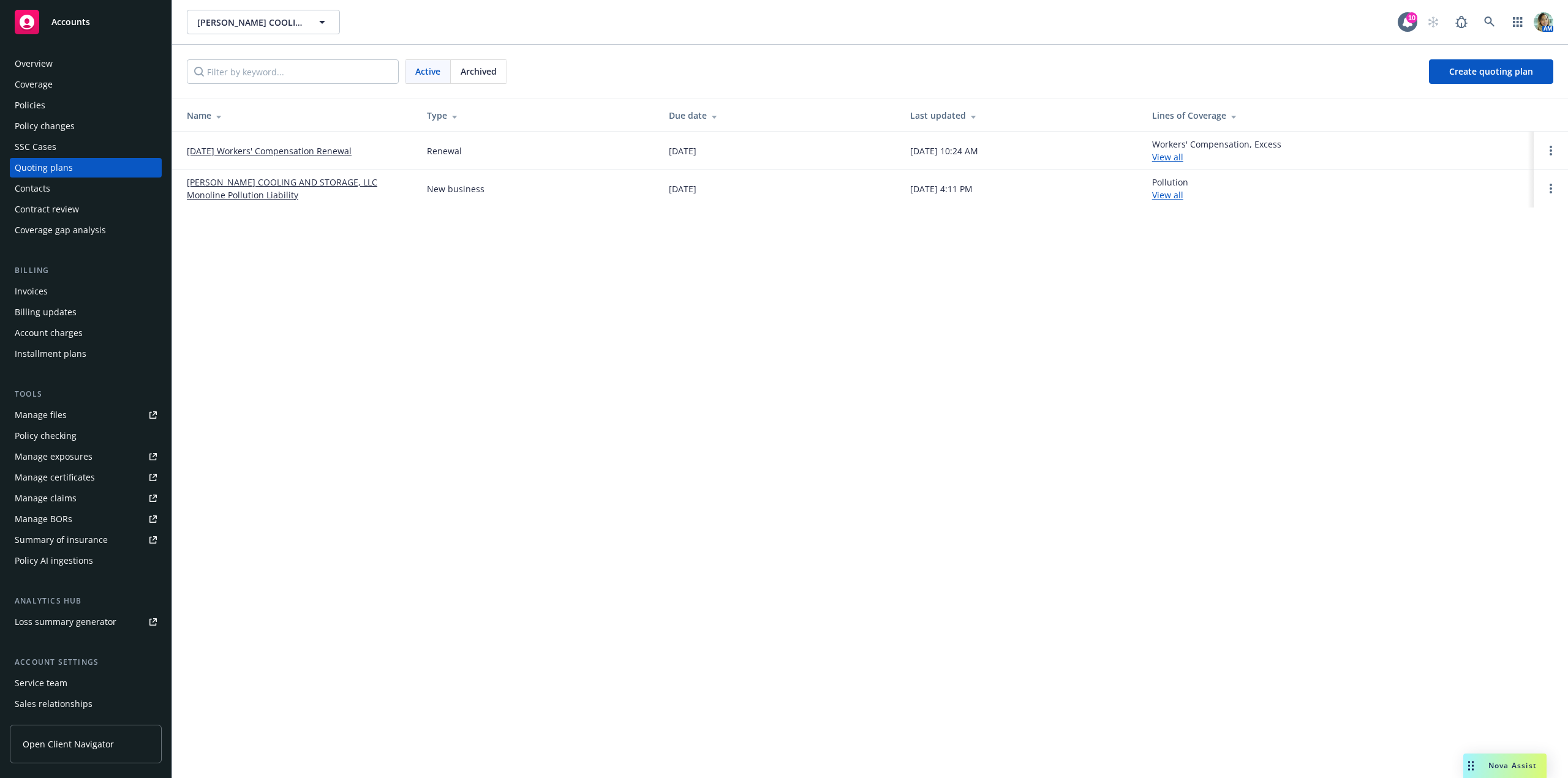
click at [303, 155] on link "[DATE] Workers' Compensation Renewal" at bounding box center [268, 151] width 165 height 12
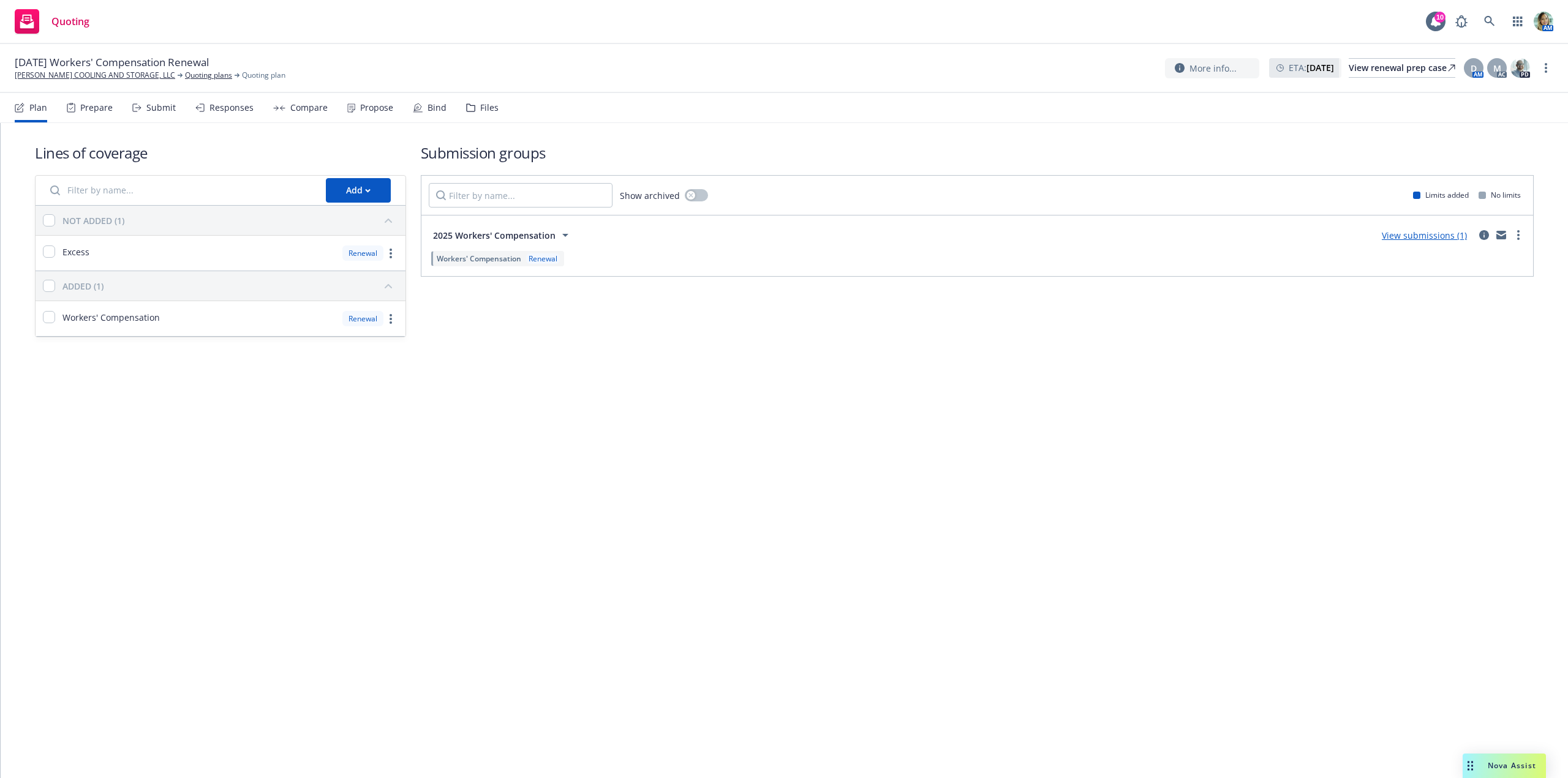
click at [1431, 239] on link "View submissions (1)" at bounding box center [1424, 235] width 85 height 12
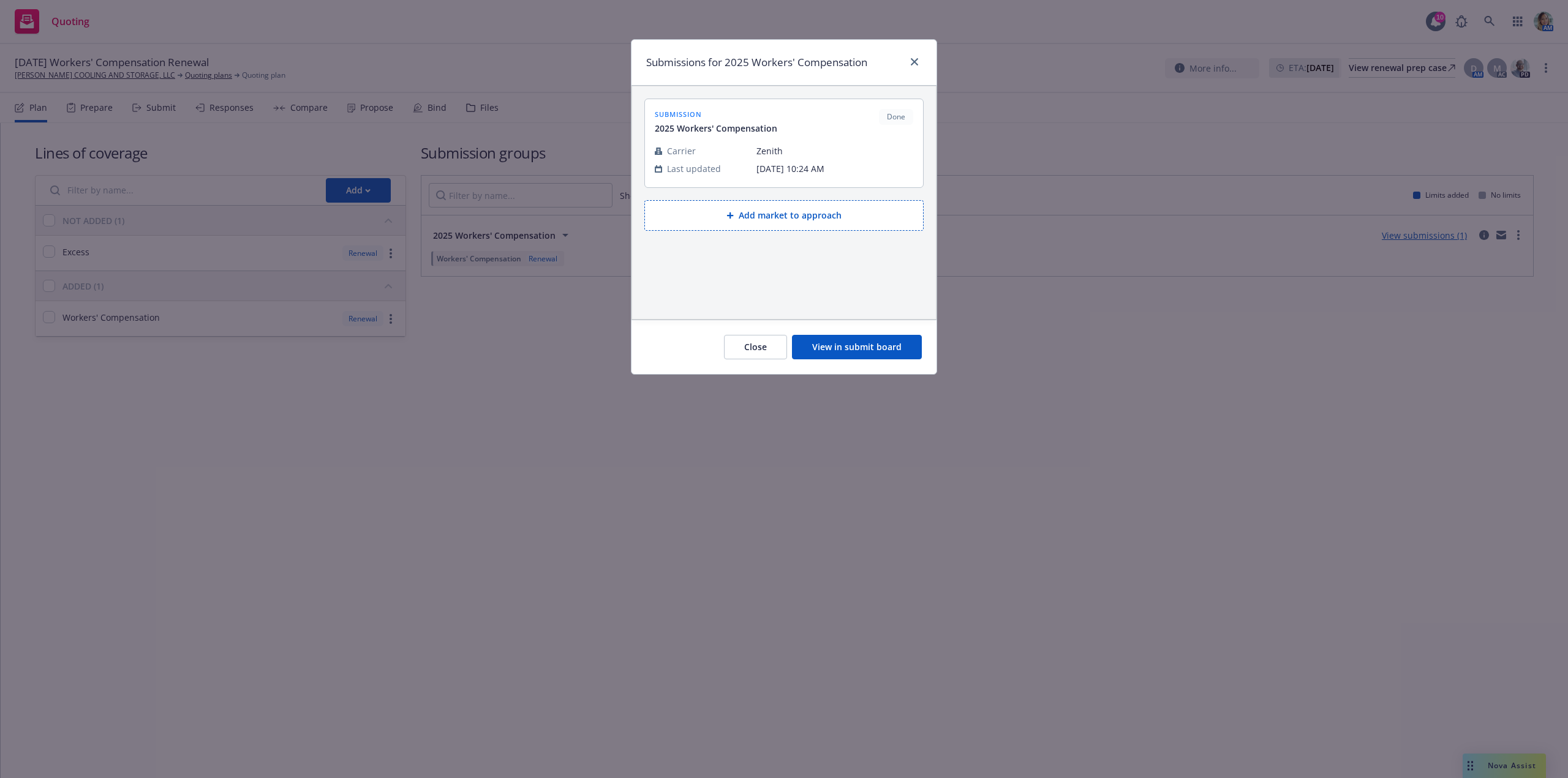
click at [870, 344] on button "View in submit board" at bounding box center [857, 346] width 130 height 24
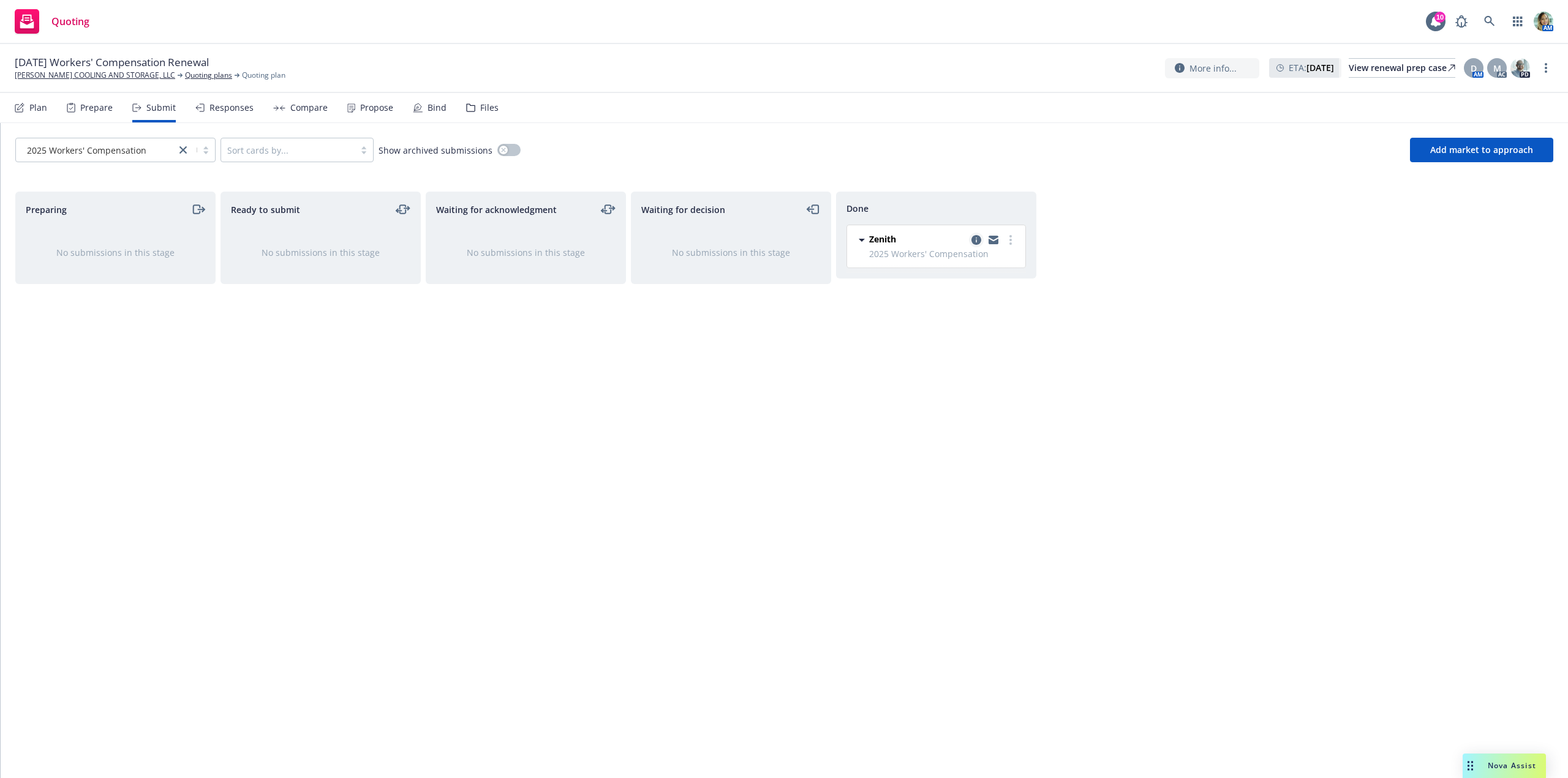
click at [976, 241] on icon "copy logging email" at bounding box center [976, 240] width 10 height 10
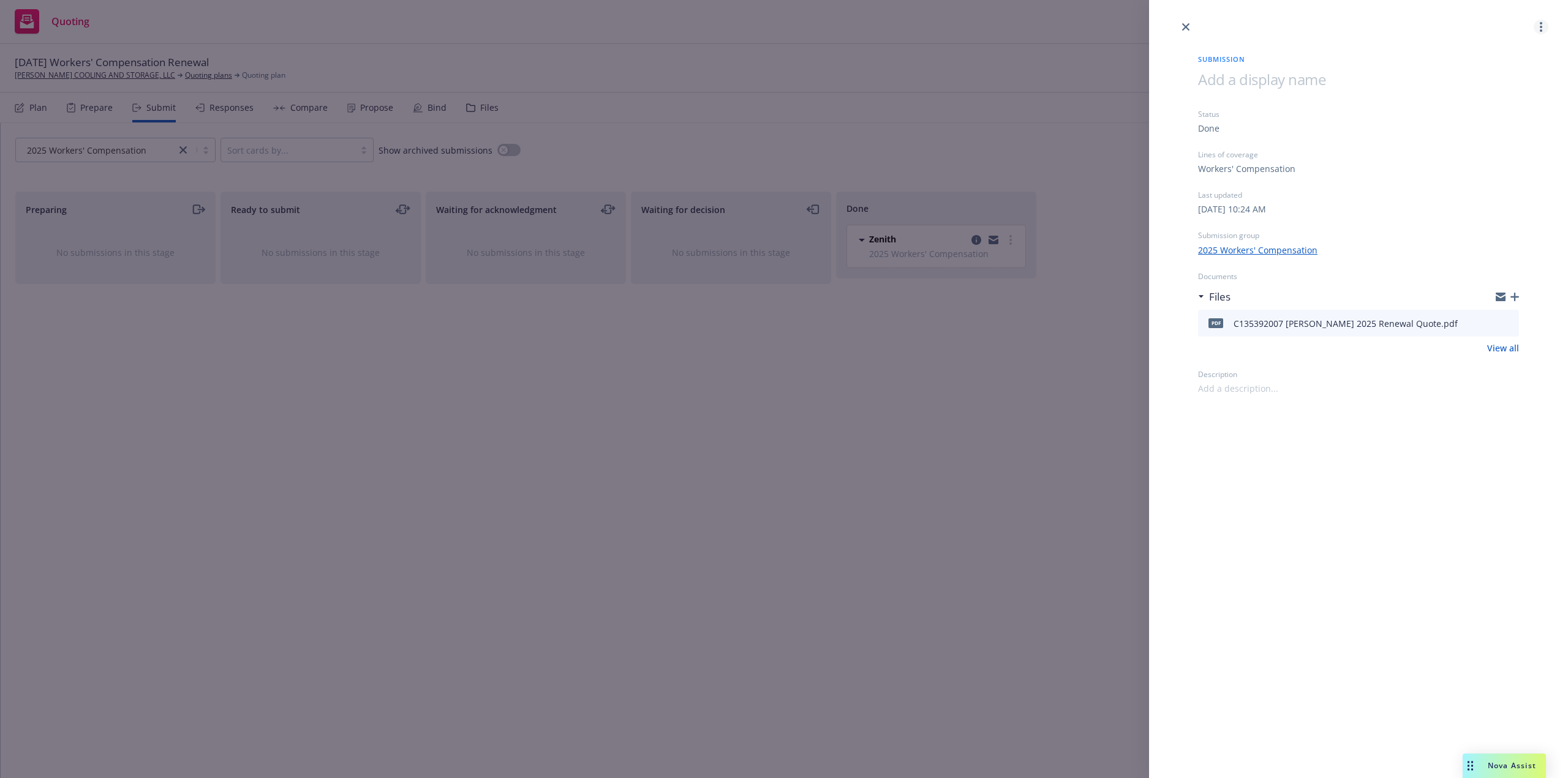
click at [1538, 27] on link "more" at bounding box center [1541, 27] width 15 height 15
click at [1187, 29] on icon "close" at bounding box center [1186, 27] width 7 height 7
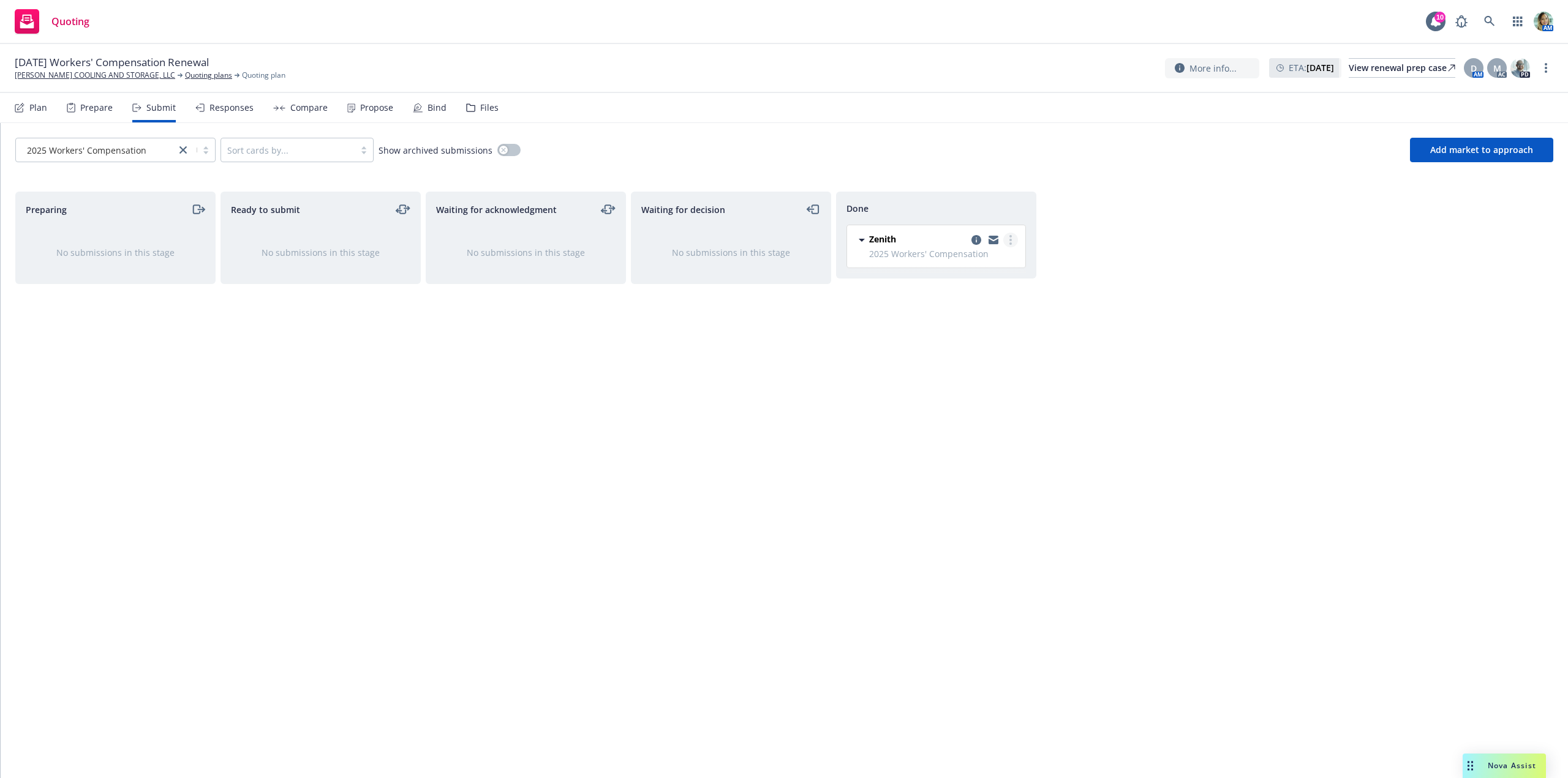
drag, startPoint x: 1012, startPoint y: 235, endPoint x: 1008, endPoint y: 240, distance: 6.4
click at [1012, 236] on link "more" at bounding box center [1010, 240] width 15 height 15
click at [953, 266] on span "Move back one step" at bounding box center [951, 265] width 111 height 12
click at [808, 240] on link "more" at bounding box center [805, 242] width 15 height 15
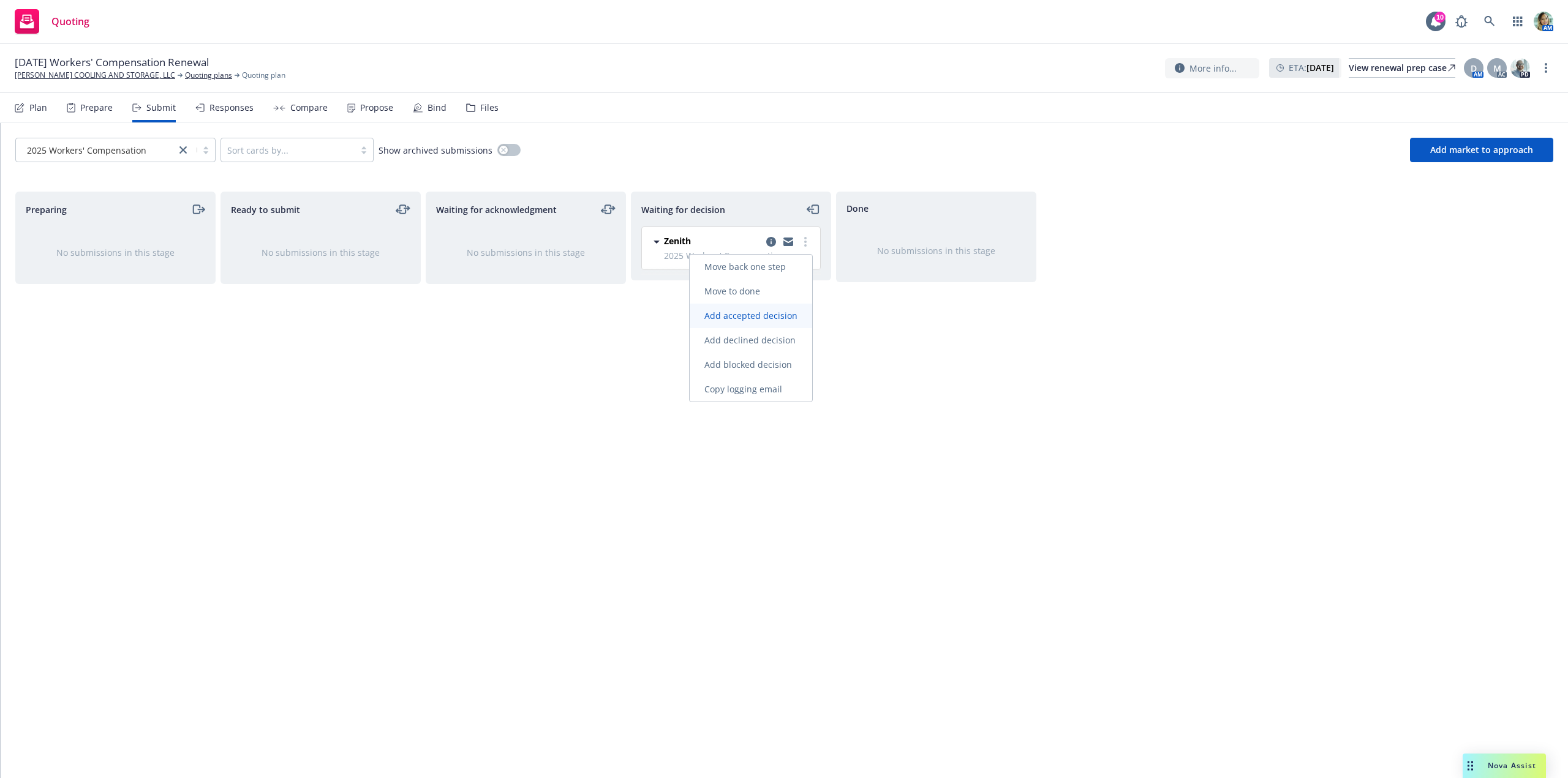
click at [777, 314] on span "Add accepted decision" at bounding box center [751, 315] width 123 height 12
select select "12"
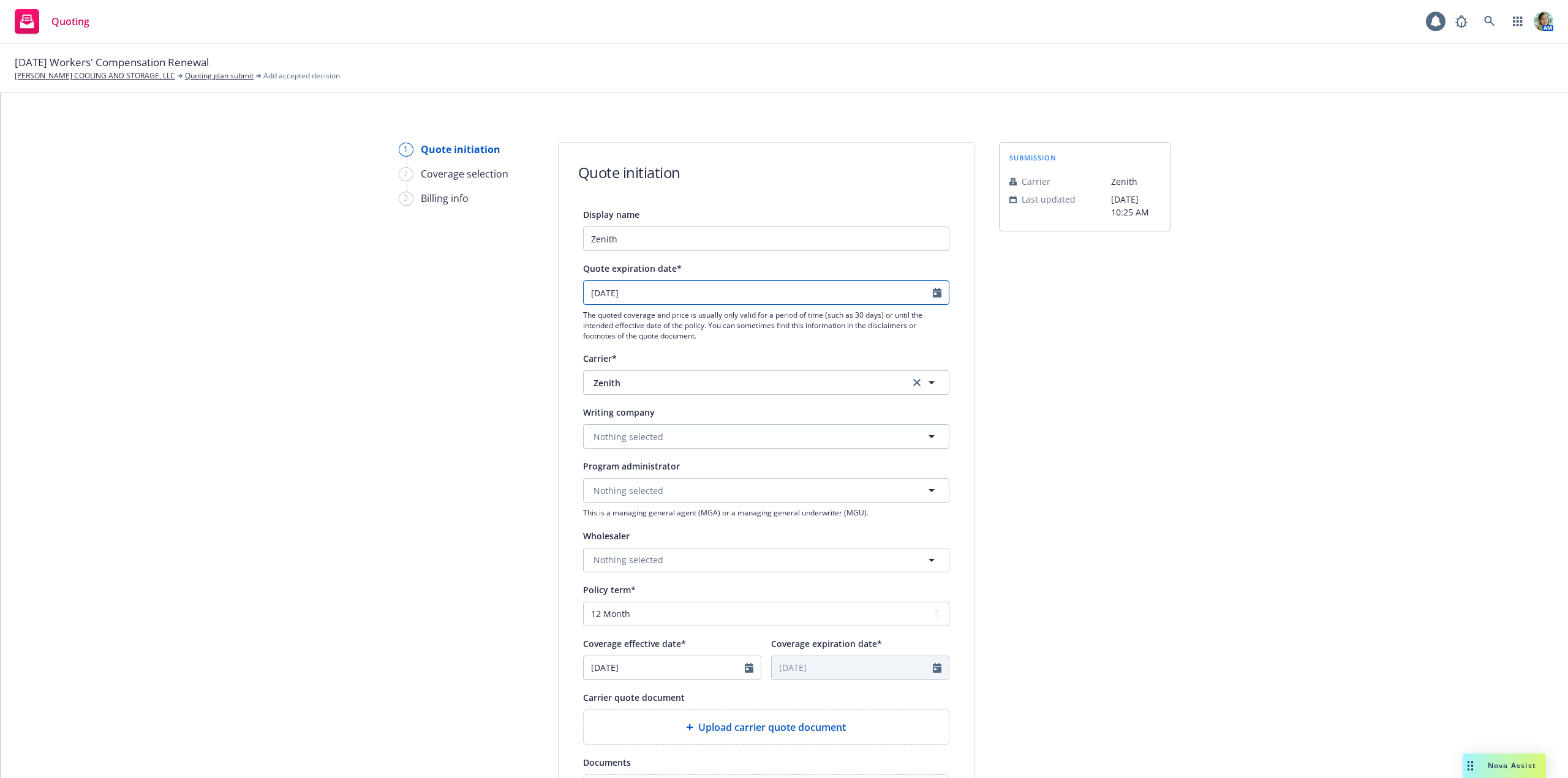
select select "10"
click at [633, 292] on input "10/30/2025" at bounding box center [758, 293] width 349 height 23
click at [694, 403] on span "17" at bounding box center [692, 402] width 16 height 16
type input "10/17/2025"
click at [676, 438] on button "Nothing selected" at bounding box center [766, 436] width 366 height 24
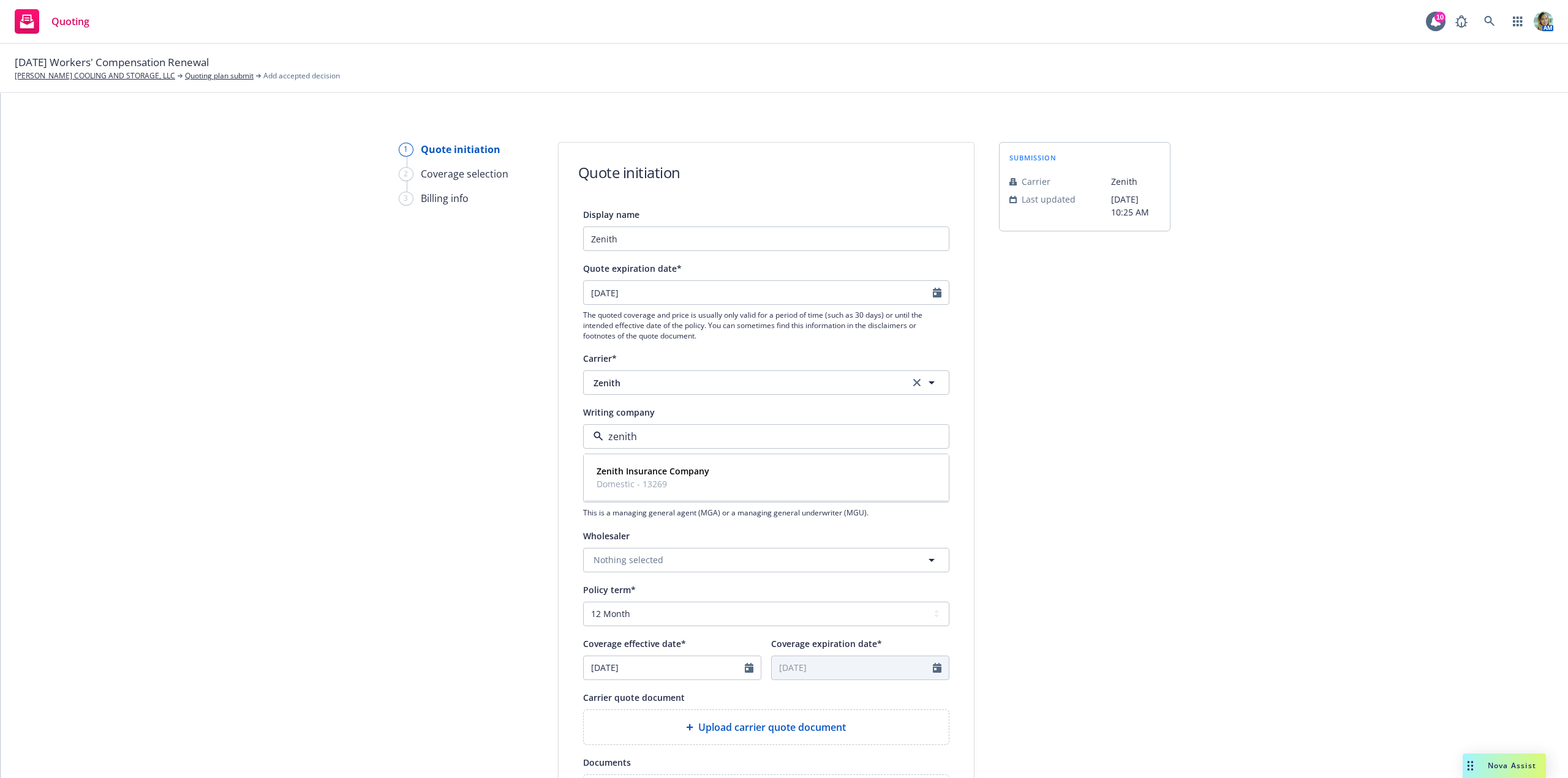
type input "zenith"
click at [656, 435] on button "Nothing selected" at bounding box center [766, 436] width 366 height 24
type input "zenith"
click at [649, 477] on strong "Zenith Insurance Company" at bounding box center [652, 471] width 112 height 12
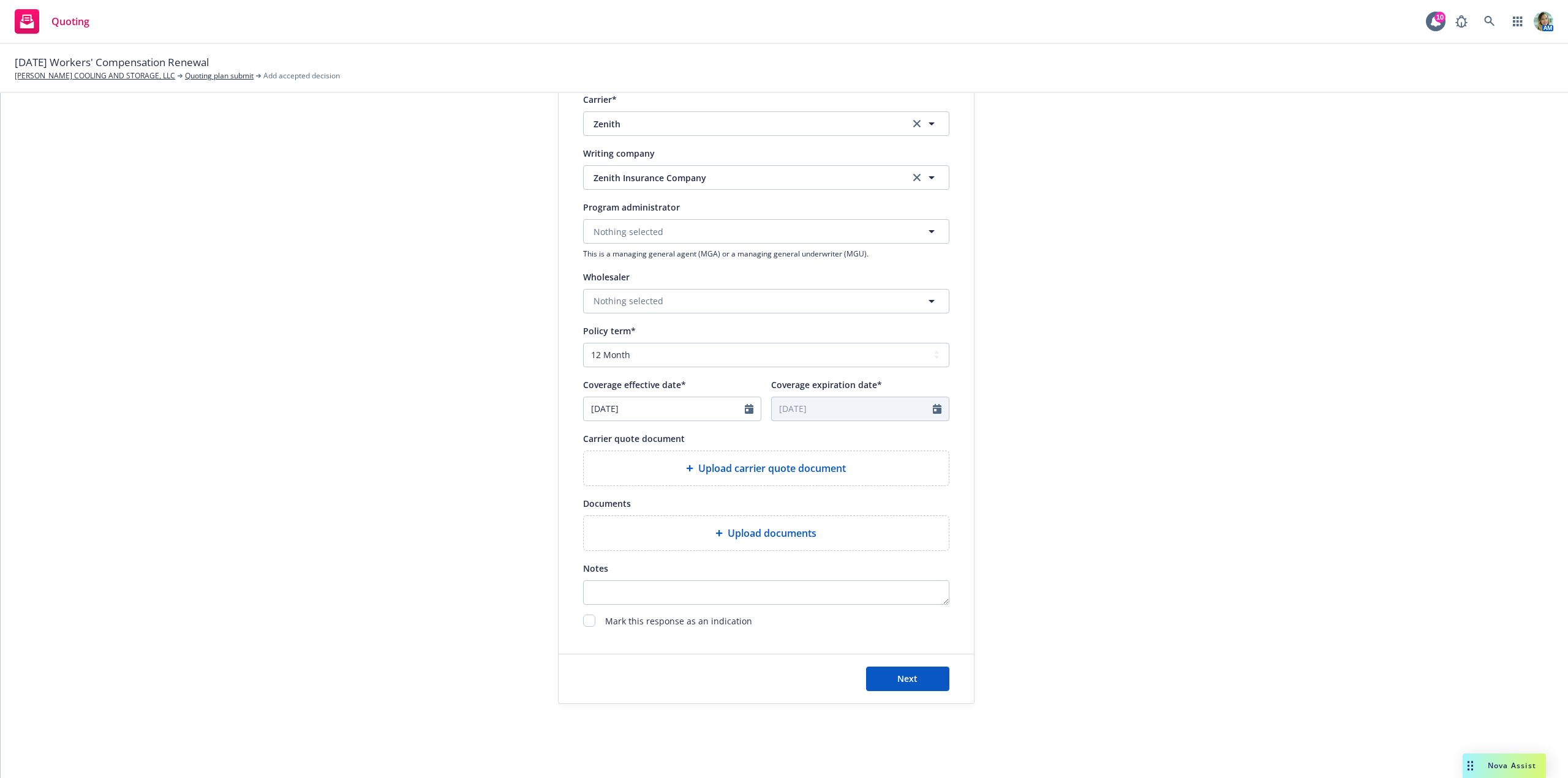
scroll to position [263, 0]
click at [670, 466] on div "Upload carrier quote document" at bounding box center [766, 464] width 346 height 15
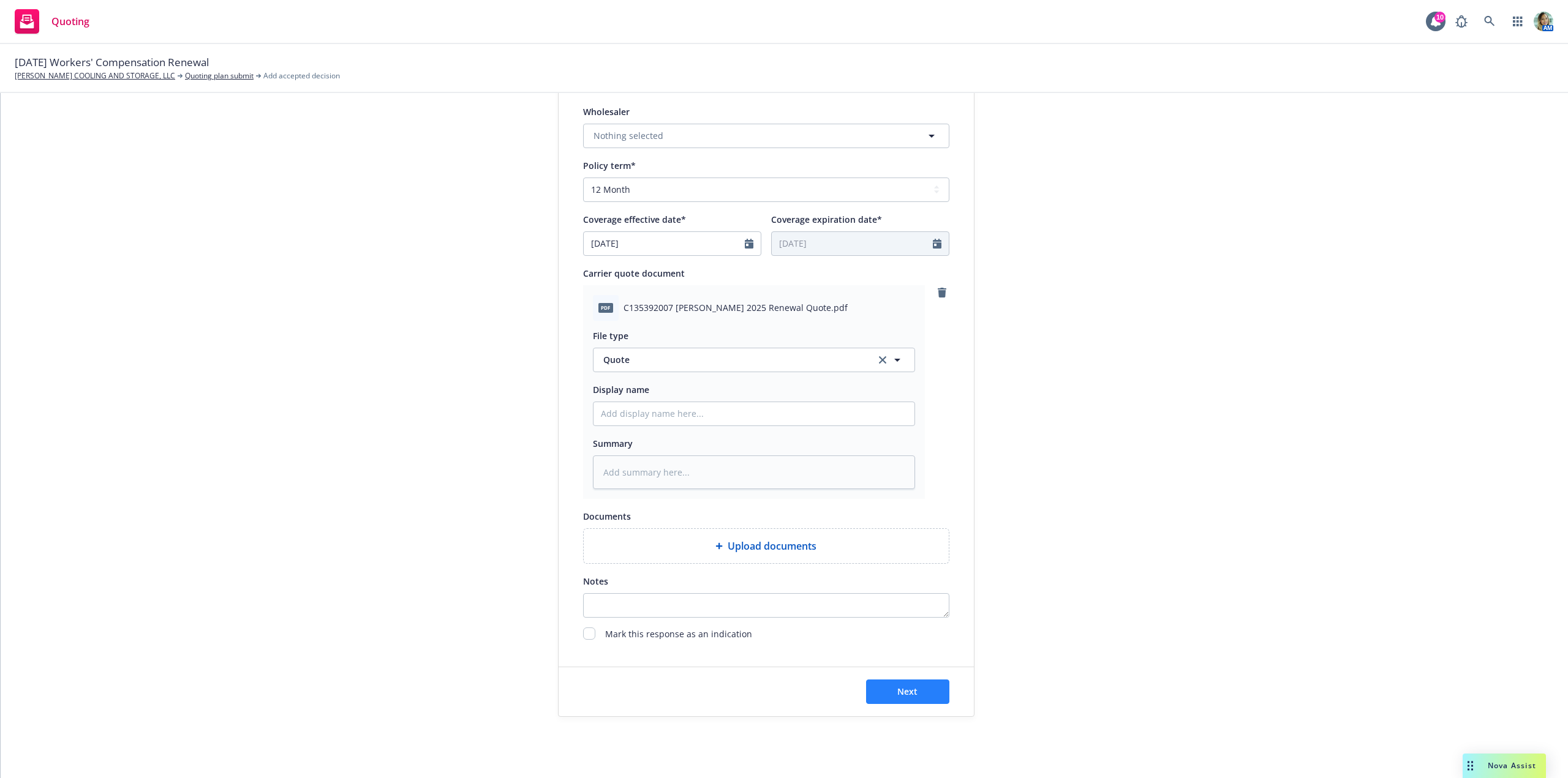
scroll to position [442, 0]
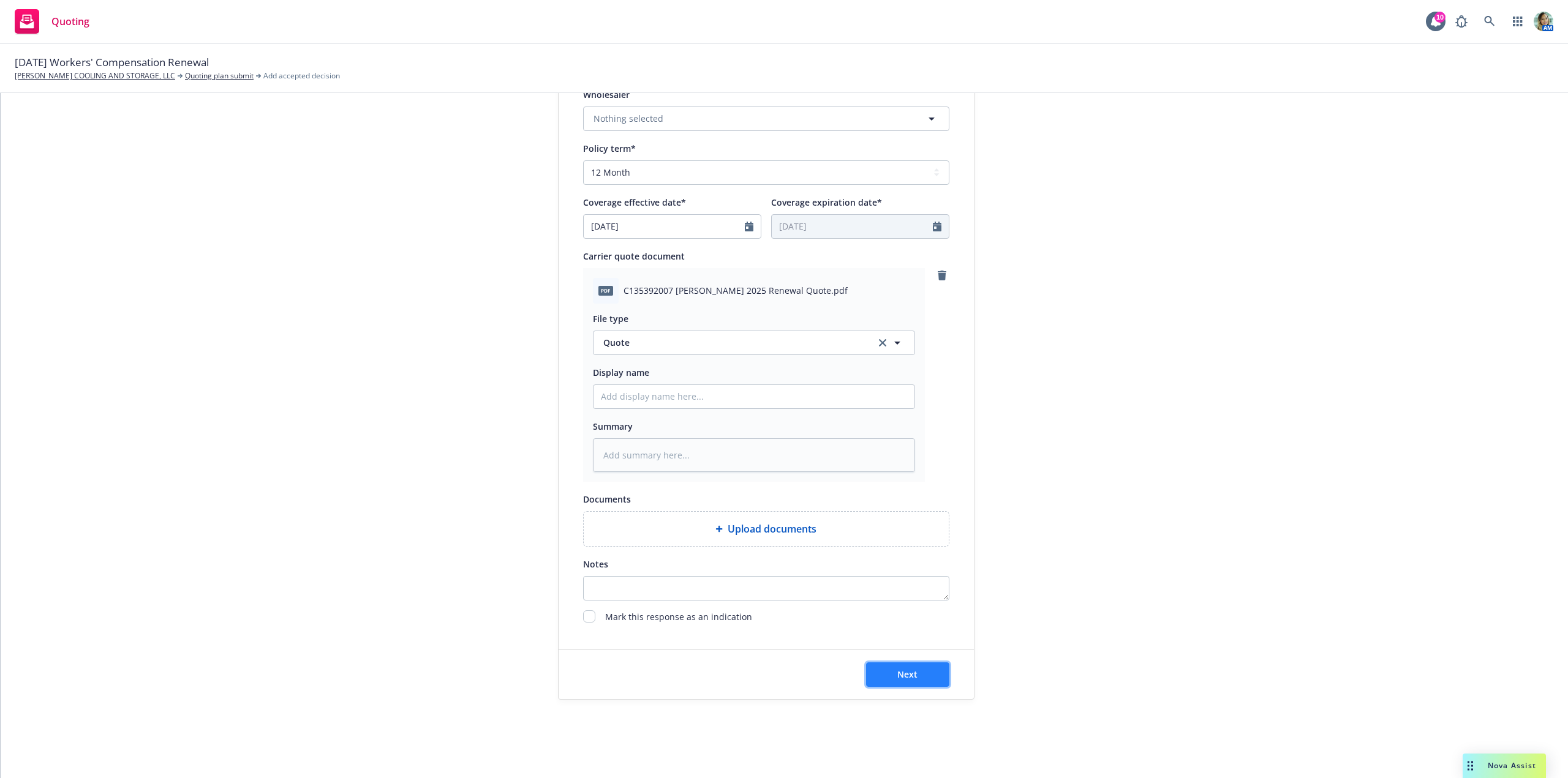
click at [887, 680] on button "Next" at bounding box center [908, 674] width 84 height 24
type textarea "x"
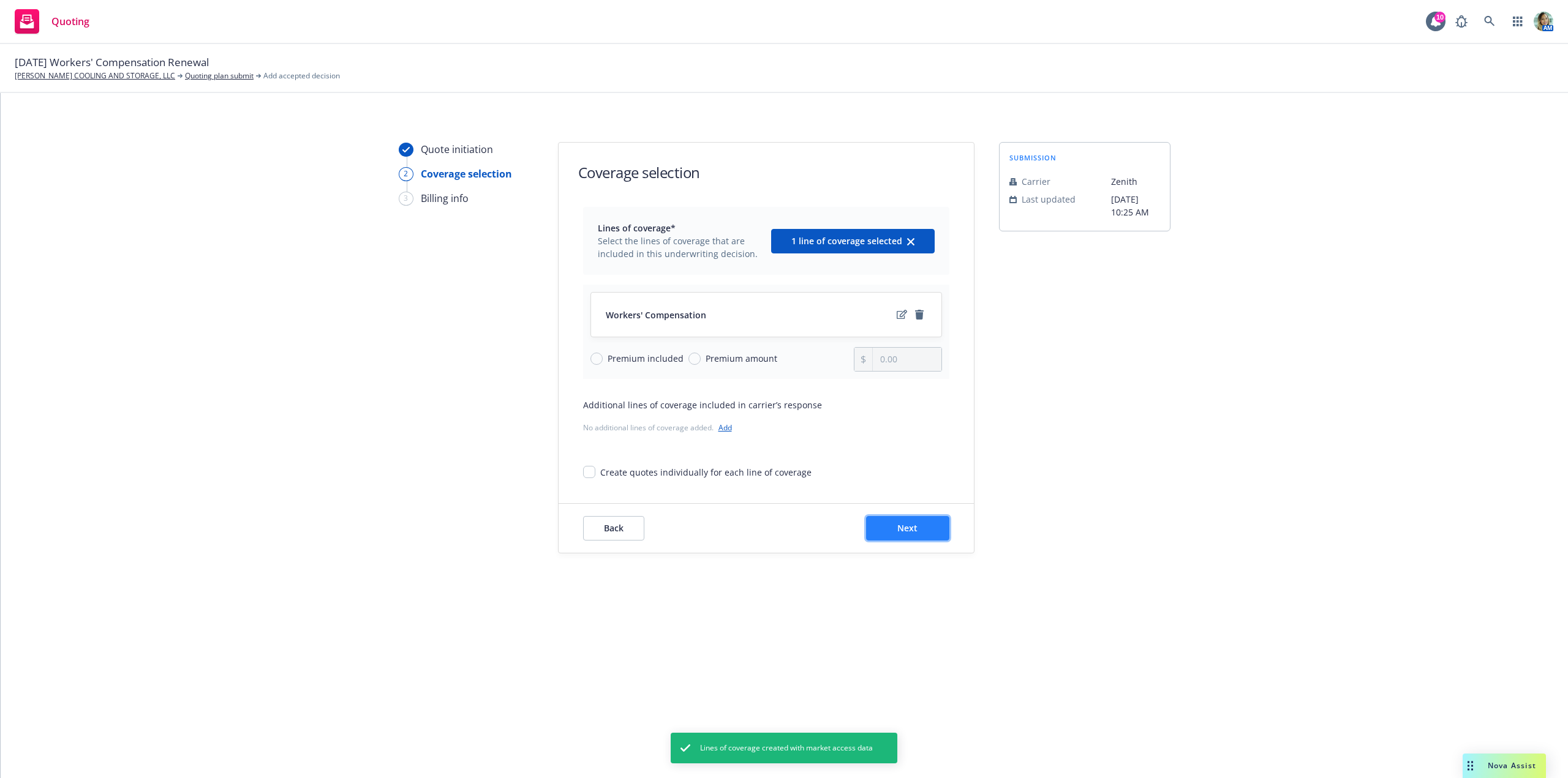
click at [910, 528] on span "Next" at bounding box center [908, 528] width 20 height 12
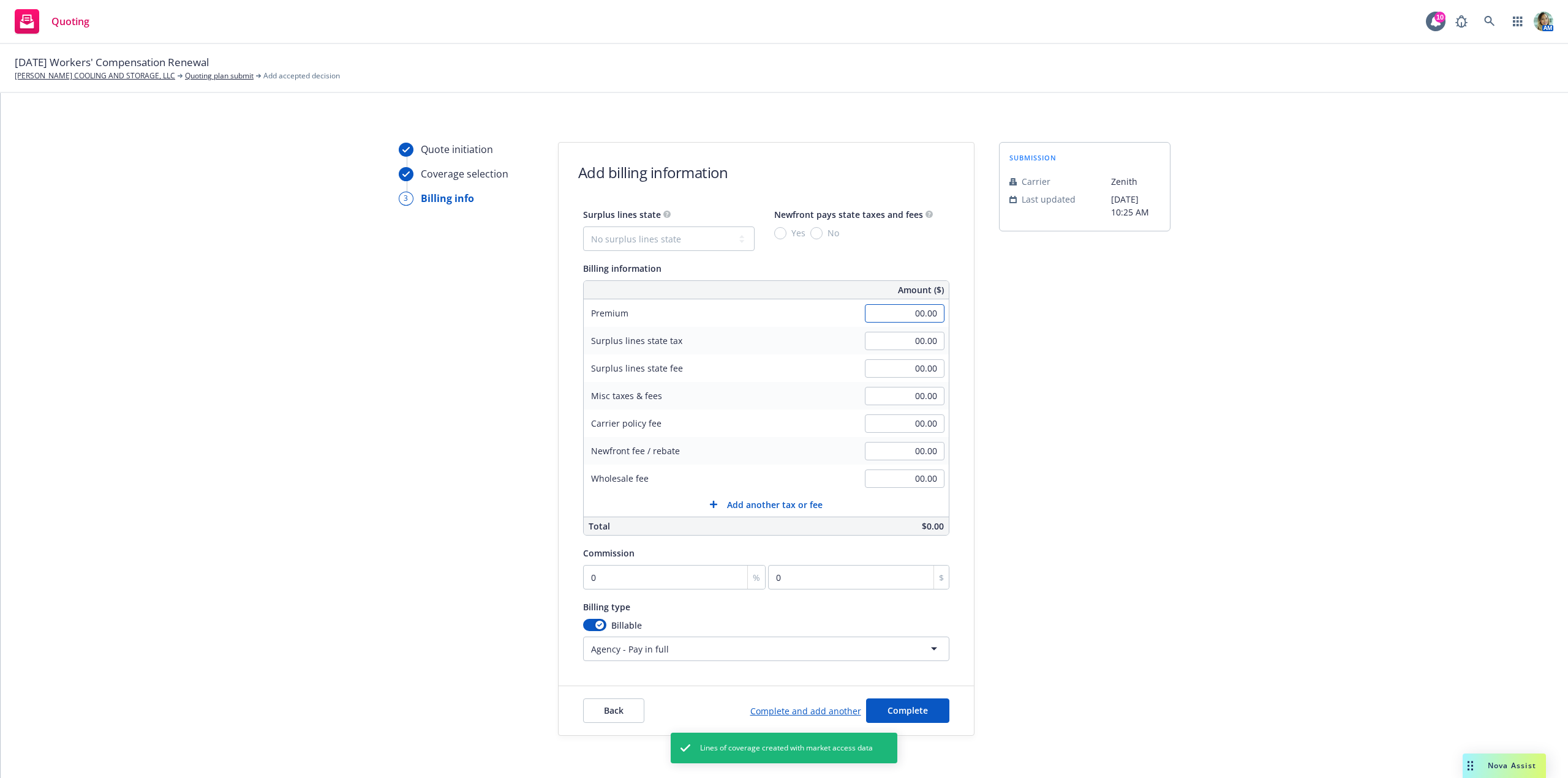
click at [898, 314] on input "00.00" at bounding box center [905, 314] width 80 height 19
type input "27,956.00"
click at [887, 394] on input "00.00" at bounding box center [905, 396] width 80 height 19
type input "1,409.00"
click at [1065, 440] on div "submission Carrier Zenith Last updated 9/30, 10:25 AM" at bounding box center [1085, 439] width 172 height 594
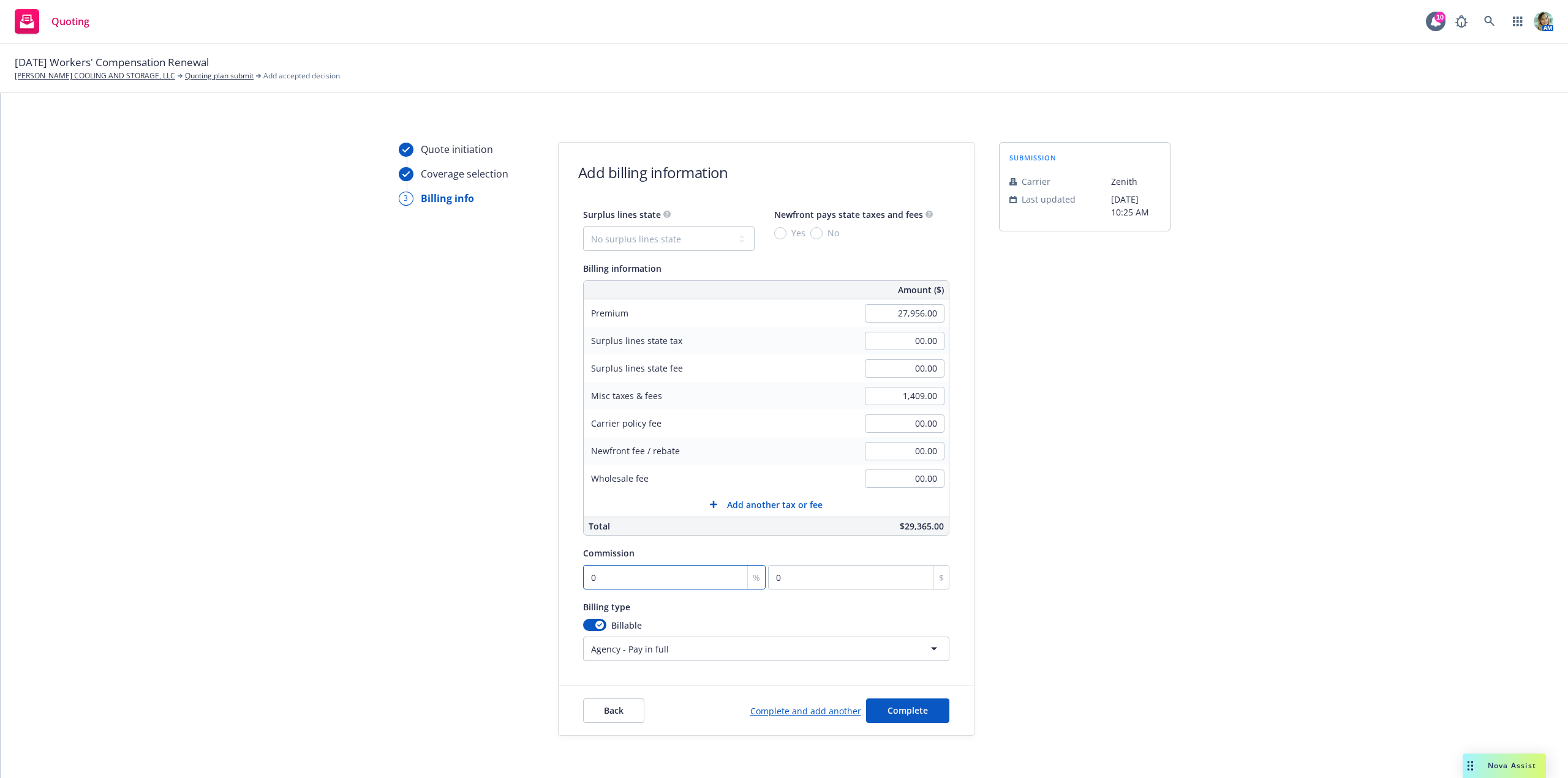
click at [656, 580] on input "0" at bounding box center [674, 577] width 183 height 24
type input "1"
type input "279.56"
type input "12"
type input "3354.72"
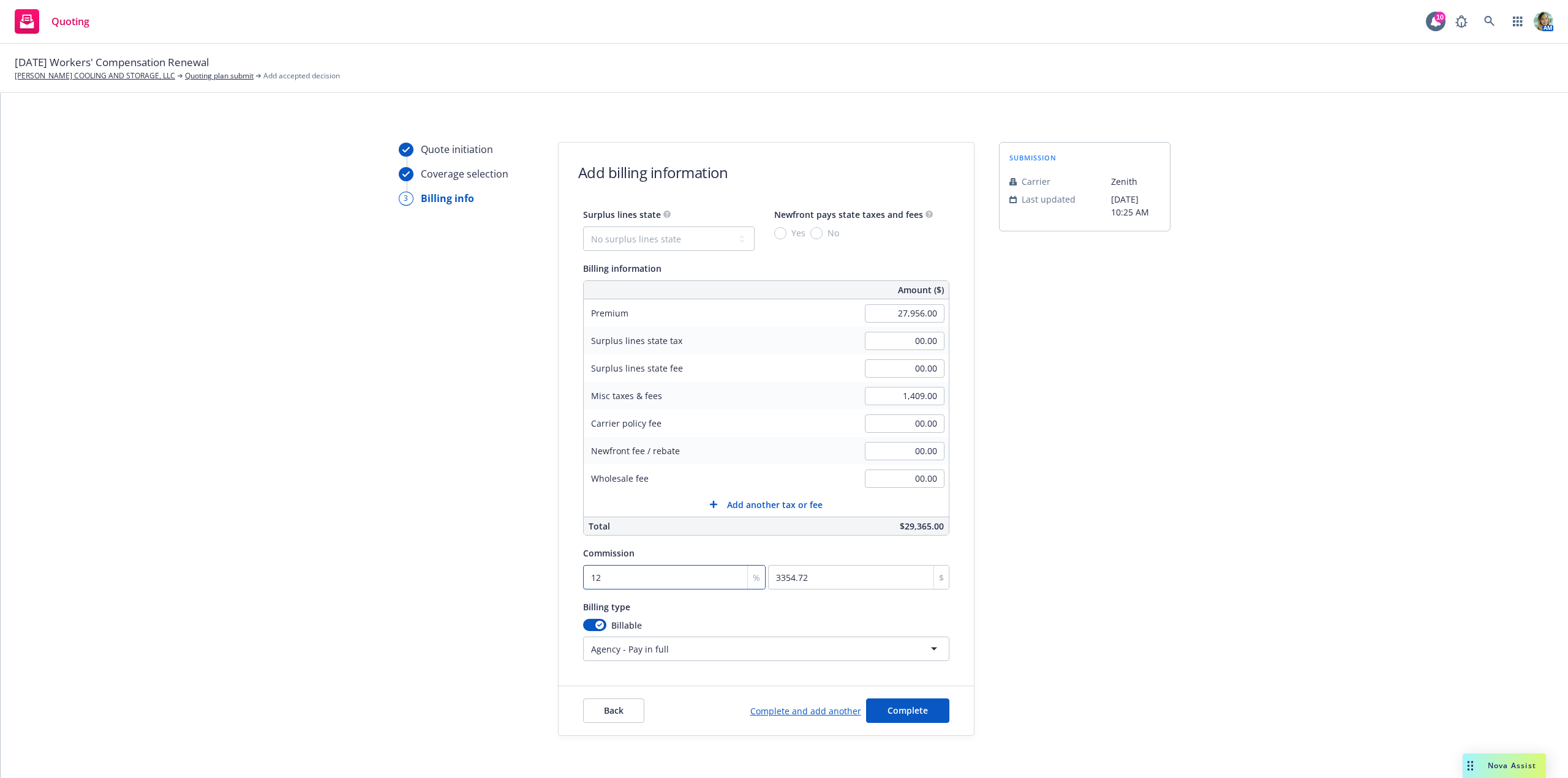
type input "12"
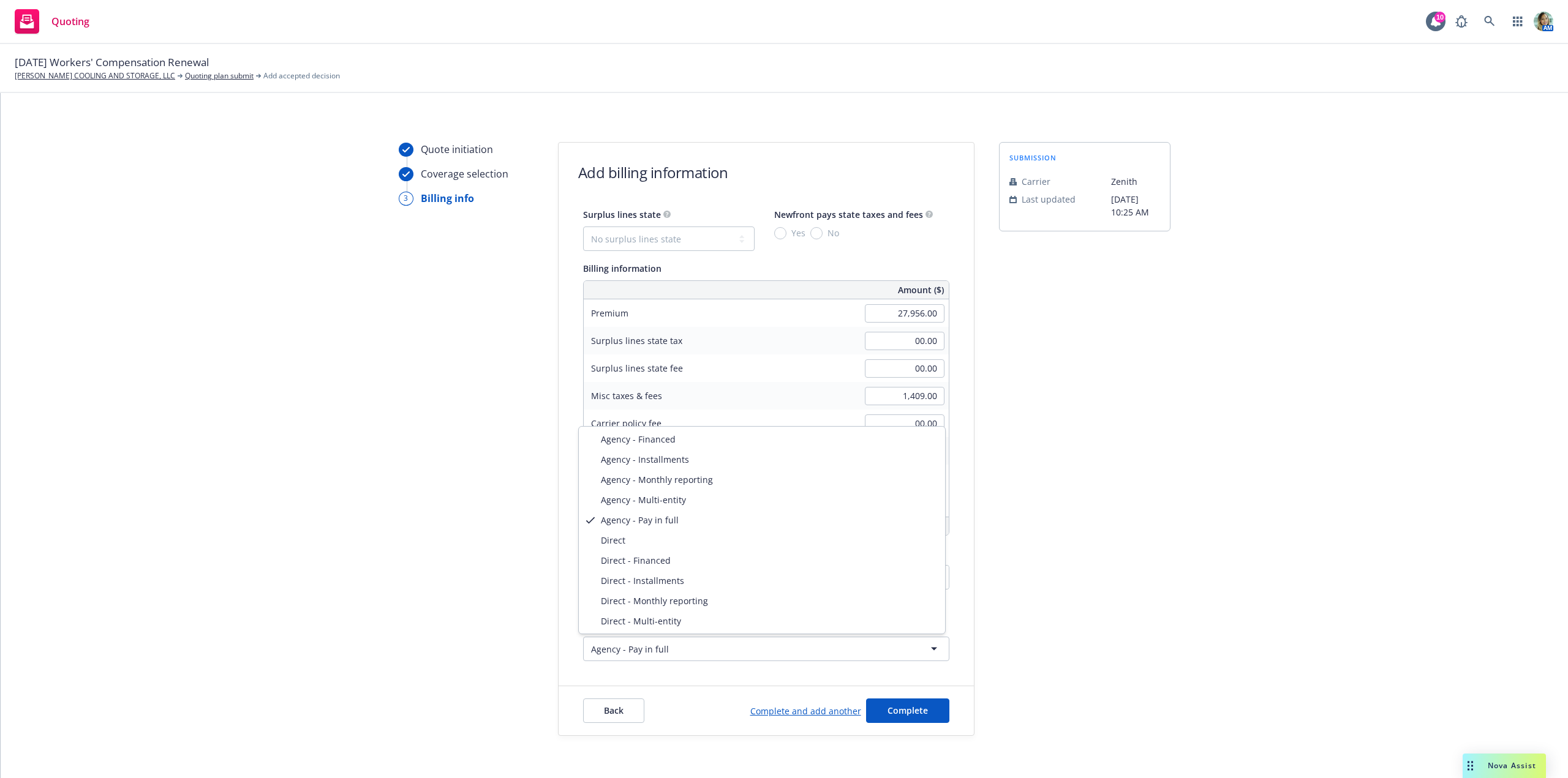
click at [640, 650] on html "Quoting 10 AM 10/17/25 Workers' Compensation Renewal MARINOVICH COOLING AND STO…" at bounding box center [784, 389] width 1568 height 778
select select "DIRECT_MONTHLY_REPORTING"
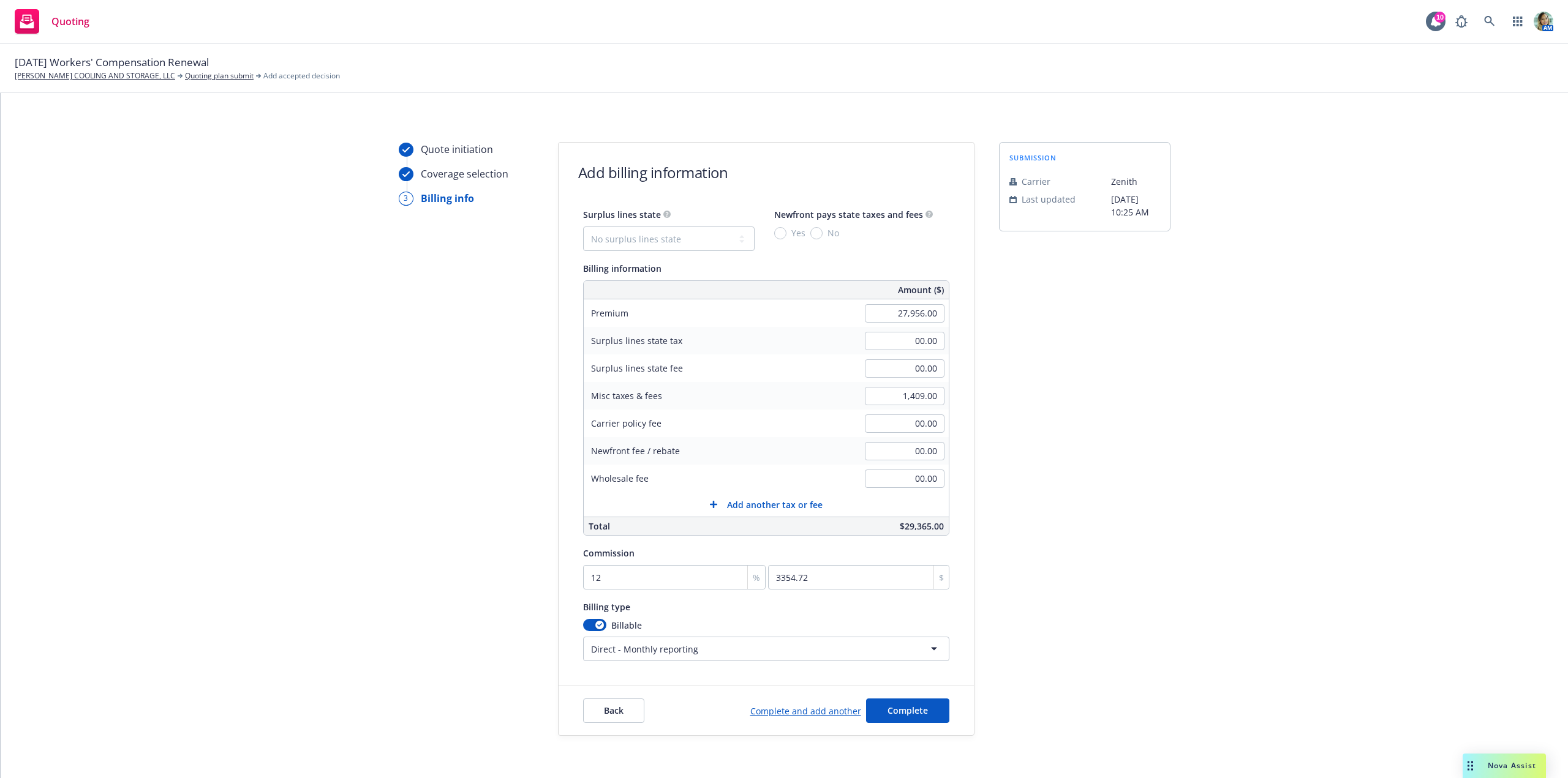
click at [1065, 609] on div "submission Carrier Zenith Last updated 9/30, 10:25 AM" at bounding box center [1085, 439] width 172 height 594
click at [935, 719] on button "Complete" at bounding box center [908, 710] width 84 height 24
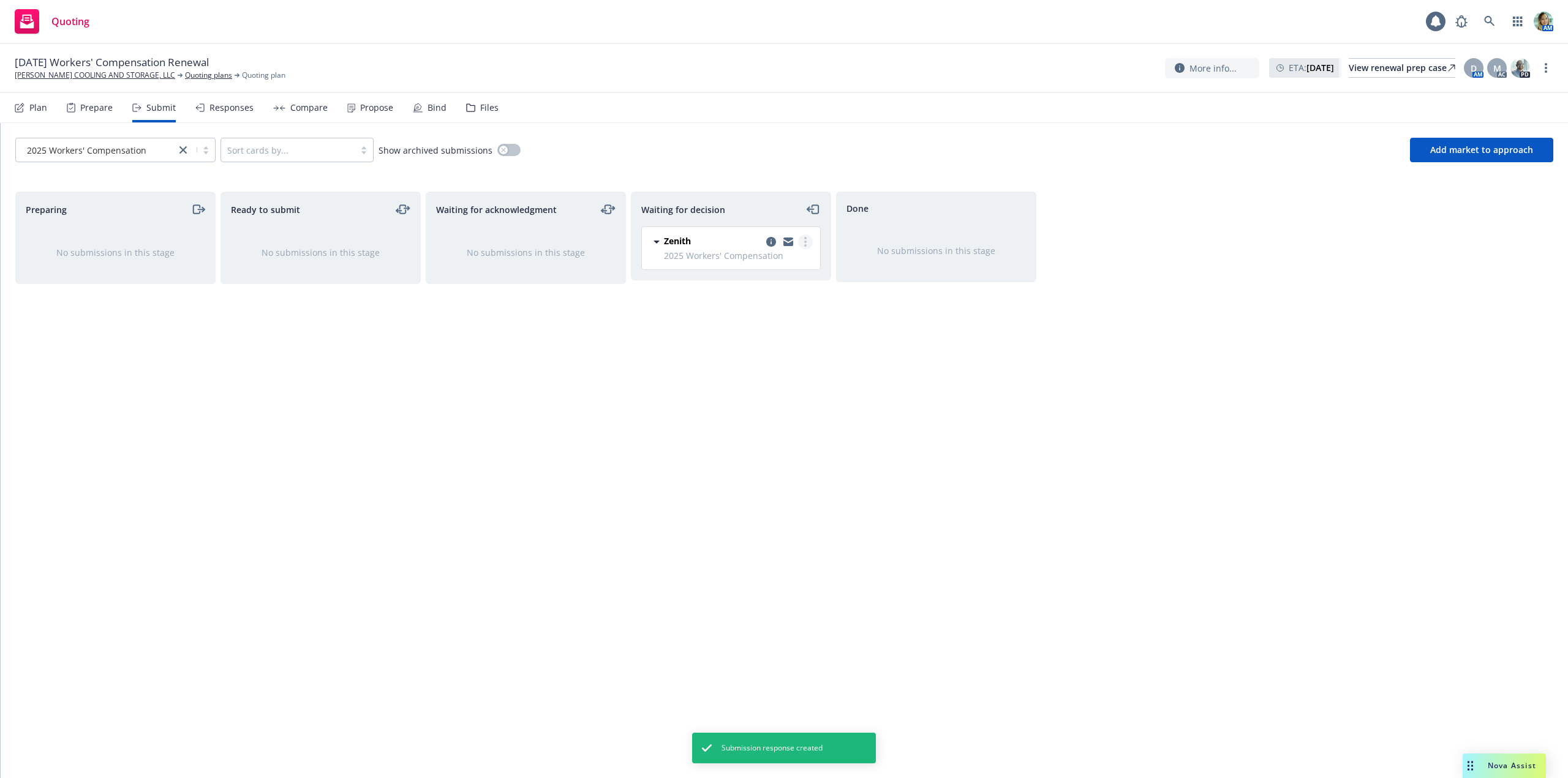
click at [801, 243] on link "more" at bounding box center [805, 242] width 15 height 15
click at [778, 289] on link "Move to done" at bounding box center [751, 291] width 123 height 24
click at [121, 76] on link "MARINOVICH COOLING AND STORAGE, LLC" at bounding box center [95, 75] width 161 height 11
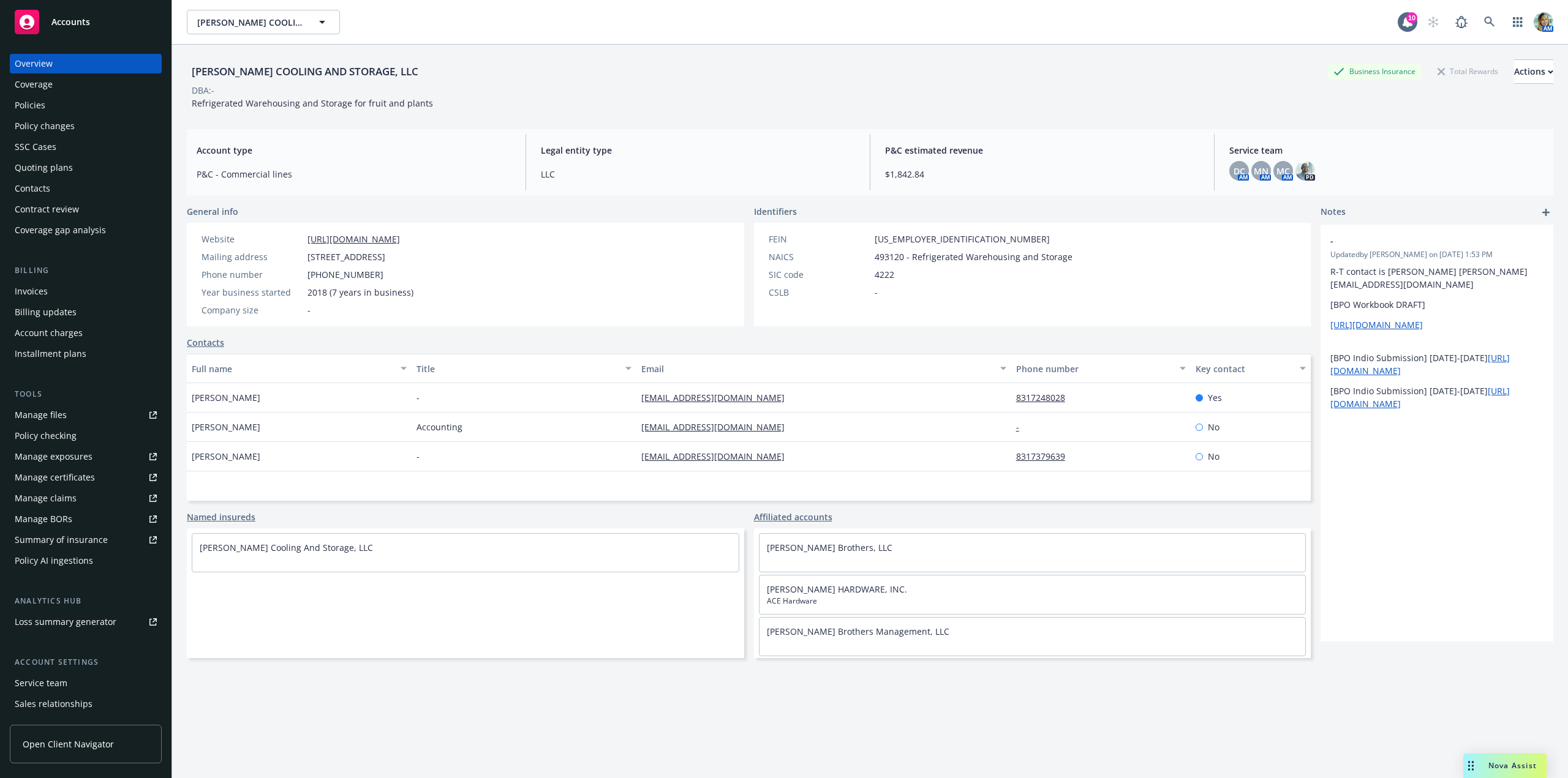
drag, startPoint x: 0, startPoint y: 0, endPoint x: 48, endPoint y: 112, distance: 121.9
click at [48, 112] on div "Policies" at bounding box center [86, 105] width 142 height 20
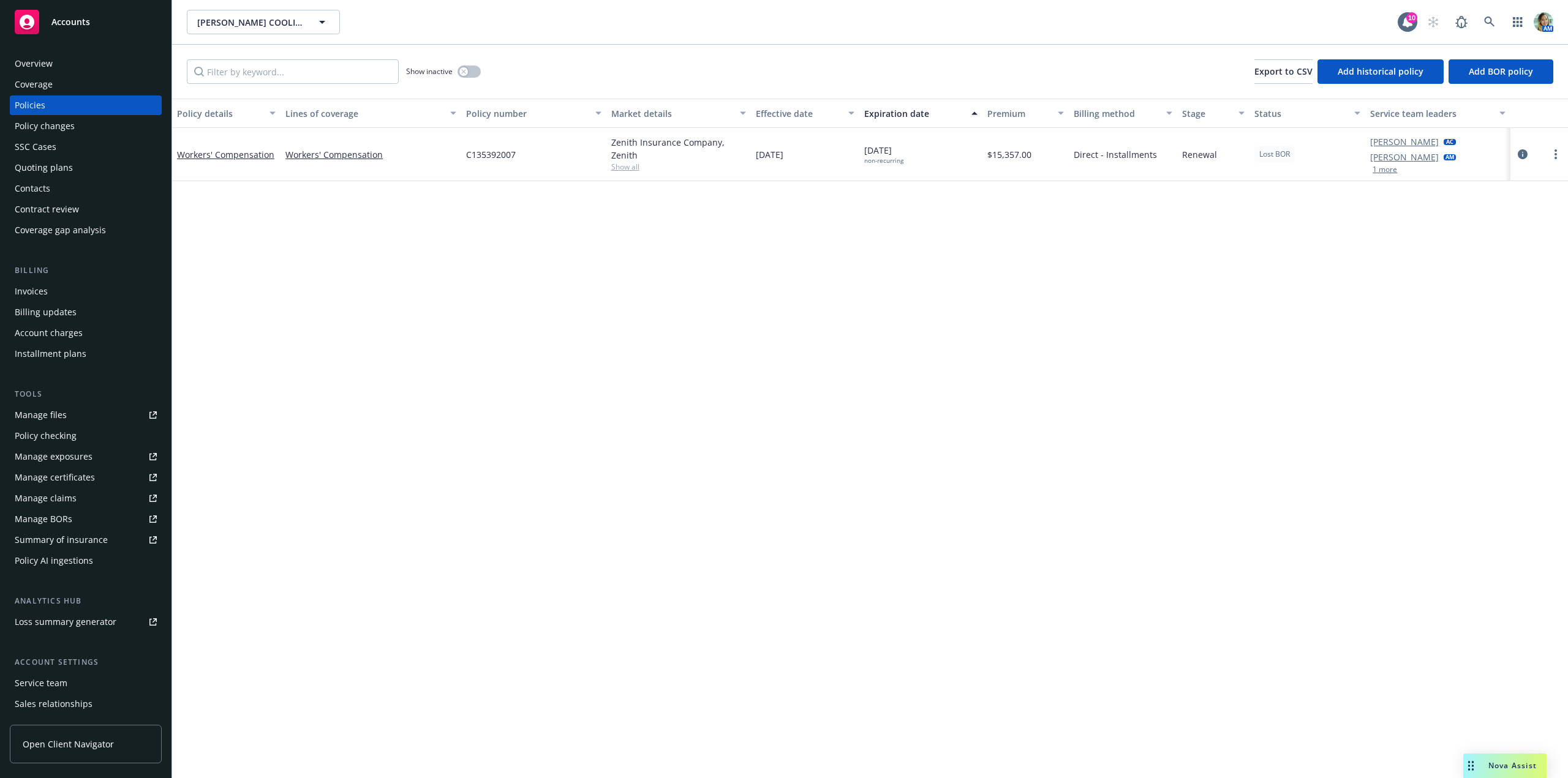
click at [401, 268] on div "Policy details Lines of coverage Policy number Market details Effective date Ex…" at bounding box center [870, 438] width 1396 height 680
click at [229, 149] on link "Workers' Compensation" at bounding box center [226, 155] width 98 height 12
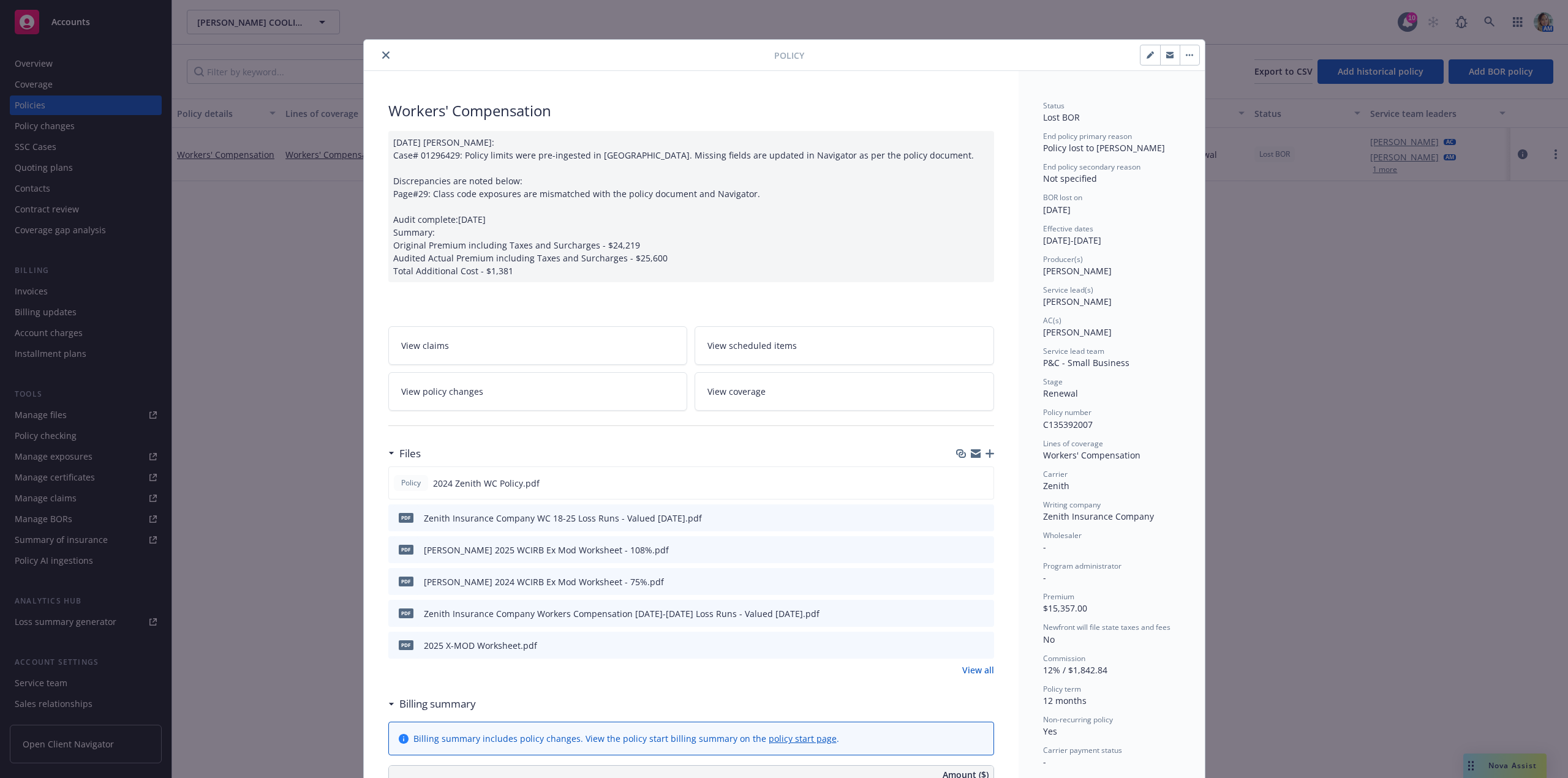
click at [385, 59] on button "close" at bounding box center [386, 55] width 15 height 15
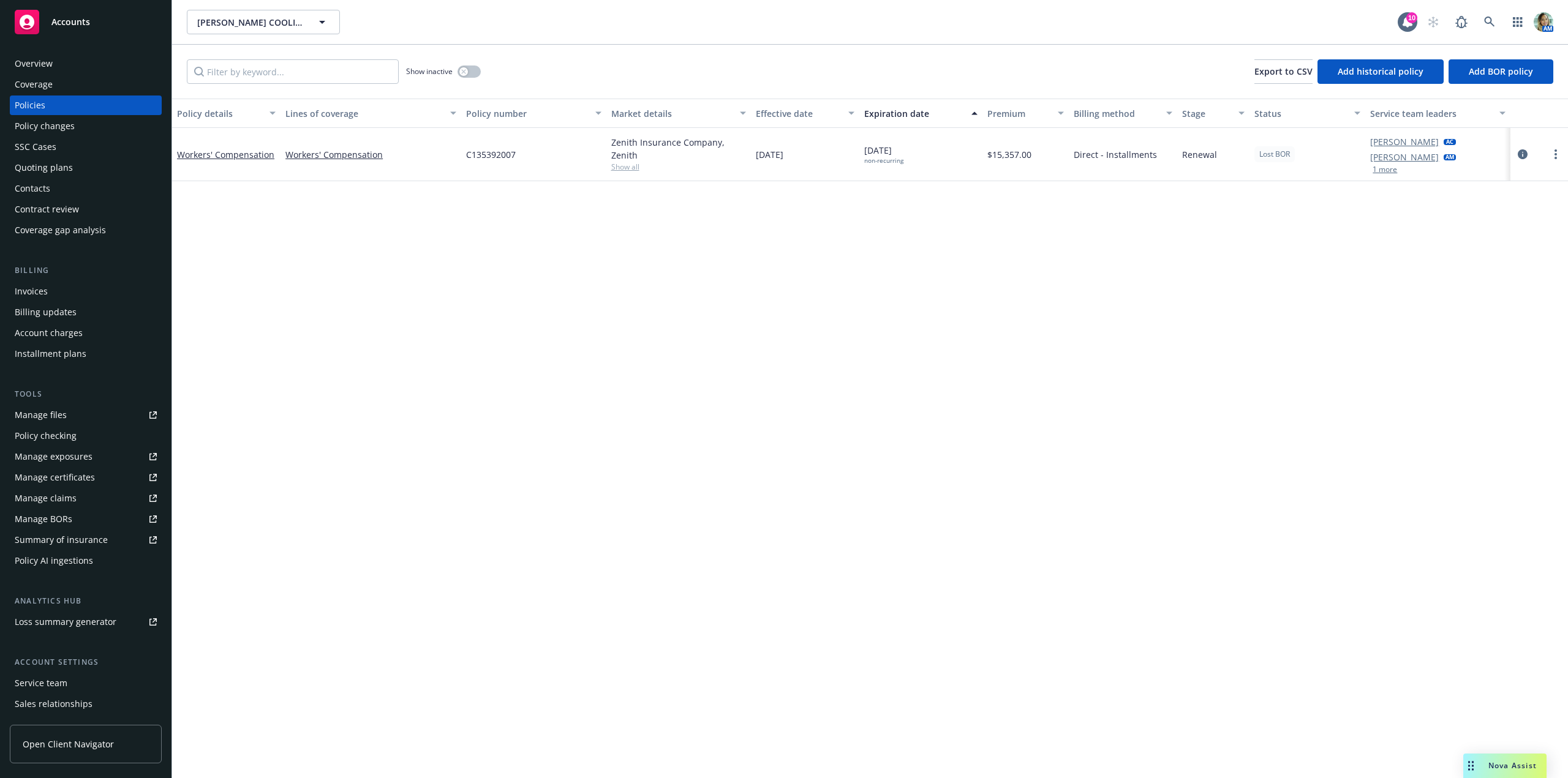
click at [91, 167] on div "Quoting plans" at bounding box center [86, 167] width 142 height 20
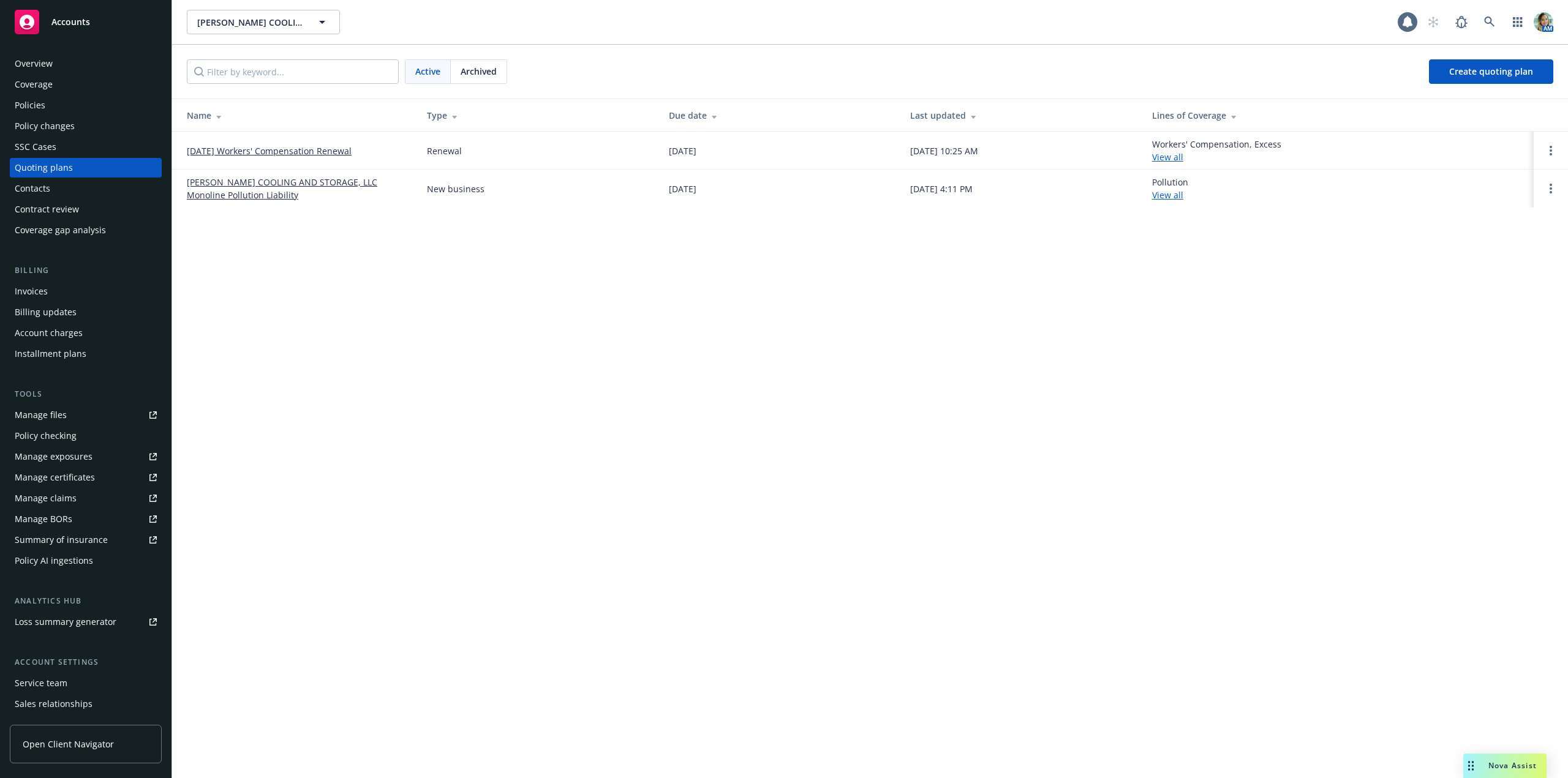
click at [339, 149] on link "[DATE] Workers' Compensation Renewal" at bounding box center [268, 151] width 165 height 12
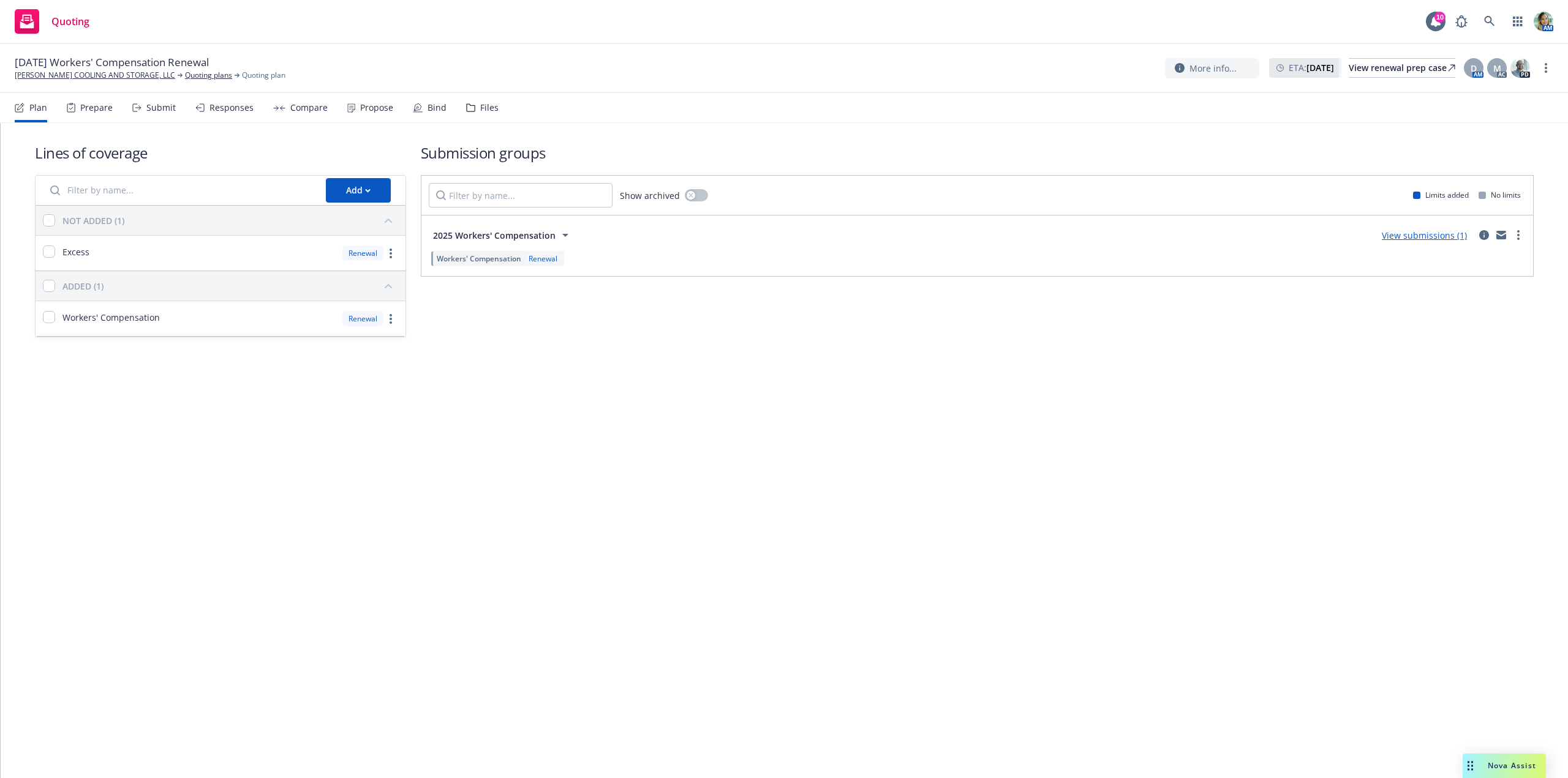
click at [1413, 240] on link "View submissions (1)" at bounding box center [1424, 235] width 85 height 12
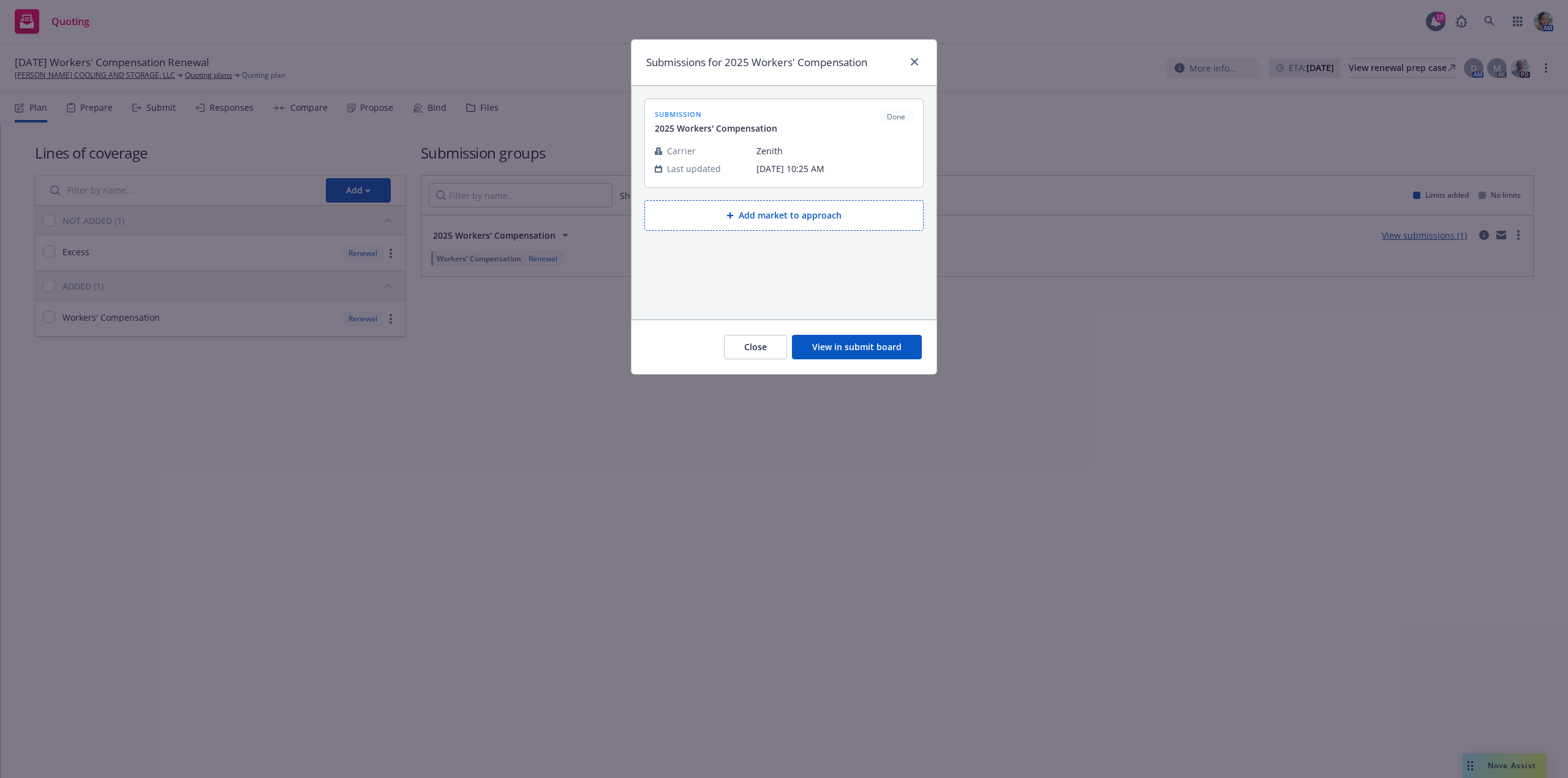
click at [840, 351] on button "View in submit board" at bounding box center [857, 346] width 130 height 24
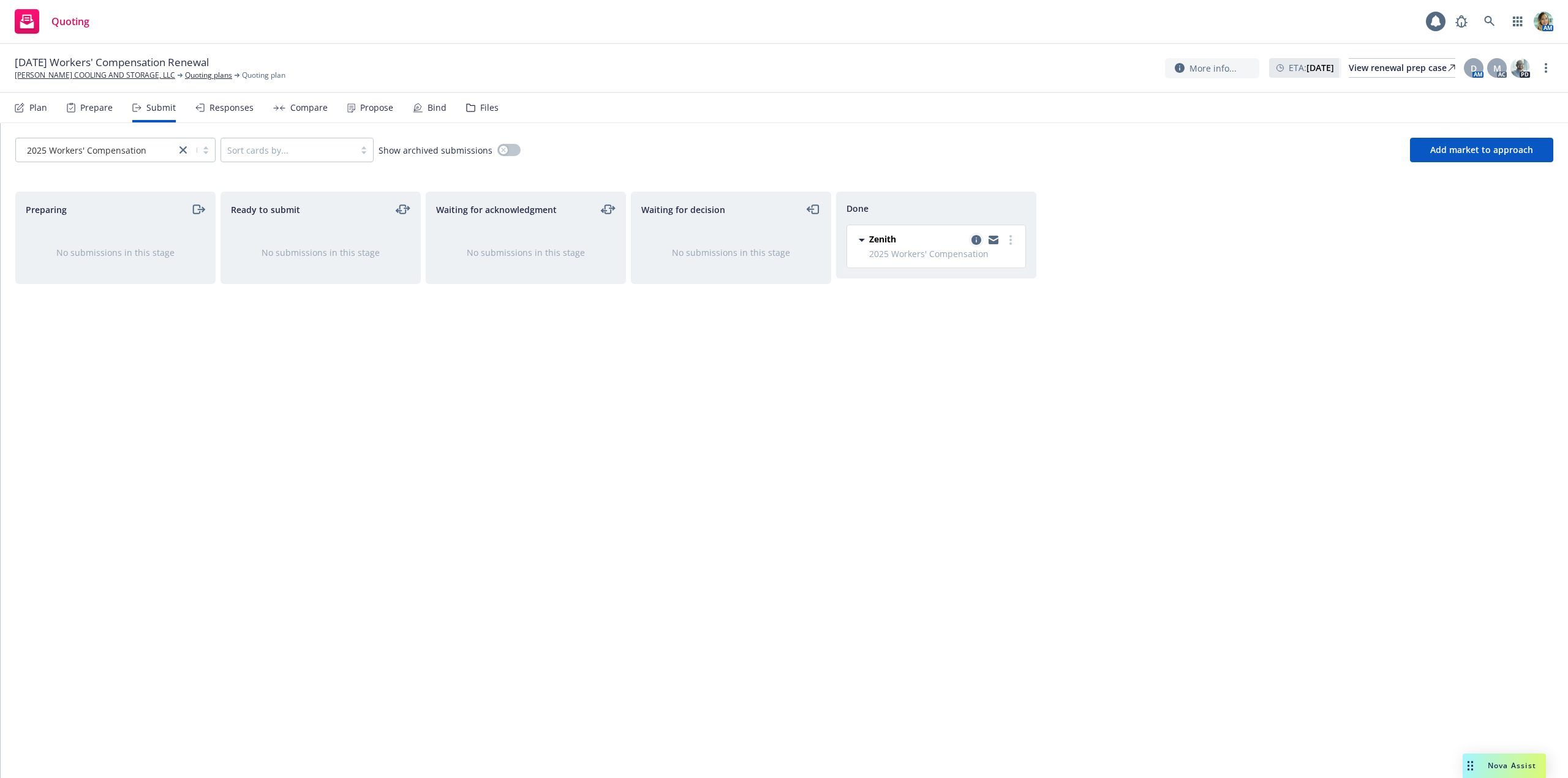
click at [980, 243] on icon "copy logging email" at bounding box center [976, 240] width 10 height 10
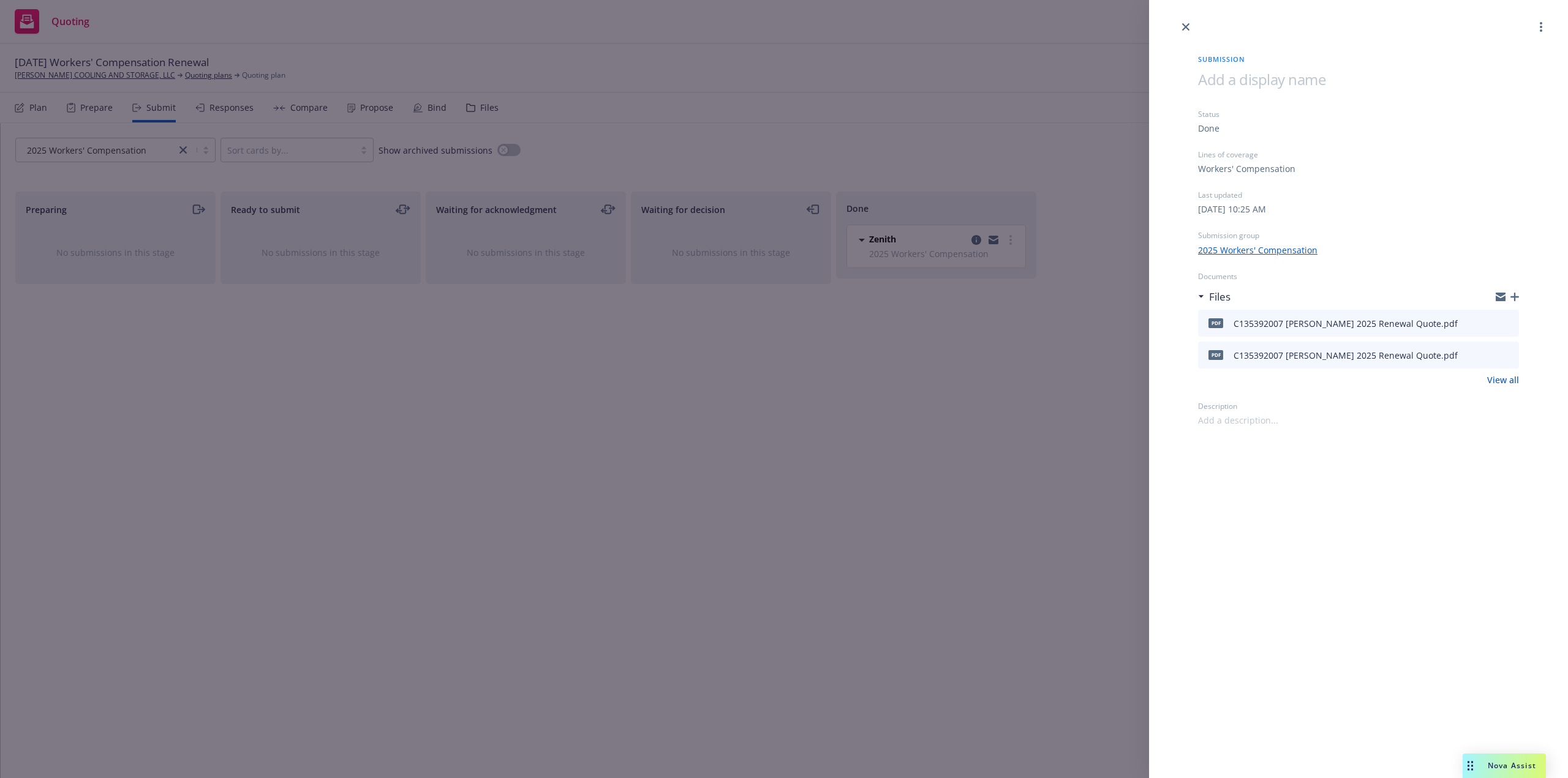
click at [1208, 85] on span at bounding box center [1261, 80] width 127 height 20
click at [1347, 522] on div "Submission 10/17/25 Workers Comp Status Done Lines of coverage Workers' Compens…" at bounding box center [1358, 389] width 419 height 778
click at [1188, 25] on icon "close" at bounding box center [1186, 27] width 7 height 7
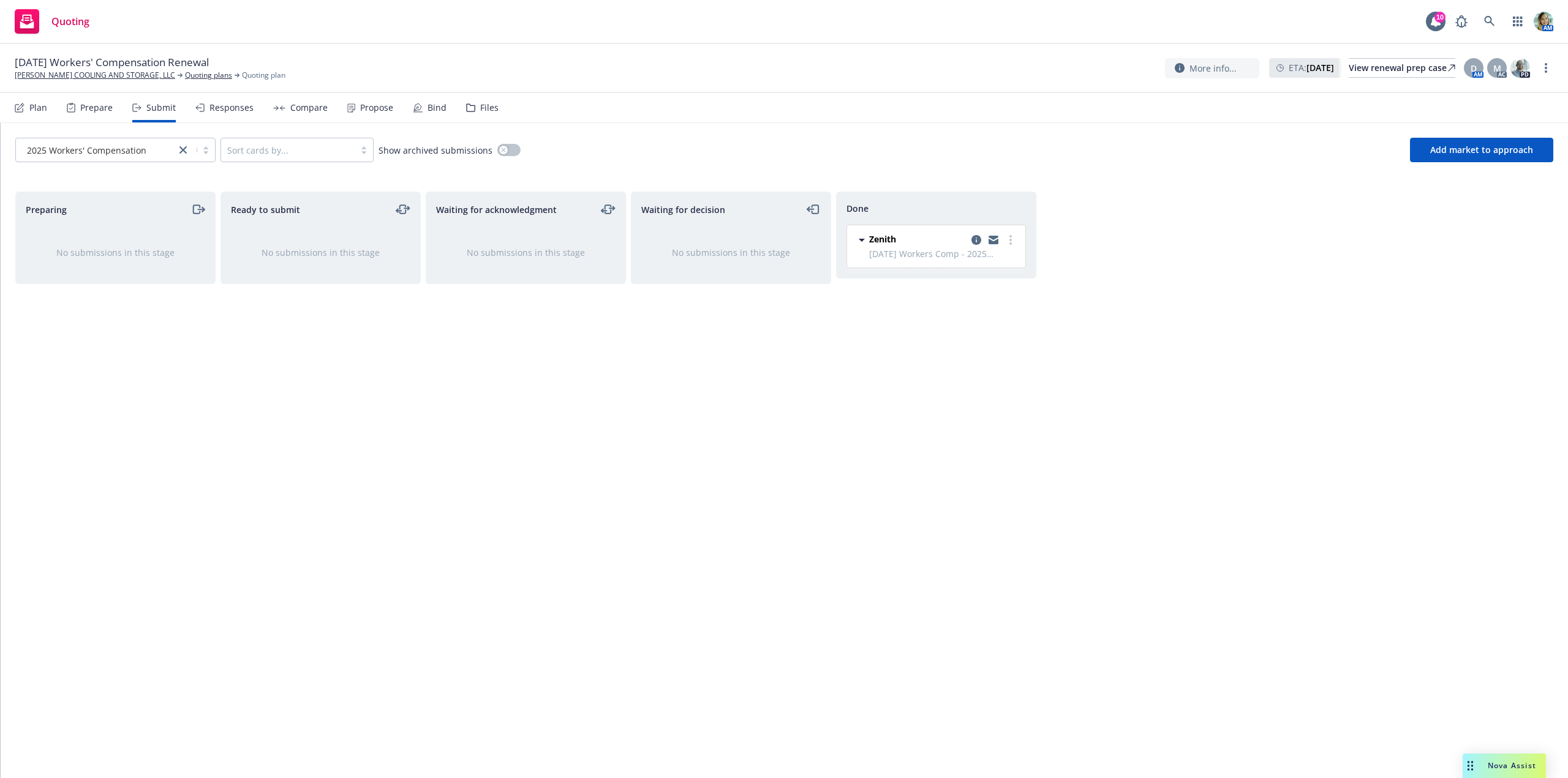
drag, startPoint x: 875, startPoint y: 341, endPoint x: 681, endPoint y: 282, distance: 202.8
click at [874, 343] on div "Done Zenith 10/17/25 Workers Comp - 2025 Workers' Compensation Tuesday, Septemb…" at bounding box center [936, 472] width 201 height 561
click at [45, 70] on link "MARINOVICH COOLING AND STORAGE, LLC" at bounding box center [95, 75] width 161 height 11
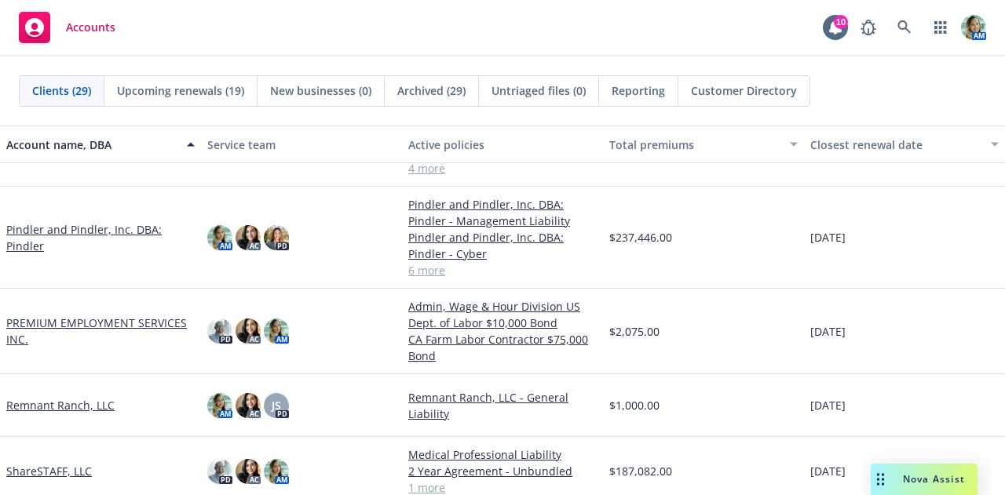
scroll to position [1099, 0]
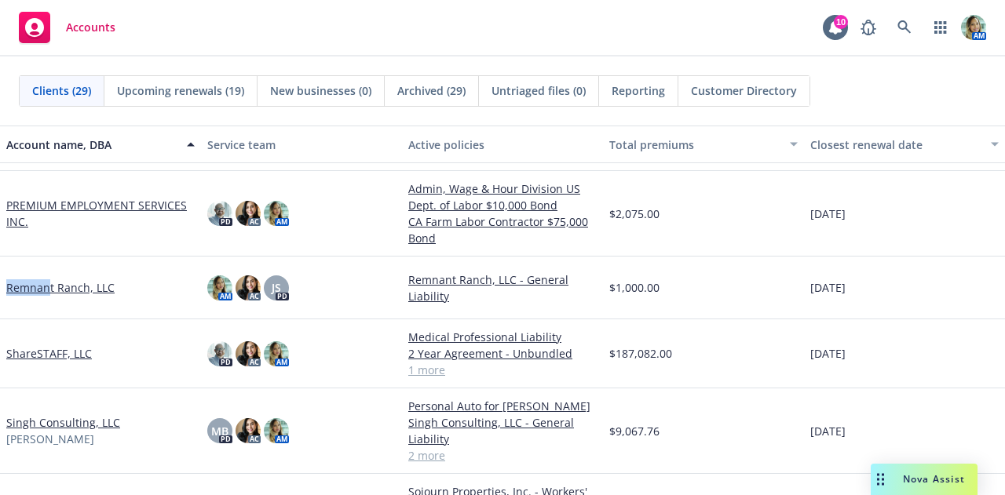
drag, startPoint x: 5, startPoint y: 276, endPoint x: 50, endPoint y: 290, distance: 47.7
click at [50, 290] on div "Remnant Ranch, LLC" at bounding box center [100, 288] width 201 height 63
copy link "Remnan"
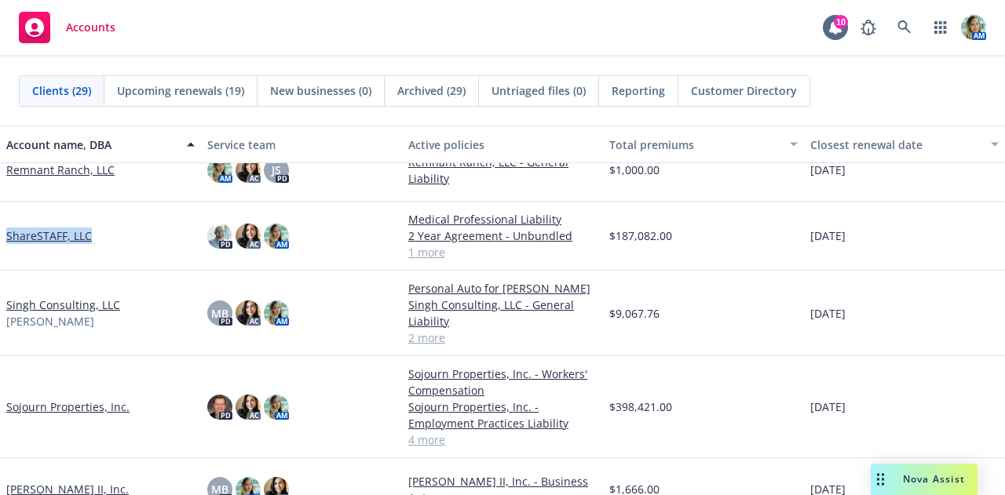
drag, startPoint x: 108, startPoint y: 238, endPoint x: 2, endPoint y: 240, distance: 106.8
click at [2, 240] on div "ShareSTAFF, LLC" at bounding box center [100, 236] width 201 height 69
copy link "ShareSTAFF, LLC"
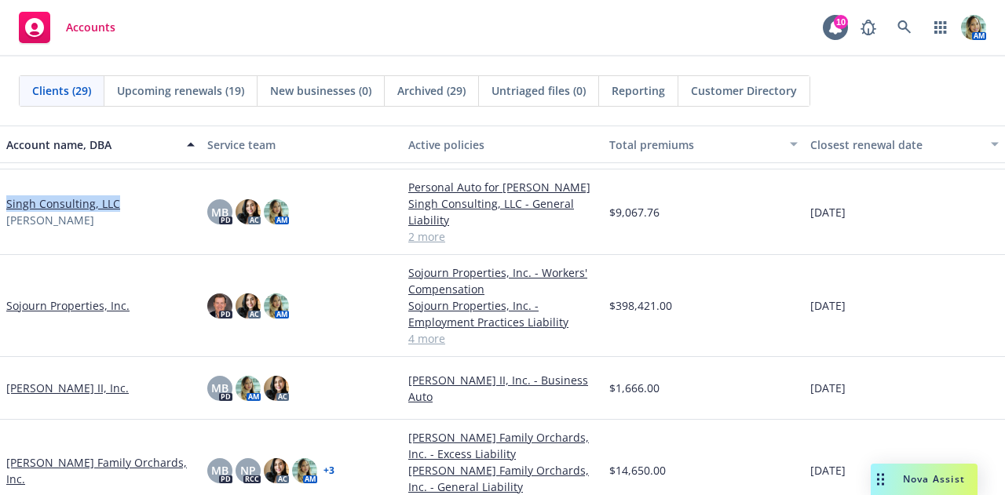
drag, startPoint x: 111, startPoint y: 208, endPoint x: 2, endPoint y: 210, distance: 109.1
click at [2, 210] on div "Singh Consulting, LLC [PERSON_NAME]" at bounding box center [100, 213] width 201 height 86
copy link "Singh Consulting, LLC"
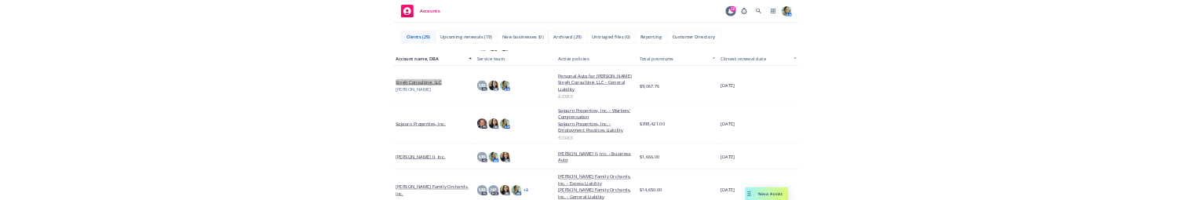
scroll to position [1273, 0]
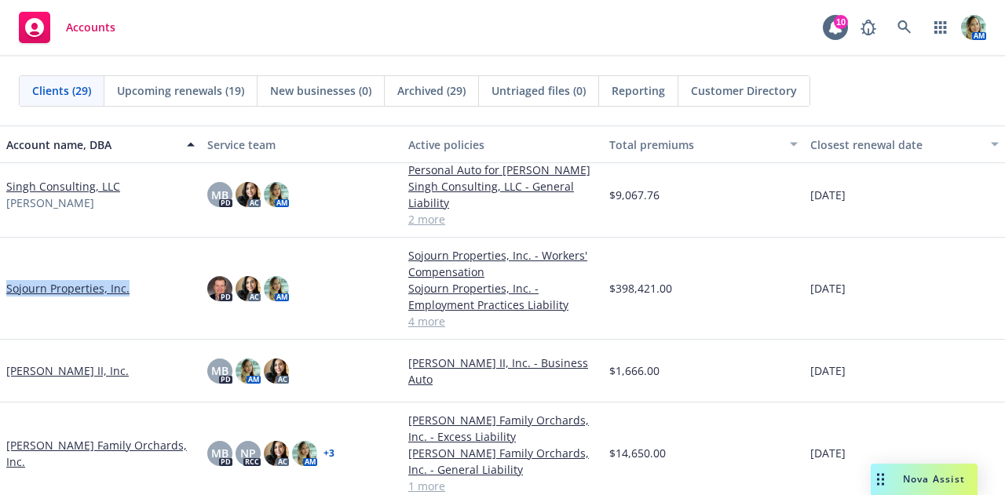
drag, startPoint x: 133, startPoint y: 302, endPoint x: 6, endPoint y: 304, distance: 127.2
click at [6, 297] on div "Sojourn Properties, Inc." at bounding box center [100, 288] width 188 height 16
drag, startPoint x: 88, startPoint y: 387, endPoint x: 4, endPoint y: 391, distance: 84.1
click at [5, 391] on div "Sran Ag II, Inc." at bounding box center [100, 371] width 201 height 63
copy link "Sran Ag II, Inc."
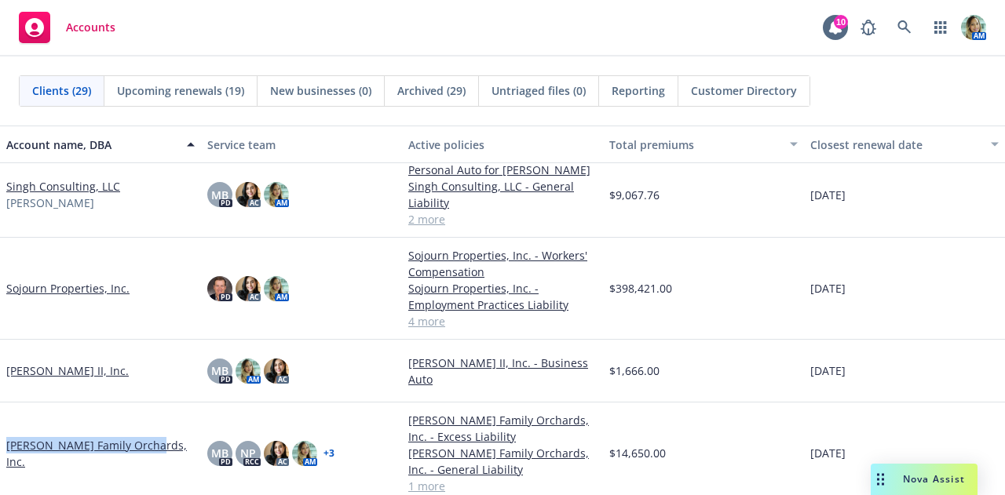
drag, startPoint x: 154, startPoint y: 470, endPoint x: 0, endPoint y: 479, distance: 154.1
click at [0, 479] on div "Sran Family Orchards, Inc." at bounding box center [100, 454] width 201 height 102
copy link "Sran Family Orchards, Inc."
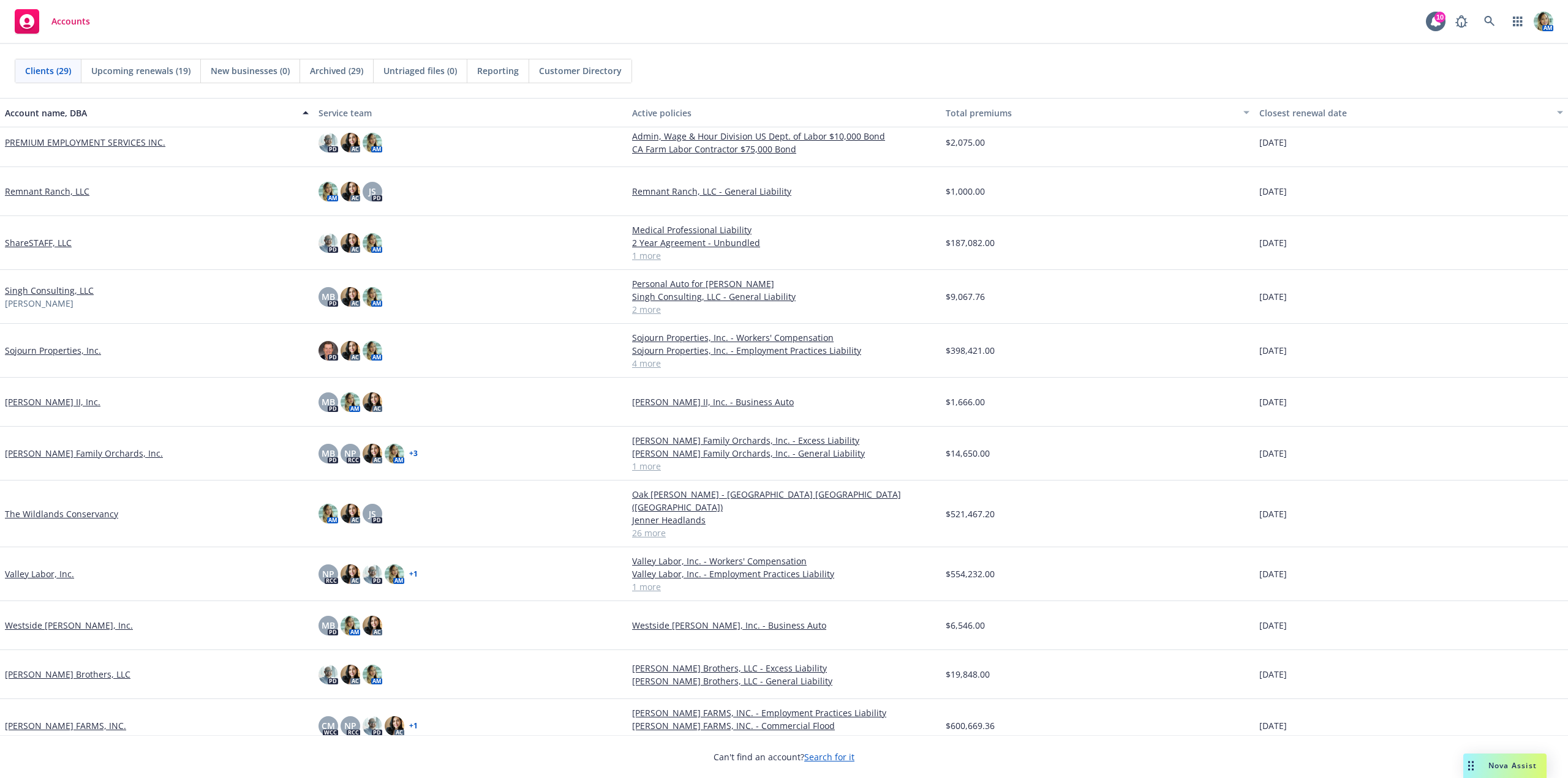
scroll to position [852, 0]
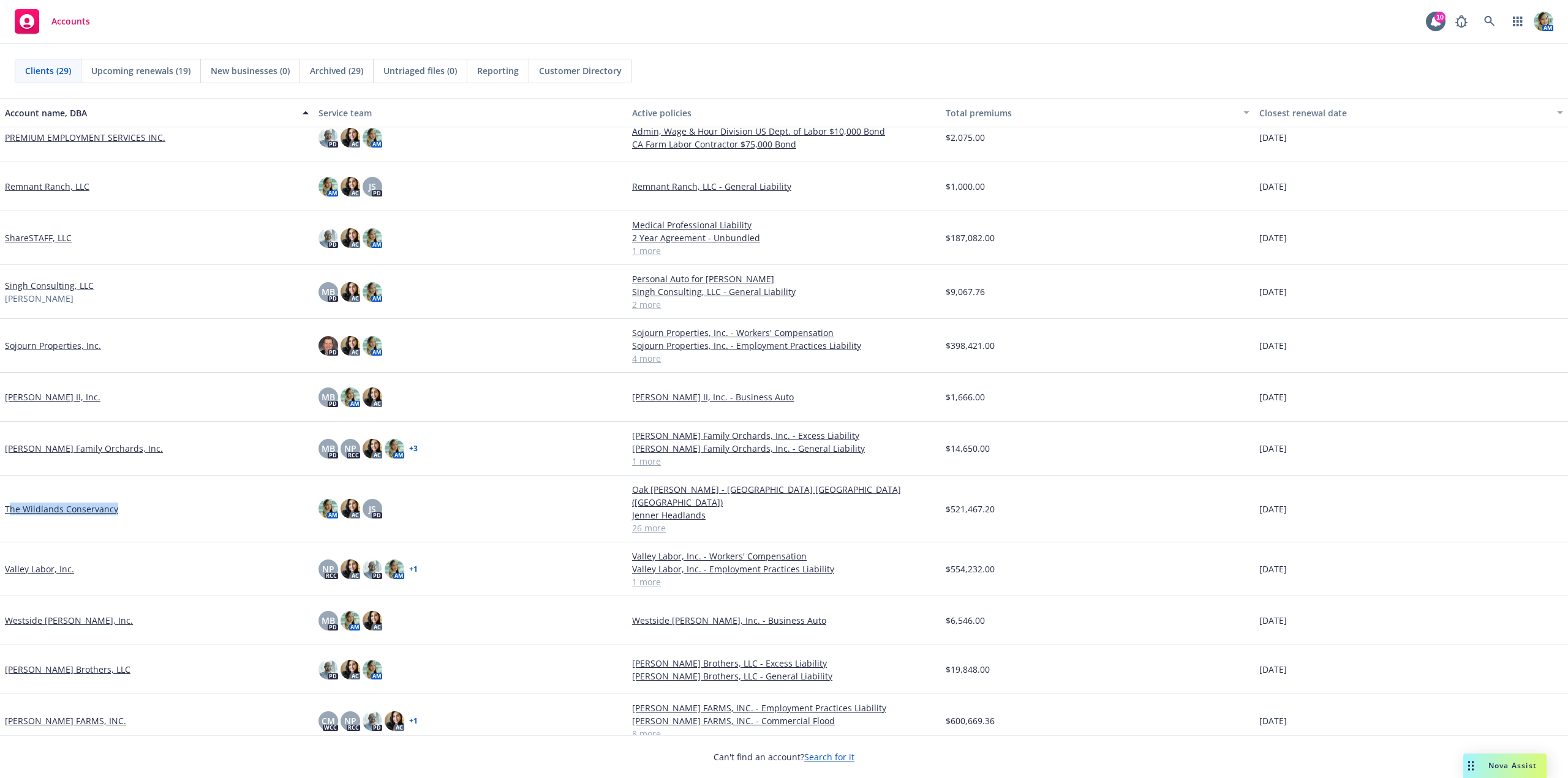
drag, startPoint x: 124, startPoint y: 506, endPoint x: 8, endPoint y: 499, distance: 116.2
click at [8, 503] on div "The Wildlands Conservancy" at bounding box center [156, 509] width 304 height 12
click at [130, 567] on div "Valley Labor, Inc." at bounding box center [157, 569] width 314 height 54
drag, startPoint x: 110, startPoint y: 662, endPoint x: 5, endPoint y: 659, distance: 105.0
click at [5, 663] on div "Willoughby Brothers, LLC" at bounding box center [156, 670] width 304 height 12
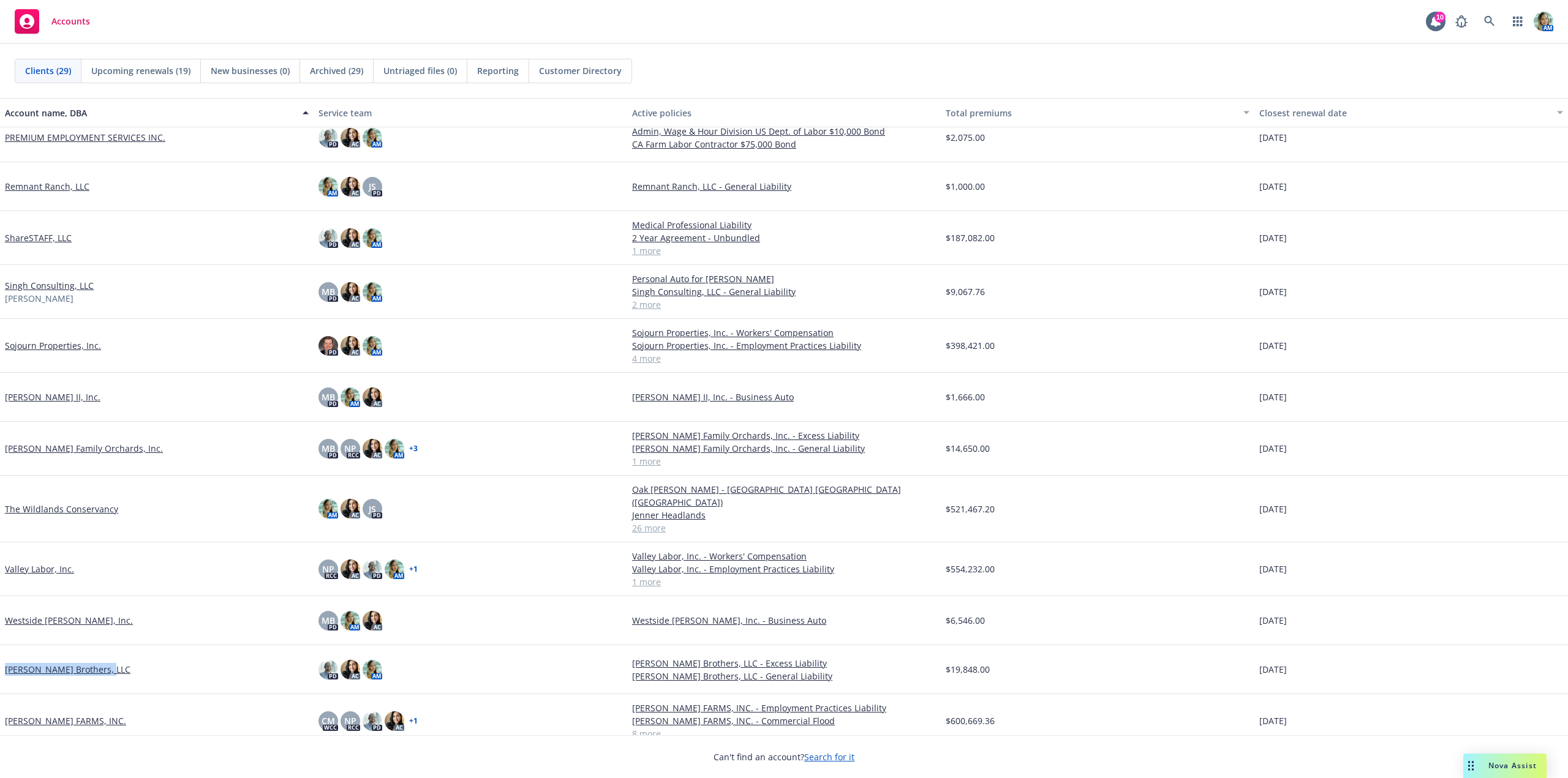
copy link "Willoughby Brothers, LLC"
drag, startPoint x: 123, startPoint y: 712, endPoint x: 5, endPoint y: 712, distance: 118.0
click at [5, 715] on div "WILLOUGHBY FARMS, INC." at bounding box center [156, 721] width 304 height 12
copy link "WILLOUGHBY FARMS, INC."
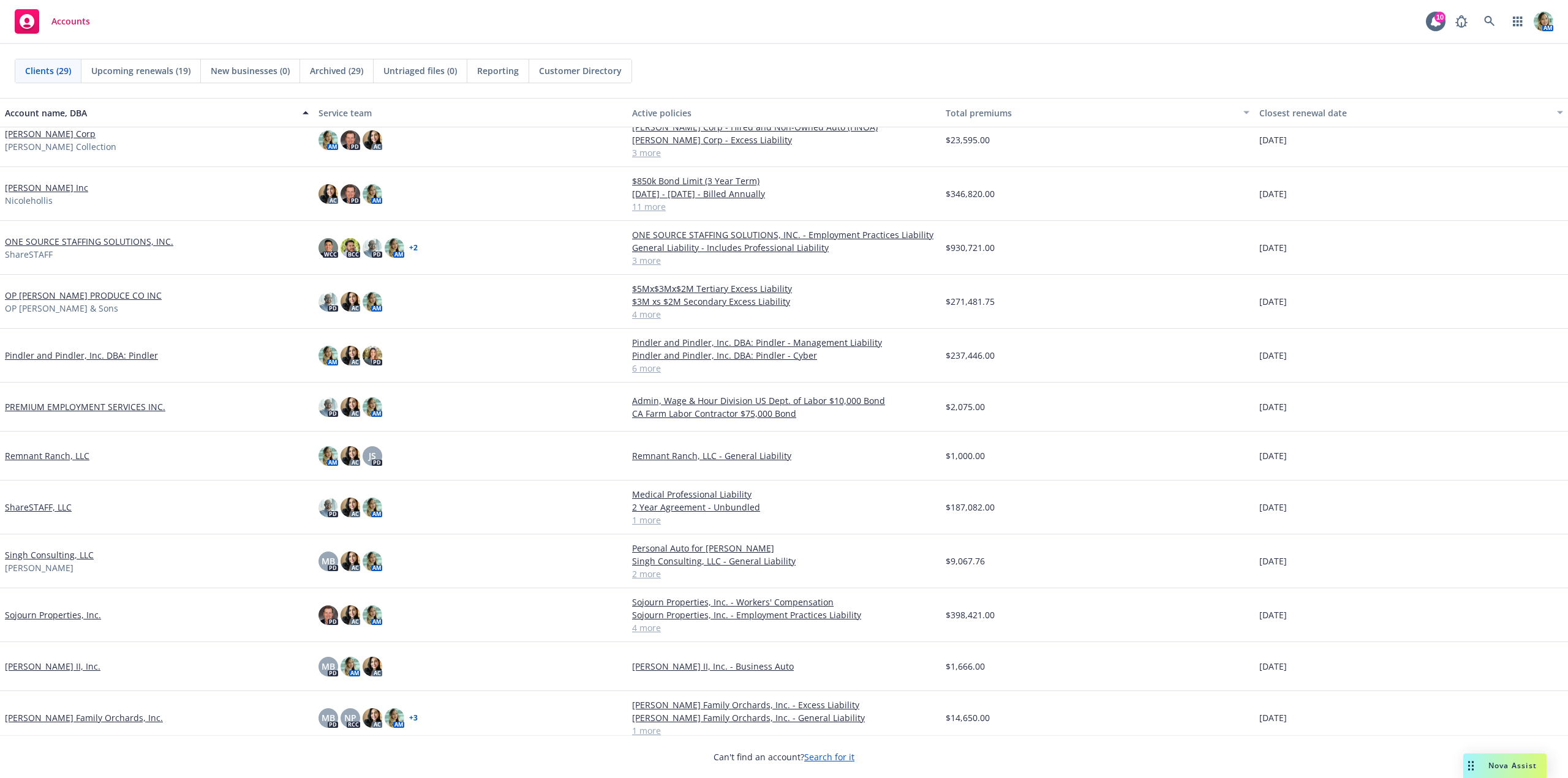
scroll to position [545, 0]
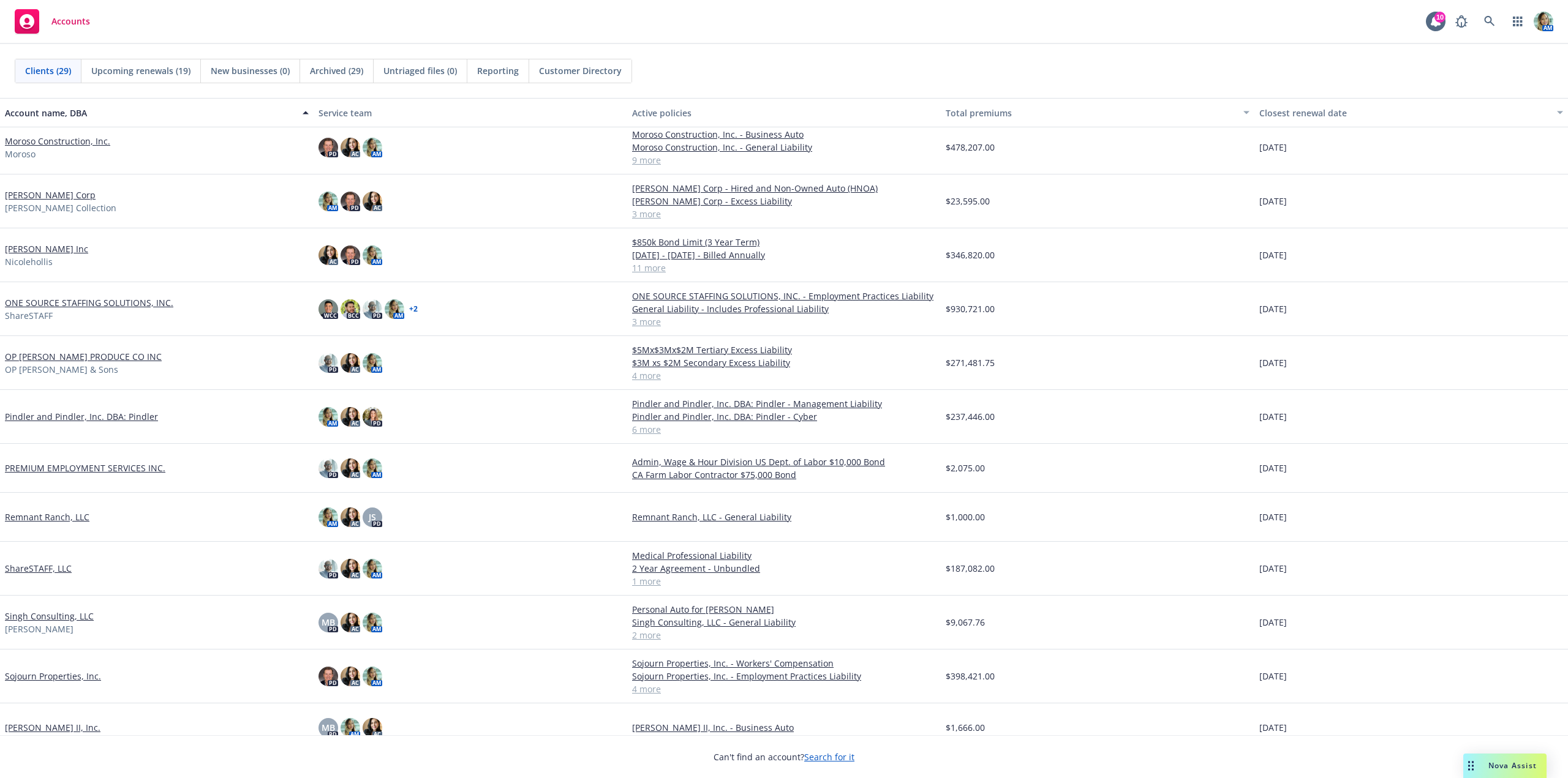
click at [51, 249] on link "[PERSON_NAME] Inc" at bounding box center [46, 249] width 84 height 12
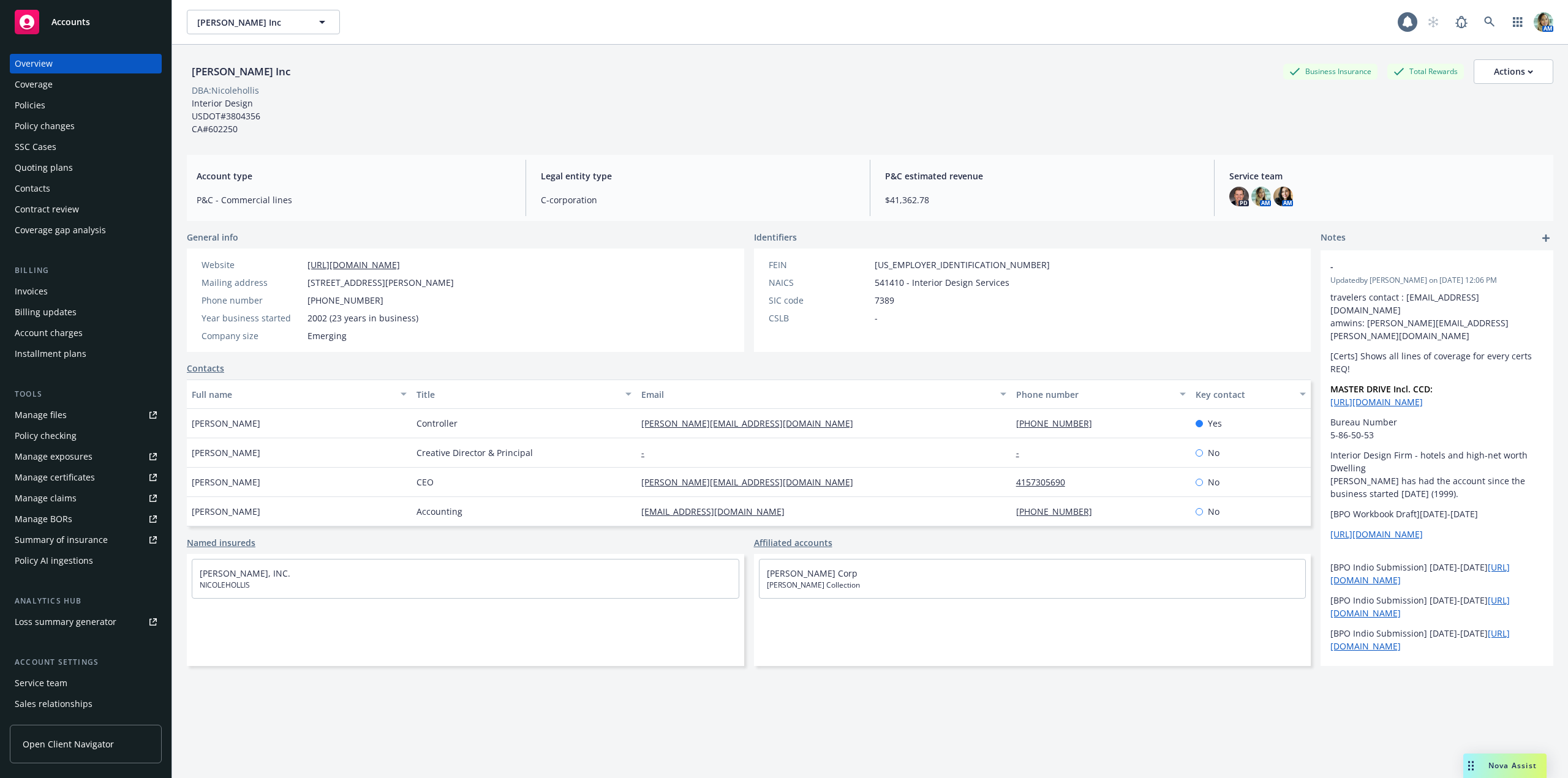
click at [59, 164] on div "Quoting plans" at bounding box center [44, 167] width 59 height 20
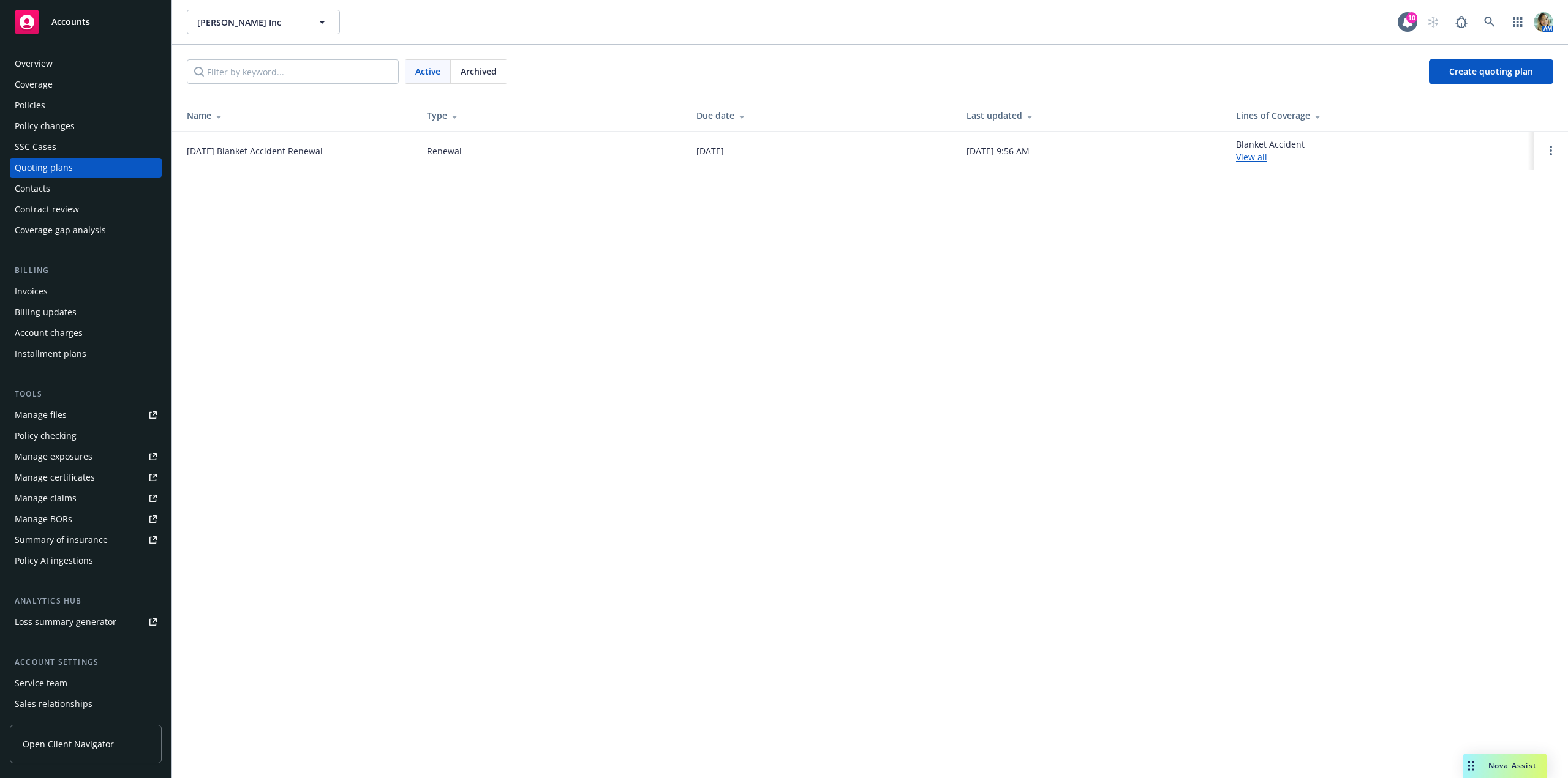
click at [261, 152] on link "10/21/25 Blanket Accident Renewal" at bounding box center [254, 151] width 136 height 12
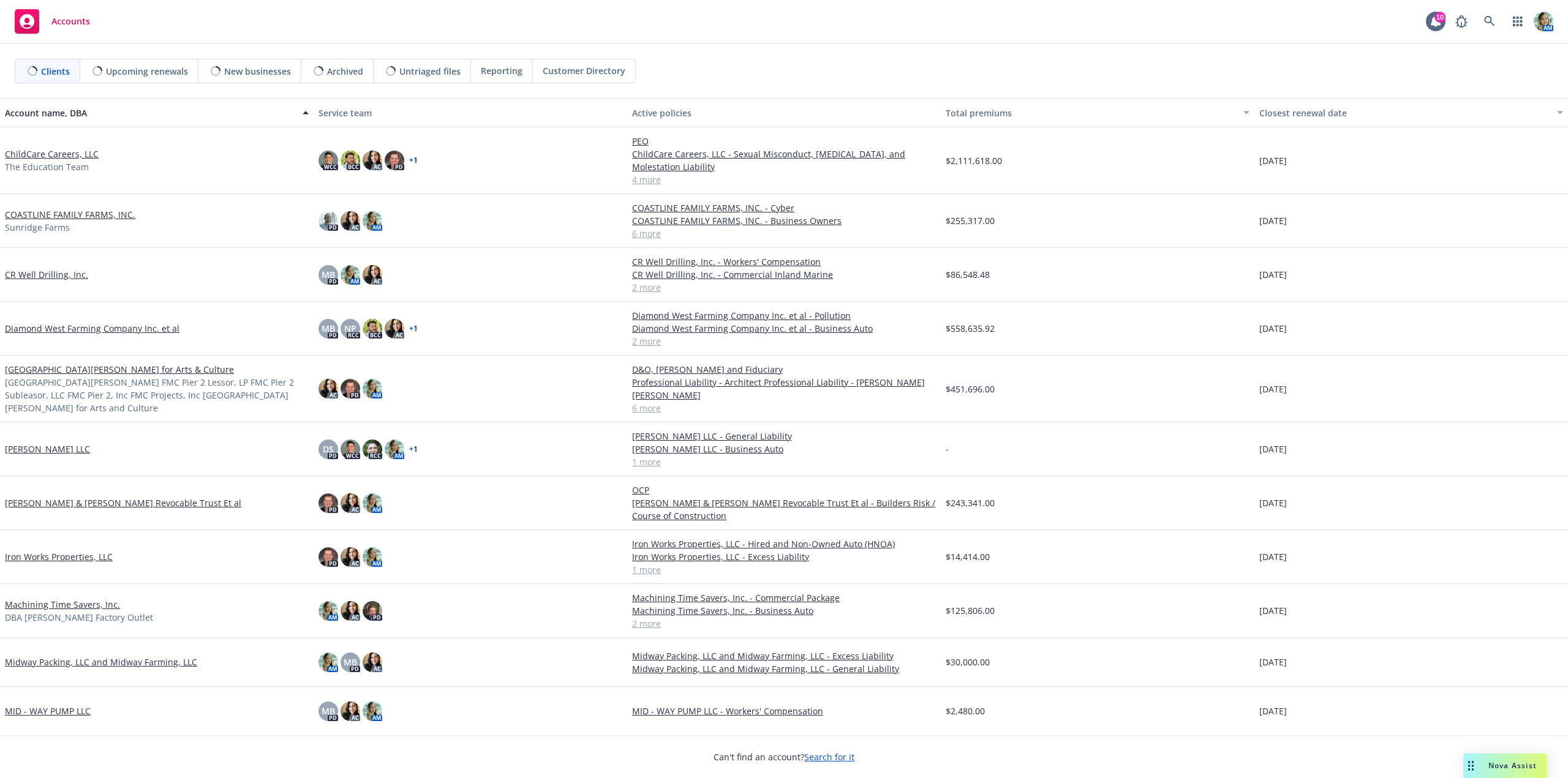
scroll to position [368, 0]
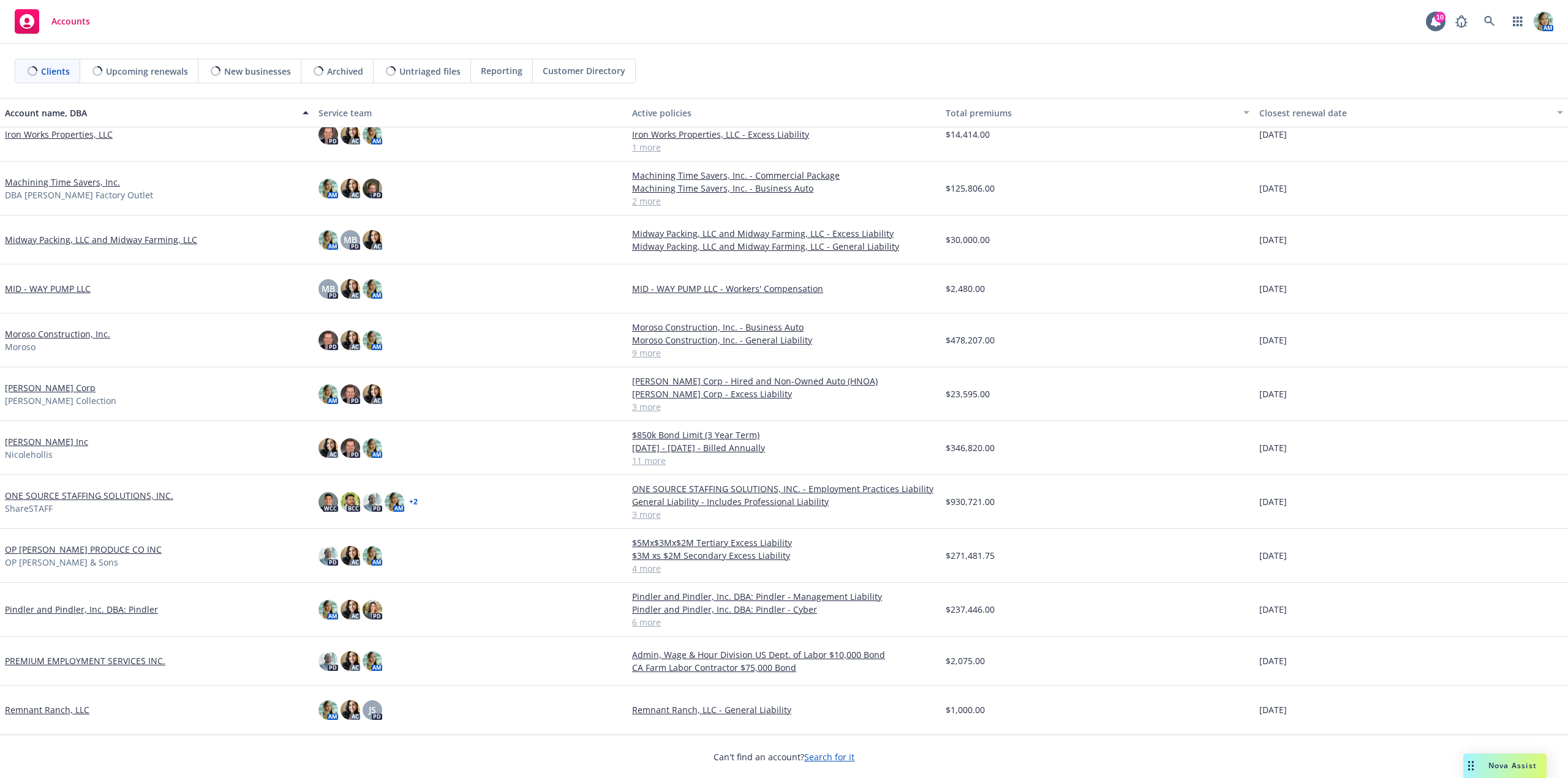
click at [59, 269] on div "MID - WAY PUMP LLC" at bounding box center [157, 289] width 314 height 49
click at [68, 289] on link "MID - WAY PUMP LLC" at bounding box center [48, 289] width 86 height 12
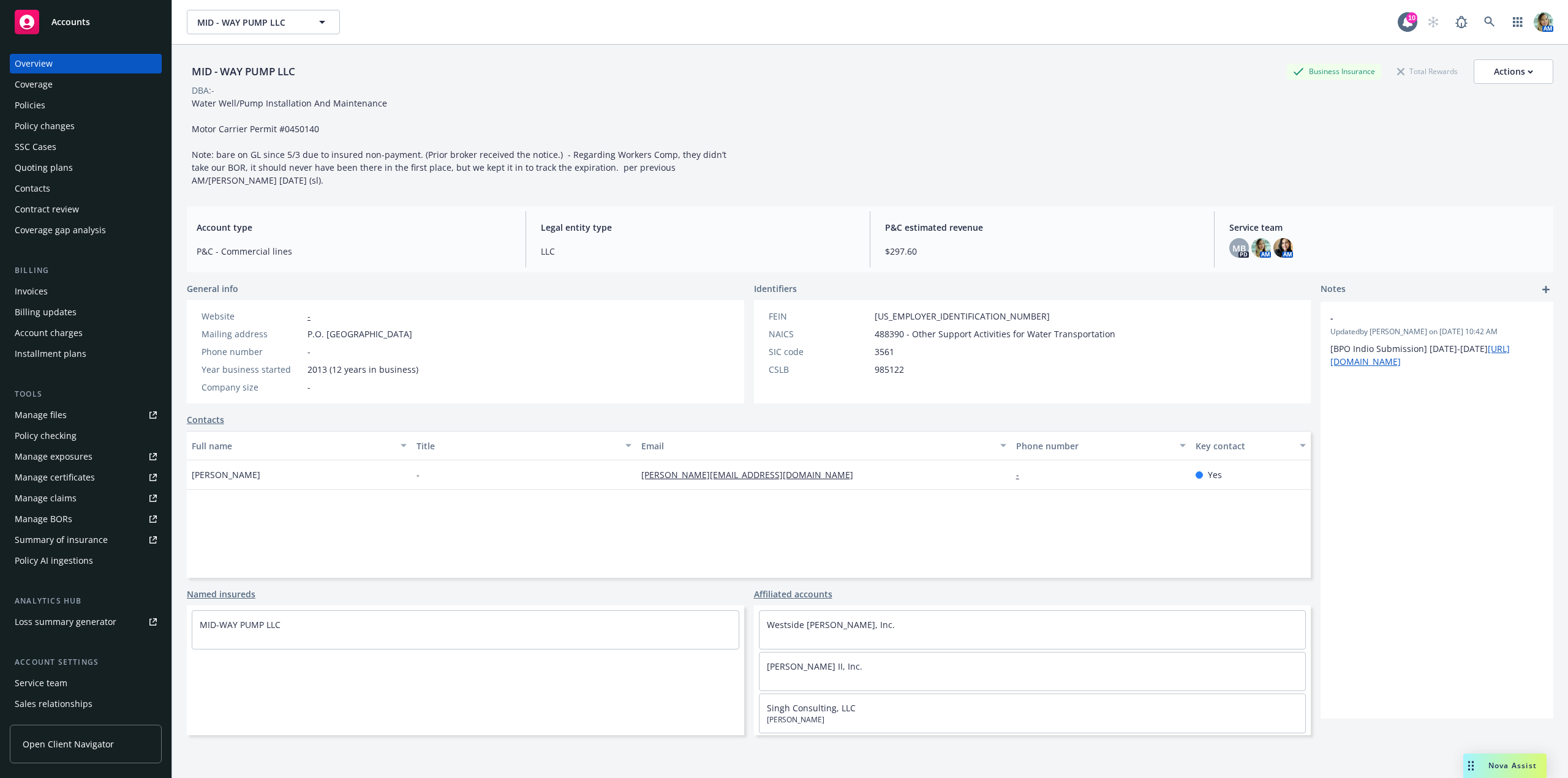
click at [38, 189] on div "Contacts" at bounding box center [33, 188] width 36 height 20
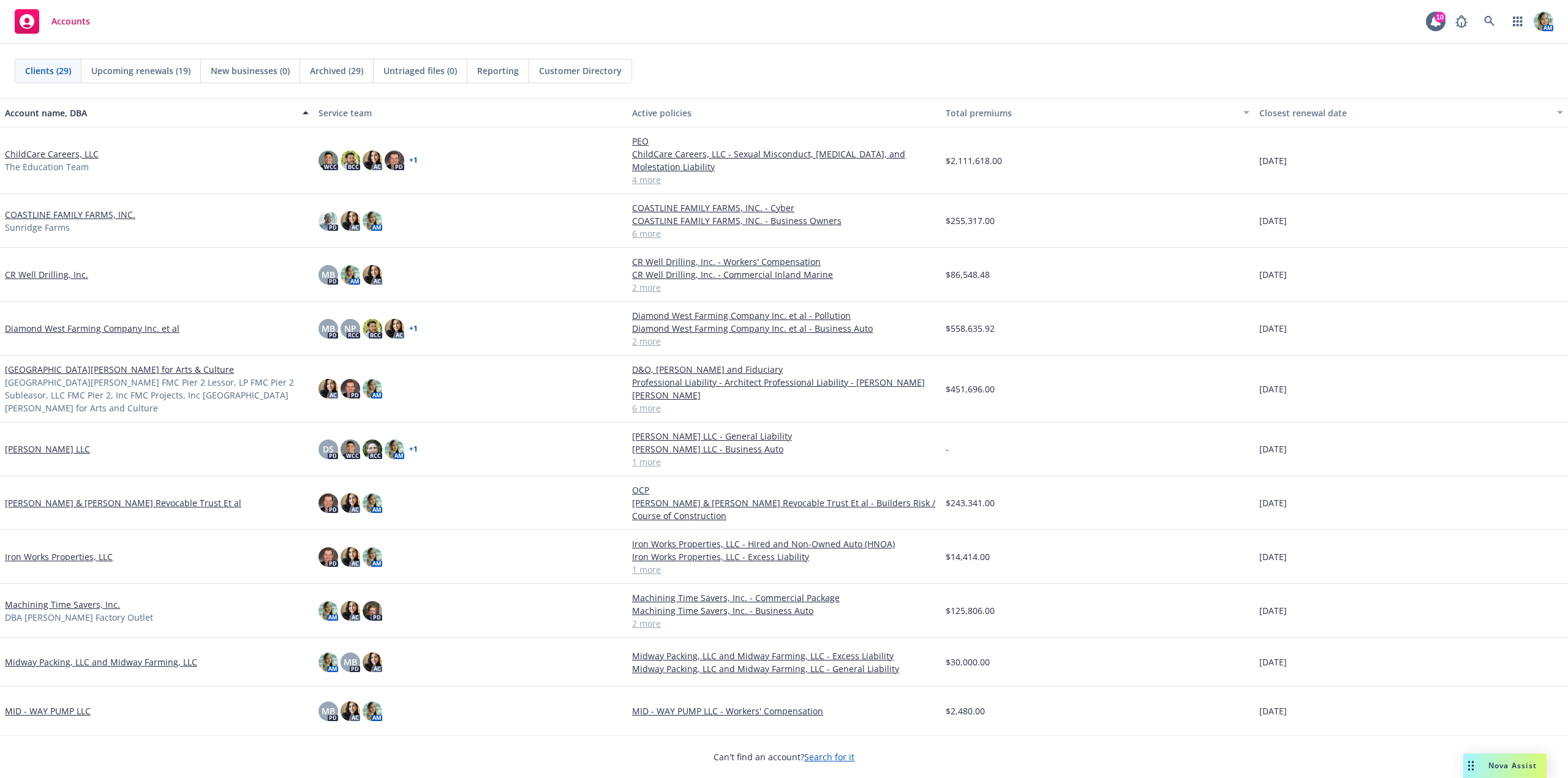
click at [494, 70] on span "Reporting" at bounding box center [497, 70] width 41 height 12
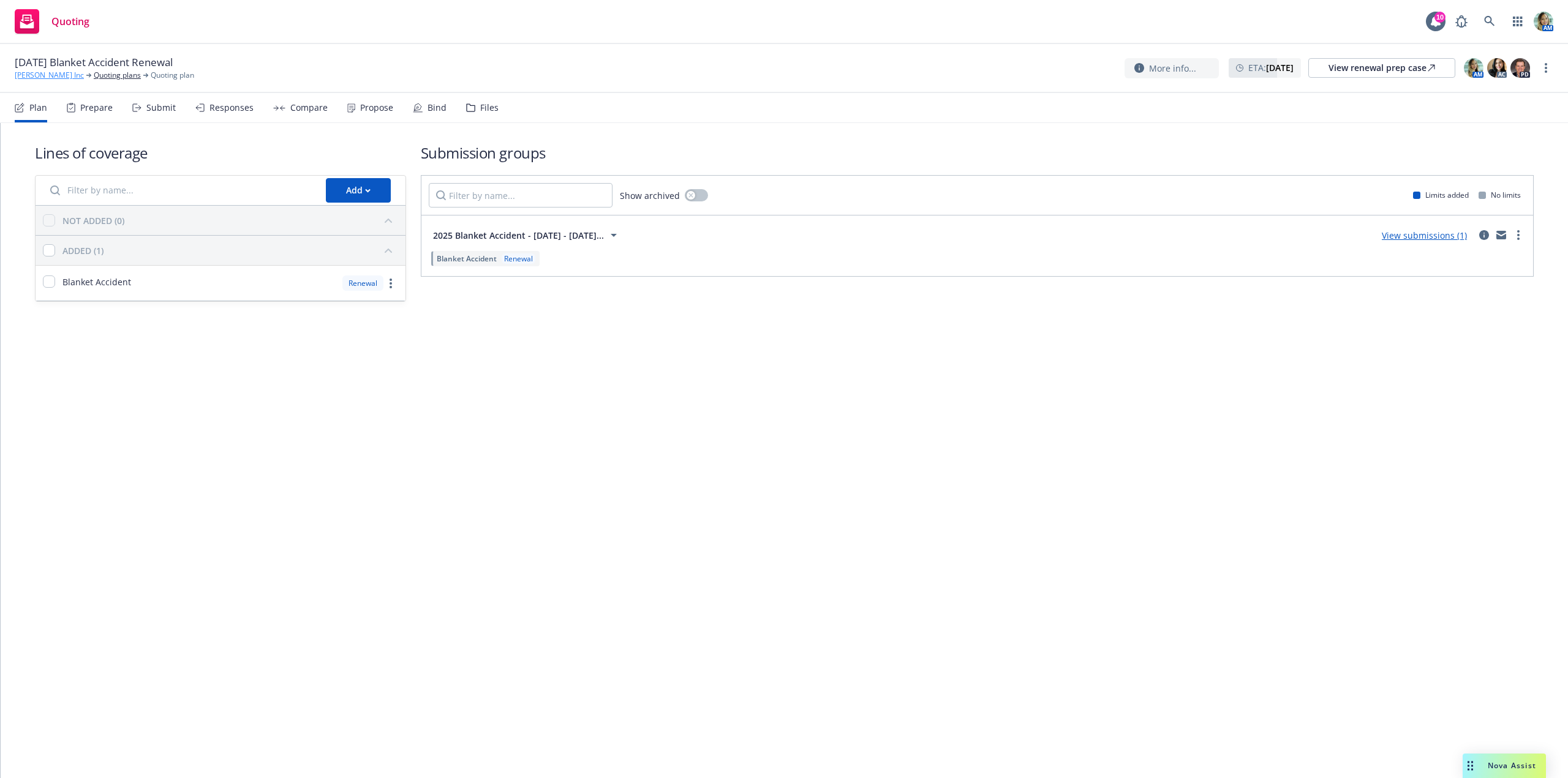
click at [59, 75] on link "[PERSON_NAME] Inc" at bounding box center [49, 75] width 69 height 11
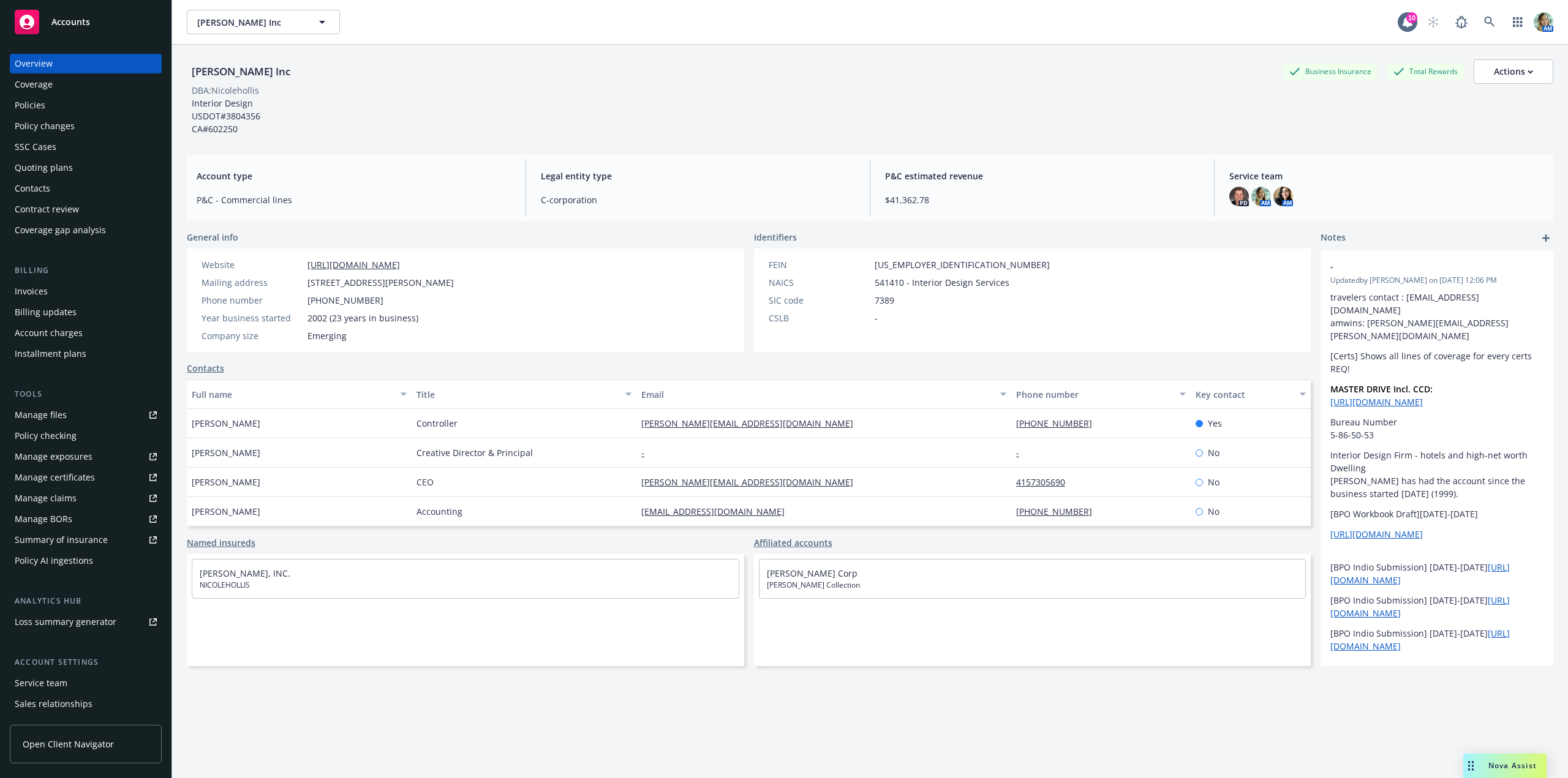
click at [87, 561] on div "Policy AI ingestions" at bounding box center [54, 560] width 78 height 20
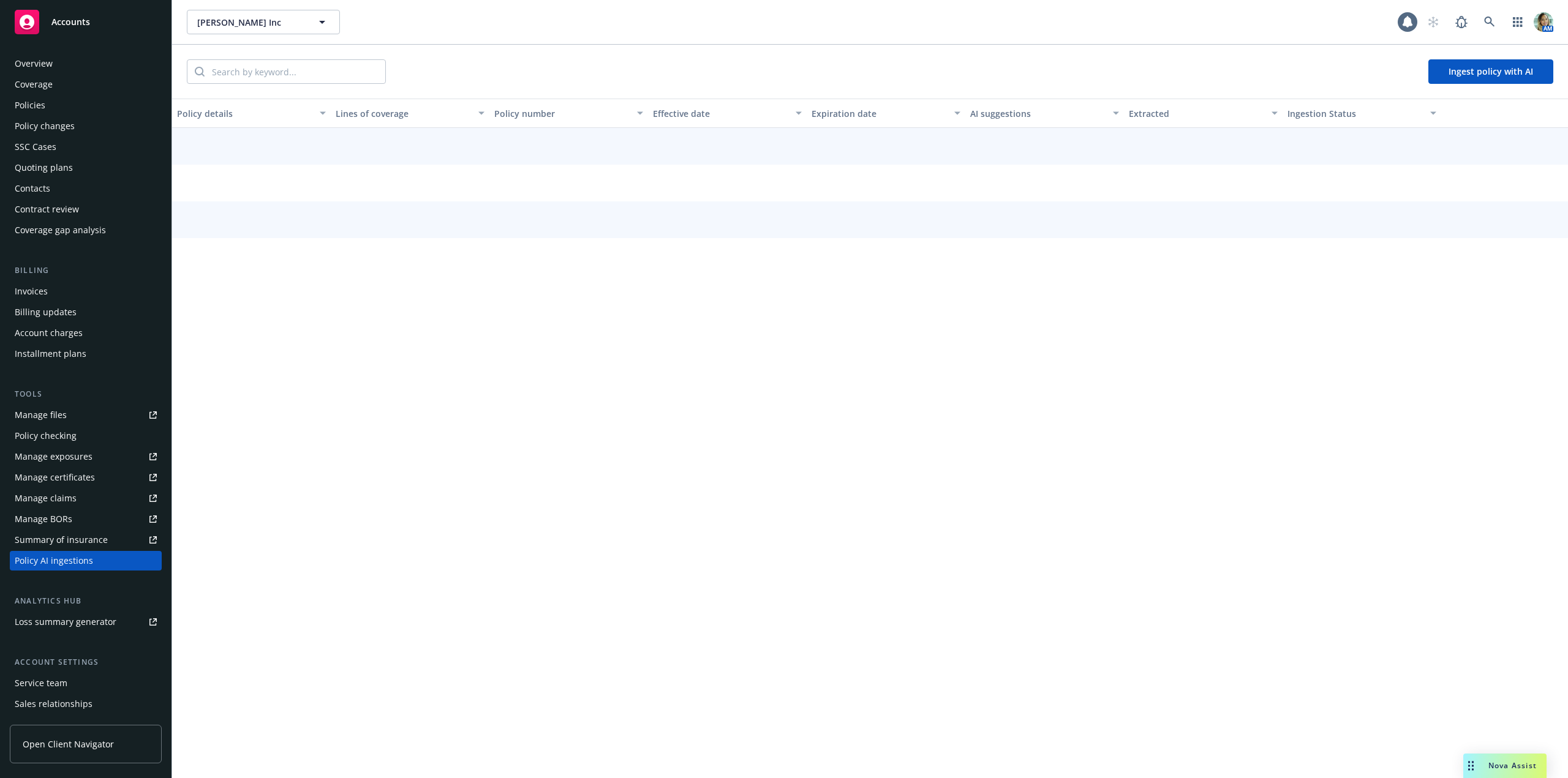
scroll to position [61, 0]
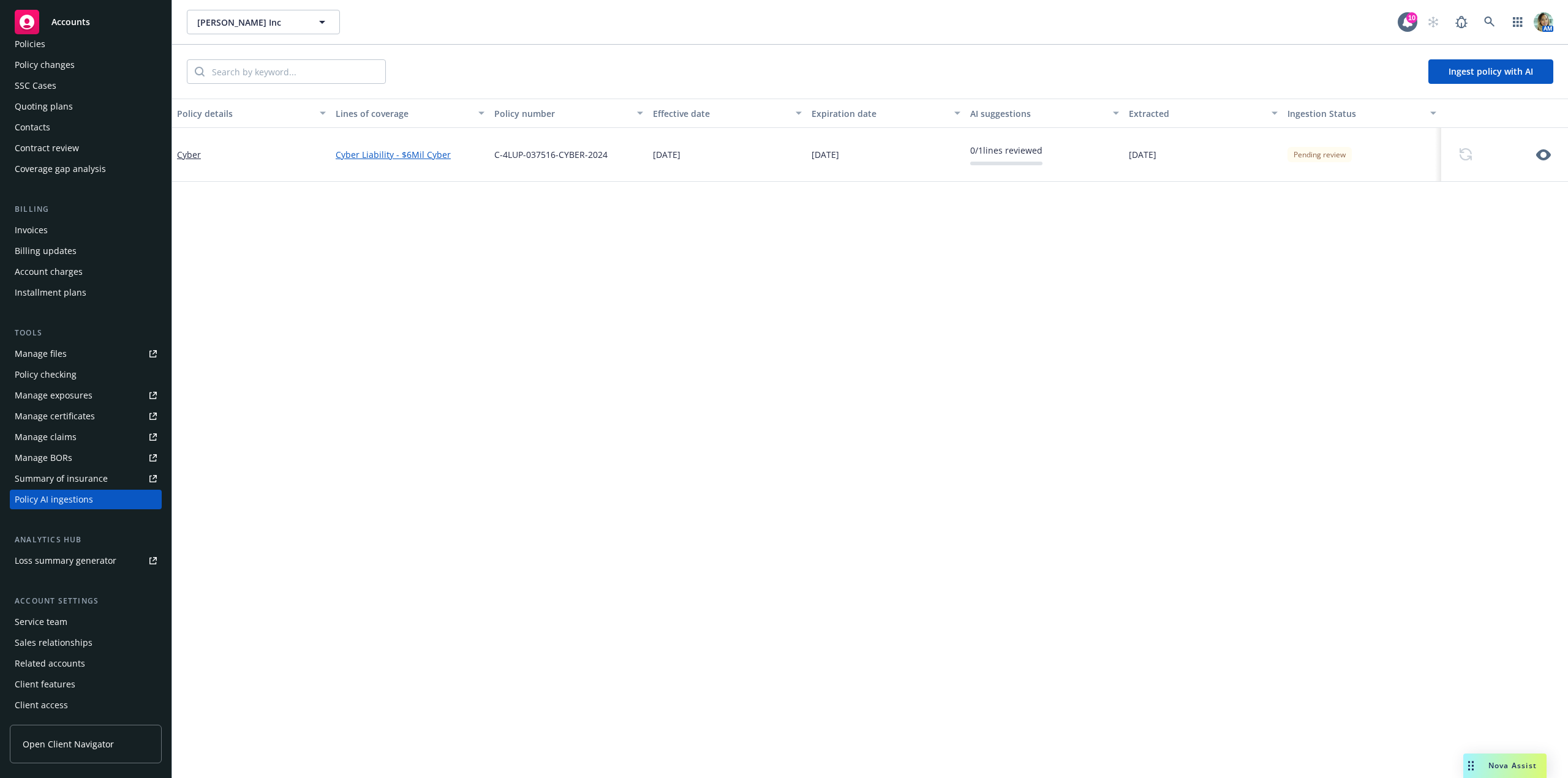
click at [386, 155] on link "Cyber Liability - $6Mil Cyber" at bounding box center [410, 155] width 149 height 12
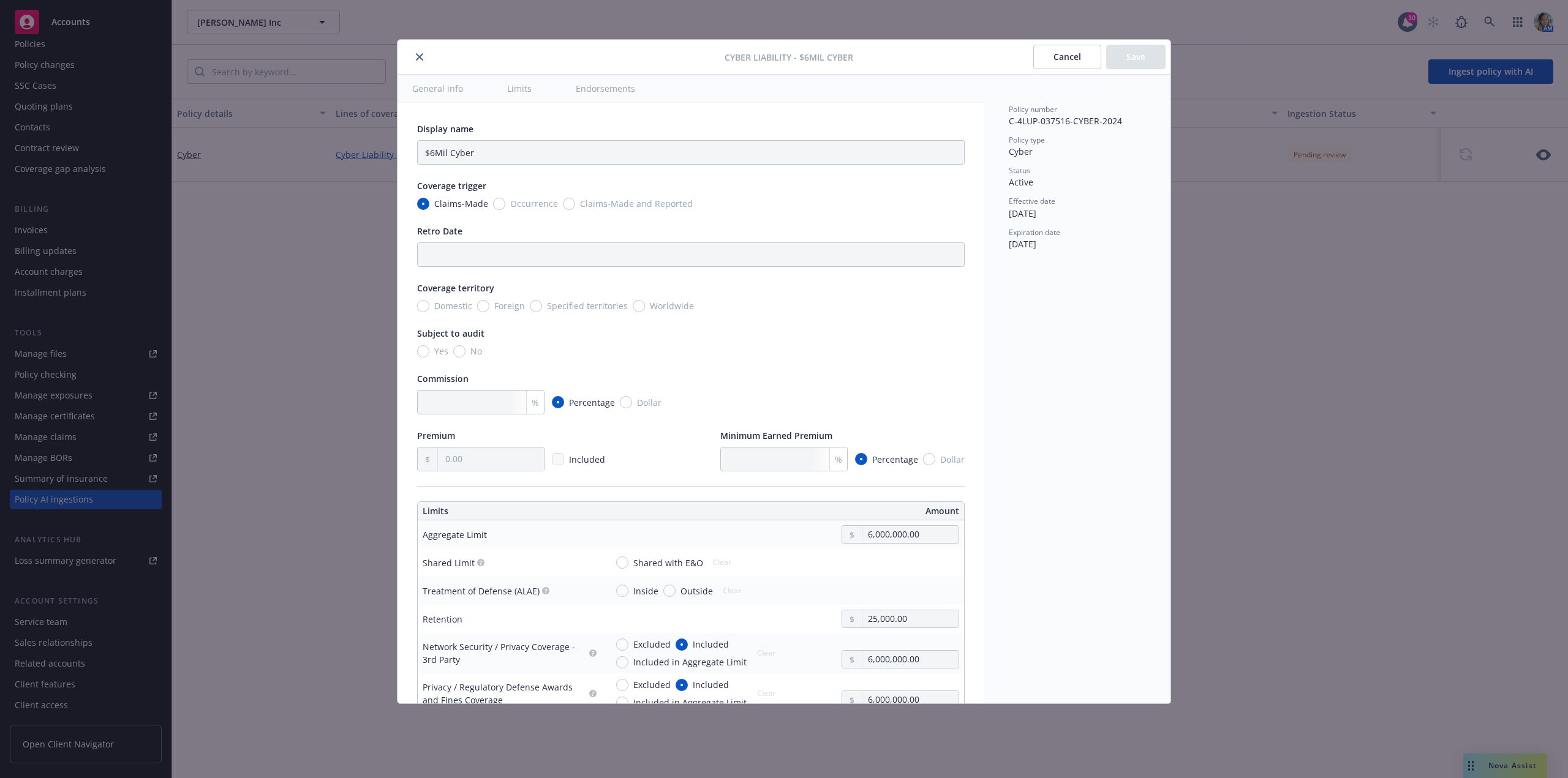
type textarea "x"
click at [421, 54] on icon "close" at bounding box center [419, 56] width 7 height 7
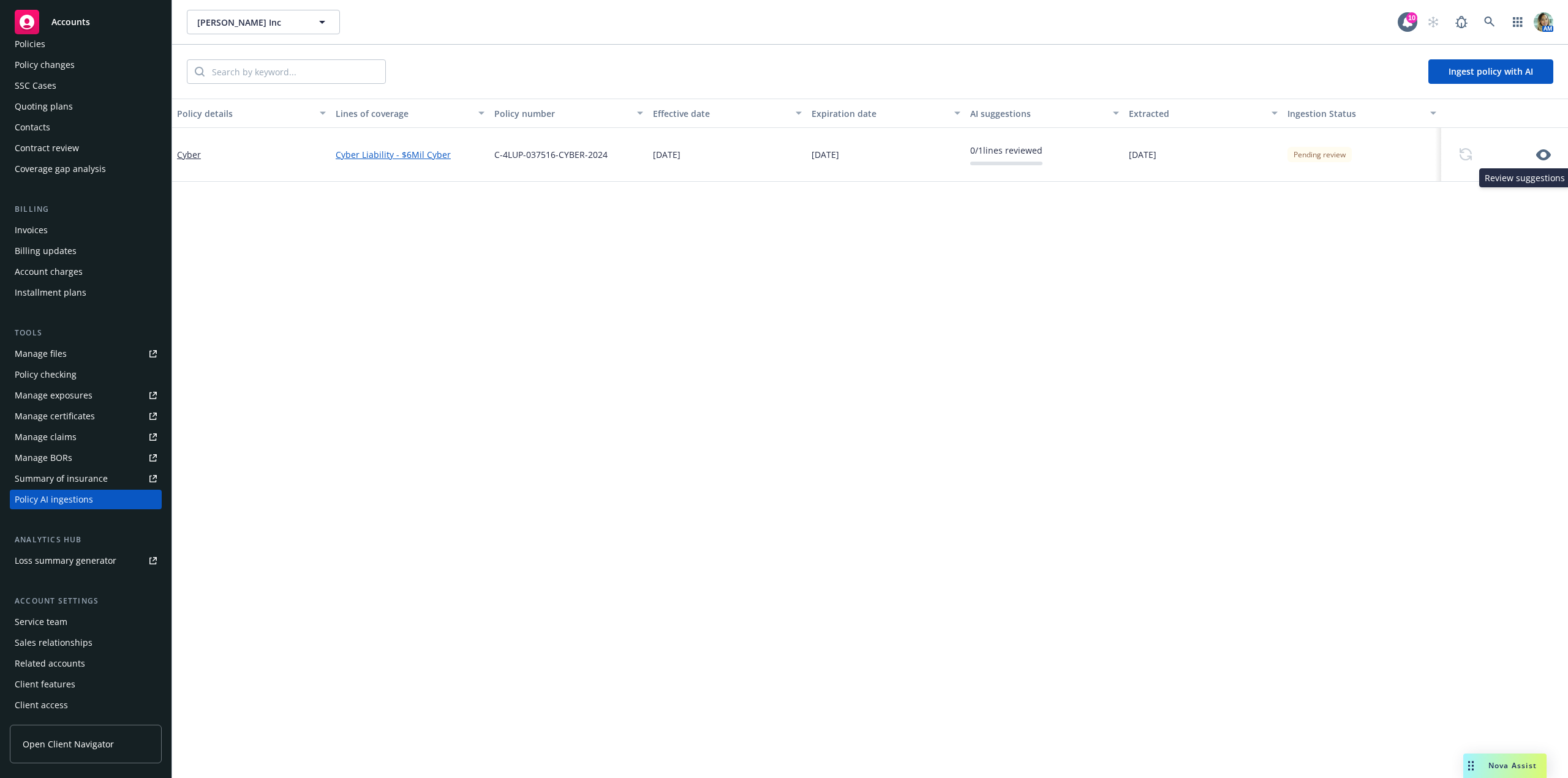
click at [1547, 152] on icon "button" at bounding box center [1543, 155] width 15 height 11
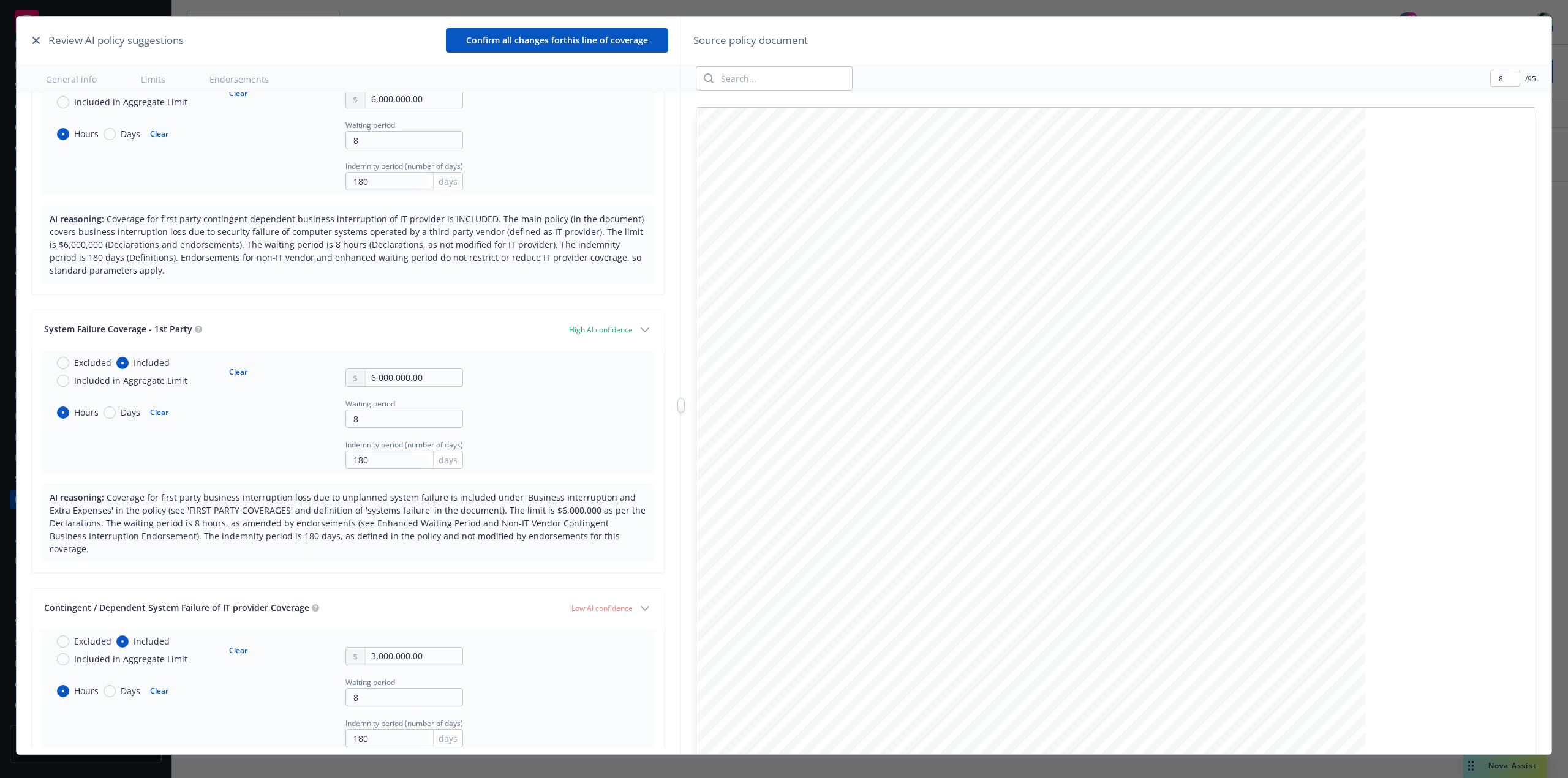
scroll to position [735, 0]
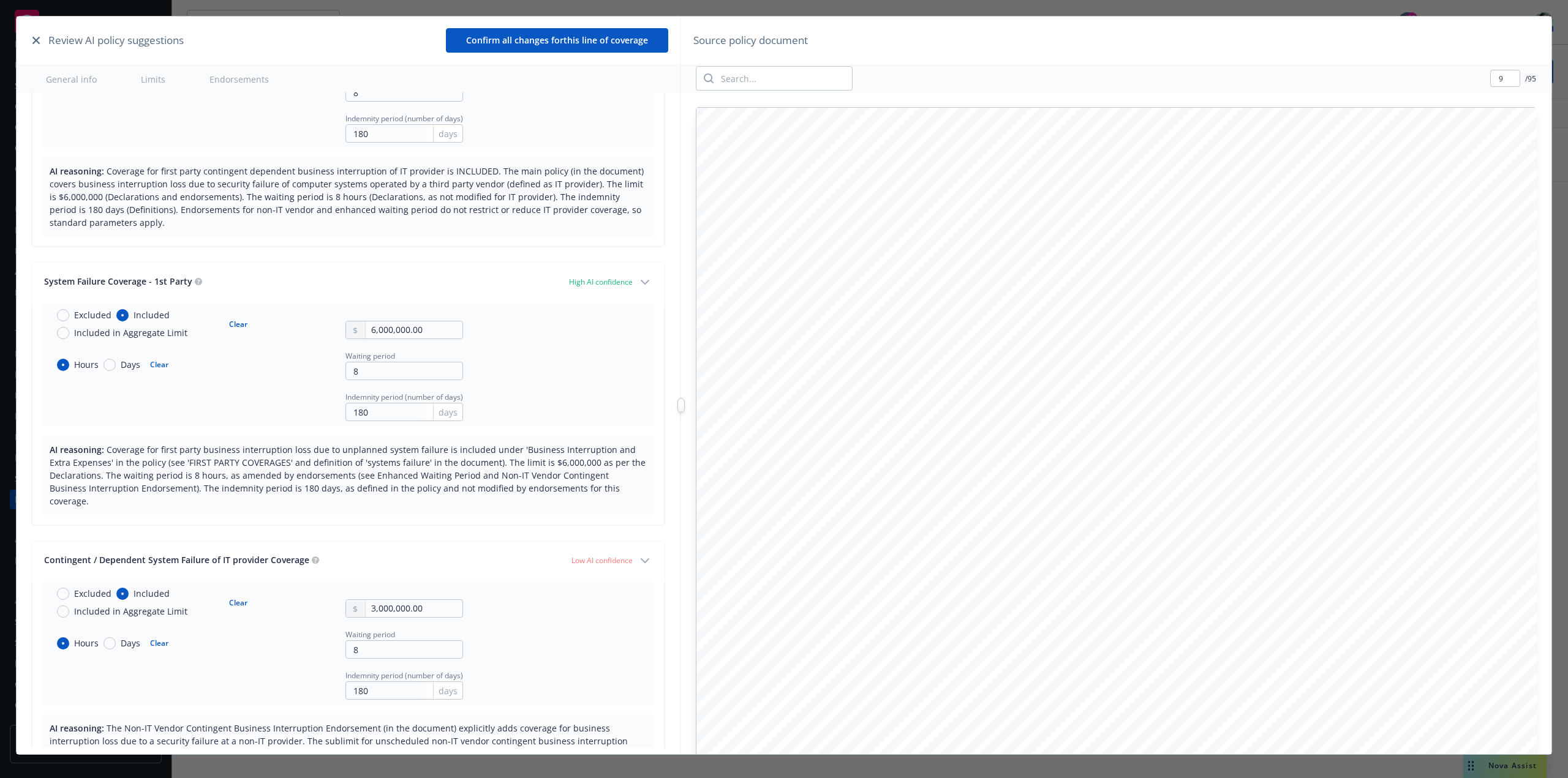
type input "8"
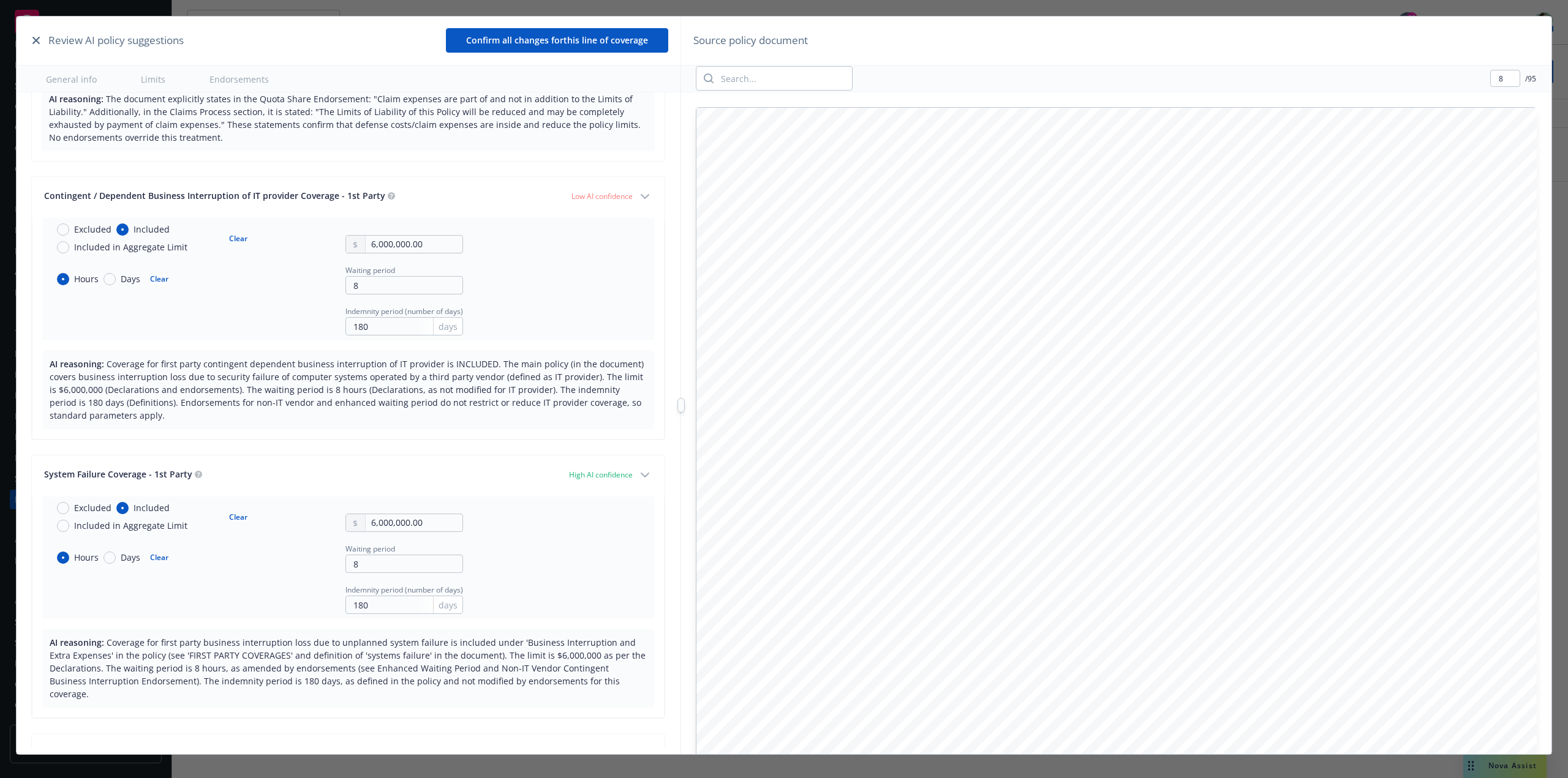
scroll to position [490, 0]
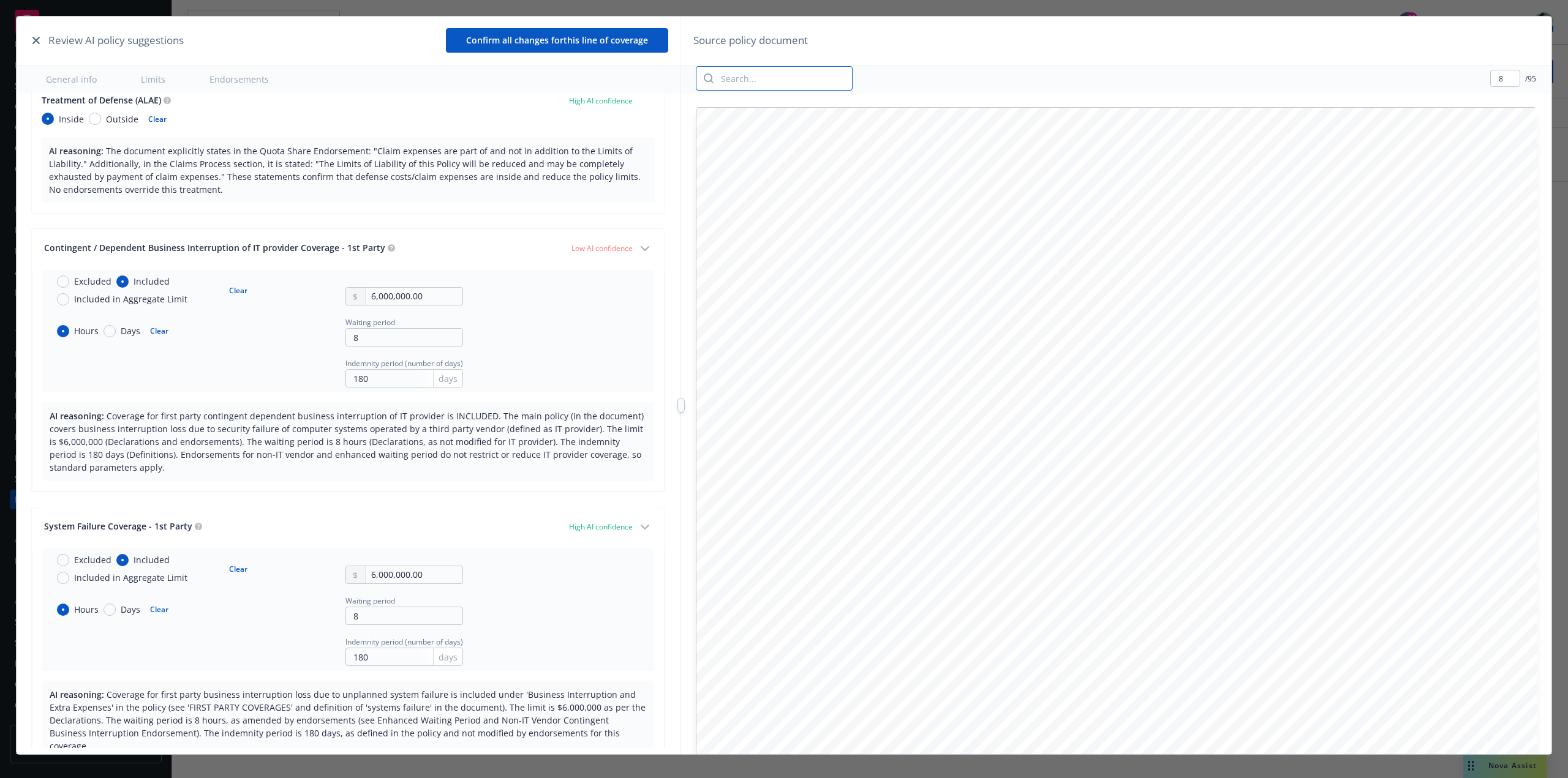
click at [754, 77] on input "search" at bounding box center [782, 79] width 138 height 23
drag, startPoint x: 808, startPoint y: 77, endPoint x: 662, endPoint y: 67, distance: 146.3
click at [662, 67] on div "Review AI policy suggestions Confirm all changes for this line of coverage Gene…" at bounding box center [784, 405] width 1535 height 778
type input "6,000,000"
type input "8"
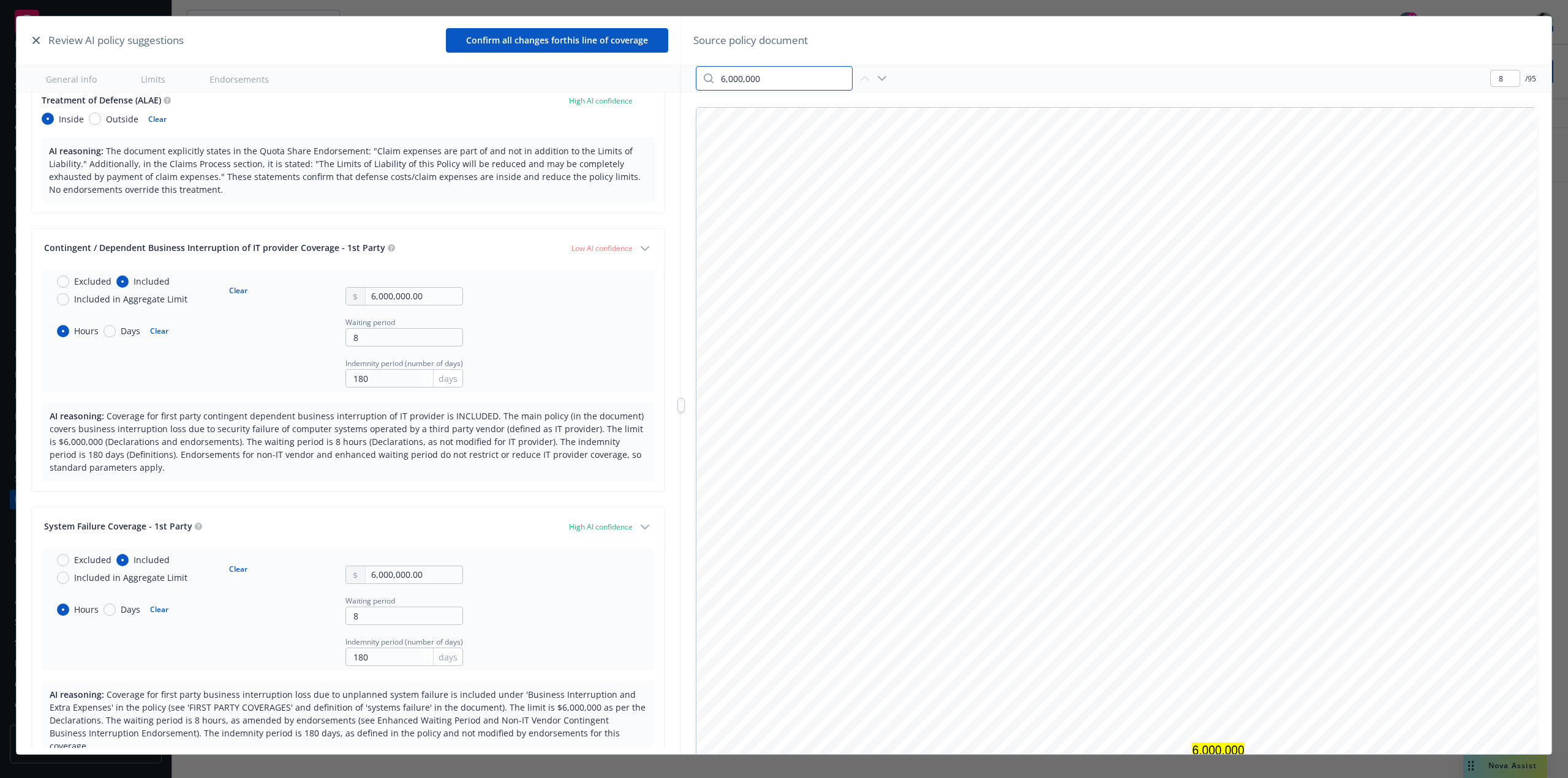
drag, startPoint x: 753, startPoint y: 81, endPoint x: 699, endPoint y: 80, distance: 54.0
click at [699, 80] on div "6,000,000" at bounding box center [774, 78] width 157 height 24
type input "dependent"
type input "10"
type input "dependent business inter"
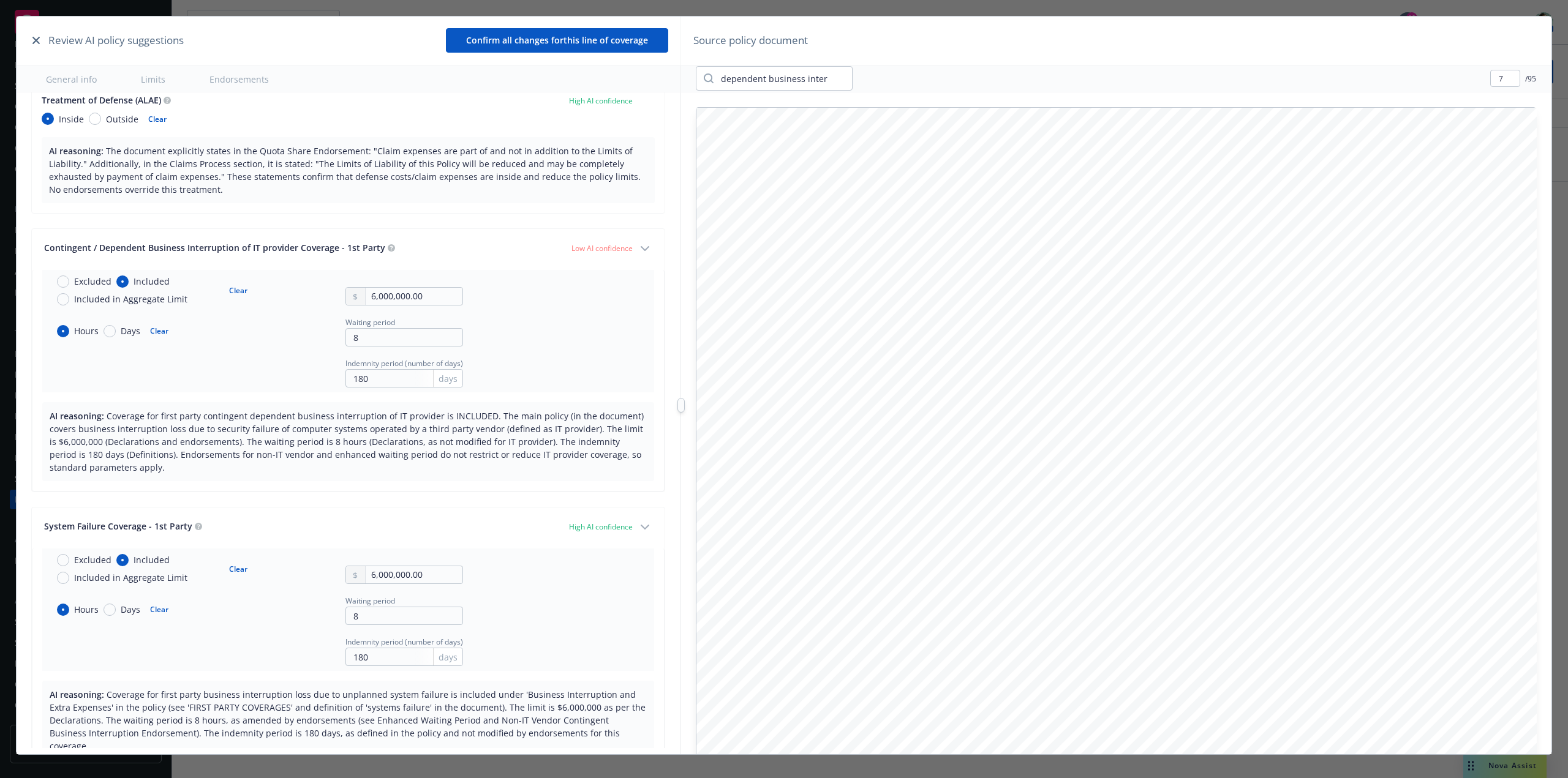
drag, startPoint x: 931, startPoint y: 27, endPoint x: 924, endPoint y: 7, distance: 21.2
click at [924, 7] on div "Review AI policy suggestions Confirm all changes for this line of coverage Gene…" at bounding box center [784, 385] width 1568 height 770
drag, startPoint x: 1548, startPoint y: 453, endPoint x: 1553, endPoint y: 471, distance: 18.7
click at [1553, 471] on div "Review AI policy suggestions Confirm all changes for this line of coverage Gene…" at bounding box center [784, 385] width 1568 height 770
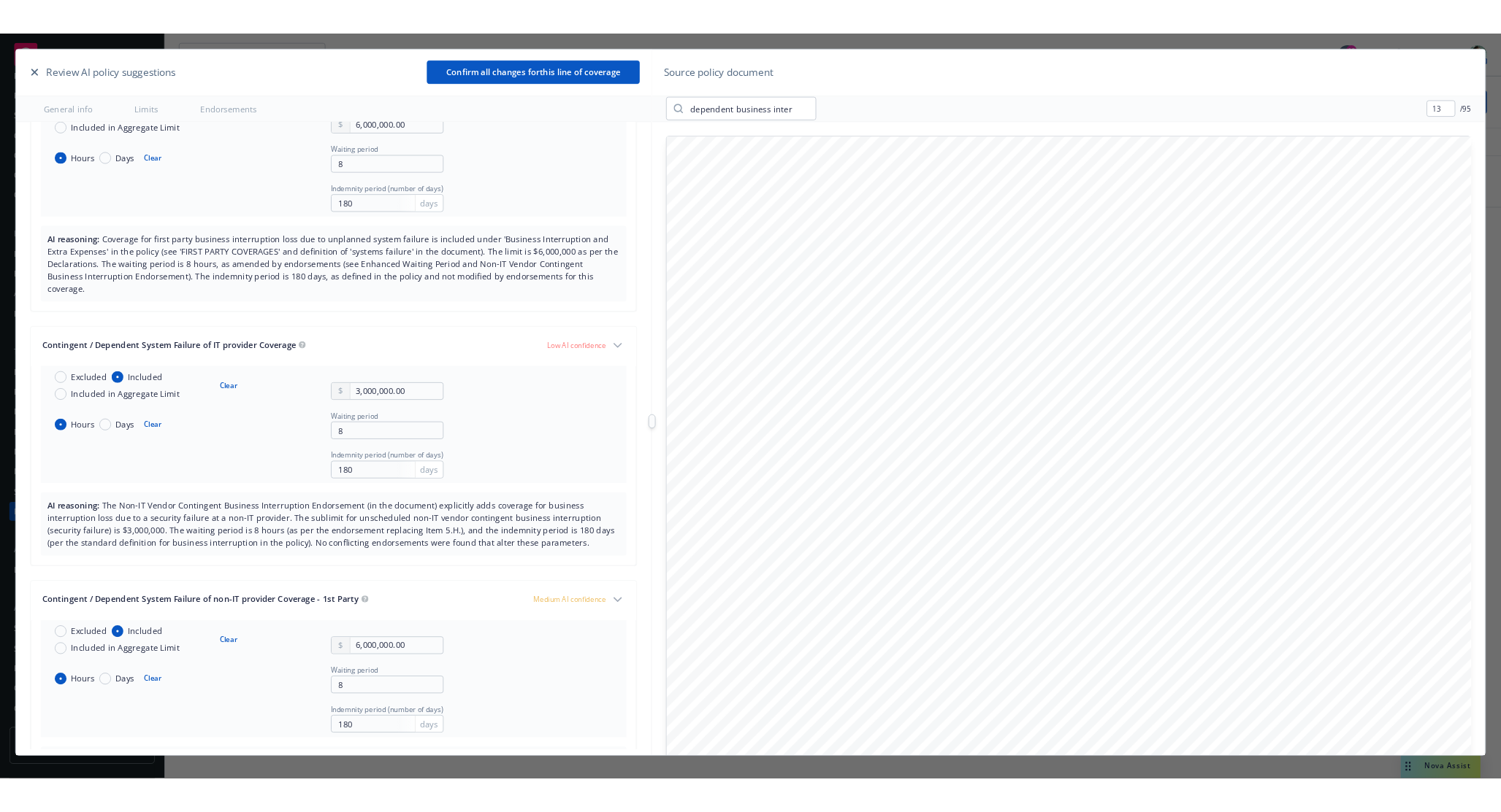
scroll to position [1314, 0]
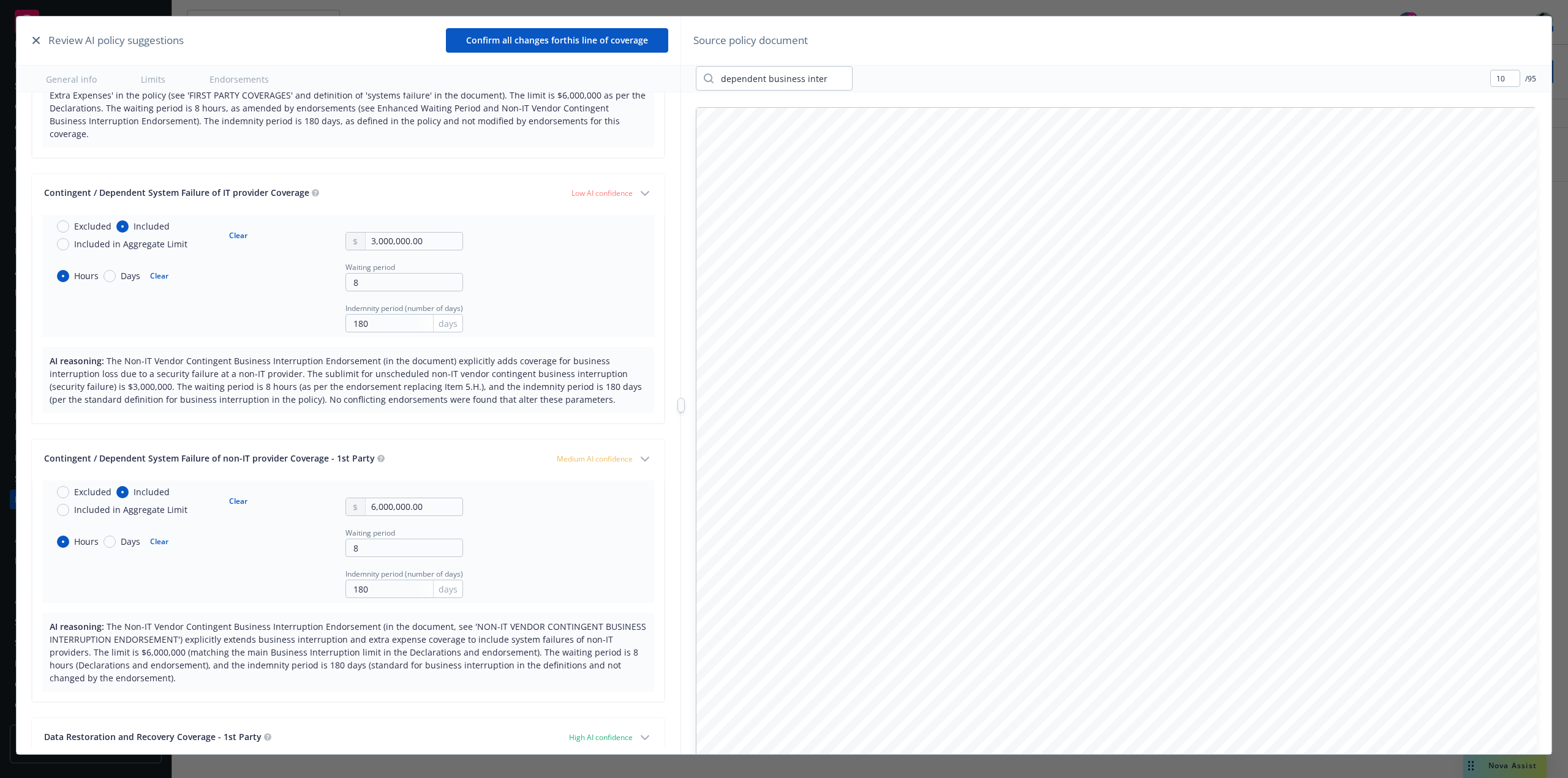
type input "9"
drag, startPoint x: 827, startPoint y: 81, endPoint x: 650, endPoint y: 72, distance: 177.2
click at [650, 72] on div "Review AI policy suggestions Confirm all changes for this line of coverage Gene…" at bounding box center [784, 405] width 1535 height 778
type input "6,000,000"
click at [888, 79] on icon "button" at bounding box center [882, 78] width 15 height 15
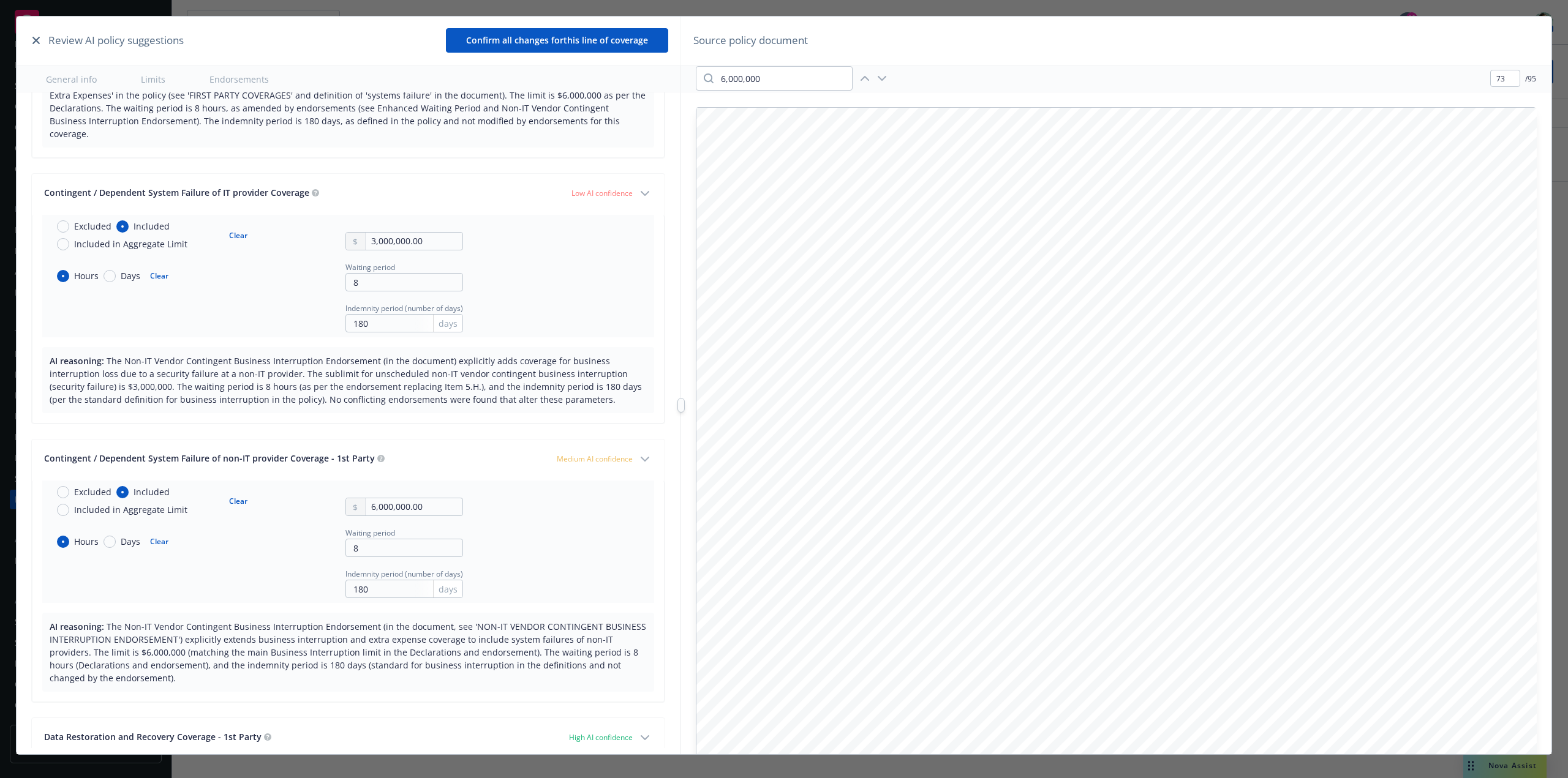
drag, startPoint x: 1550, startPoint y: 492, endPoint x: 1552, endPoint y: 516, distance: 24.1
click at [1552, 516] on div "Review AI policy suggestions Confirm all changes for this line of coverage Gene…" at bounding box center [784, 385] width 1537 height 739
click at [861, 81] on icon "button" at bounding box center [865, 78] width 15 height 15
drag, startPoint x: 1500, startPoint y: 294, endPoint x: 1494, endPoint y: 349, distance: 55.3
click at [1498, 341] on div "FILING POLICY NO.: C-4LUP-037516-CYBER-2024 ENDT NO . : 17 ENHANCED WAITING PER…" at bounding box center [1116, 651] width 841 height 1087
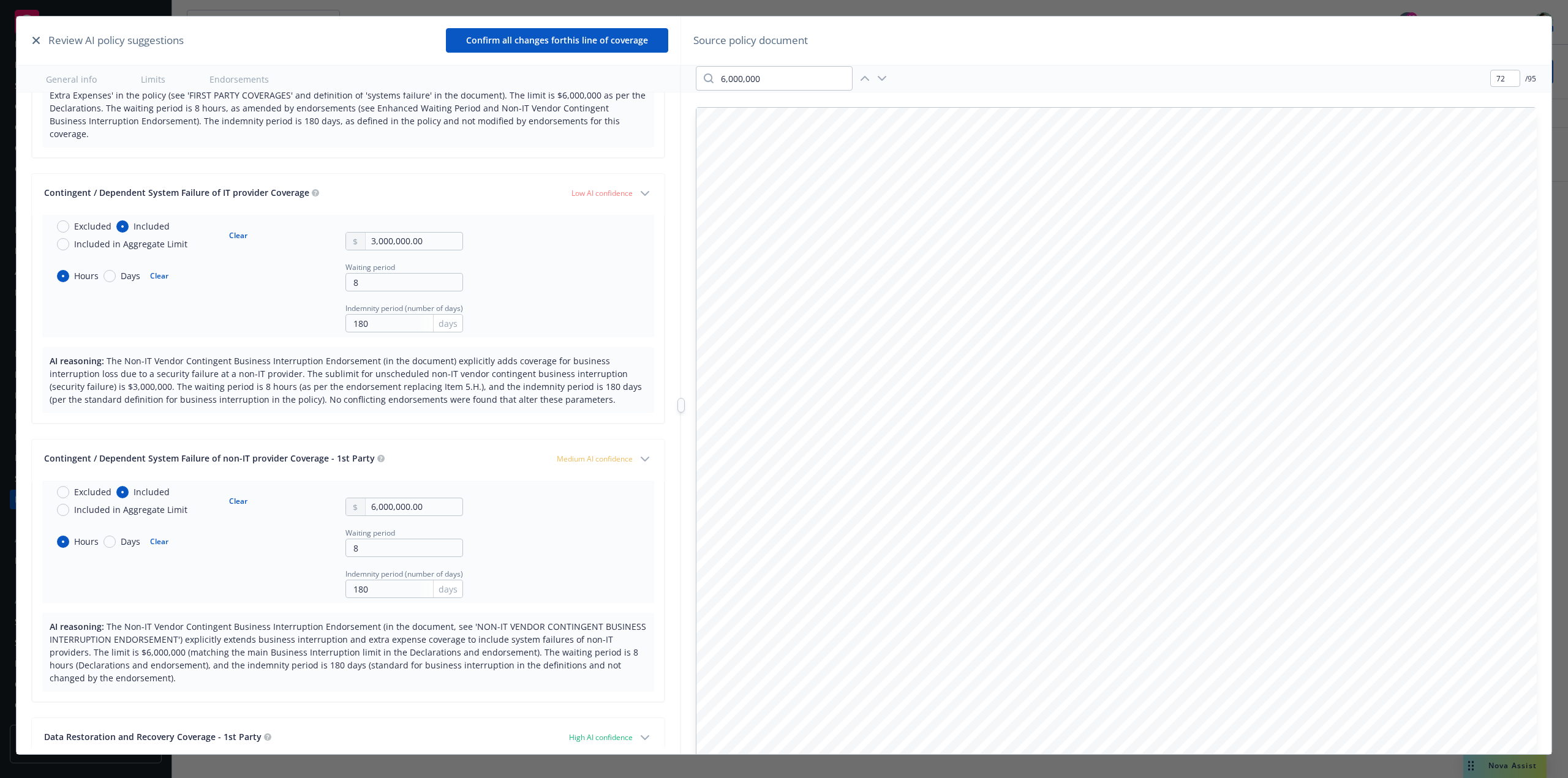
drag, startPoint x: 1450, startPoint y: 373, endPoint x: 1353, endPoint y: 496, distance: 156.6
click at [1430, 441] on div "FILING POLICY NO.: C-4LUP-037516-CYBER-2024 ENDT NO . : 17 ENHANCED WAITING PER…" at bounding box center [1116, 651] width 841 height 1087
drag, startPoint x: 1348, startPoint y: 502, endPoint x: 1319, endPoint y: 582, distance: 85.1
click at [1335, 453] on div "FILING POLICY NO.: C-4LUP-037516-CYBER-2024 ENDT NO . : 17 ENHANCED WAITING PER…" at bounding box center [1116, 651] width 841 height 1087
click at [1328, 727] on div "FILING POLICY NO.: C-4LUP-037516-CYBER-2024 ENDT NO . : 17 ENHANCED WAITING PER…" at bounding box center [1116, 651] width 841 height 1087
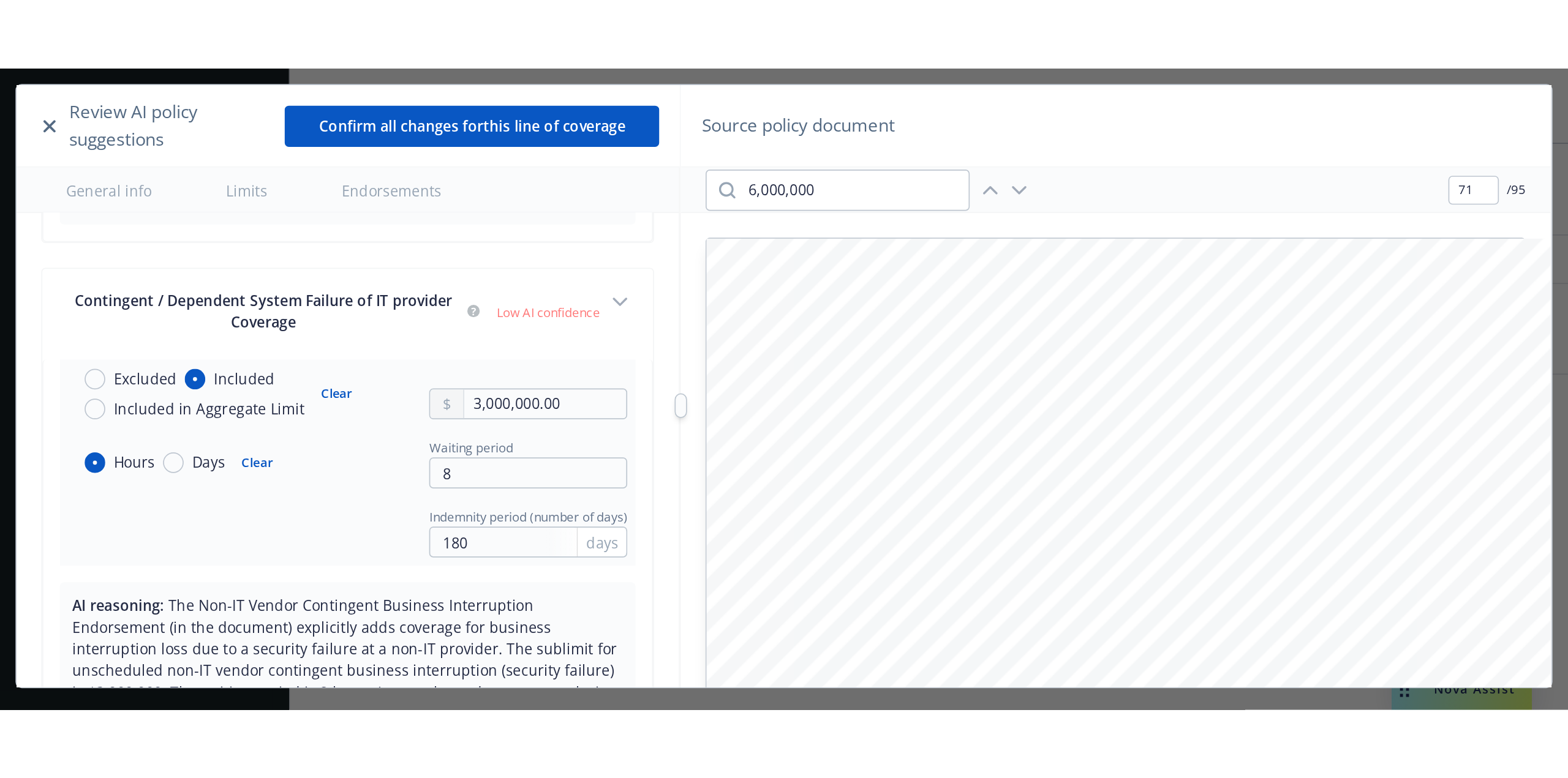
scroll to position [1164, 0]
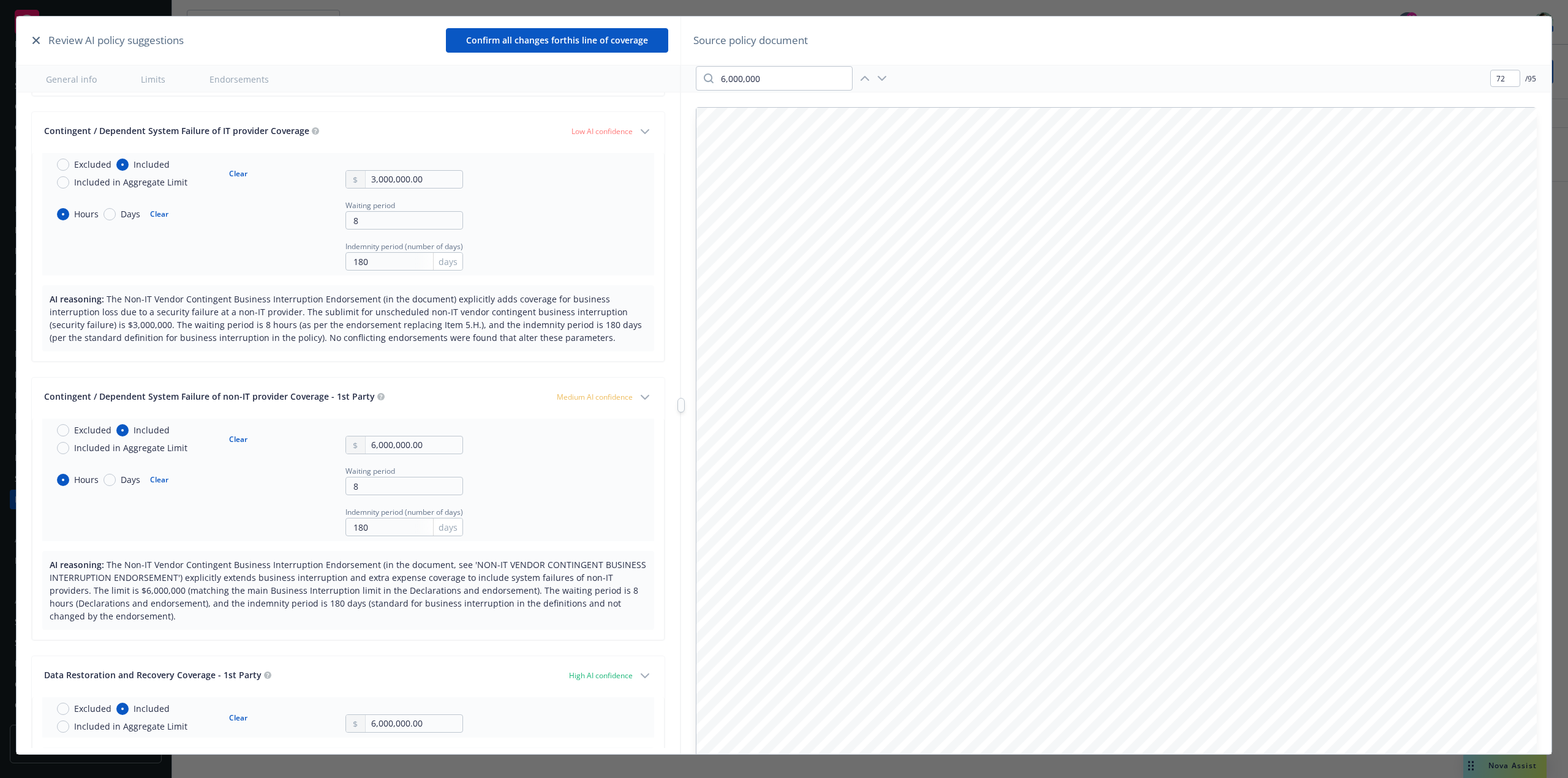
click at [1492, 652] on div "FILING POLICY NO.: C-4LUP-037516-CYBER-2024 ENDT NO . : 17 ENHANCED WAITING PER…" at bounding box center [1116, 651] width 841 height 1087
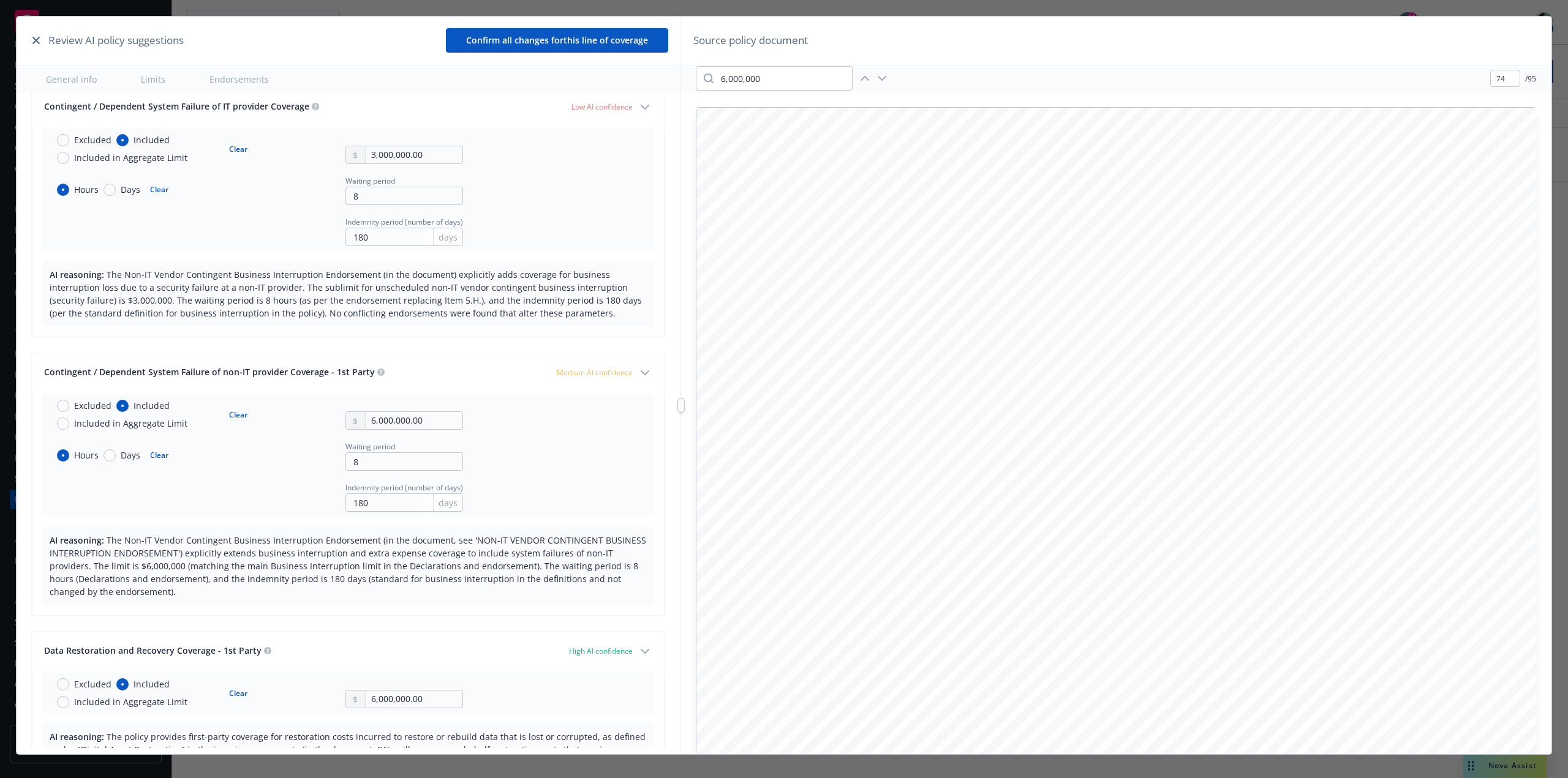
click at [1540, 736] on div "FILING POLICY NO.: C-4LUP-037516-CYBER-2024 ENDT. NO.: 18 CAP ON LOSSES FROM CE…" at bounding box center [1116, 421] width 869 height 656
click at [1543, 736] on div "FILING POLICY NO.: C-4LUP-037516-CYBER-2024 ENDT. NO.: 18 CAP ON LOSSES FROM CE…" at bounding box center [1116, 421] width 869 height 656
click at [1544, 734] on div "FILING POLICY NO.: C-4LUP-037516-CYBER-2024 ENDT. NO.: 18 CAP ON LOSSES FROM CE…" at bounding box center [1116, 421] width 869 height 656
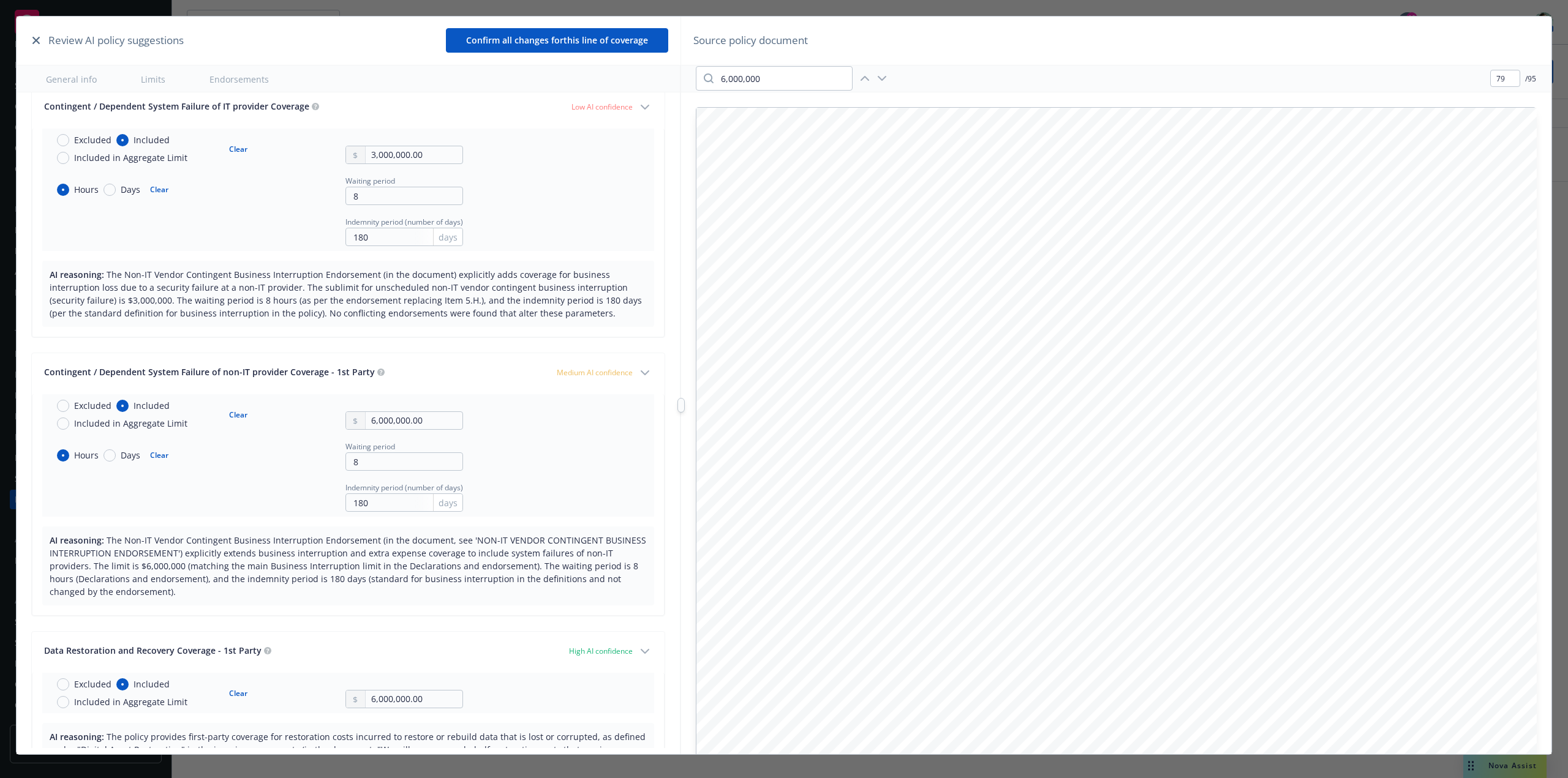
click at [1381, 643] on div "FILING POLICY NO.: C-4LUP-037516-CYBER-2024 ENDT NO . : 21 AMENDED DEFINITION O…" at bounding box center [1116, 651] width 841 height 1087
click at [1383, 646] on div "FILING POLICY NO.: C-4LUP-037516-CYBER-2024 ENDT NO . : 27 WRONGFUL COLLECTION …" at bounding box center [1116, 651] width 841 height 1087
type input "89"
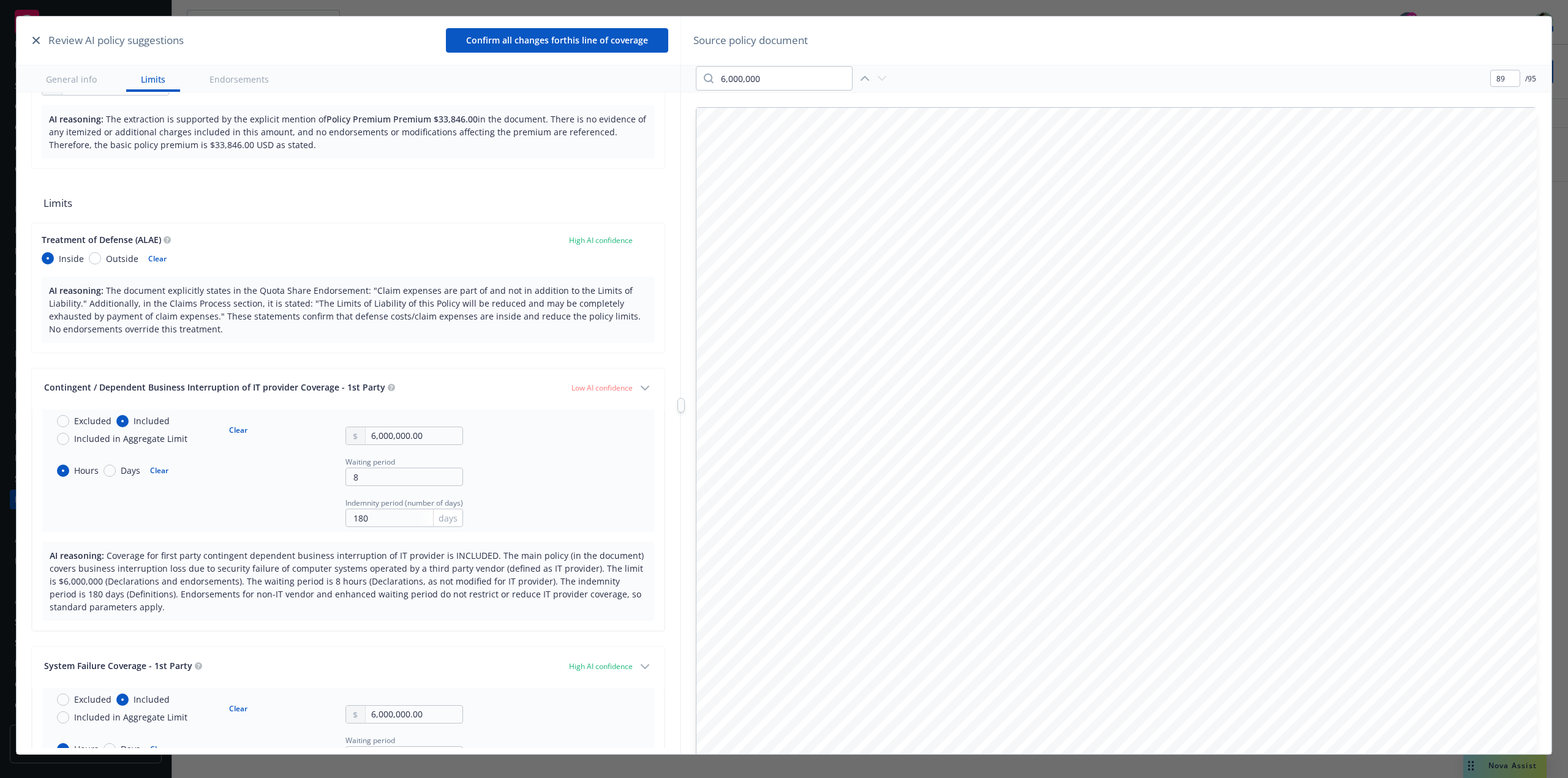
scroll to position [428, 0]
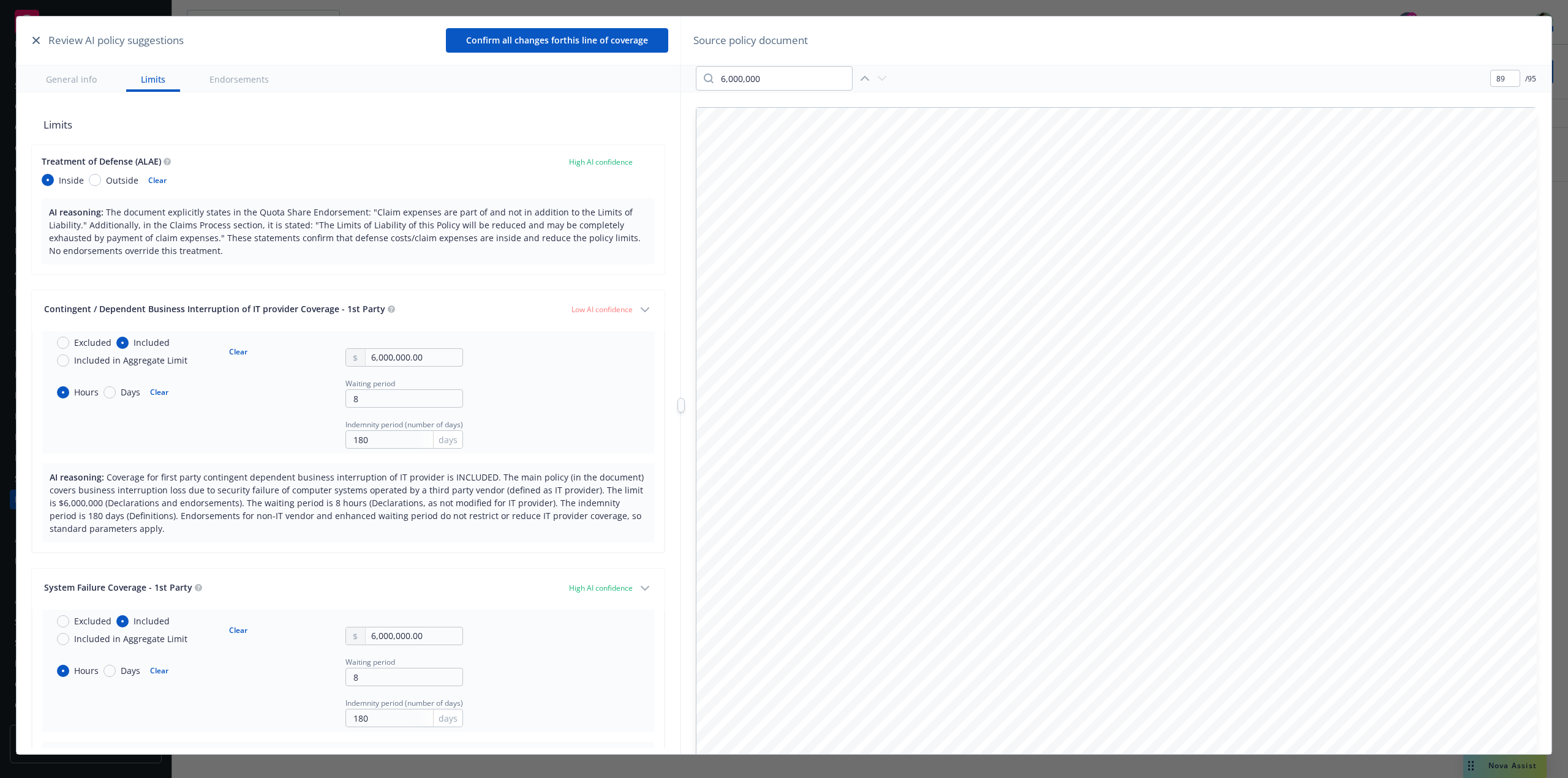
drag, startPoint x: 98, startPoint y: 306, endPoint x: 105, endPoint y: 314, distance: 10.6
click at [147, 309] on span "Contingent / Dependent Business Interruption of IT provider Coverage - 1st Party" at bounding box center [215, 308] width 341 height 12
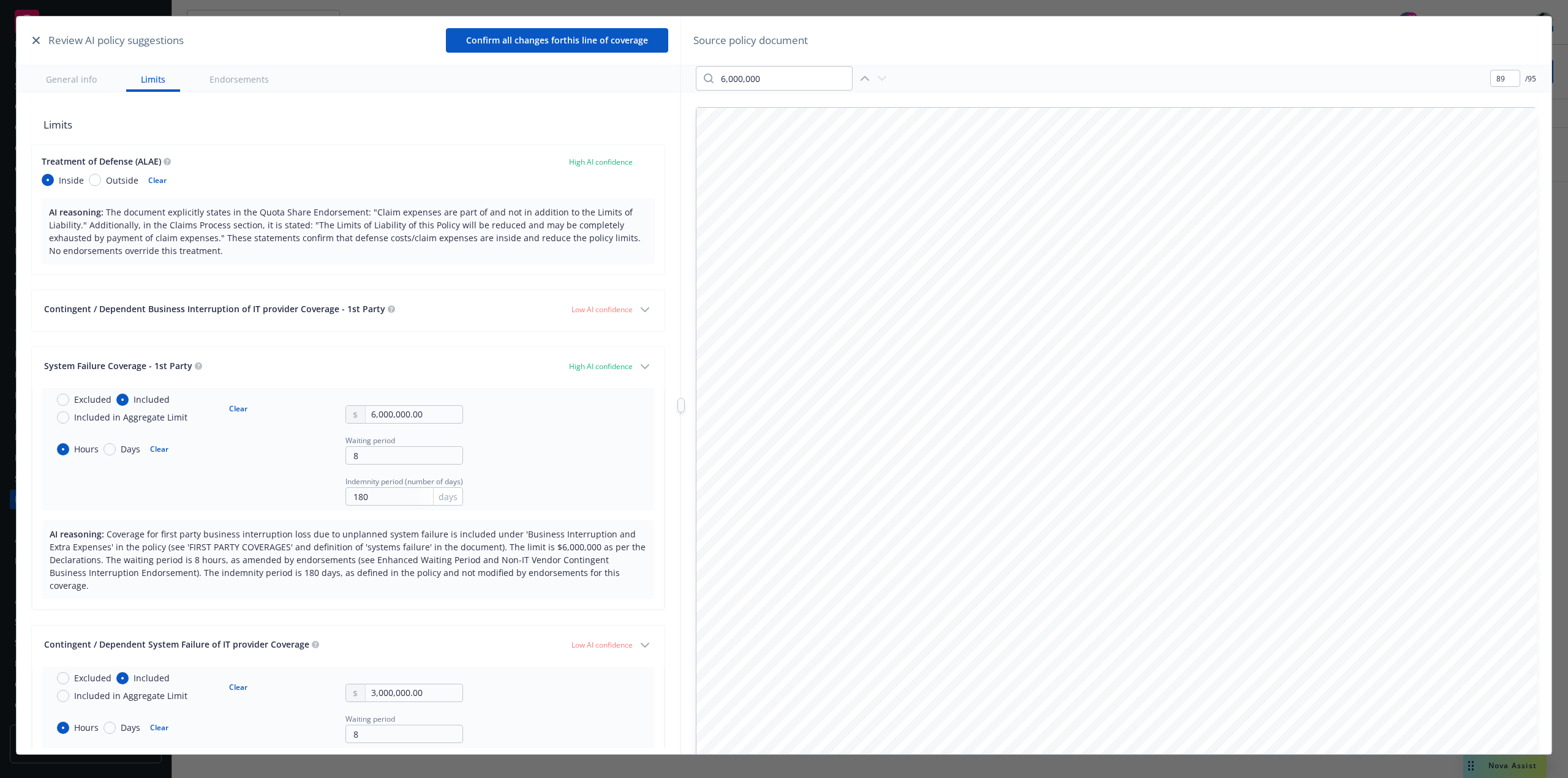
drag, startPoint x: 97, startPoint y: 311, endPoint x: 161, endPoint y: 311, distance: 64.0
click at [151, 309] on span "Contingent / Dependent Business Interruption of IT provider Coverage - 1st Party" at bounding box center [215, 308] width 341 height 12
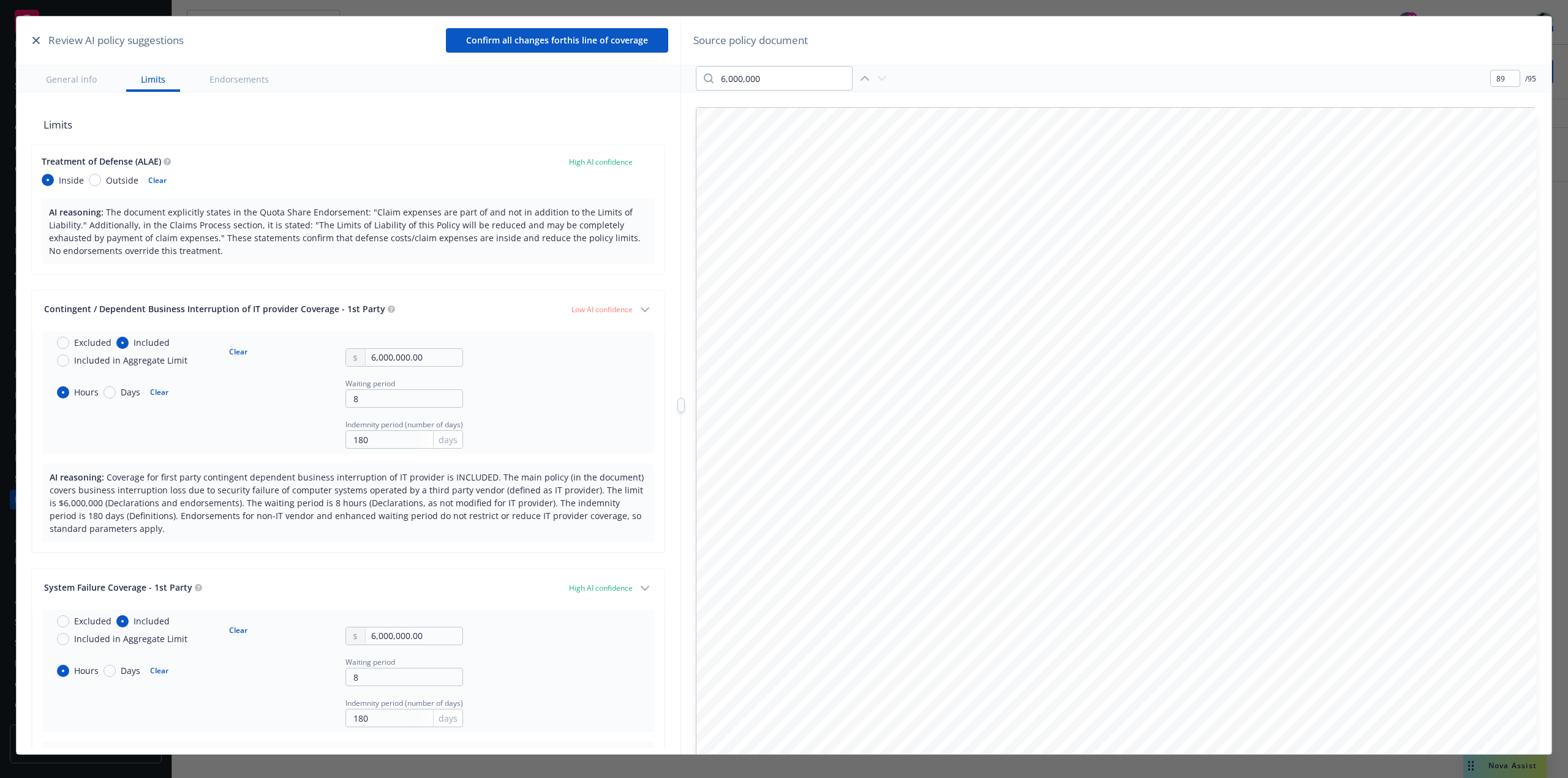
drag, startPoint x: 226, startPoint y: 309, endPoint x: 79, endPoint y: 304, distance: 147.1
click at [98, 303] on div "Contingent / Dependent Business Interruption of IT provider Coverage - 1st Party" at bounding box center [215, 309] width 341 height 12
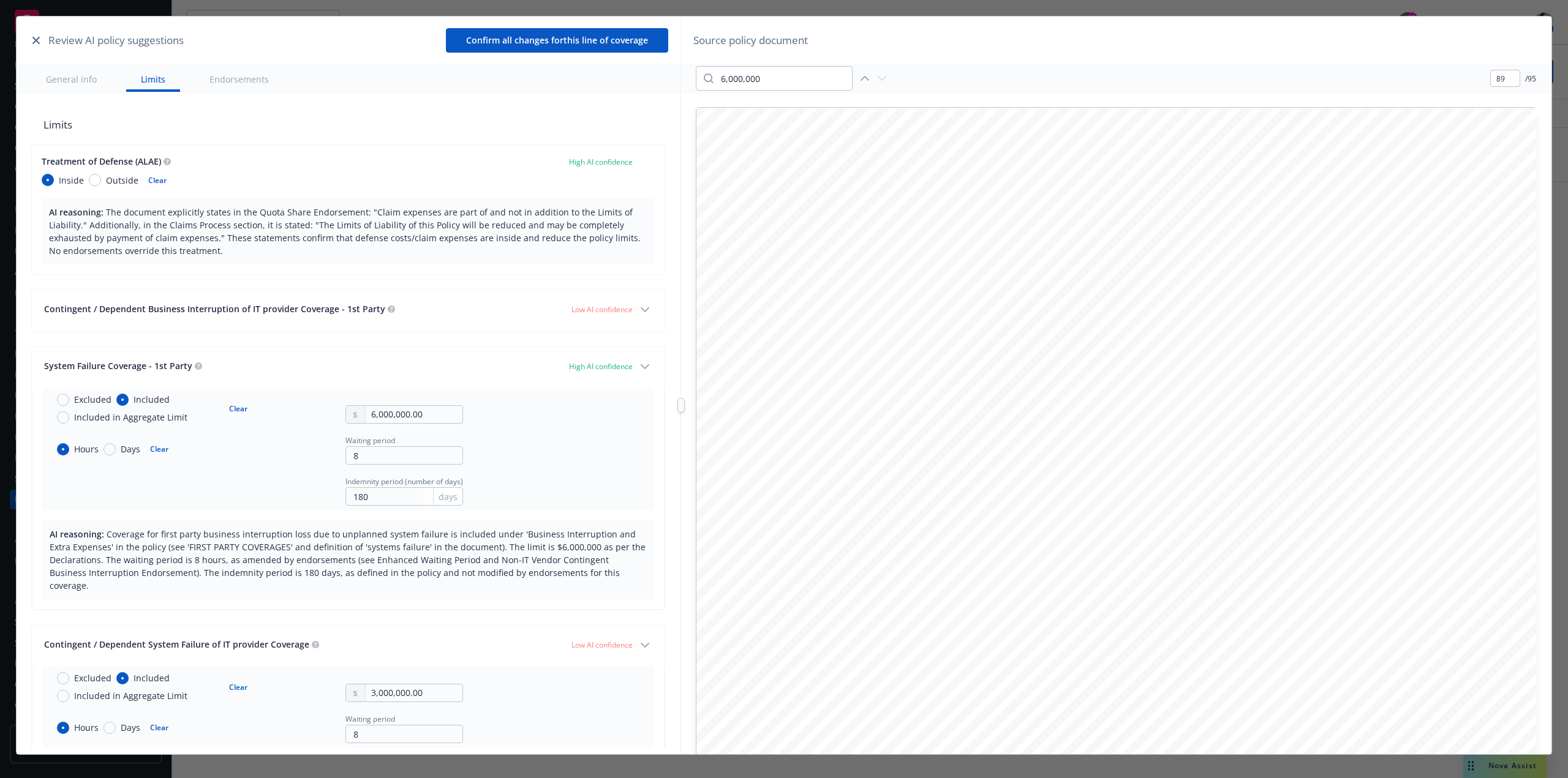
drag, startPoint x: 95, startPoint y: 307, endPoint x: 249, endPoint y: 312, distance: 154.1
click at [236, 312] on span "Contingent / Dependent Business Interruption of IT provider Coverage - 1st Party" at bounding box center [215, 308] width 341 height 12
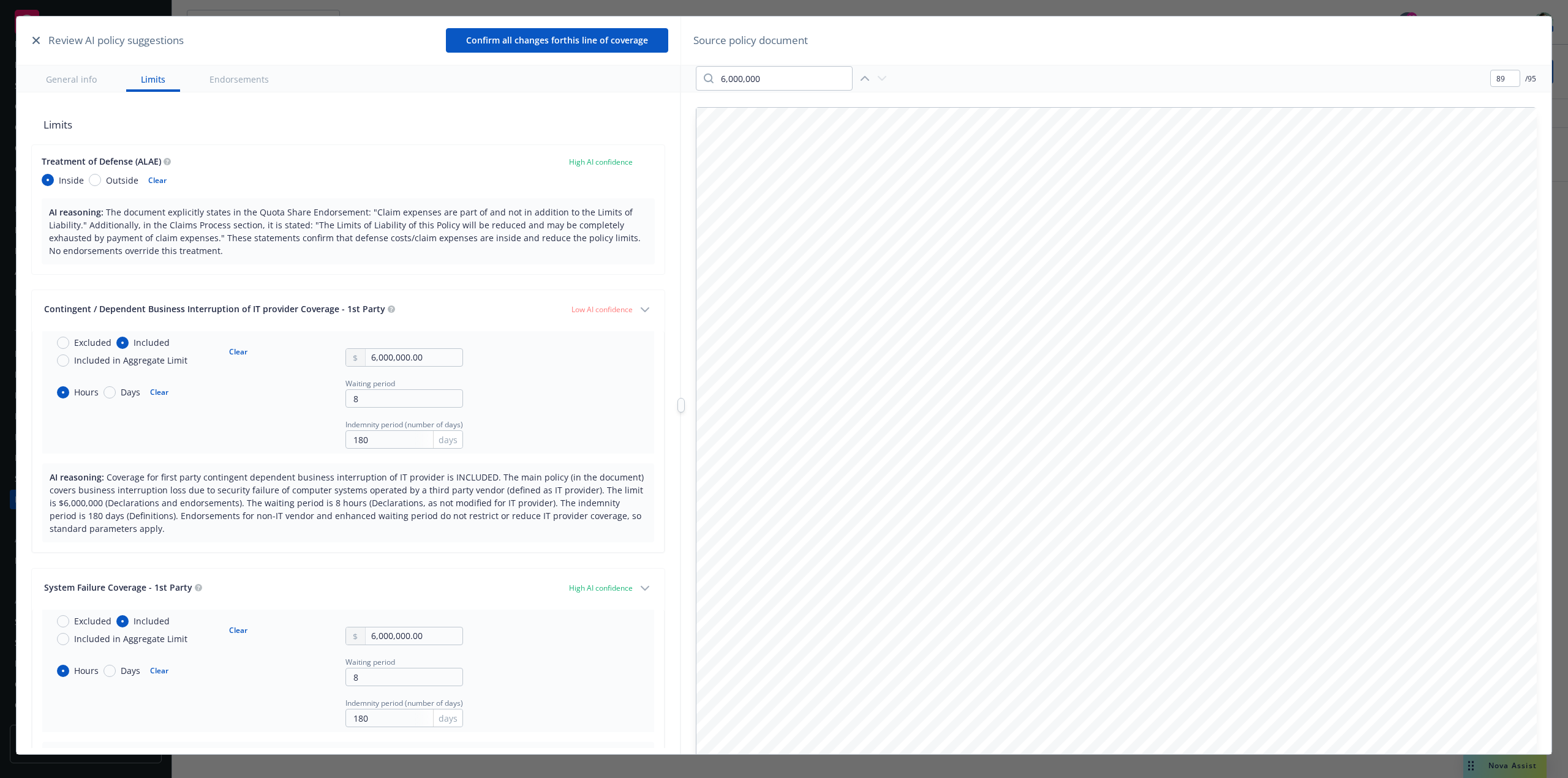
drag, startPoint x: 258, startPoint y: 311, endPoint x: 140, endPoint y: 307, distance: 118.1
click at [141, 307] on span "Contingent / Dependent Business Interruption of IT provider Coverage - 1st Party" at bounding box center [215, 308] width 341 height 12
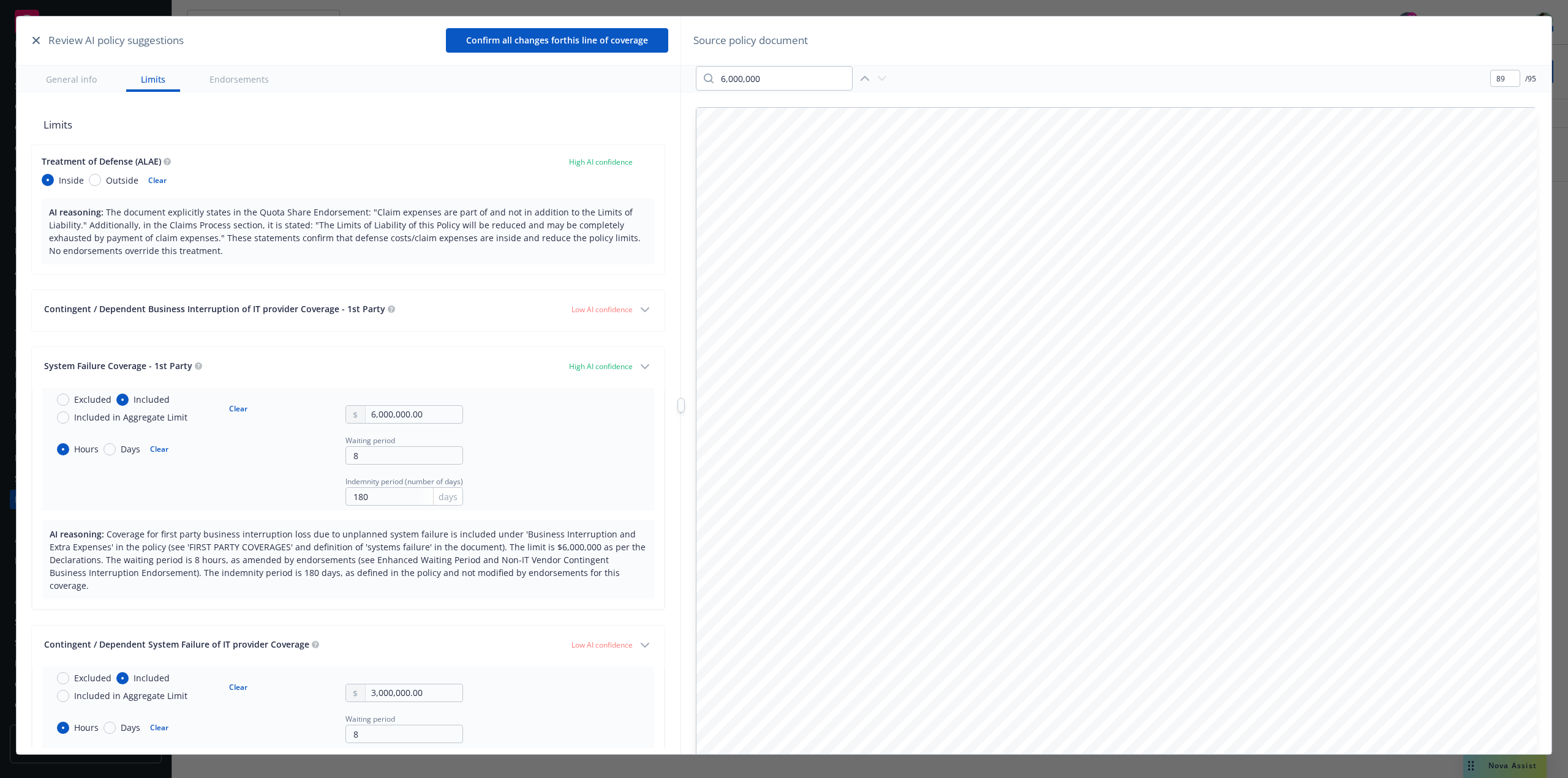
drag, startPoint x: 95, startPoint y: 307, endPoint x: 138, endPoint y: 304, distance: 43.1
click at [138, 304] on span "Contingent / Dependent Business Interruption of IT provider Coverage - 1st Party" at bounding box center [215, 308] width 341 height 12
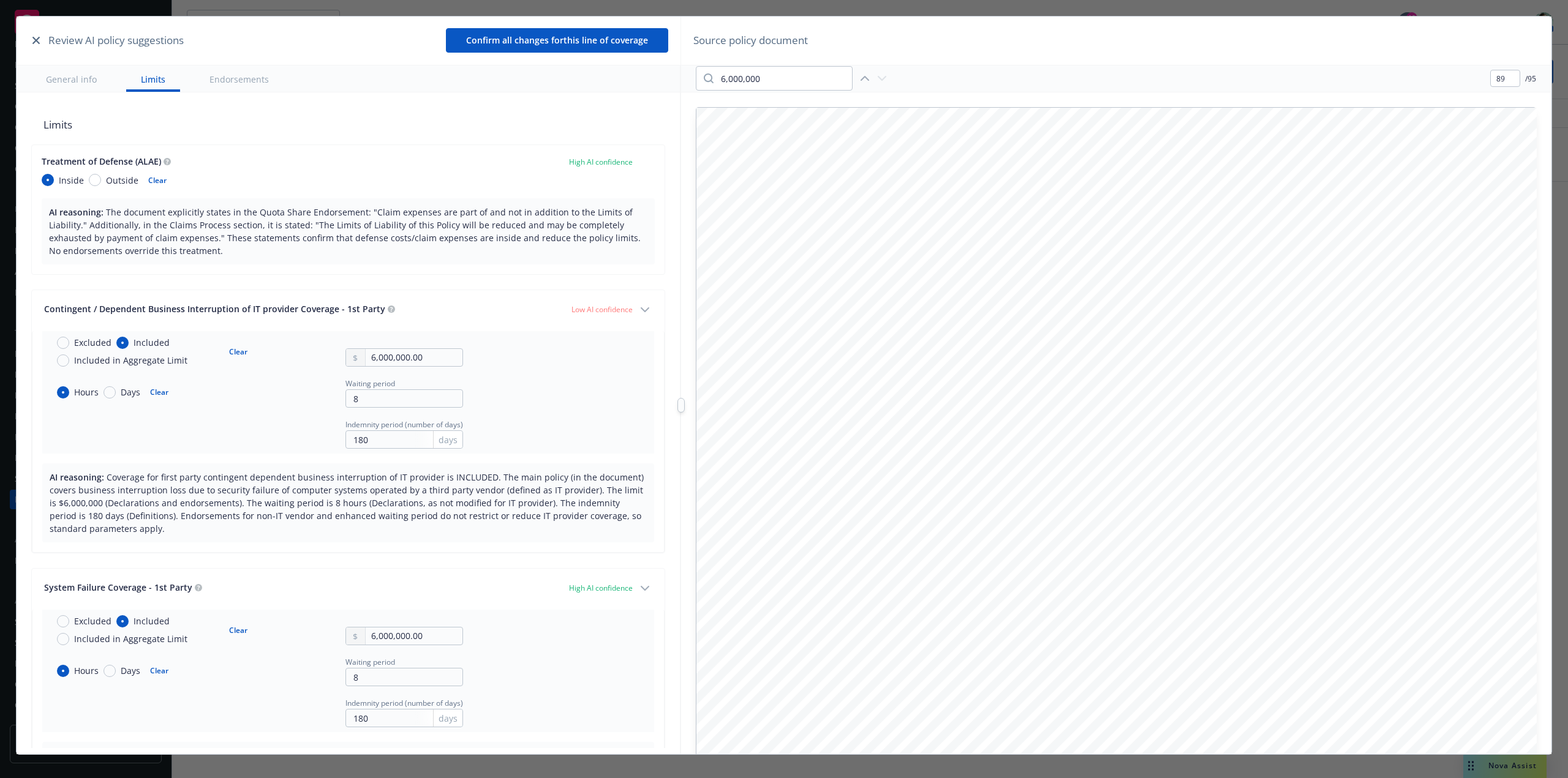
click at [638, 310] on icon "button" at bounding box center [645, 310] width 15 height 15
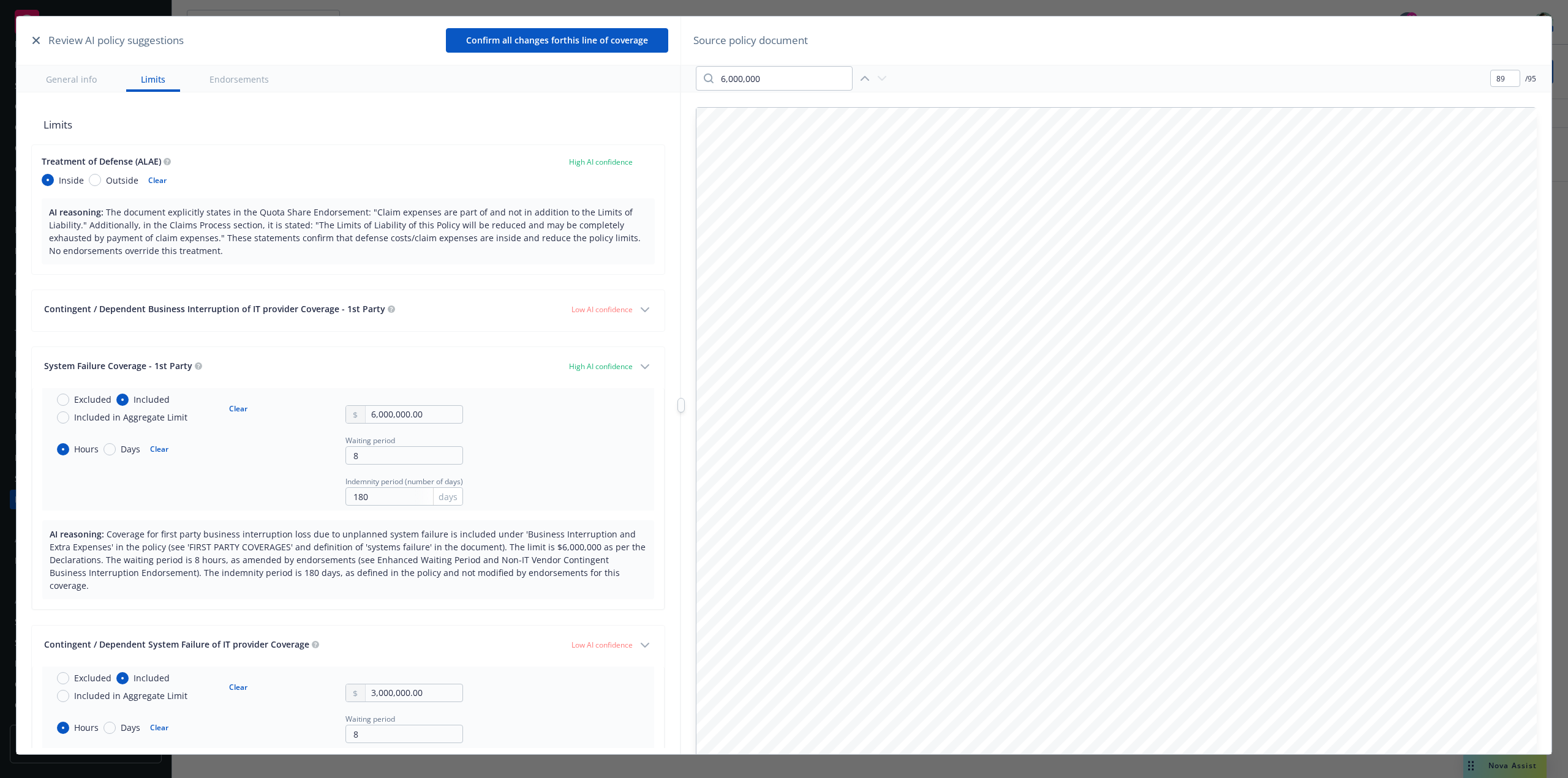
click at [638, 310] on icon "button" at bounding box center [645, 310] width 15 height 15
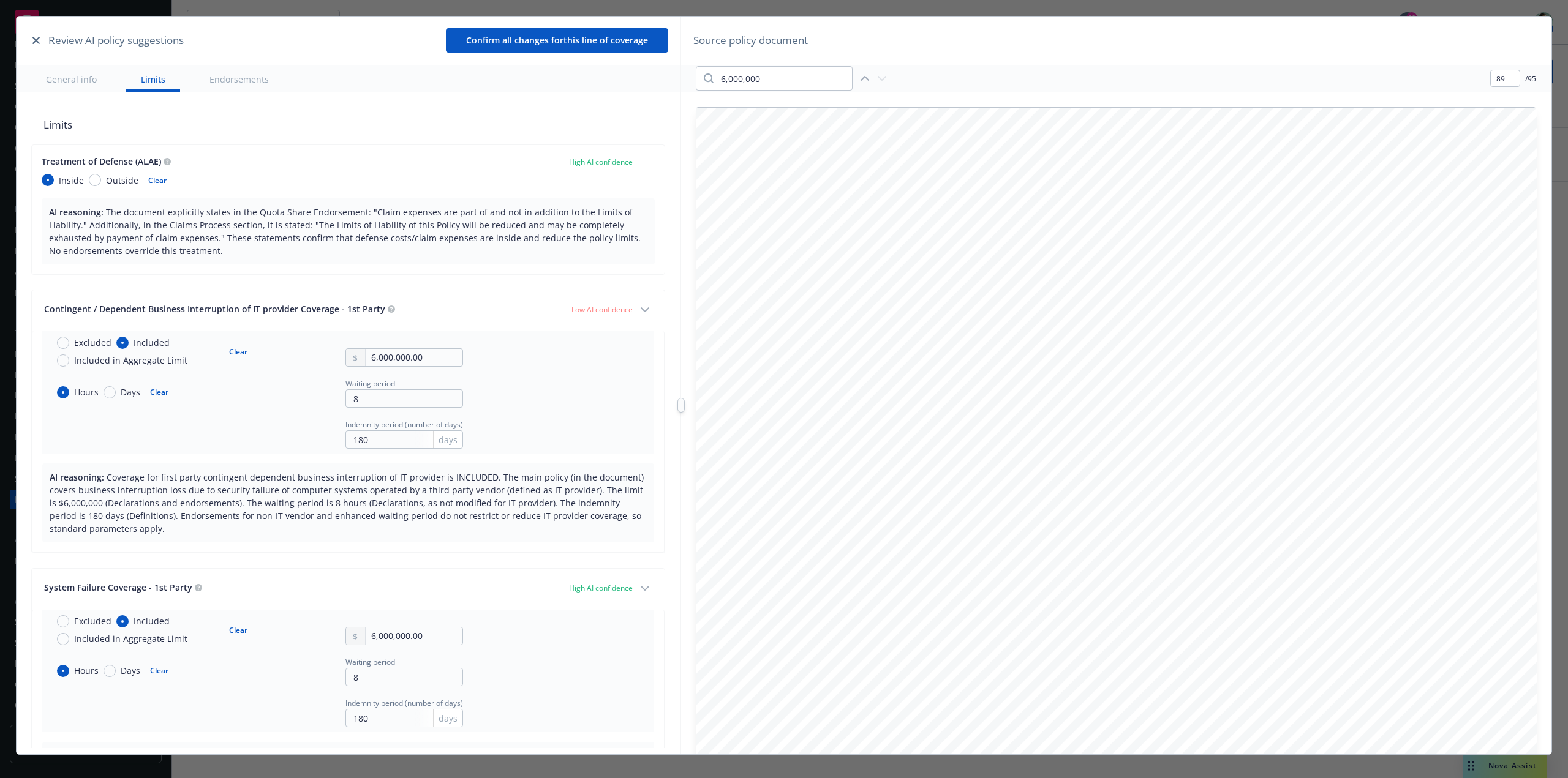
click at [638, 306] on icon "button" at bounding box center [645, 310] width 15 height 15
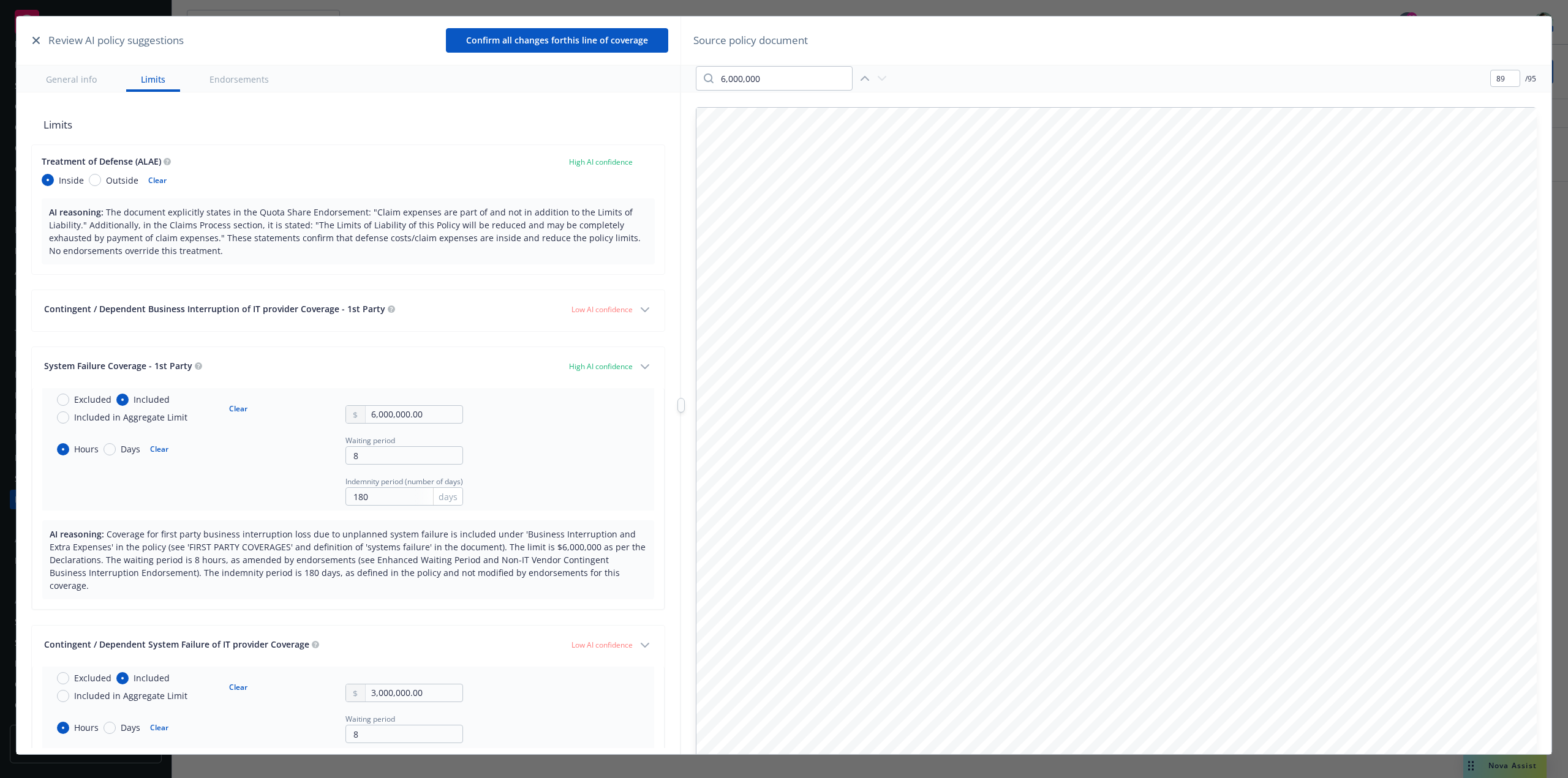
click at [638, 309] on icon "button" at bounding box center [645, 310] width 15 height 15
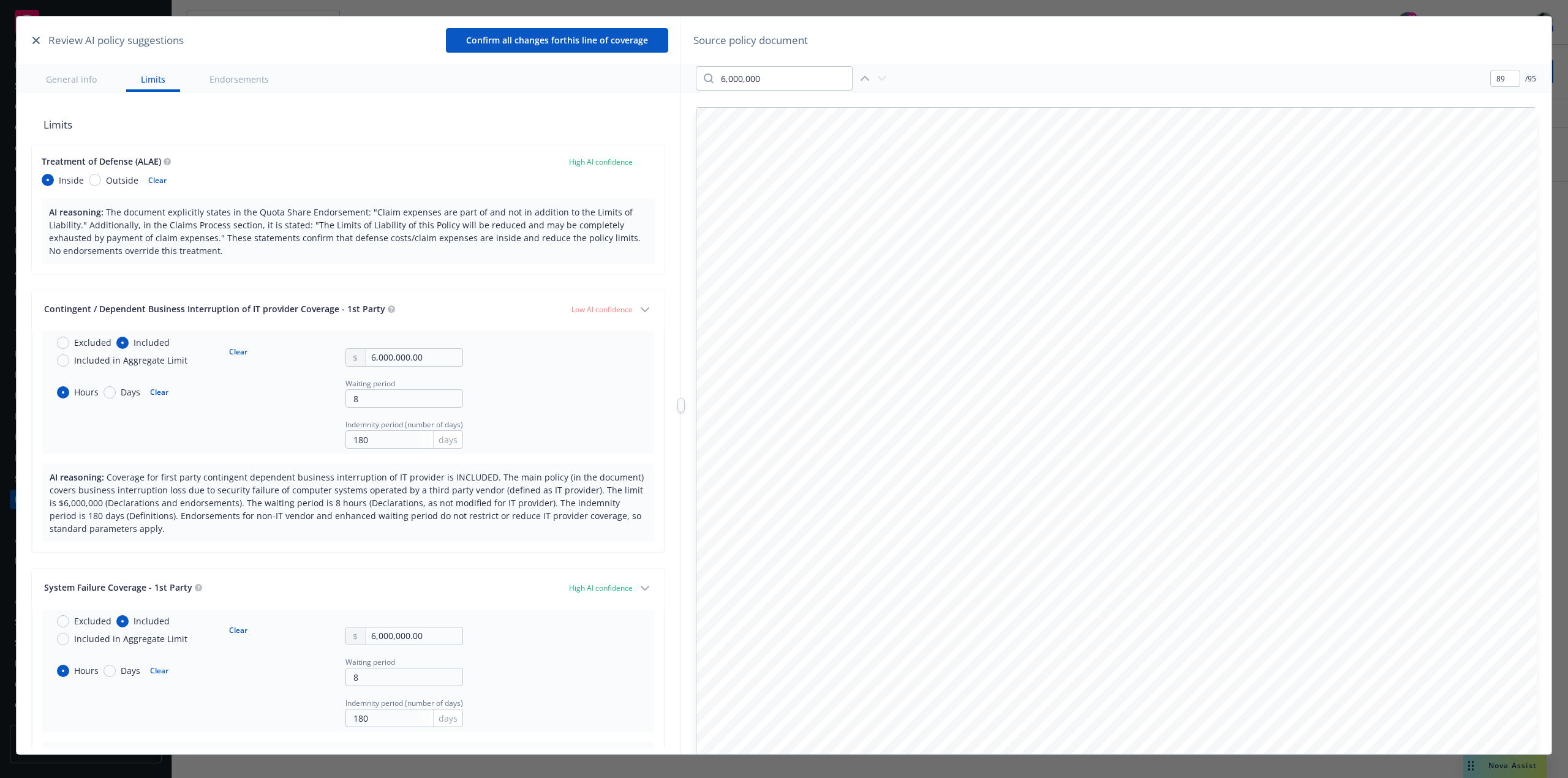
click at [638, 310] on icon "button" at bounding box center [645, 310] width 15 height 15
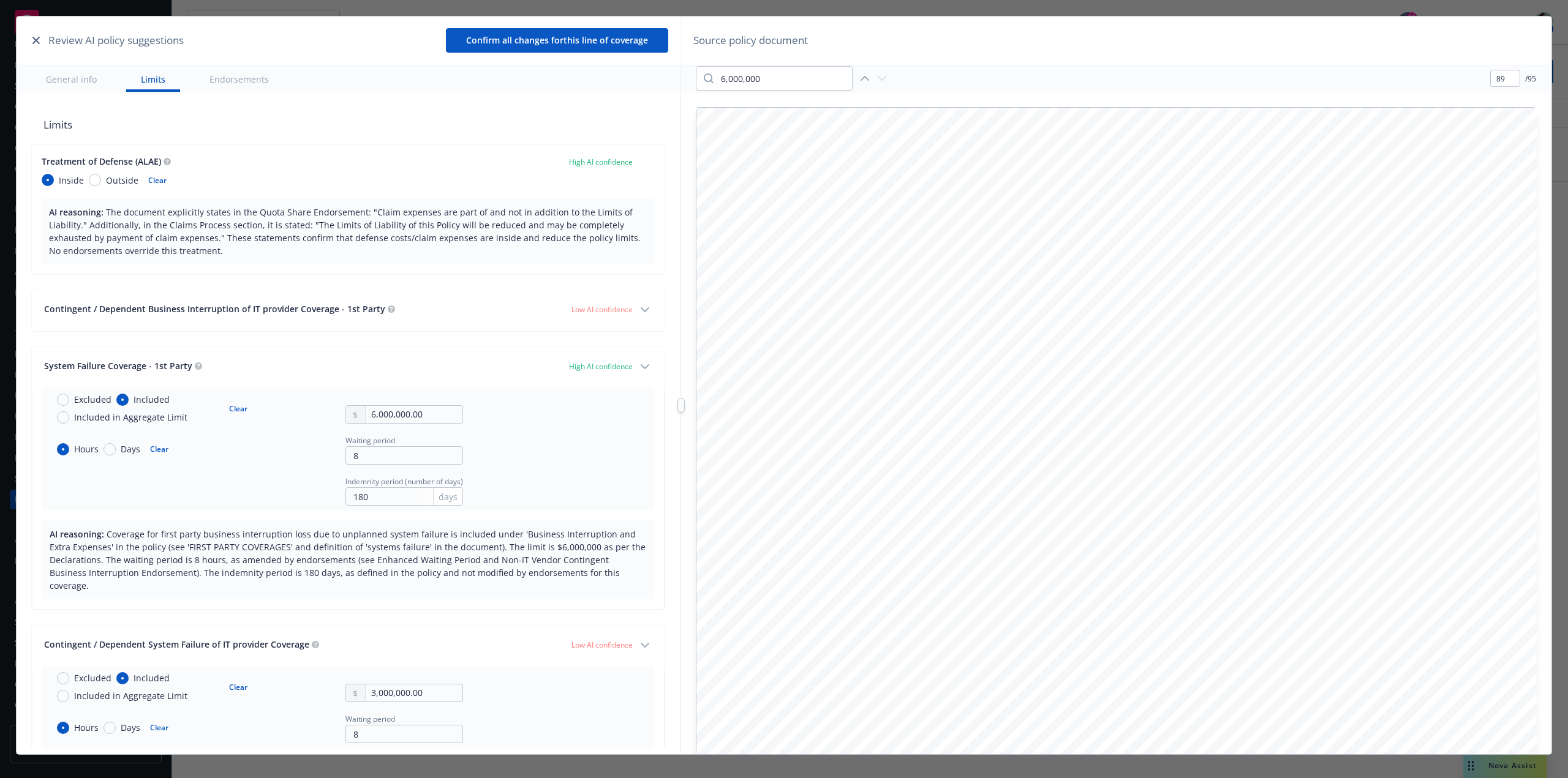
click at [638, 311] on icon "button" at bounding box center [645, 310] width 15 height 15
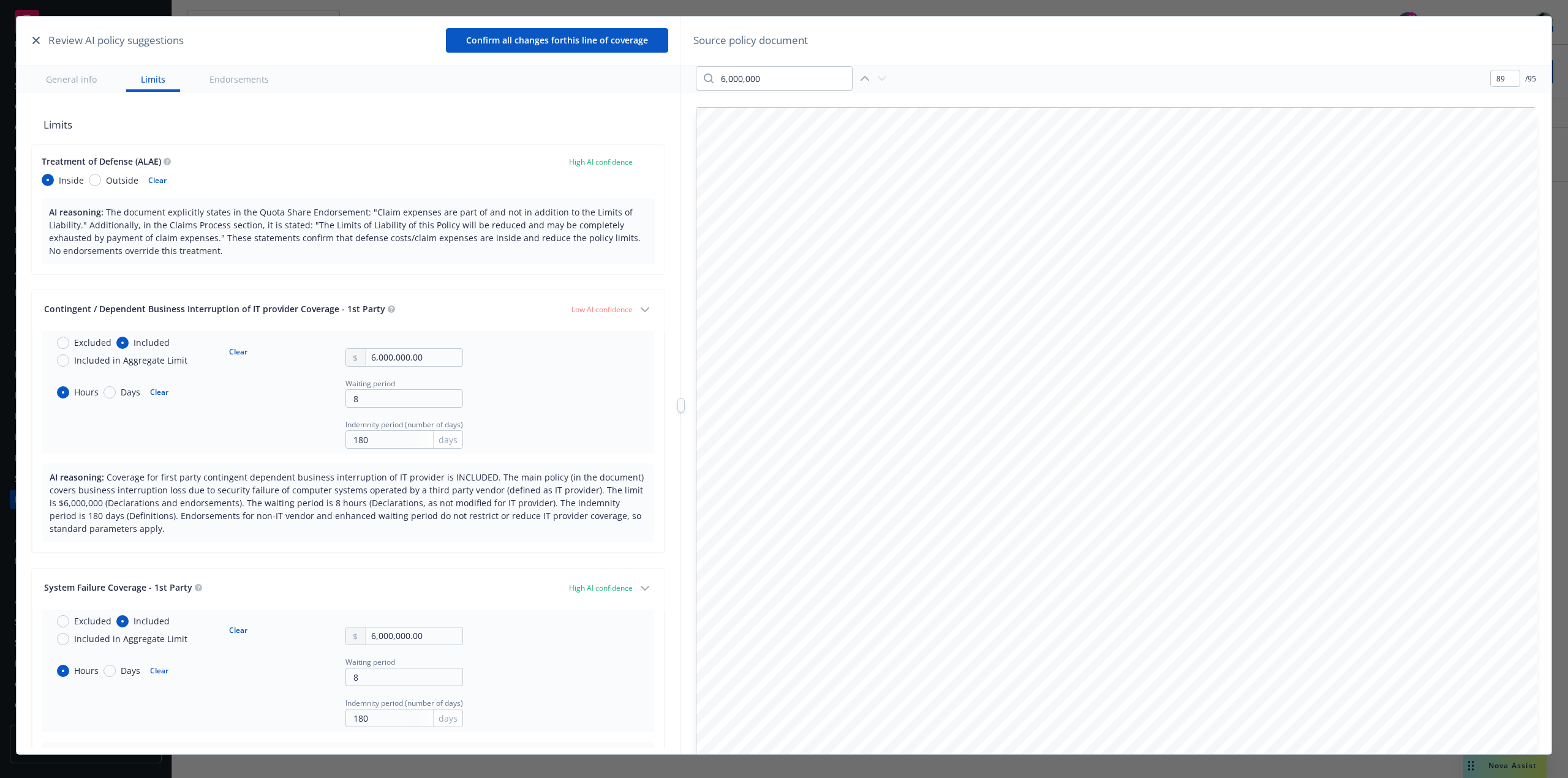
click at [638, 311] on icon "button" at bounding box center [645, 310] width 15 height 15
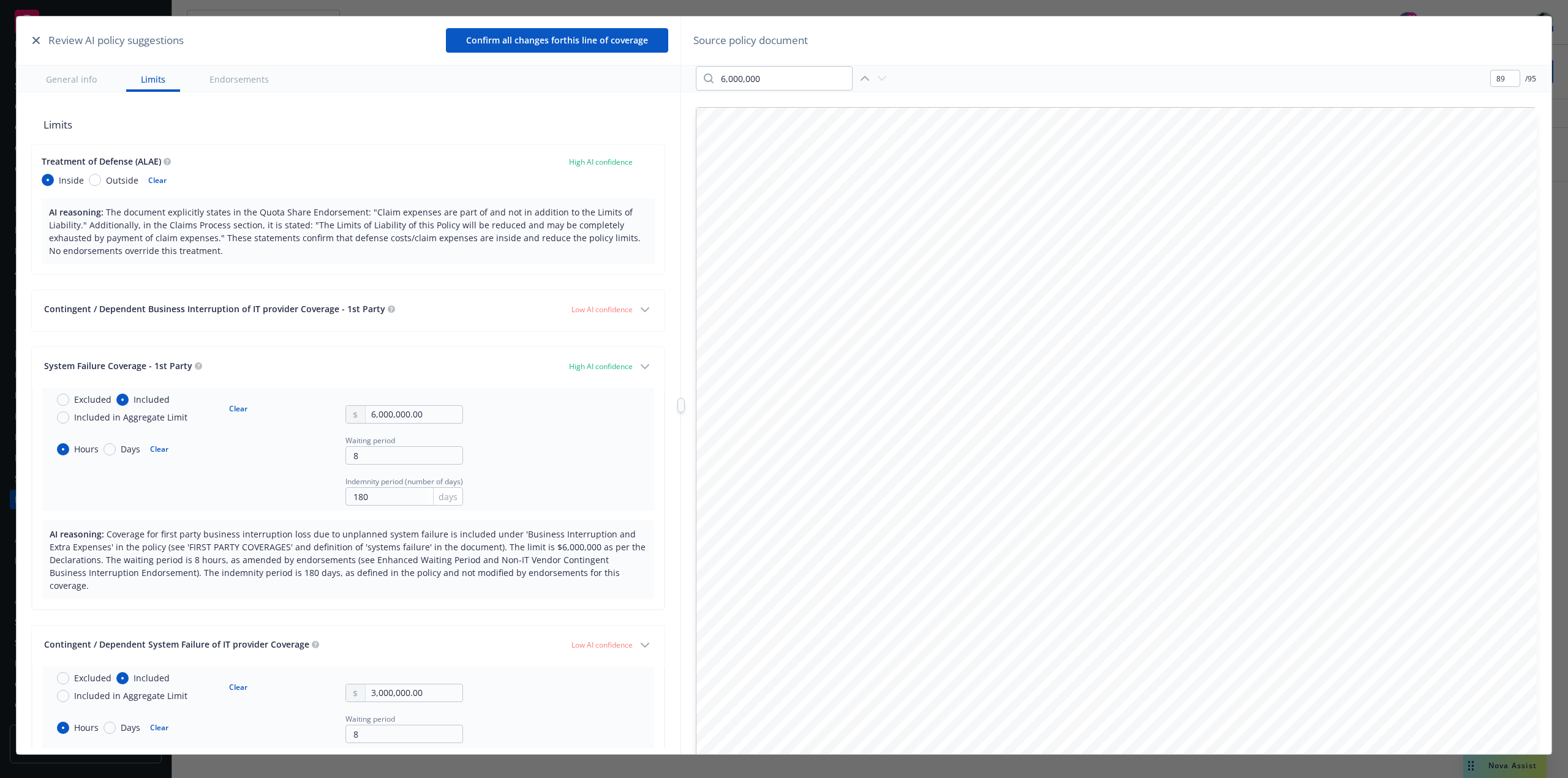
click at [638, 311] on icon "button" at bounding box center [645, 310] width 15 height 15
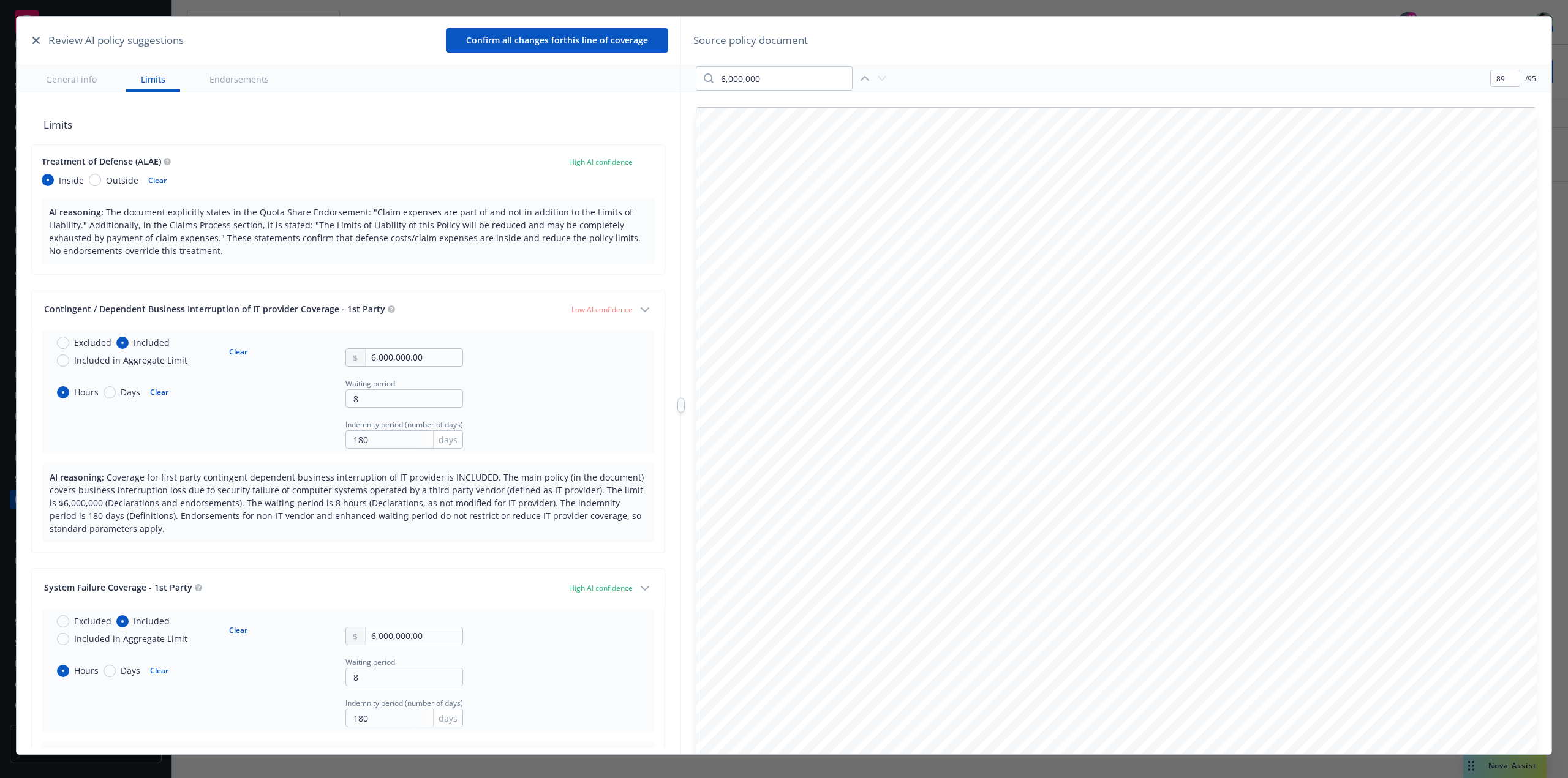
click at [638, 311] on icon "button" at bounding box center [645, 310] width 15 height 15
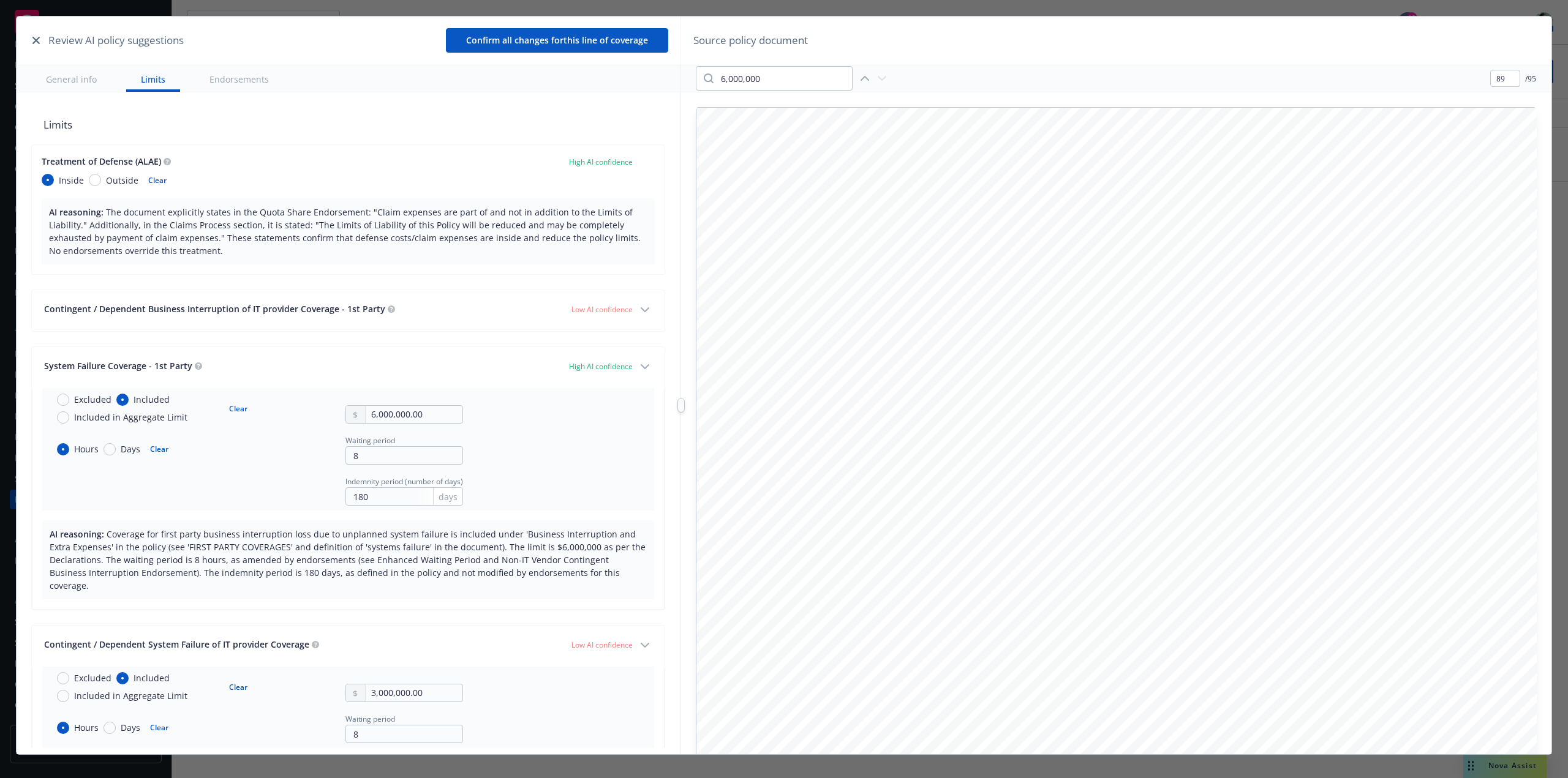
click at [638, 311] on icon "button" at bounding box center [645, 310] width 15 height 15
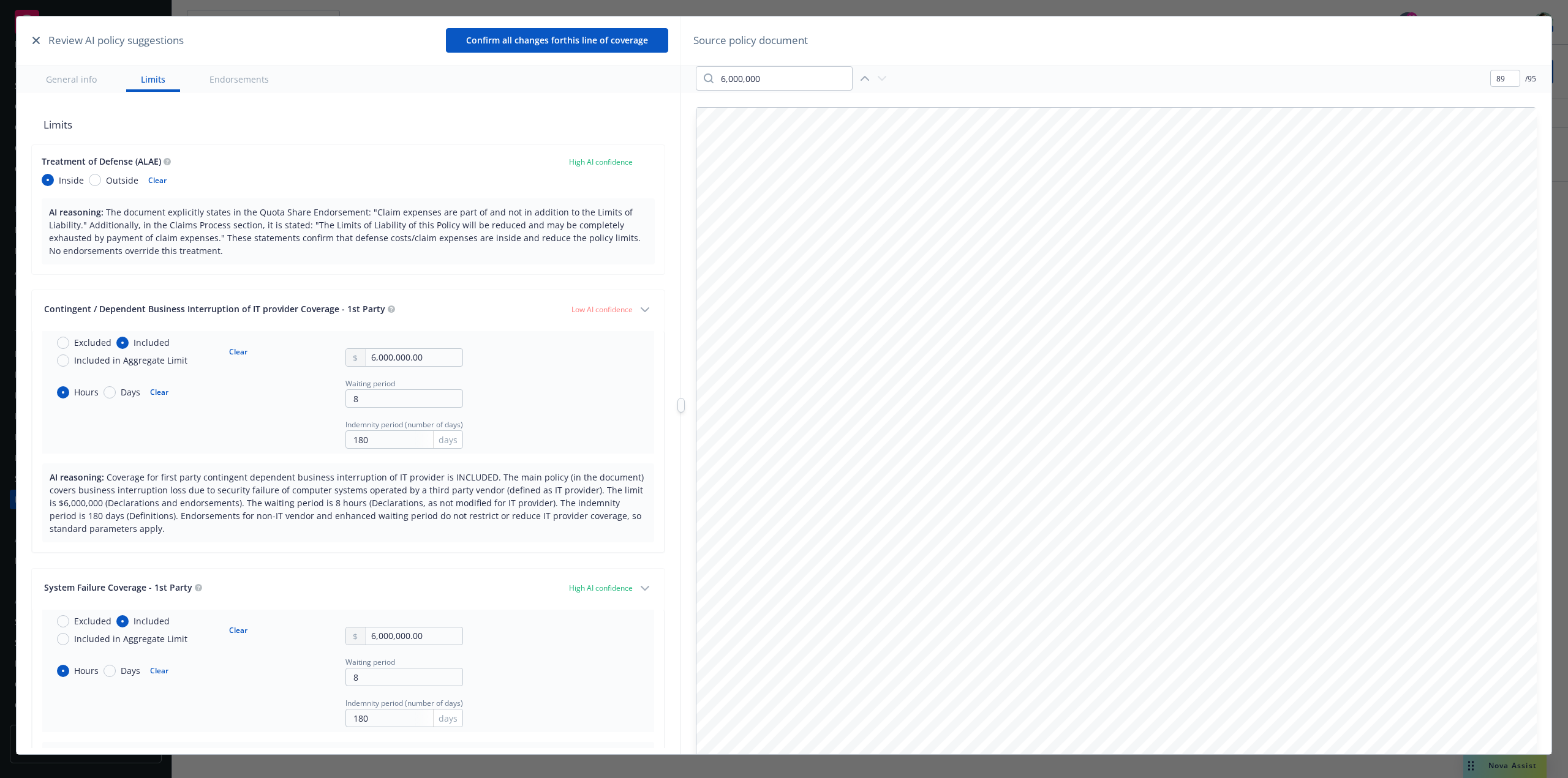
click at [638, 311] on icon "button" at bounding box center [645, 310] width 15 height 15
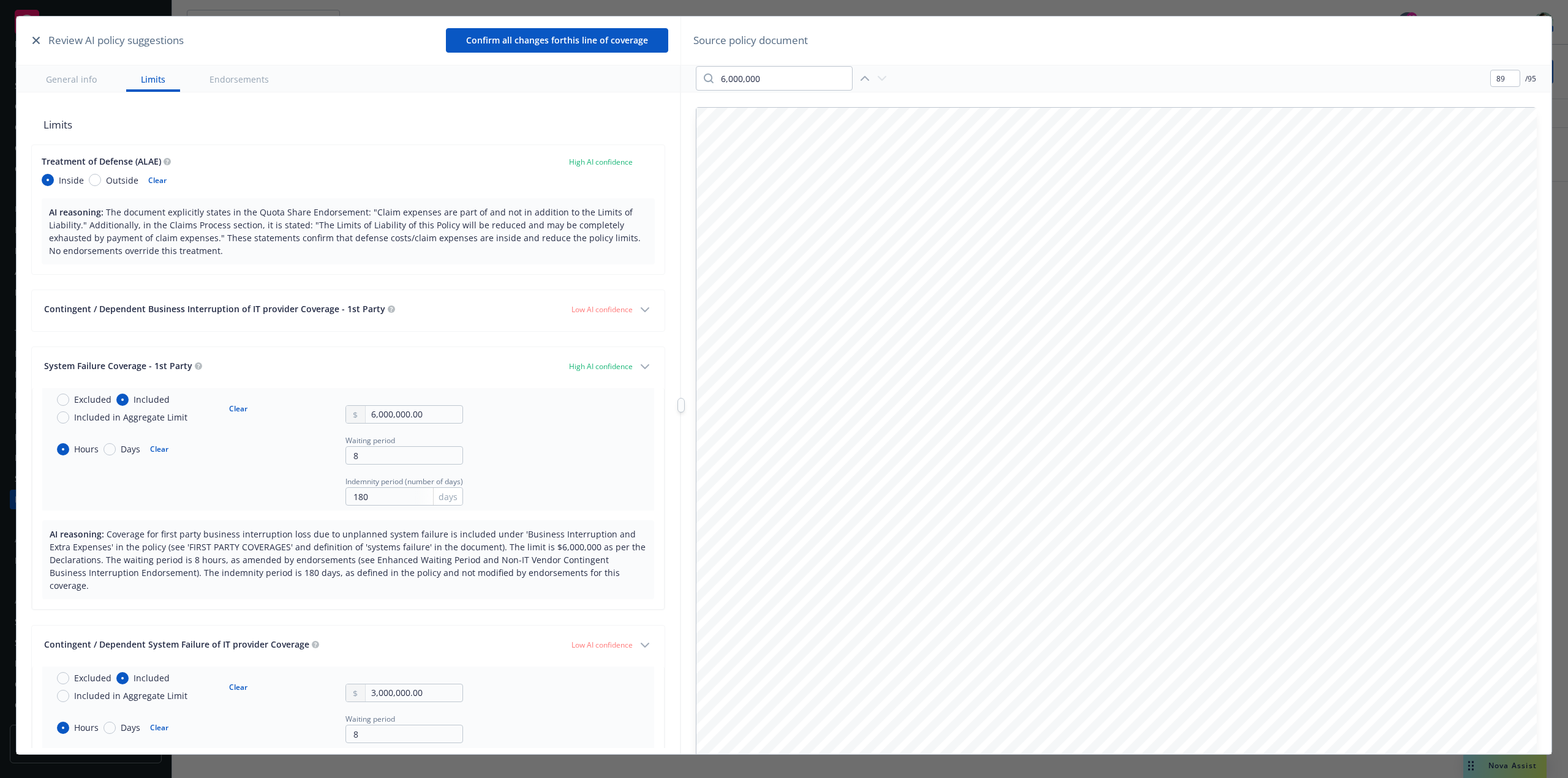
click at [638, 311] on icon "button" at bounding box center [645, 310] width 15 height 15
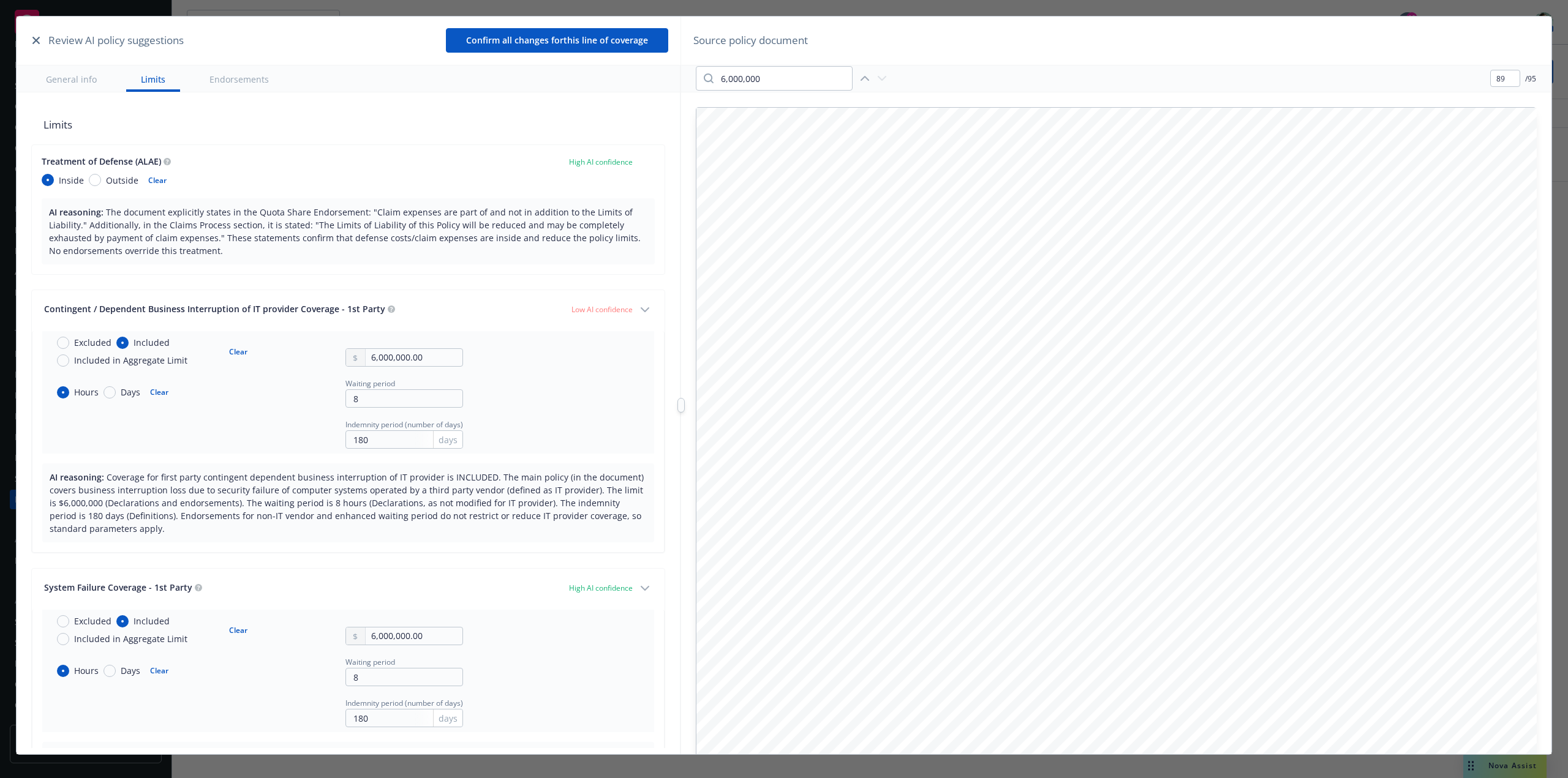
click at [638, 311] on icon "button" at bounding box center [645, 310] width 15 height 15
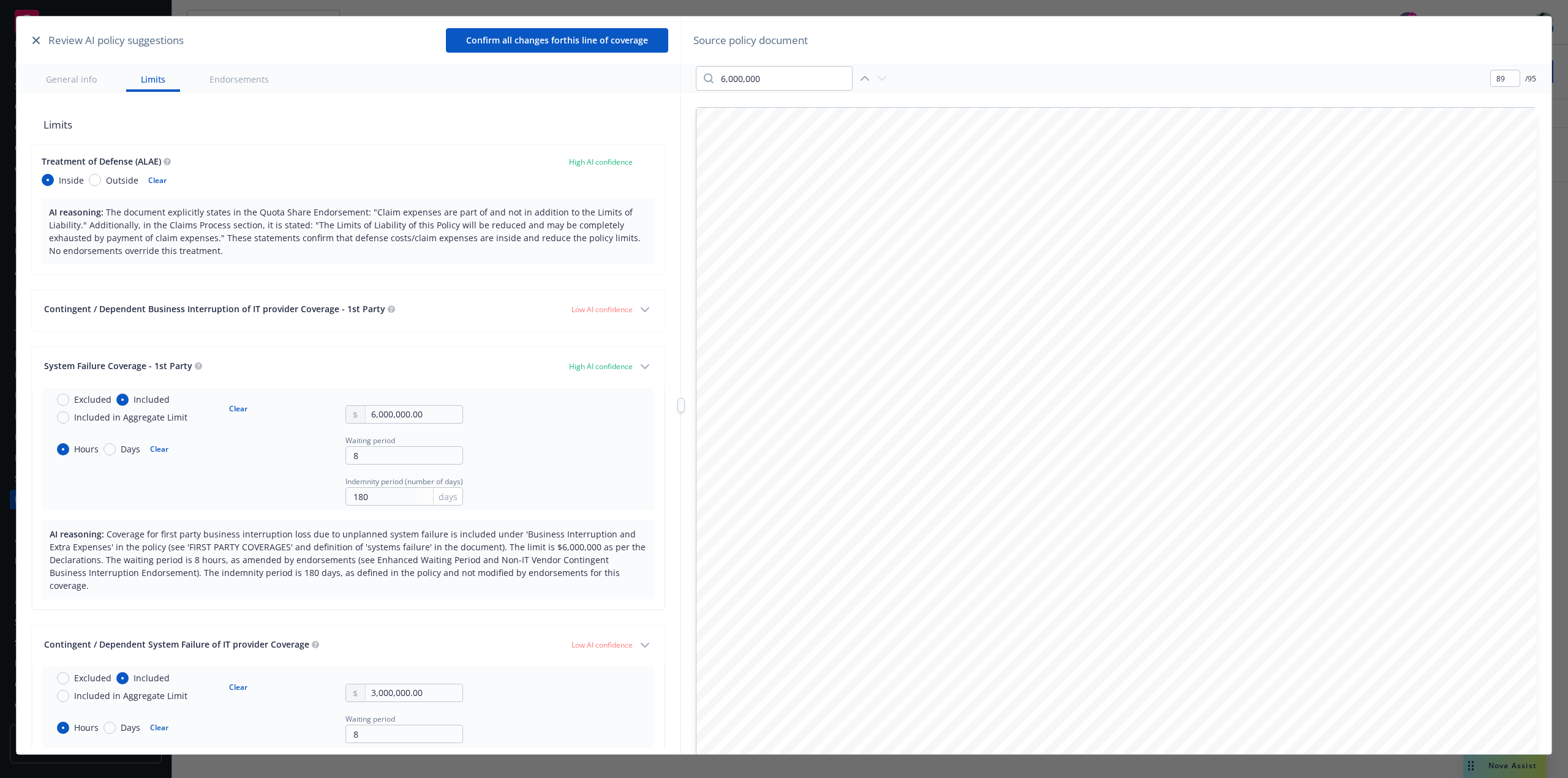
click at [638, 368] on icon "button" at bounding box center [645, 367] width 15 height 15
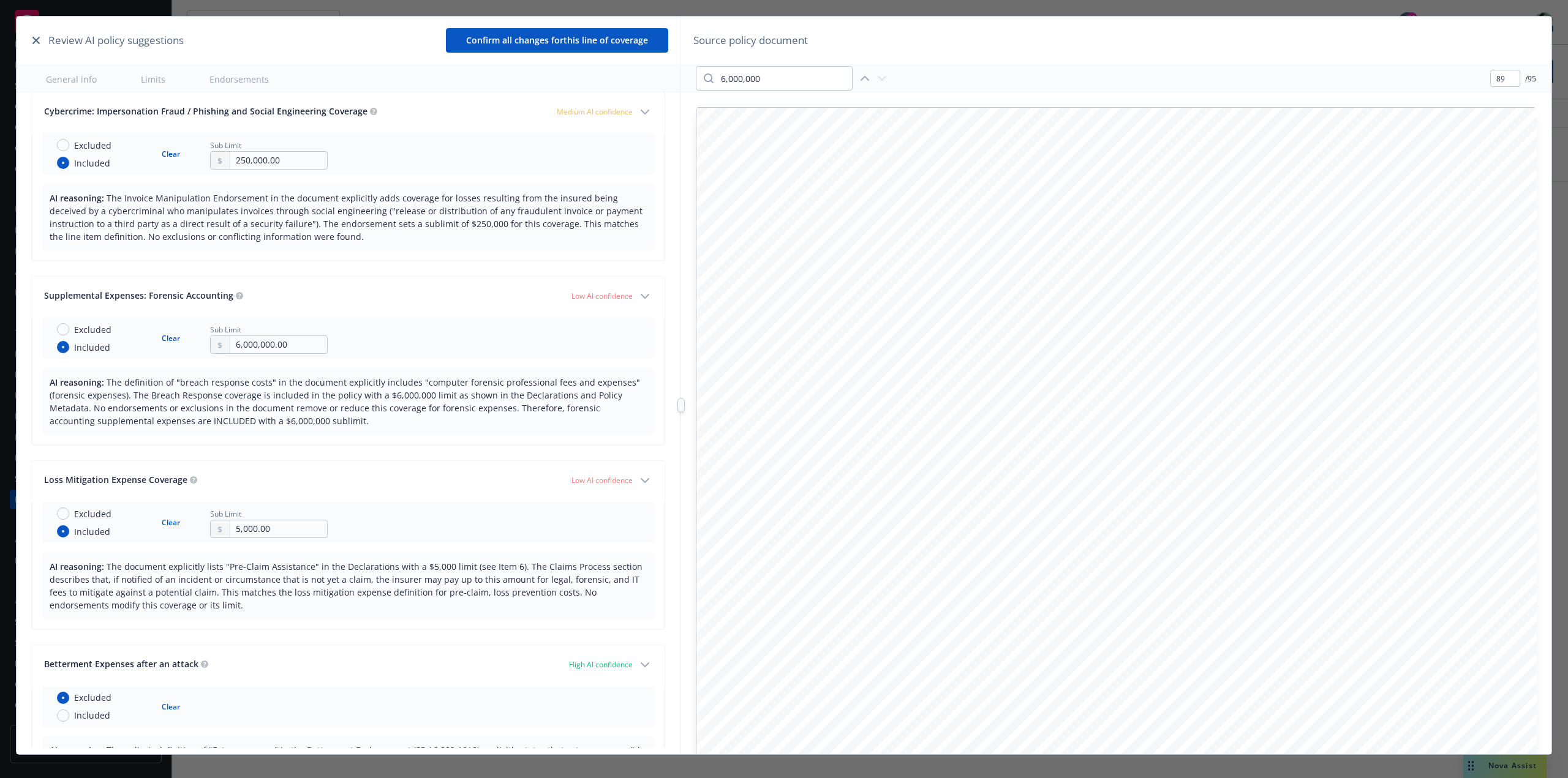
scroll to position [2266, 0]
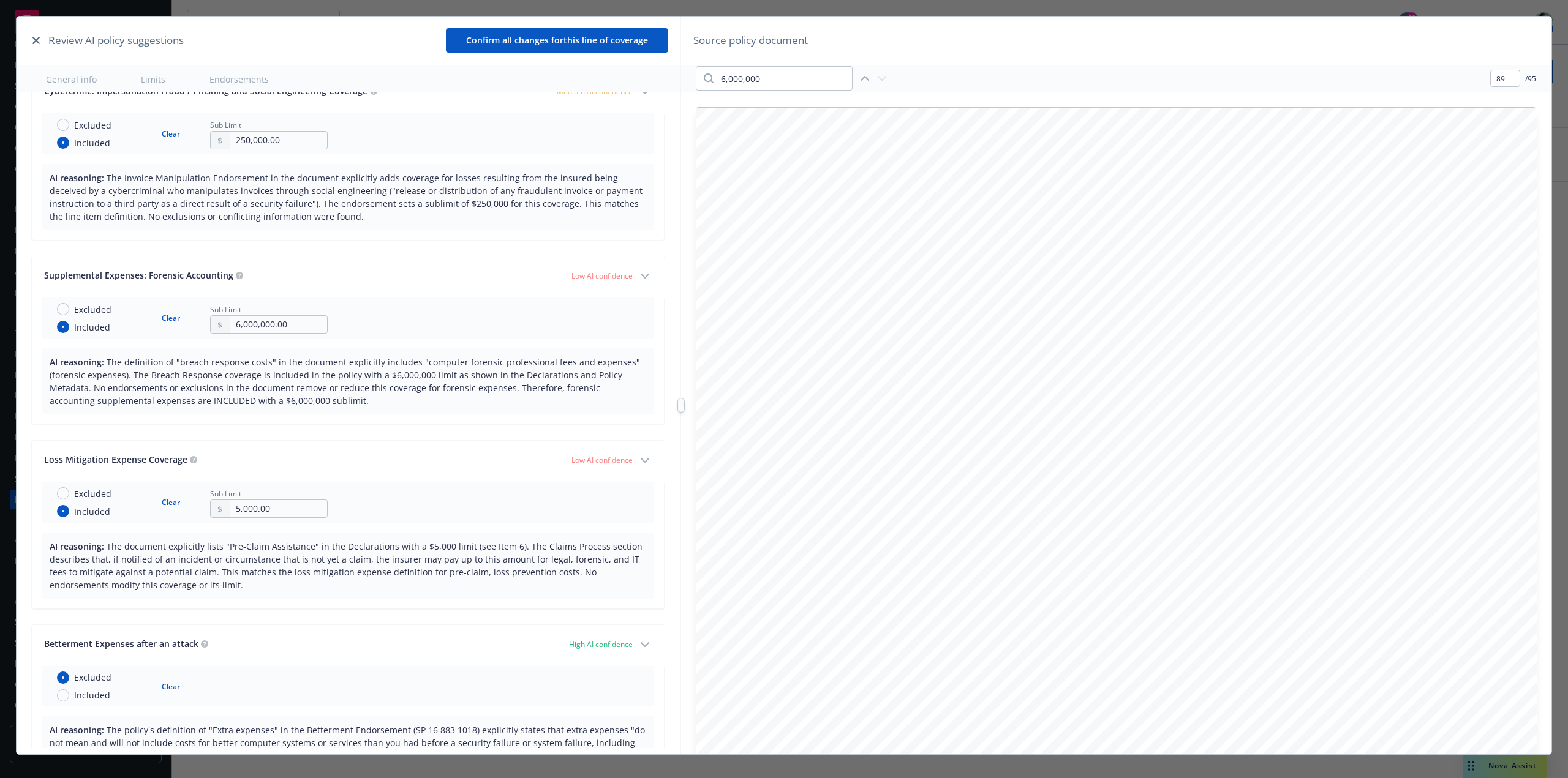
drag, startPoint x: 155, startPoint y: 275, endPoint x: 181, endPoint y: 276, distance: 26.0
click at [181, 276] on span "Supplemental Expenses: Forensic Accounting" at bounding box center [139, 275] width 189 height 12
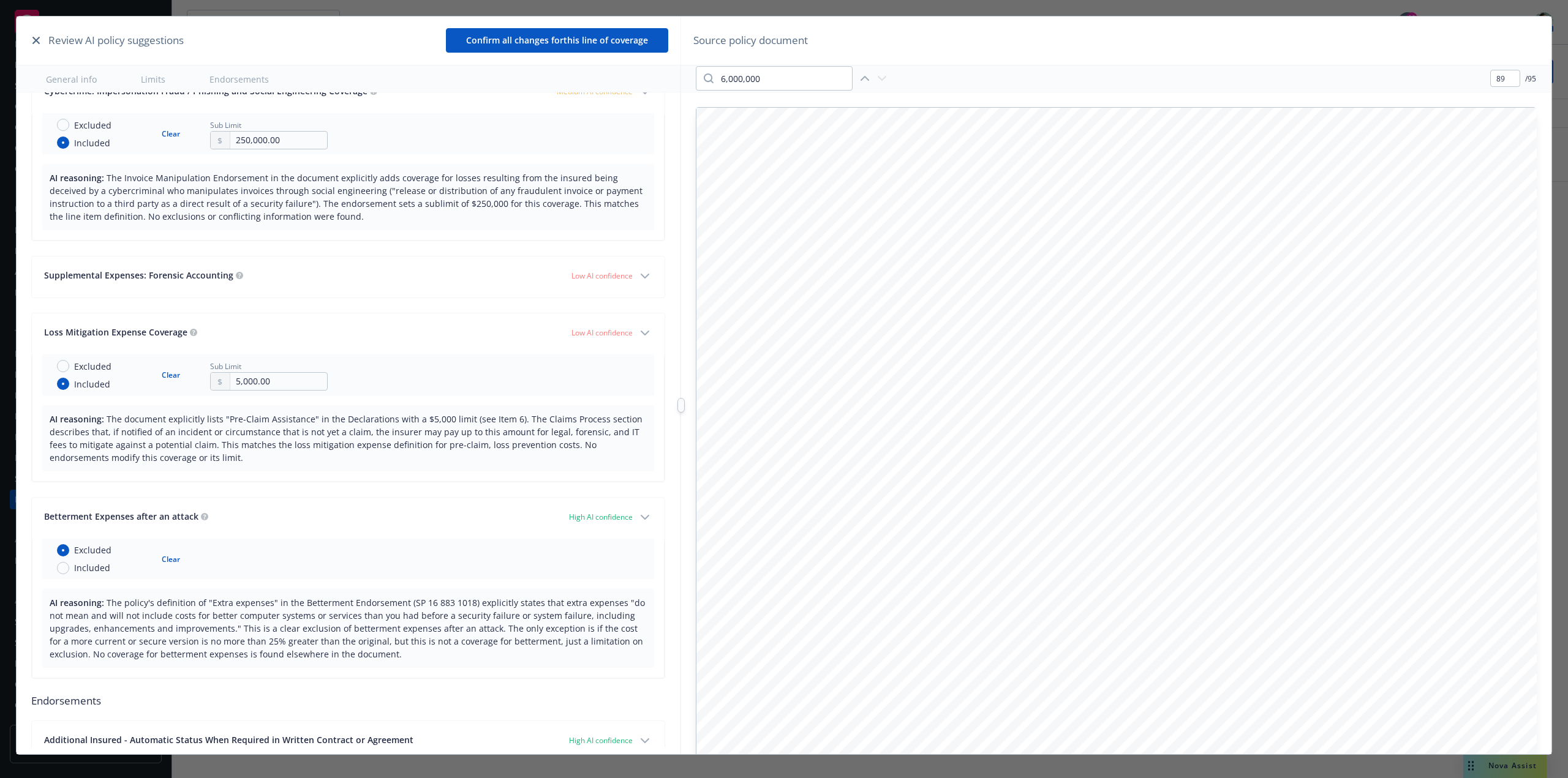
drag, startPoint x: 209, startPoint y: 276, endPoint x: 167, endPoint y: 277, distance: 42.0
click at [167, 277] on span "Supplemental Expenses: Forensic Accounting" at bounding box center [139, 275] width 189 height 12
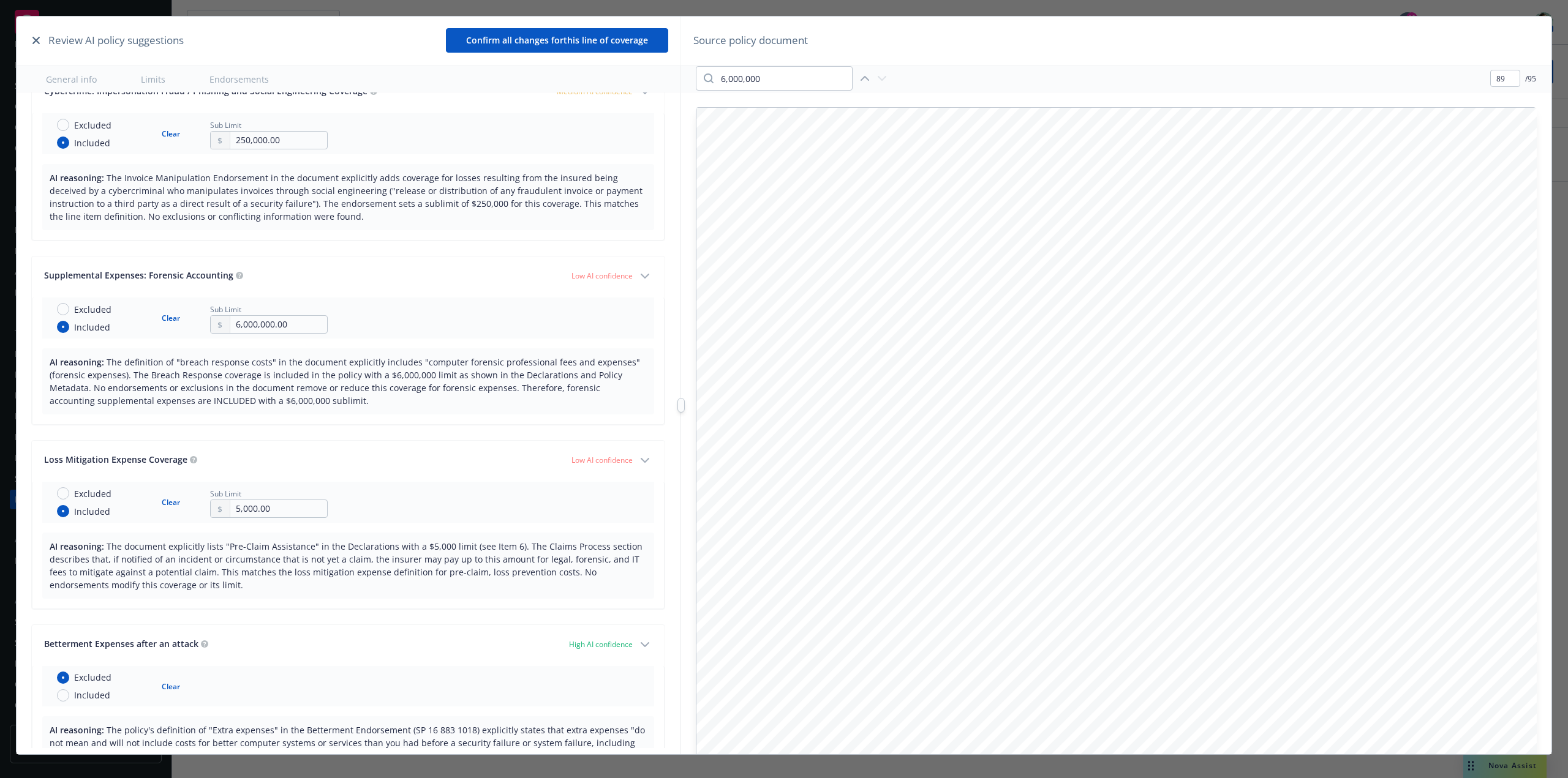
drag, startPoint x: 146, startPoint y: 274, endPoint x: 216, endPoint y: 278, distance: 70.1
click at [216, 278] on span "Supplemental Expenses: Forensic Accounting" at bounding box center [139, 275] width 189 height 12
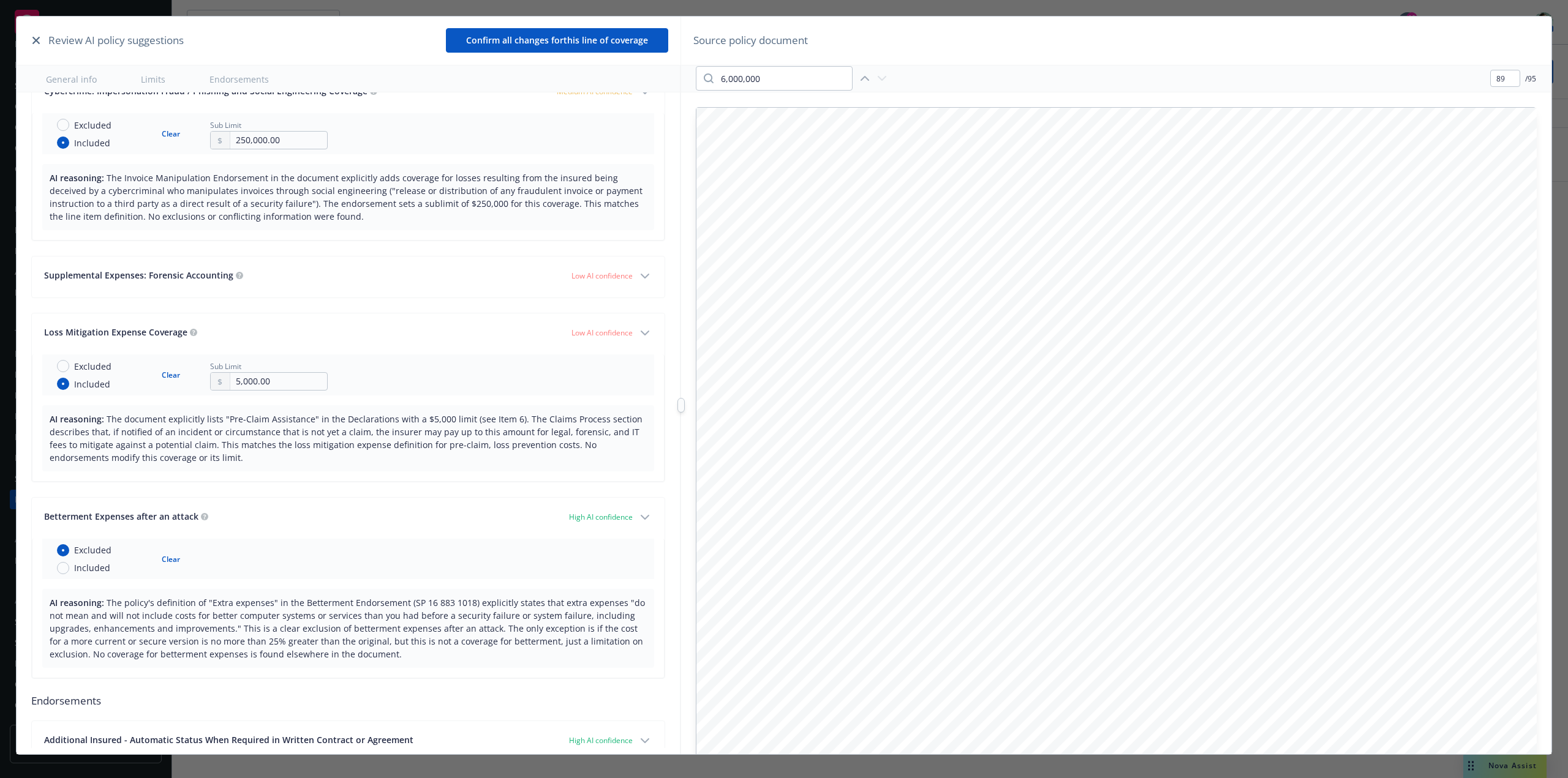
drag, startPoint x: 148, startPoint y: 278, endPoint x: 195, endPoint y: 275, distance: 47.1
click at [195, 275] on span "Supplemental Expenses: Forensic Accounting" at bounding box center [139, 275] width 189 height 12
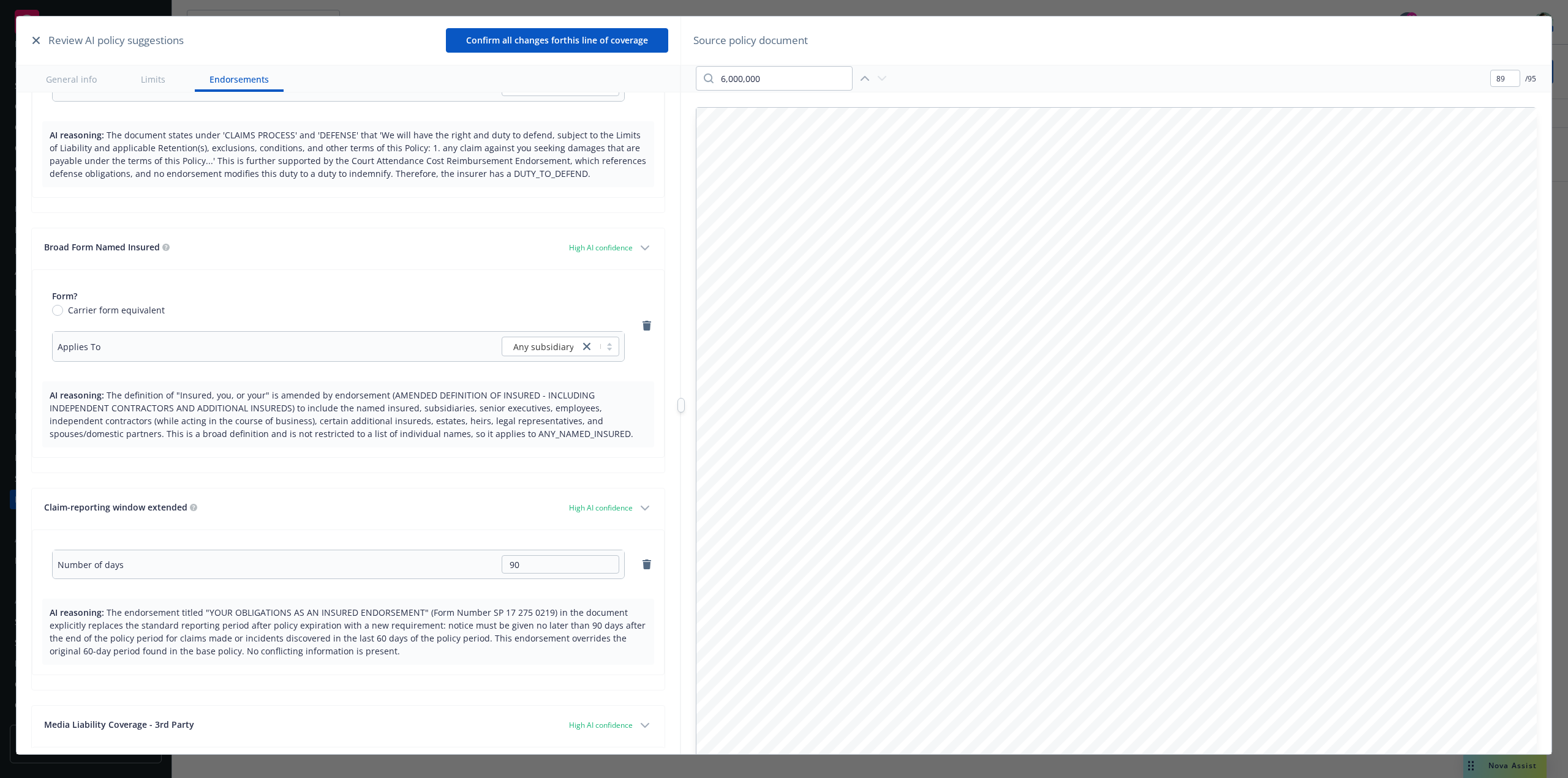
scroll to position [3985, 0]
click at [545, 48] on button "Confirm all changes for this line of coverage" at bounding box center [556, 40] width 222 height 24
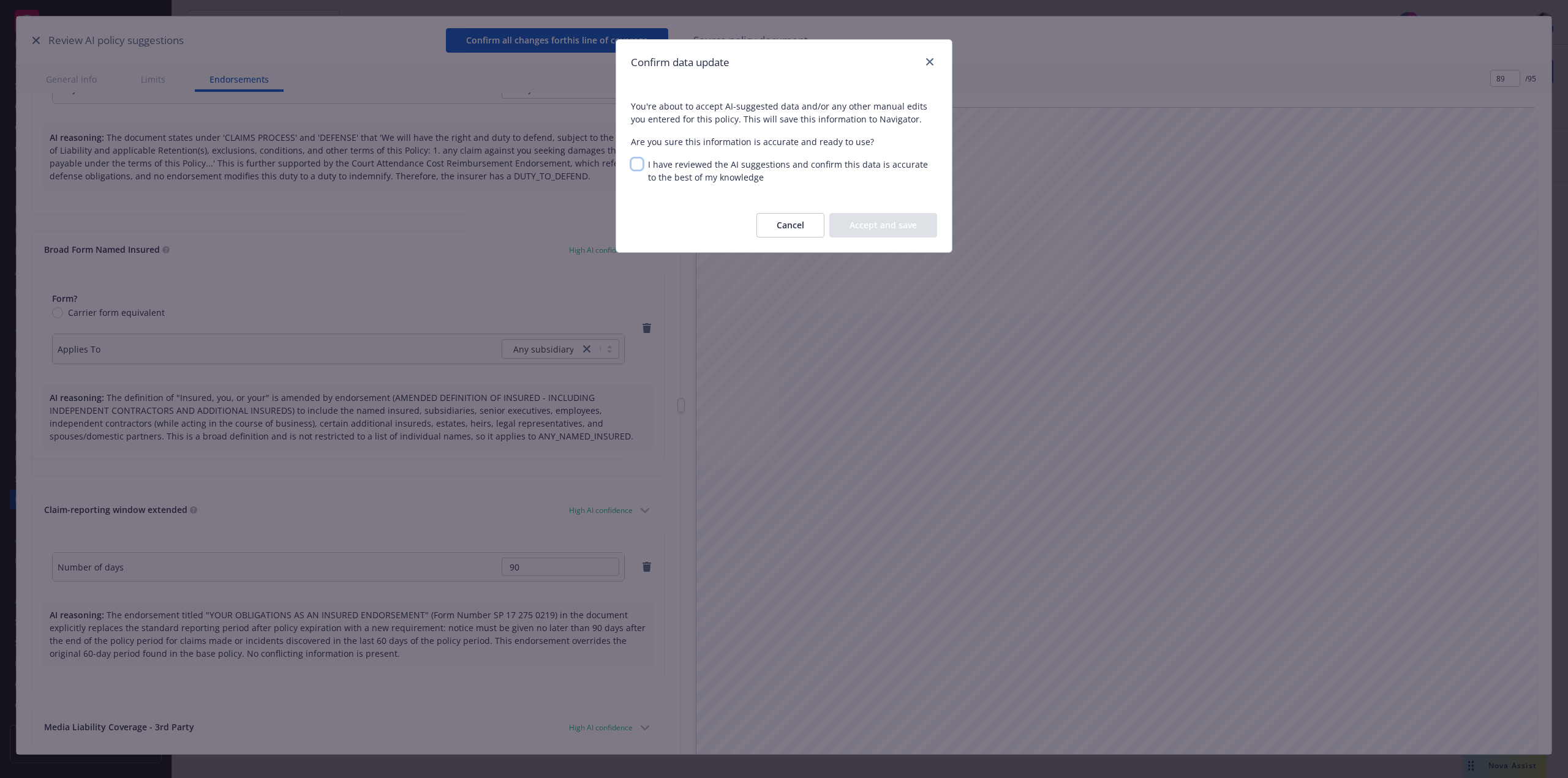
click at [633, 164] on input "I have reviewed the AI suggestions and confirm this data is accurate to the bes…" at bounding box center [637, 164] width 12 height 12
checkbox input "true"
click at [873, 226] on button "Accept and save" at bounding box center [884, 225] width 108 height 24
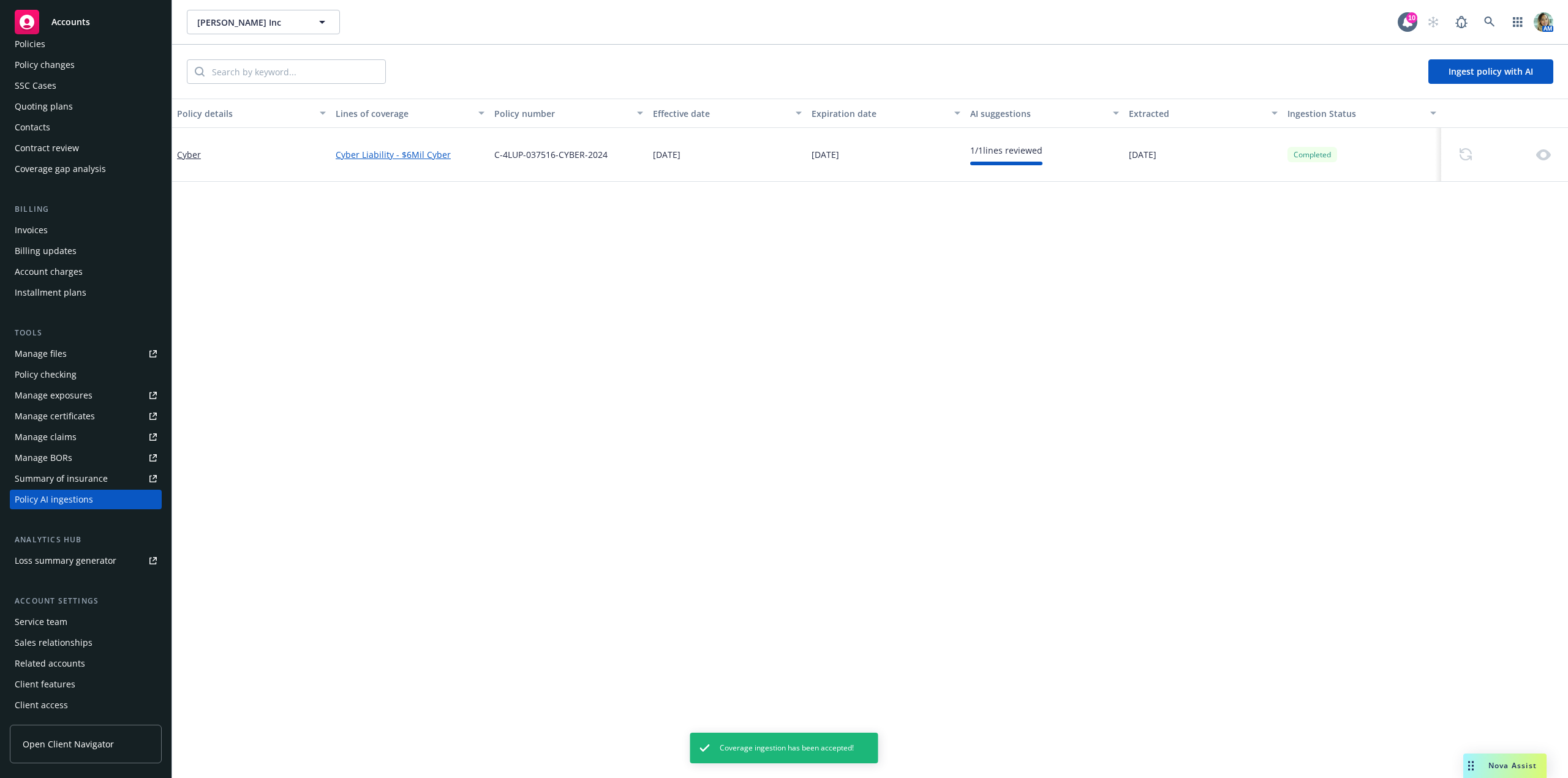
click at [459, 309] on div "Policy details Lines of coverage Policy number Effective date Expiration date A…" at bounding box center [870, 438] width 1396 height 680
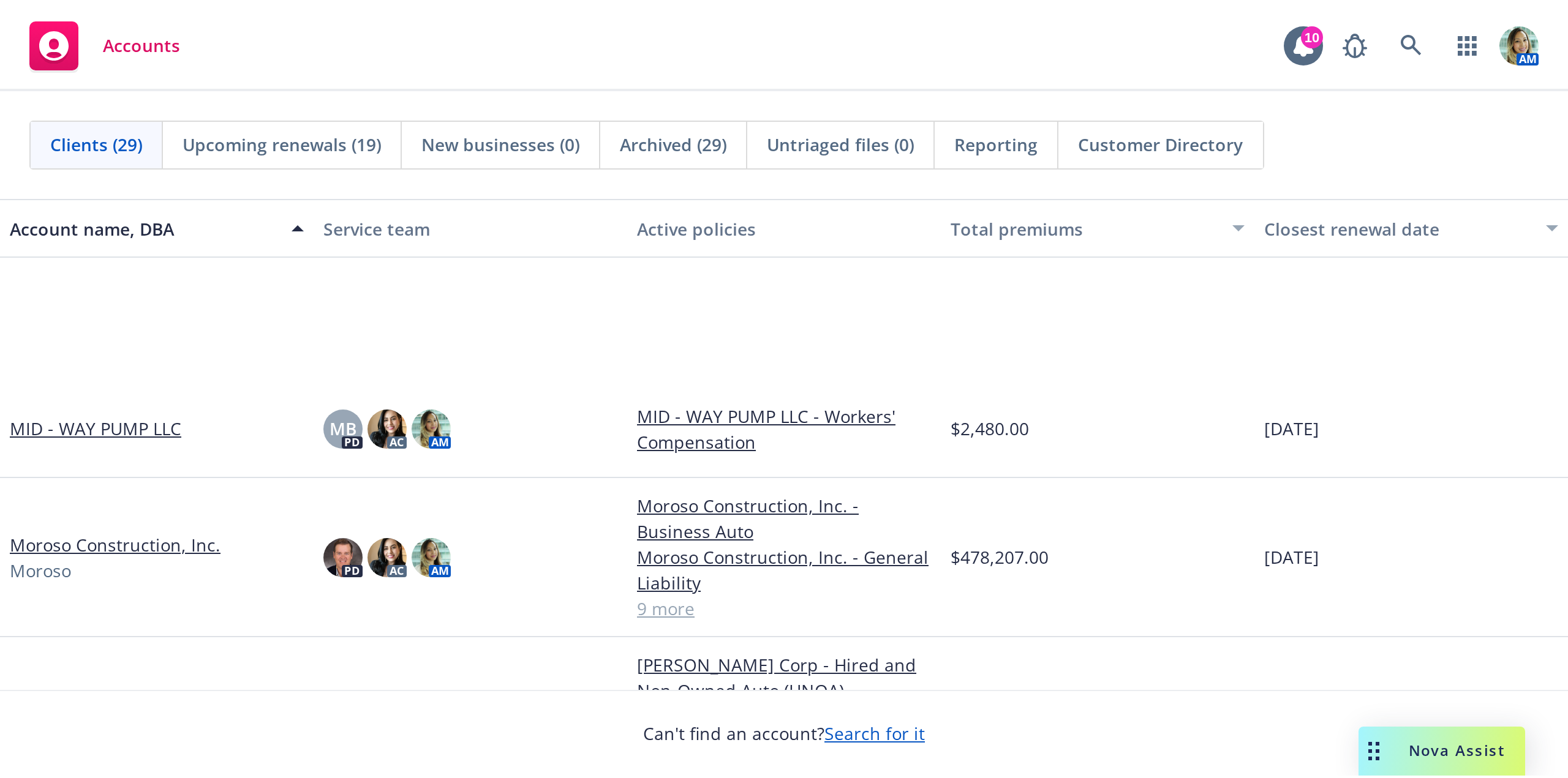
scroll to position [613, 0]
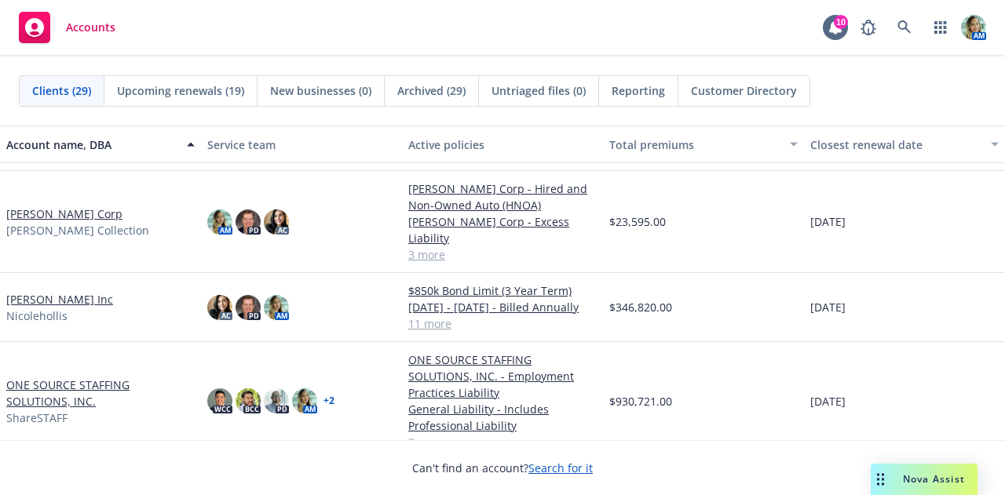
click at [59, 291] on link "[PERSON_NAME] Inc" at bounding box center [59, 299] width 107 height 16
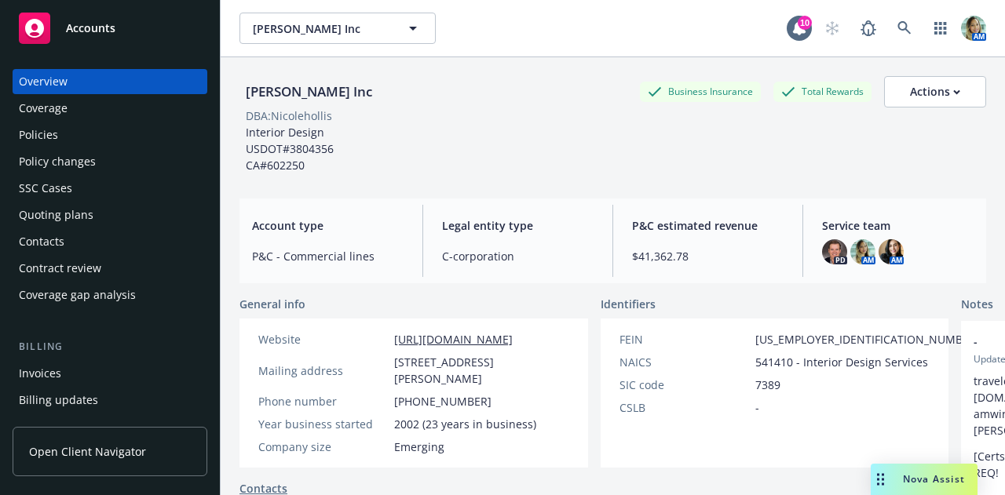
drag, startPoint x: 49, startPoint y: 134, endPoint x: 239, endPoint y: 55, distance: 205.8
click at [50, 134] on div "Policies" at bounding box center [38, 134] width 39 height 25
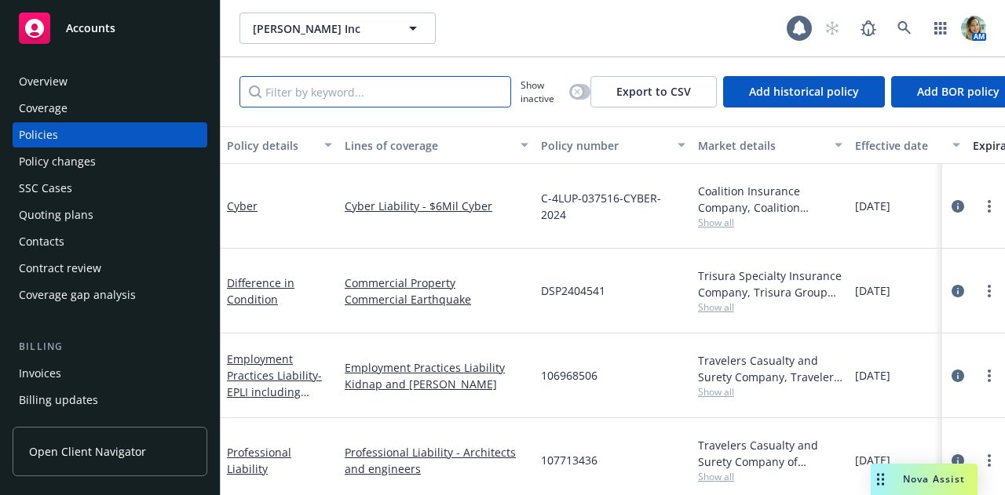
click at [304, 86] on input "Filter by keyword..." at bounding box center [375, 91] width 272 height 31
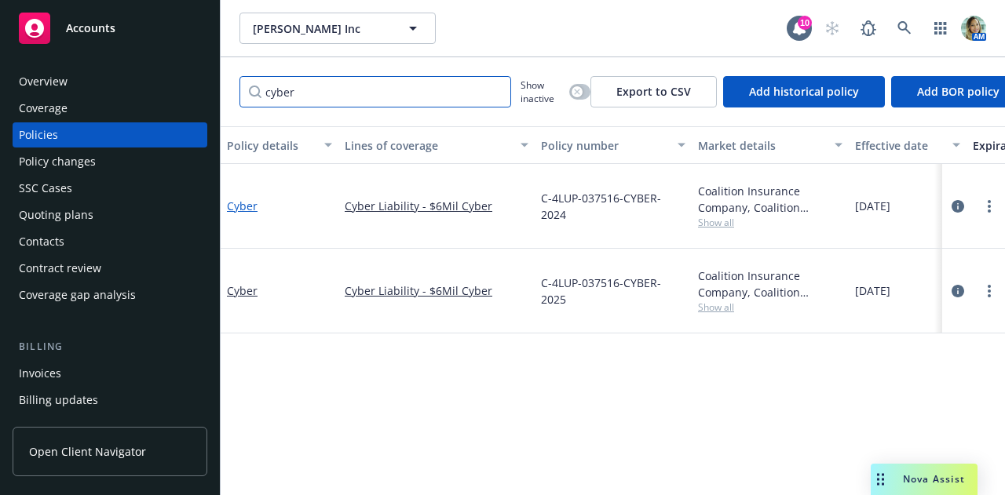
type input "cyber"
click at [256, 208] on link "Cyber" at bounding box center [242, 206] width 31 height 15
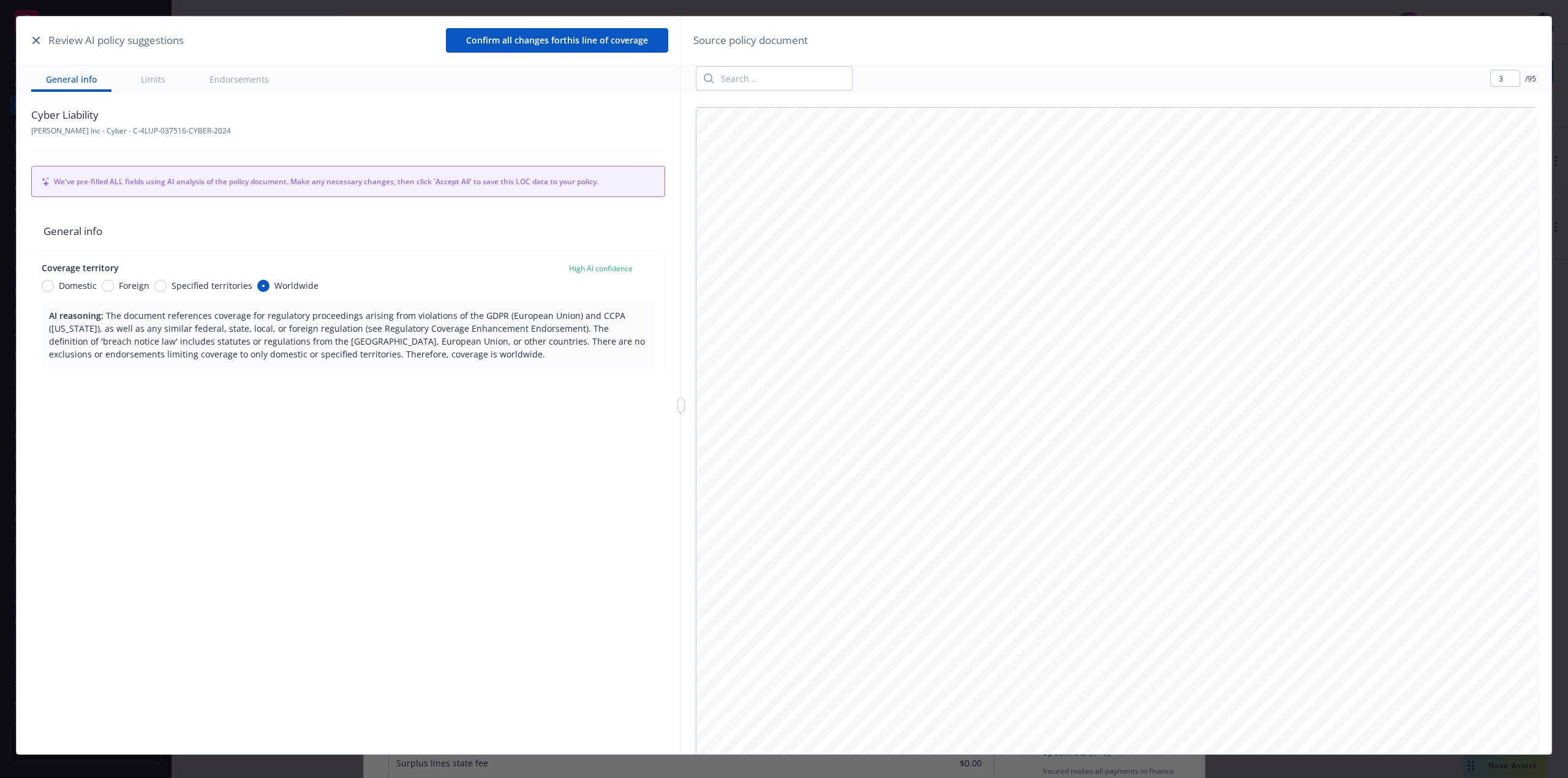
drag, startPoint x: 1540, startPoint y: 702, endPoint x: 1541, endPoint y: 710, distance: 8.1
click at [784, 385] on div "3 / 95 I MPORTANT NOTICE: 1 . The insurance policy that you have purchased is b…" at bounding box center [1116, 430] width 869 height 730
type input "4"
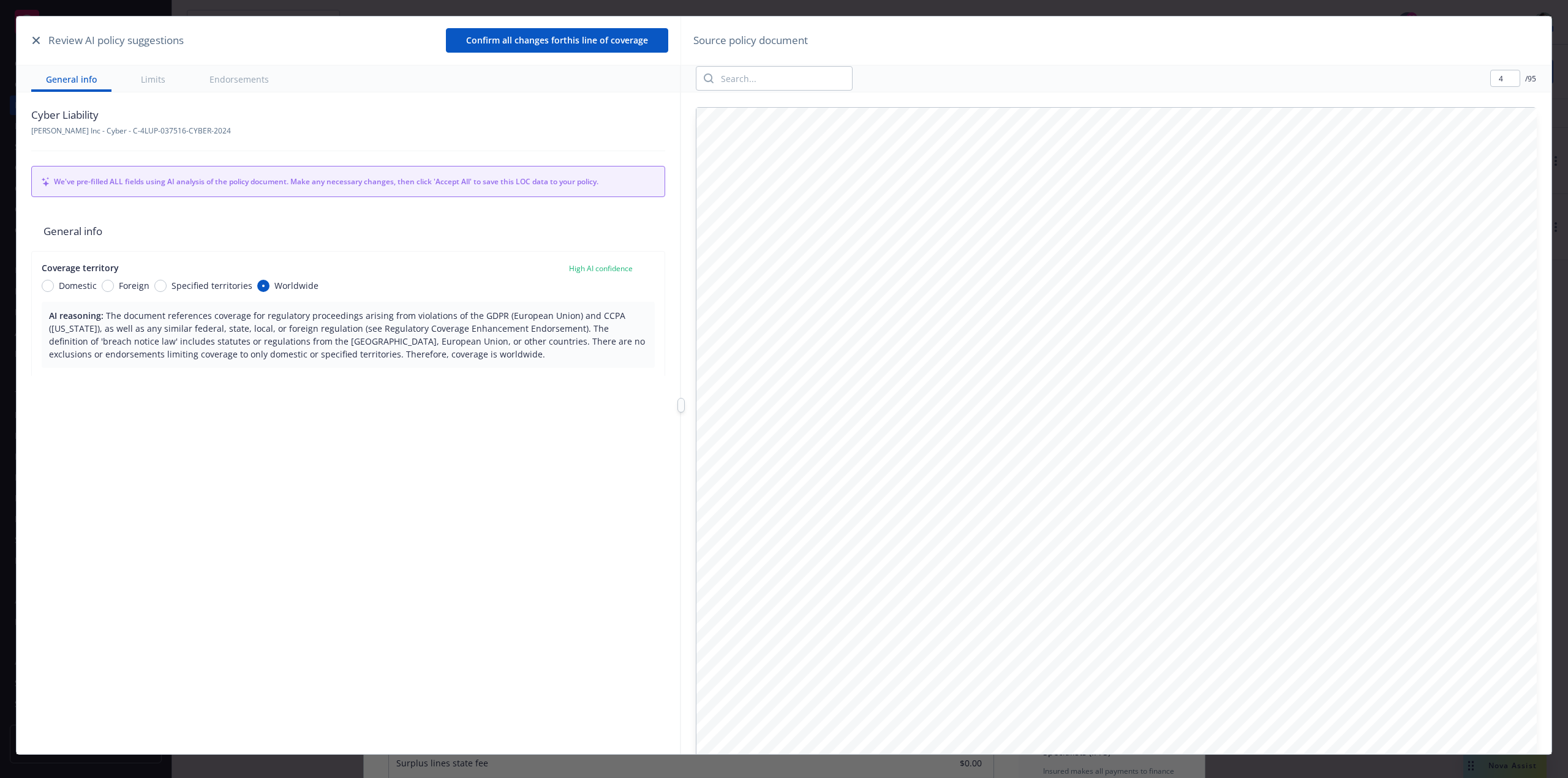
click at [784, 385] on div "4 / 95 6 . For non-United States (alien) insurers, the insurer should be l icen…" at bounding box center [1116, 430] width 869 height 730
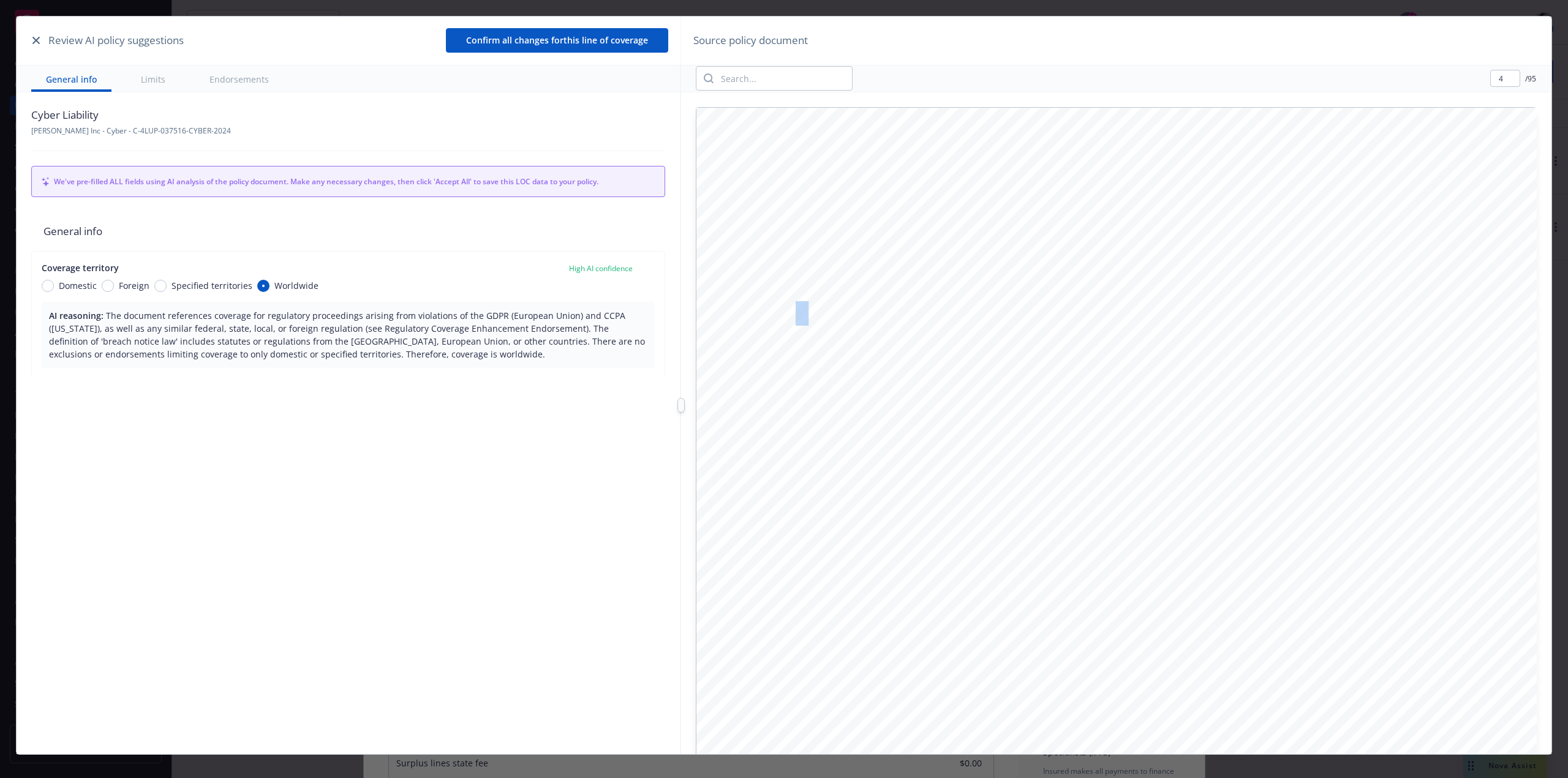
click at [784, 385] on div "4 / 95 6 . For non-United States (alien) insurers, the insurer should be l icen…" at bounding box center [1116, 430] width 869 height 730
click at [682, 385] on div at bounding box center [681, 405] width 7 height 15
click at [39, 41] on icon "button" at bounding box center [36, 40] width 7 height 7
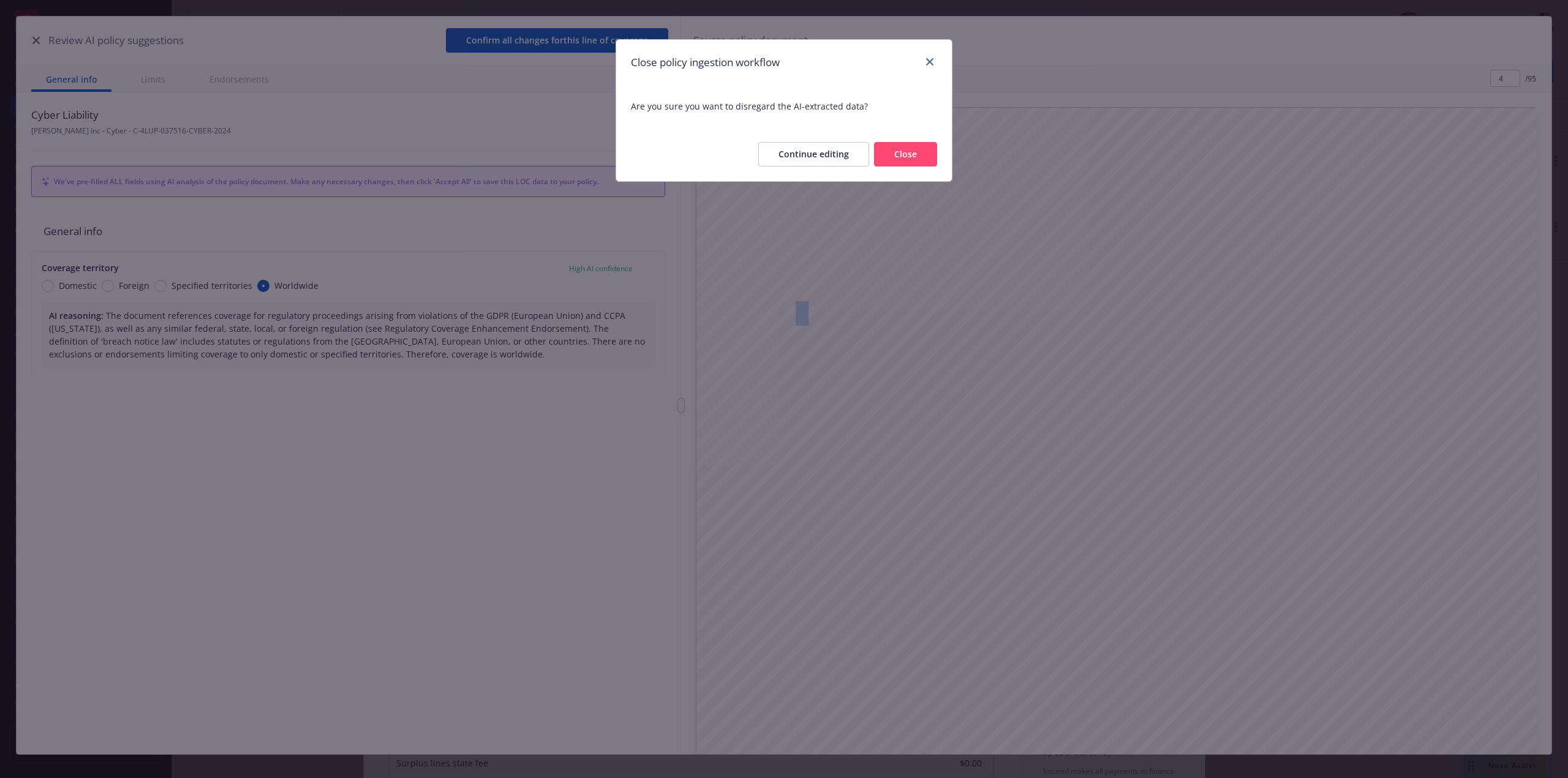
click at [784, 162] on button "Close" at bounding box center [905, 154] width 63 height 24
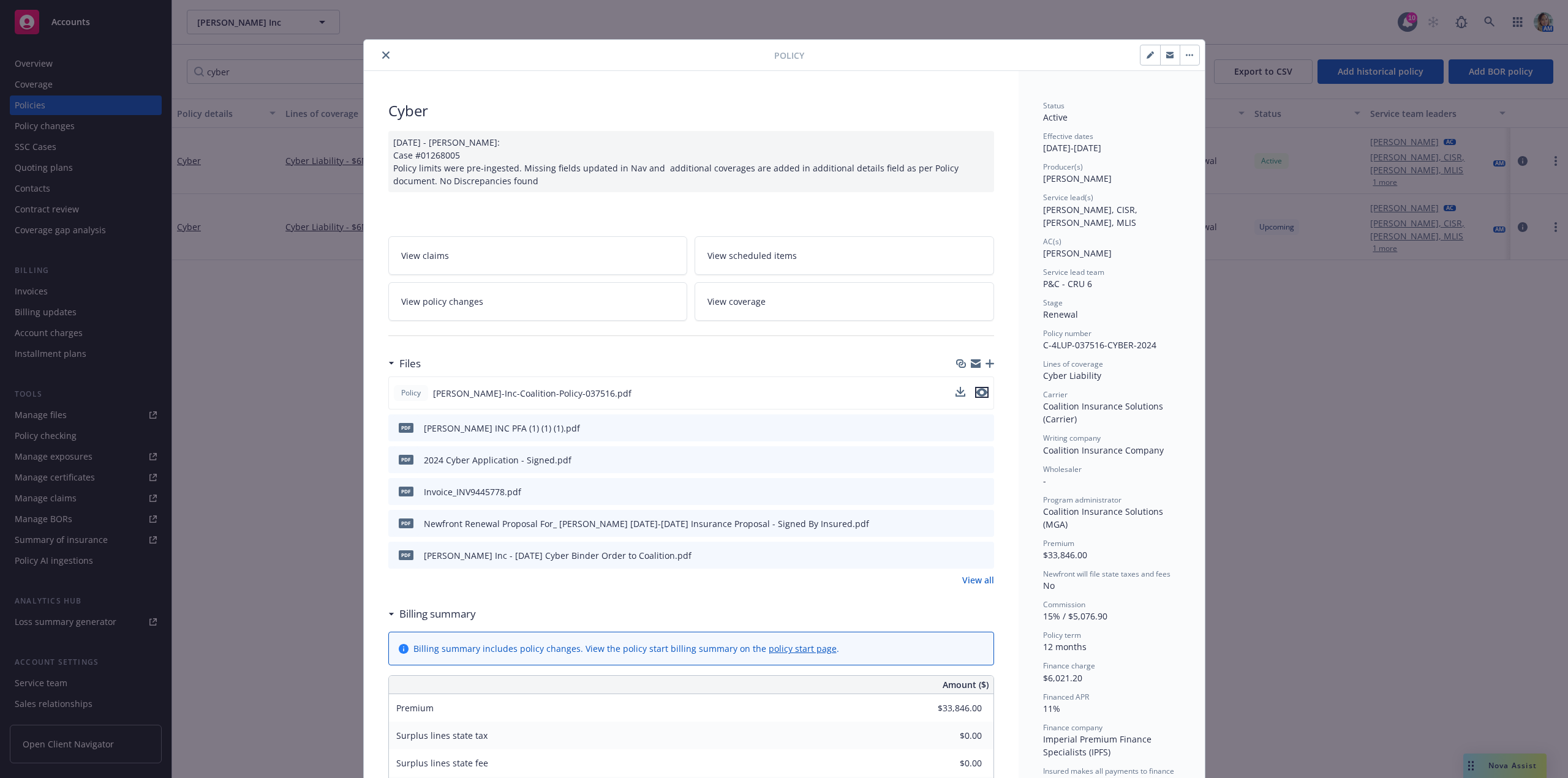
click at [784, 385] on icon "preview file" at bounding box center [982, 393] width 11 height 9
